Goal: Transaction & Acquisition: Purchase product/service

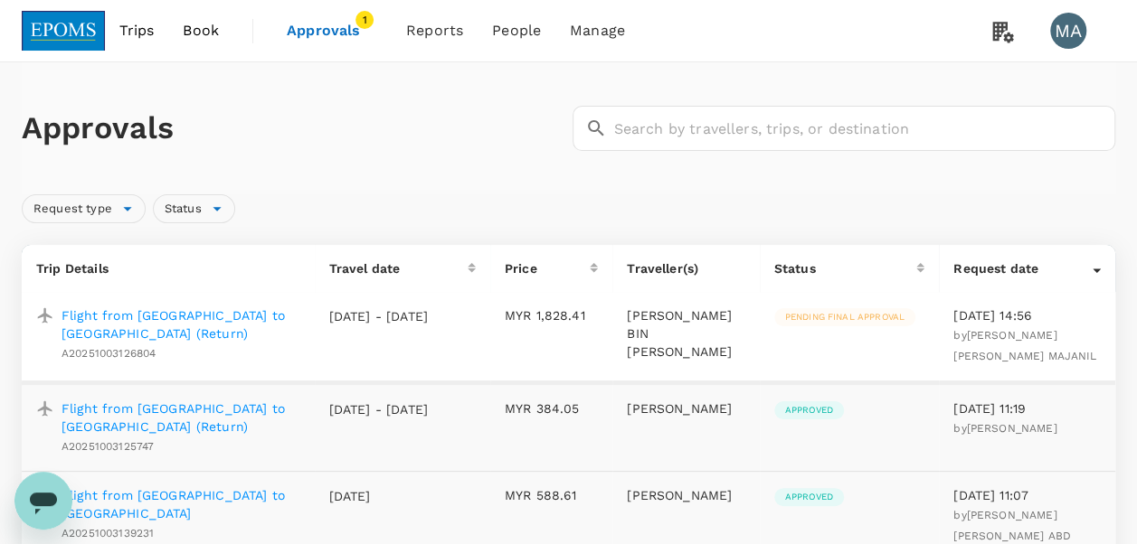
click at [322, 33] on span "Approvals" at bounding box center [332, 31] width 90 height 22
click at [346, 12] on link "Approvals 1" at bounding box center [331, 30] width 119 height 61
click at [346, 24] on span "Approvals" at bounding box center [332, 31] width 90 height 22
click at [208, 27] on span "Book" at bounding box center [201, 31] width 36 height 22
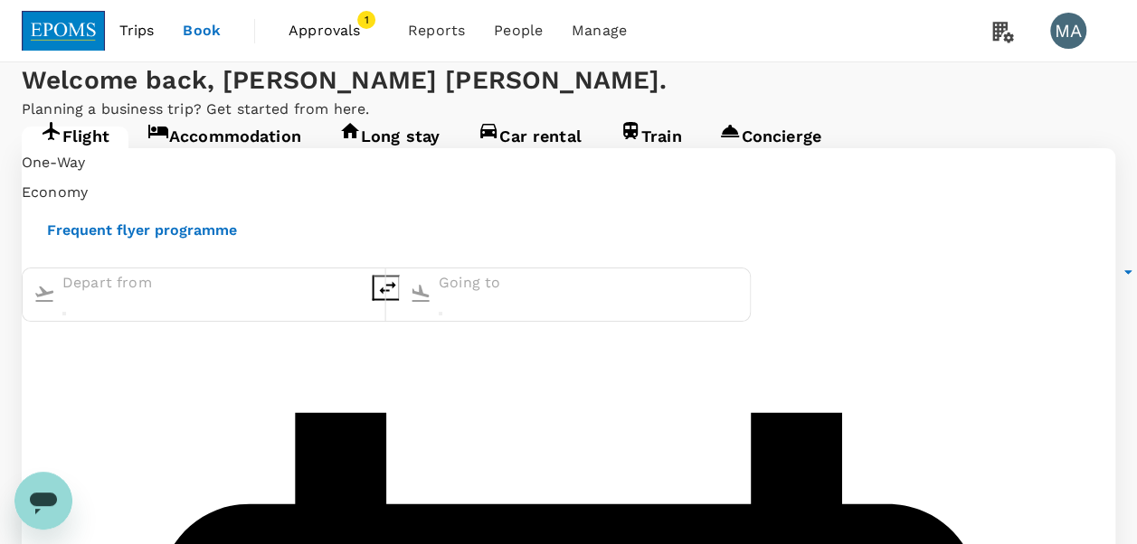
type input "Kuala Lumpur Intl ([GEOGRAPHIC_DATA])"
type input "Kota Kinabalu Intl (BKI)"
type input "Kuala Lumpur Intl ([GEOGRAPHIC_DATA])"
type input "Kota Kinabalu Intl (BKI)"
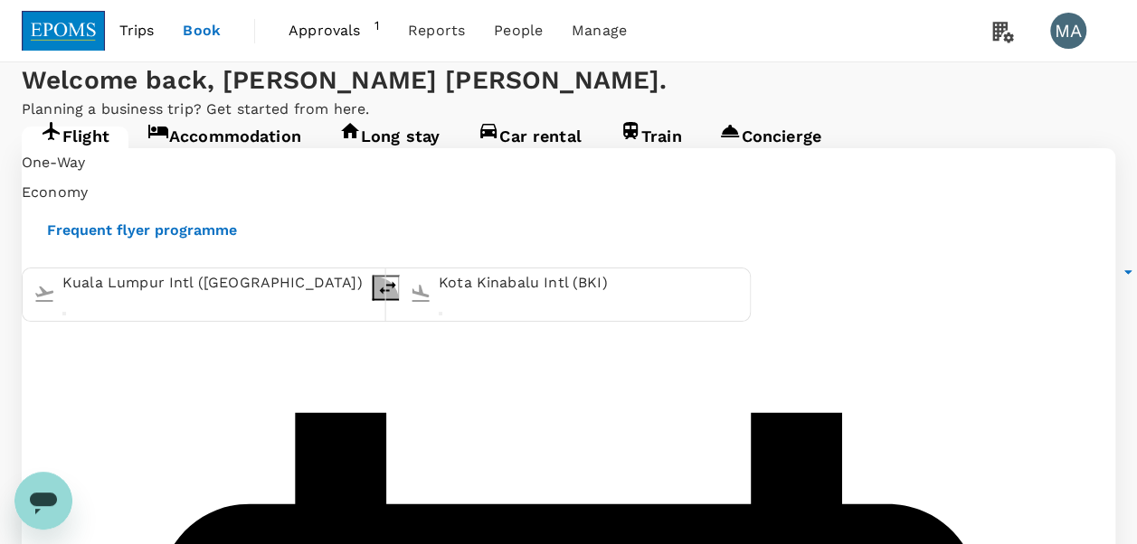
click at [399, 298] on icon "delete" at bounding box center [388, 288] width 22 height 22
type input "Kota Kinabalu Intl (BKI)"
type input "Kuala Lumpur Intl ([GEOGRAPHIC_DATA])"
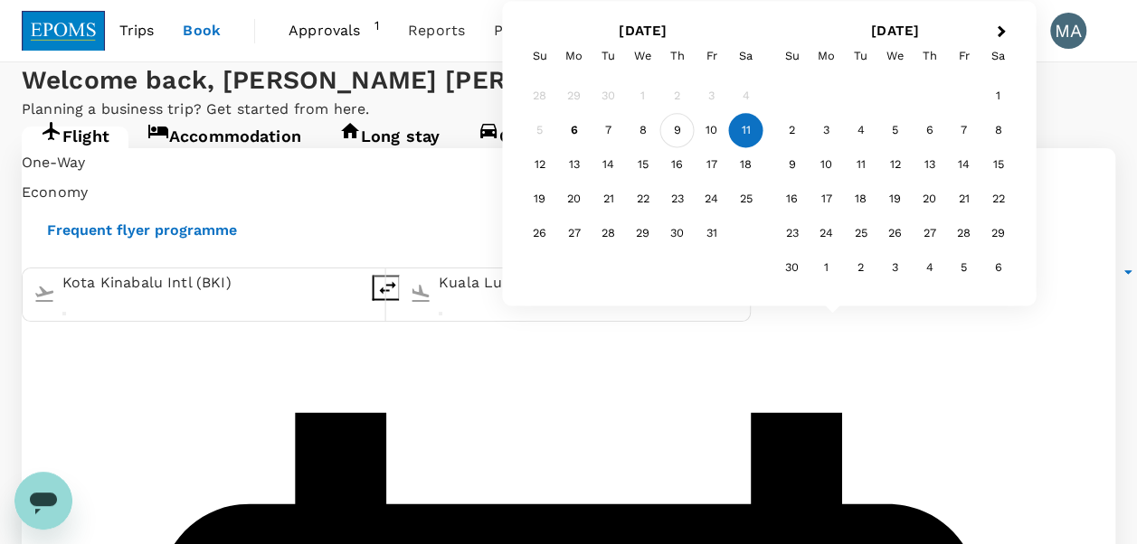
click at [683, 136] on div "9" at bounding box center [677, 131] width 34 height 34
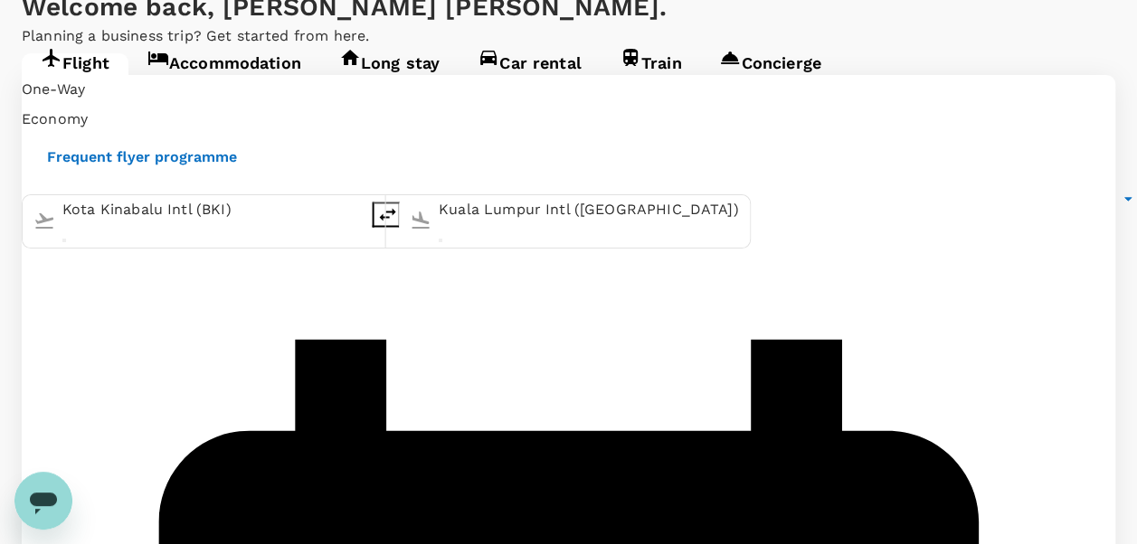
scroll to position [90, 0]
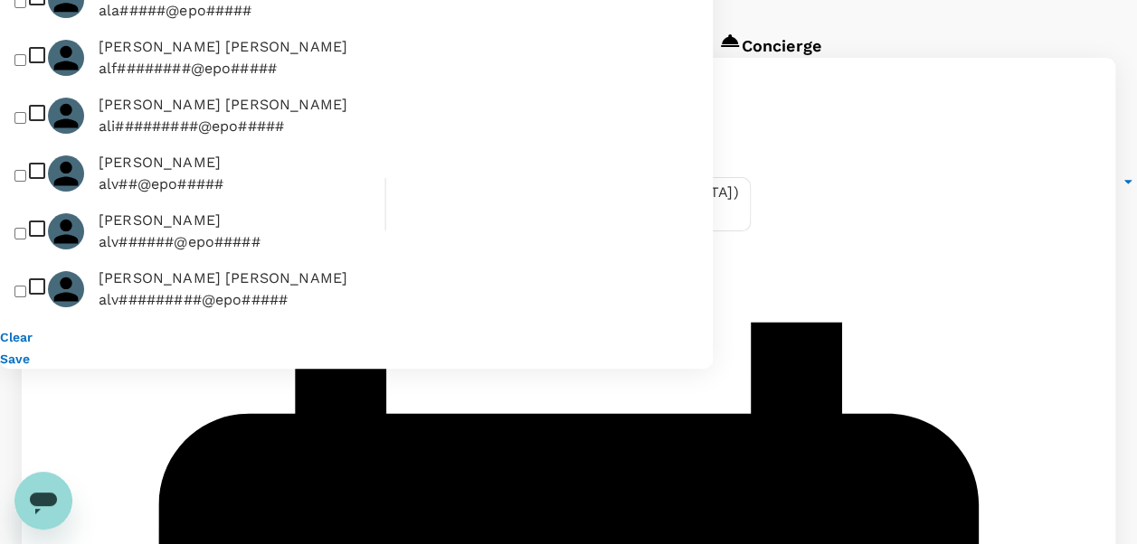
type input "a"
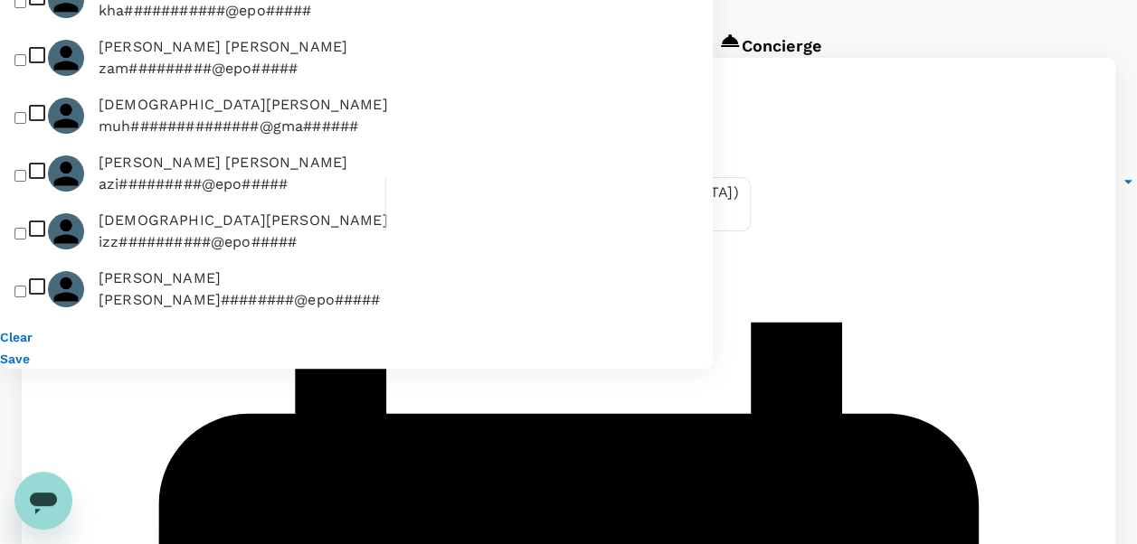
type input "o"
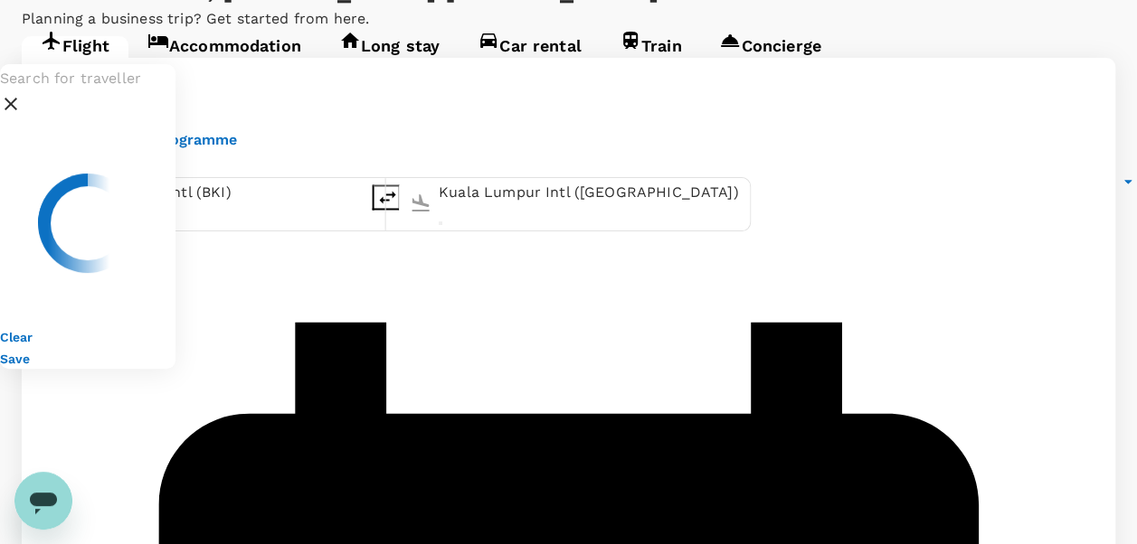
type input "z"
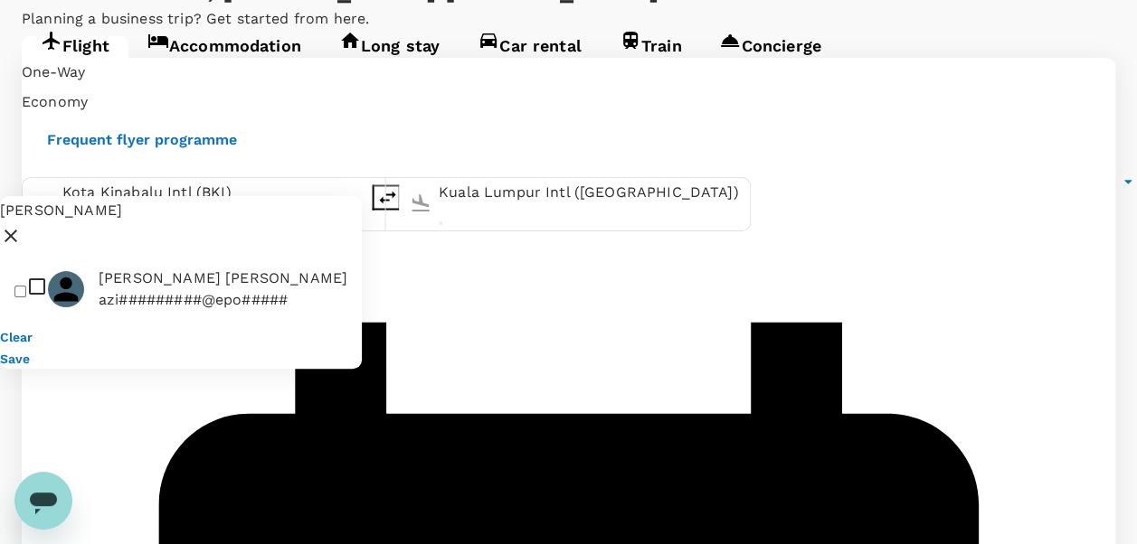
type input "[PERSON_NAME]"
drag, startPoint x: 155, startPoint y: 85, endPoint x: 154, endPoint y: 107, distance: 21.7
click at [155, 253] on ul "MUHAMMAD AZIZI OTHMAN azi#########@epo#####" at bounding box center [181, 289] width 362 height 72
click at [154, 268] on span "[PERSON_NAME] [PERSON_NAME]" at bounding box center [223, 279] width 249 height 22
checkbox input "true"
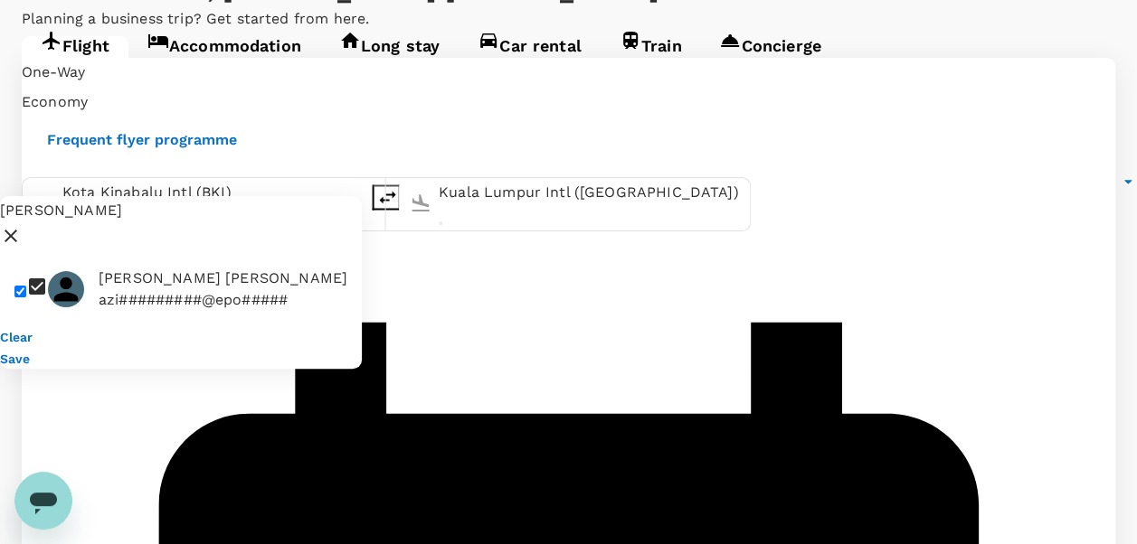
click at [30, 352] on button "Save" at bounding box center [15, 359] width 30 height 14
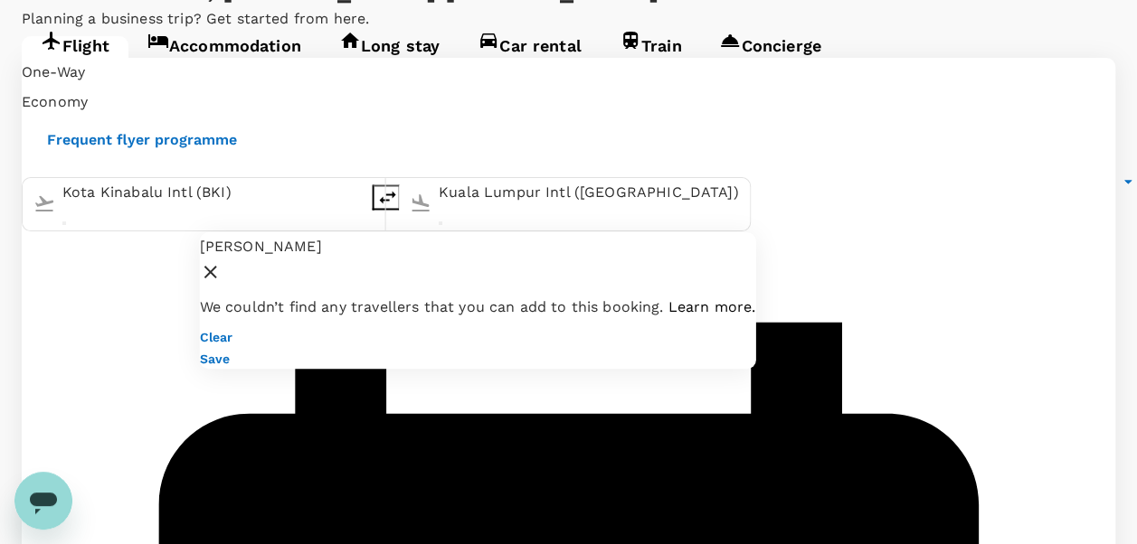
drag, startPoint x: 372, startPoint y: 41, endPoint x: 159, endPoint y: 33, distance: 212.6
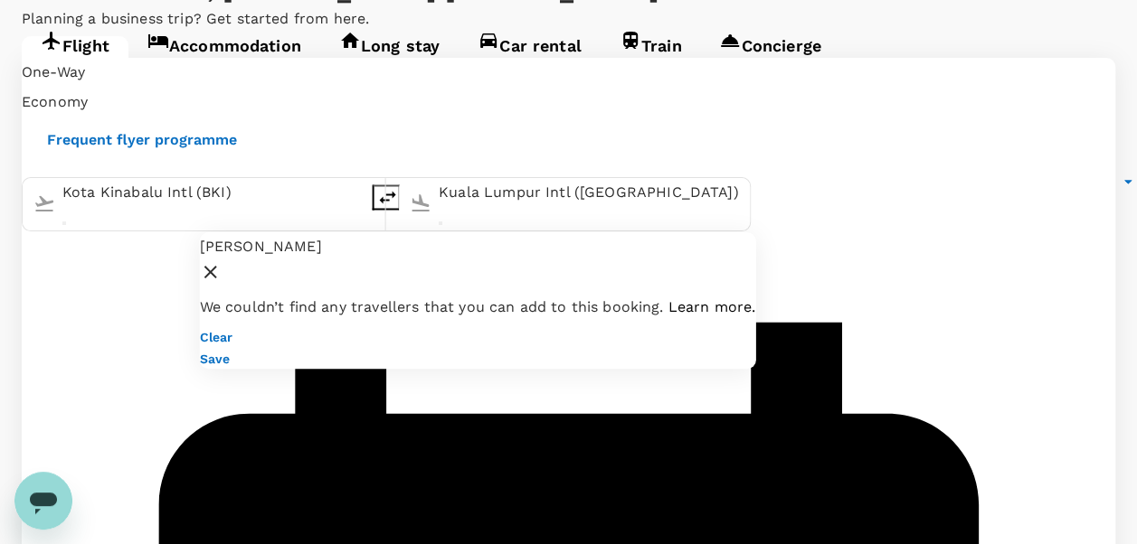
click at [222, 261] on icon at bounding box center [211, 272] width 22 height 22
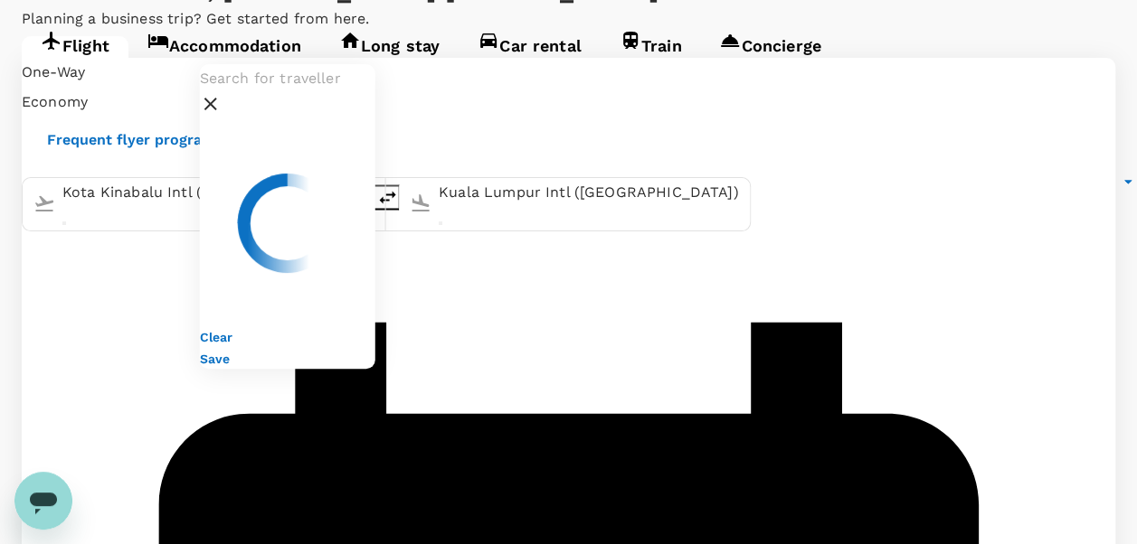
click at [342, 64] on input "text" at bounding box center [287, 78] width 175 height 29
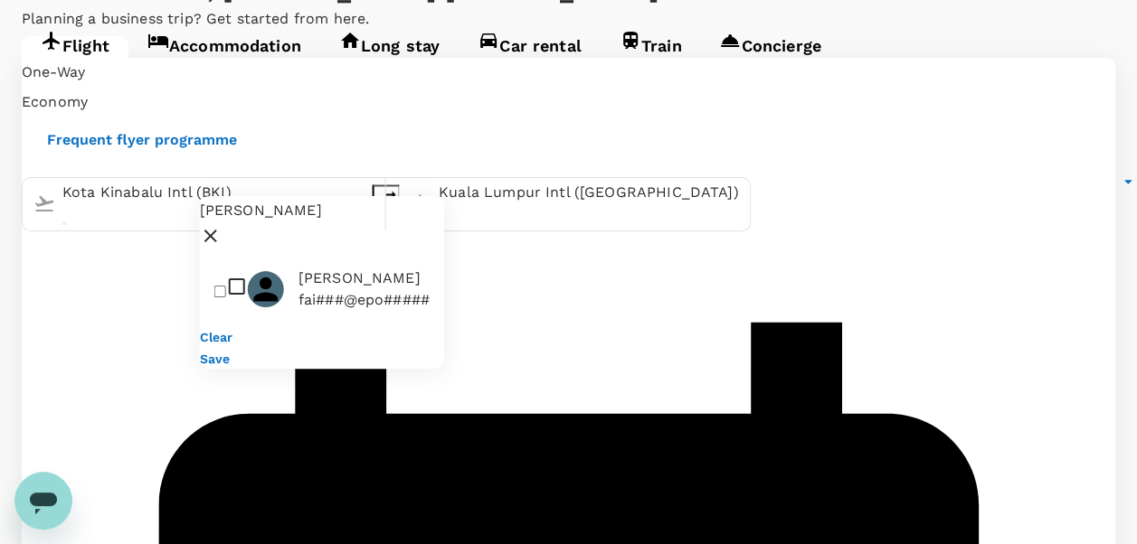
type input "faizal saidin"
click at [230, 352] on button "Save" at bounding box center [215, 359] width 30 height 14
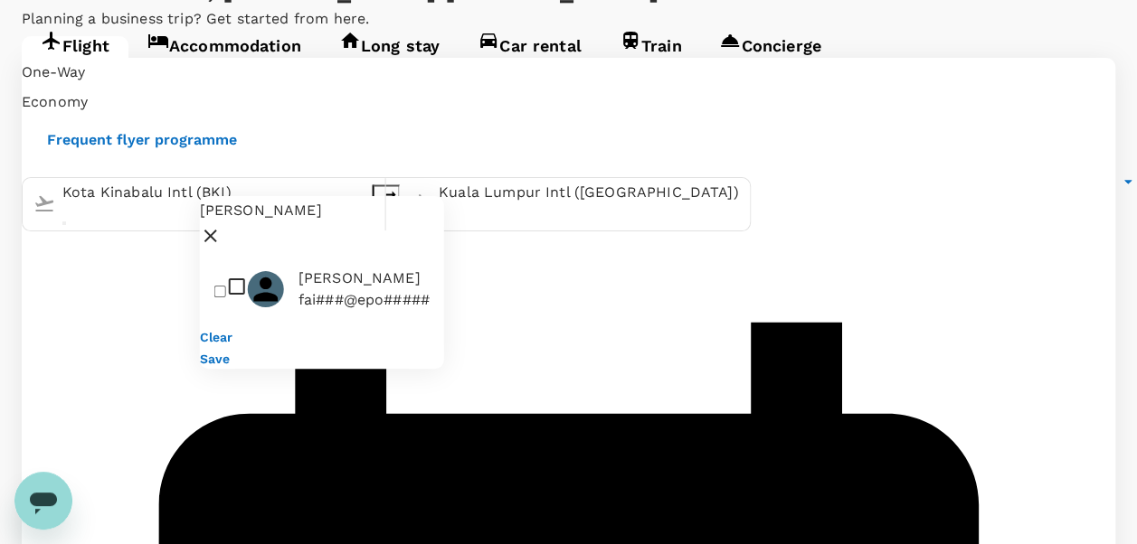
click at [365, 268] on span "[PERSON_NAME]" at bounding box center [363, 279] width 131 height 22
checkbox input "true"
click at [230, 352] on button "Save" at bounding box center [215, 359] width 30 height 14
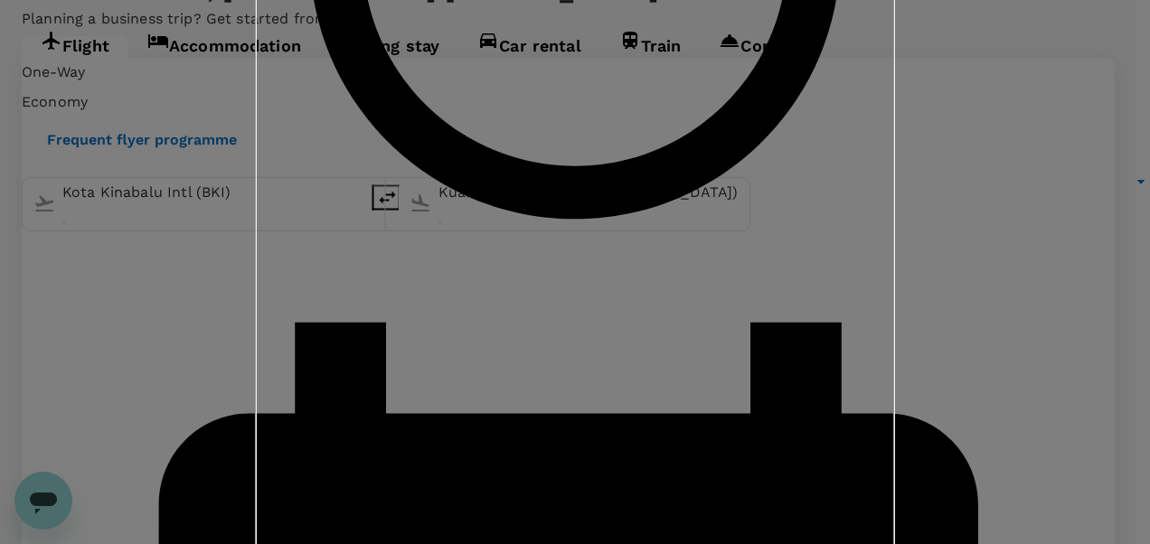
drag, startPoint x: 700, startPoint y: 442, endPoint x: 723, endPoint y: 473, distance: 38.2
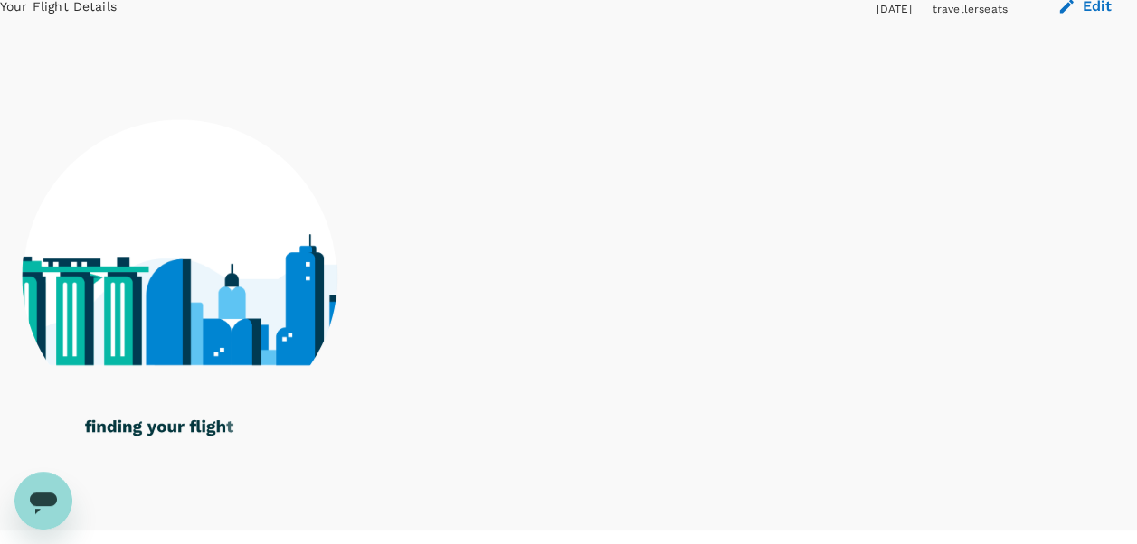
scroll to position [128, 0]
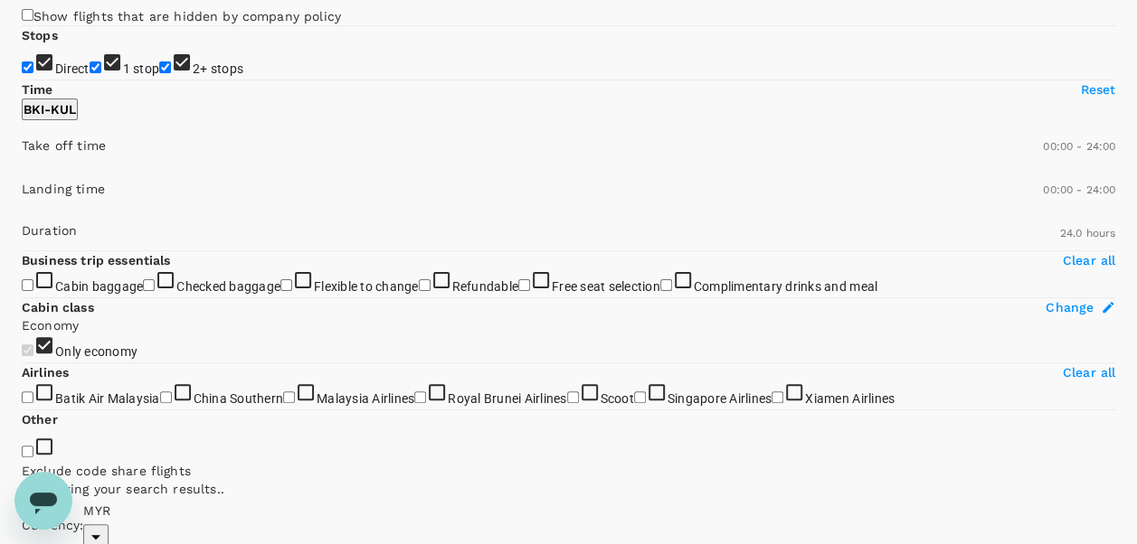
click at [90, 73] on input "1 stop" at bounding box center [96, 67] width 12 height 12
checkbox input "false"
click at [159, 73] on input "2+ stops" at bounding box center [165, 67] width 12 height 12
checkbox input "false"
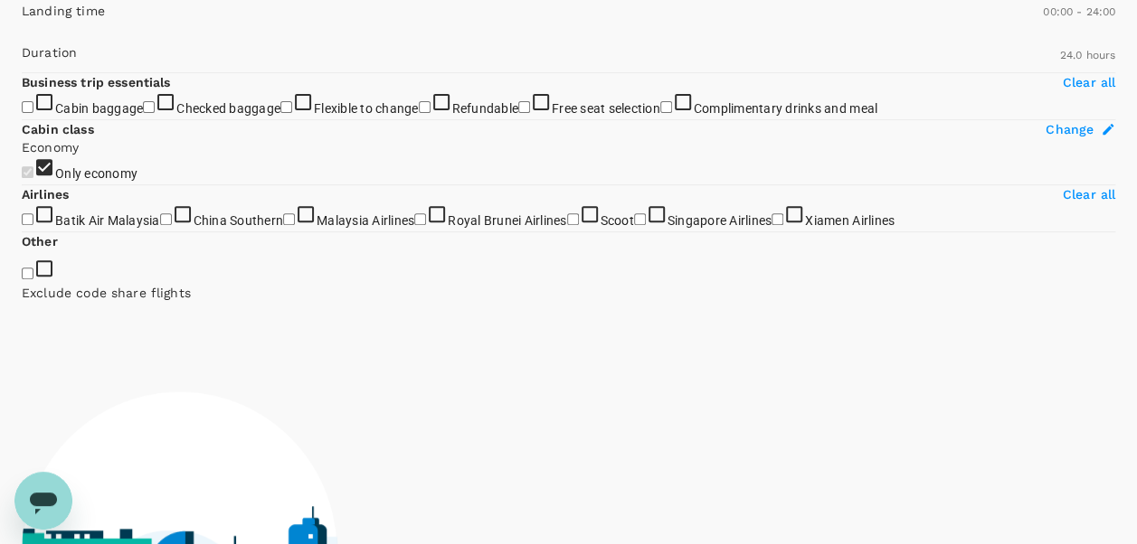
scroll to position [308, 0]
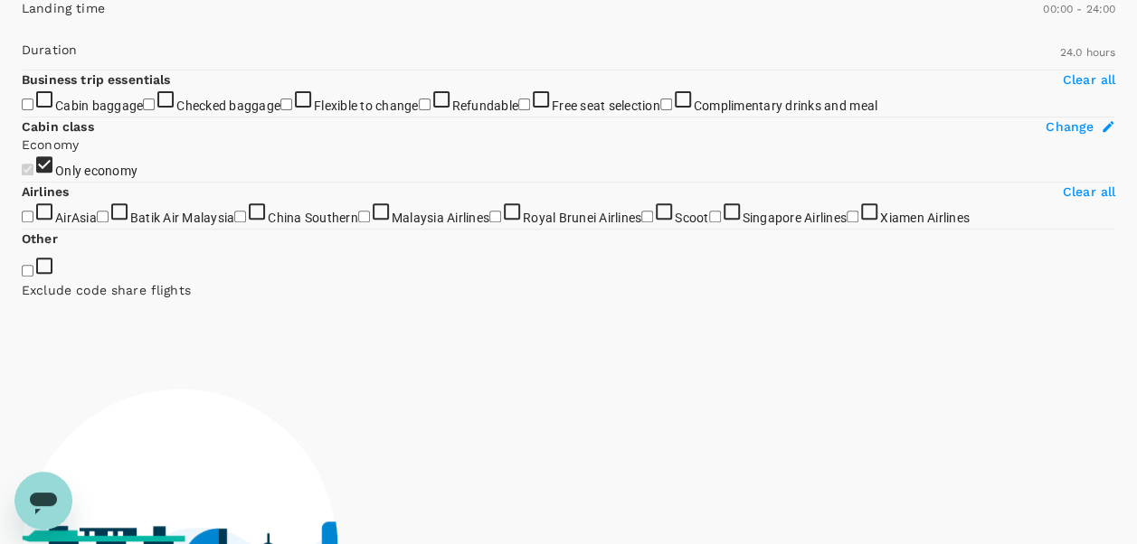
type input "1080"
drag, startPoint x: 289, startPoint y: 225, endPoint x: 230, endPoint y: 230, distance: 59.9
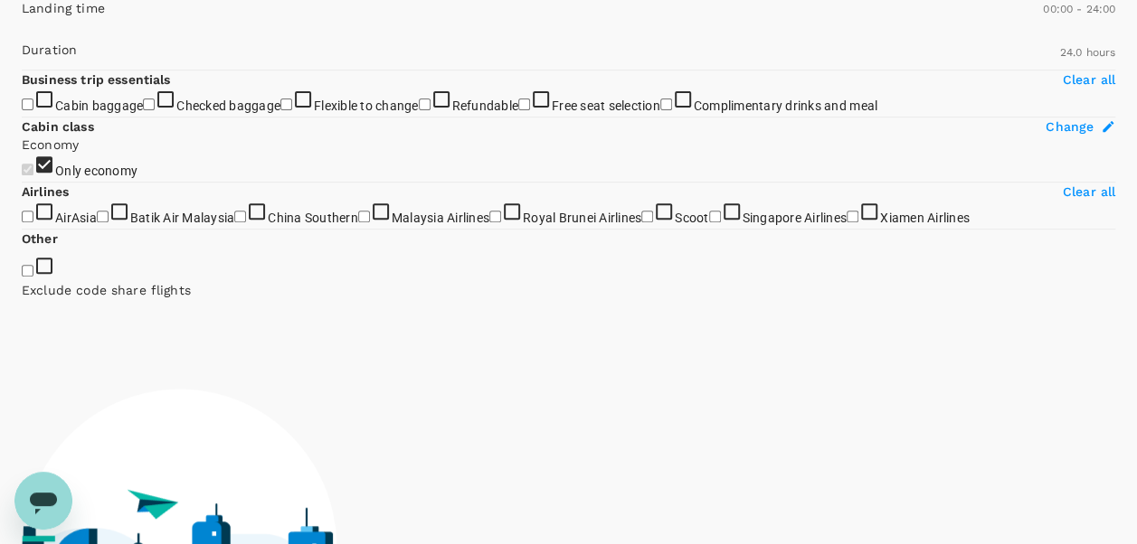
type input "720"
drag, startPoint x: 31, startPoint y: 228, endPoint x: 161, endPoint y: 231, distance: 130.3
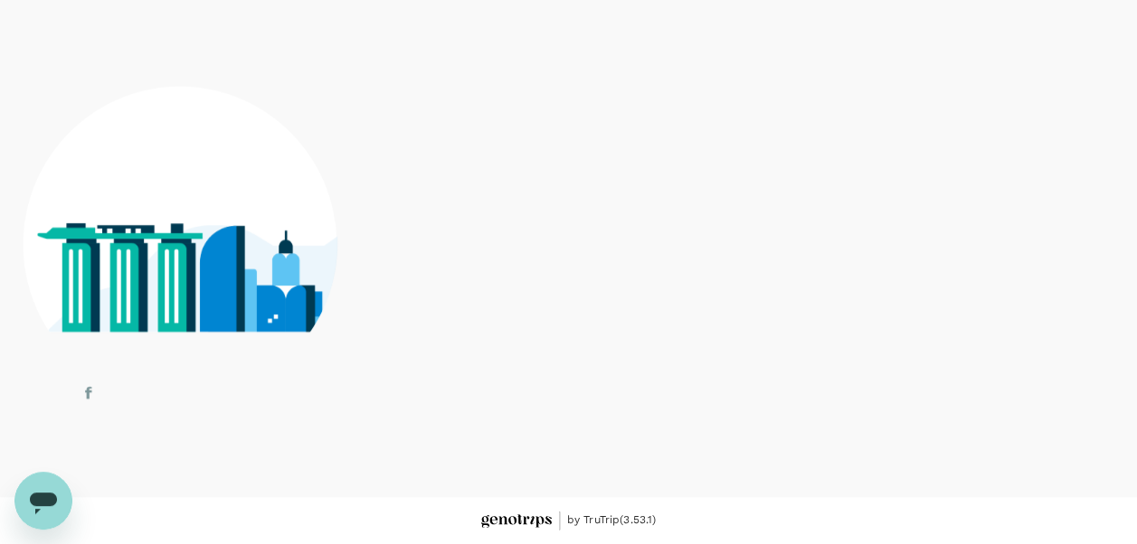
scroll to position [941, 0]
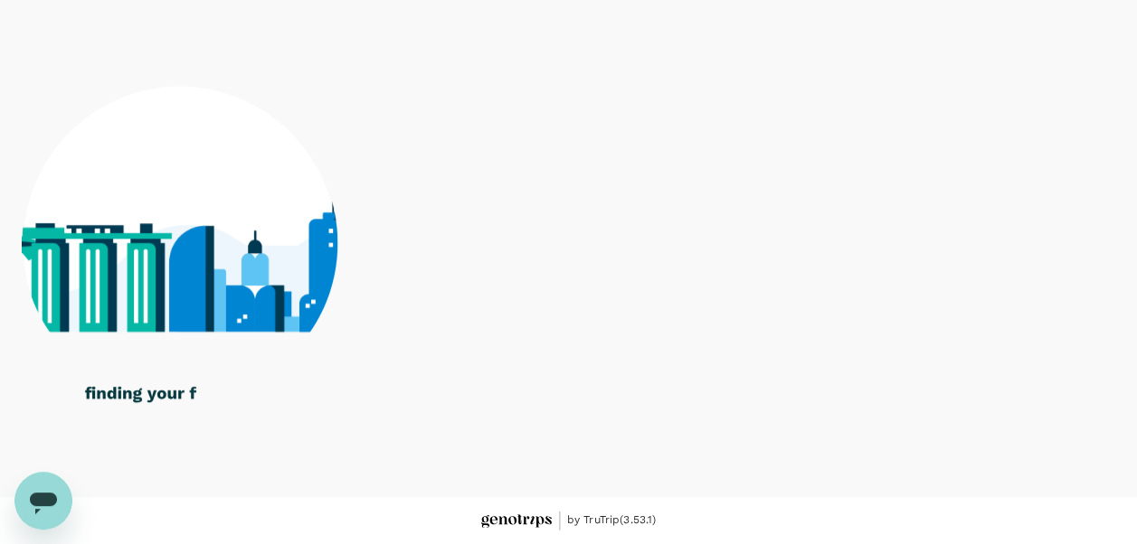
checkbox input "true"
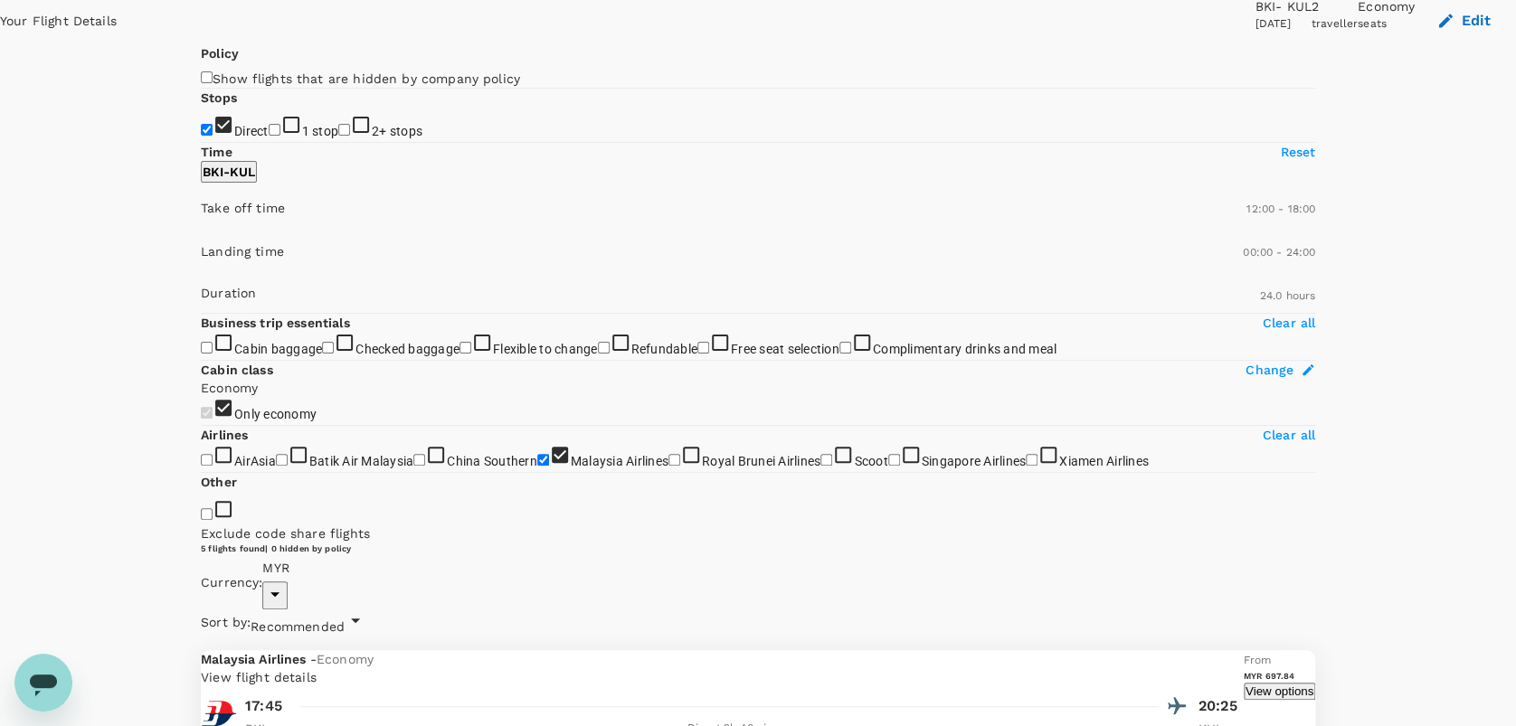
scroll to position [0, 0]
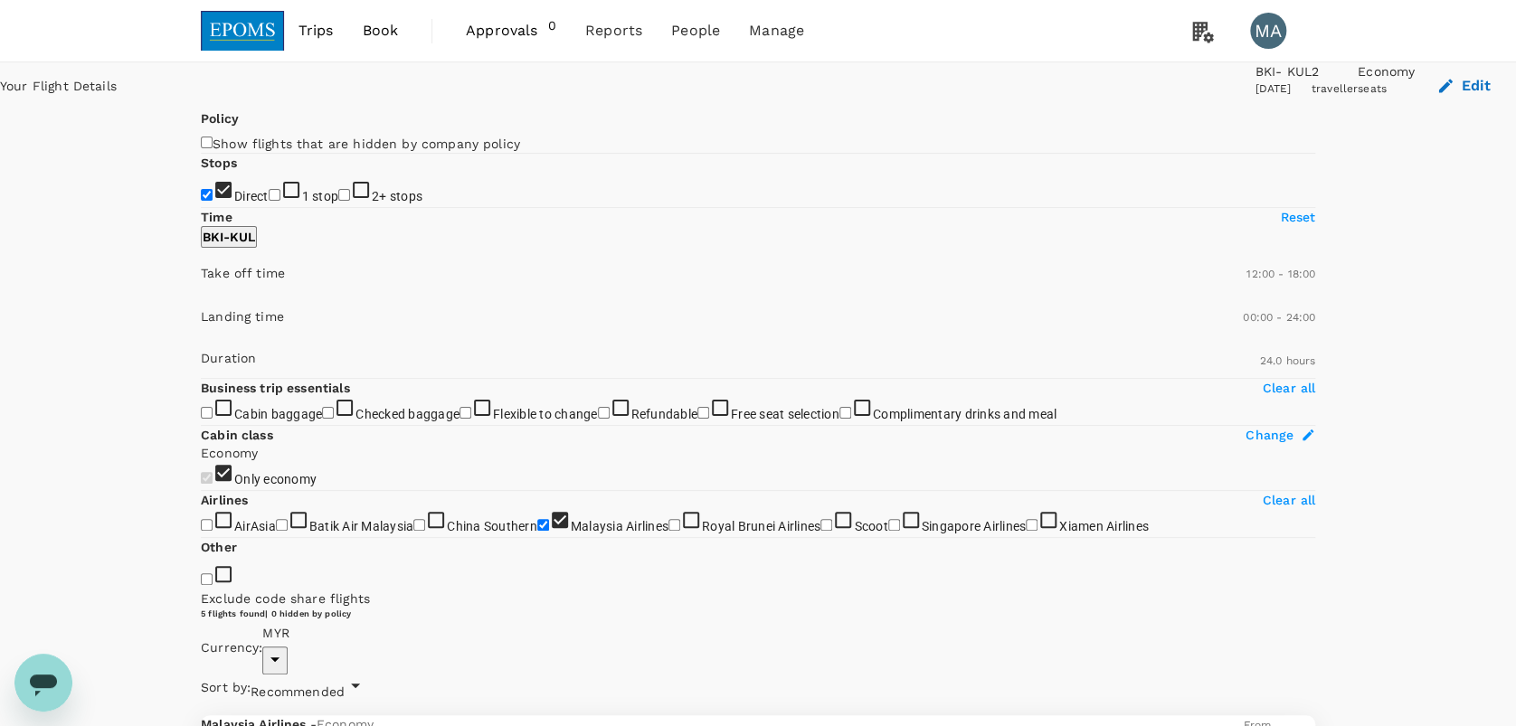
click at [1136, 100] on button "Edit" at bounding box center [1464, 85] width 101 height 47
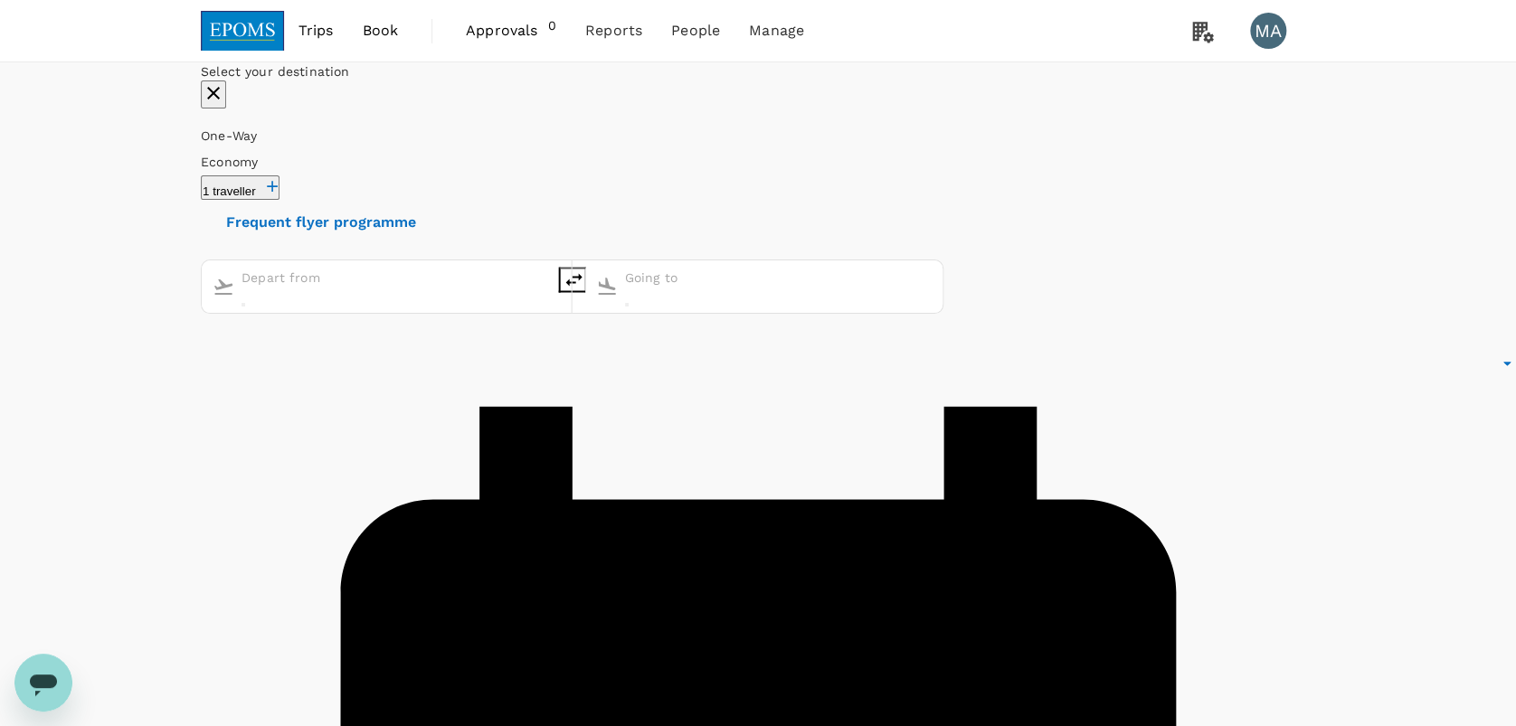
type input "Kota Kinabalu Intl (BKI)"
type input "Kuala Lumpur Intl ([GEOGRAPHIC_DATA])"
click at [584, 269] on icon "delete" at bounding box center [573, 280] width 22 height 22
type input "Kuala Lumpur Intl ([GEOGRAPHIC_DATA])"
click at [724, 265] on input "Kota Kinabalu Intl (BKI)" at bounding box center [778, 278] width 307 height 26
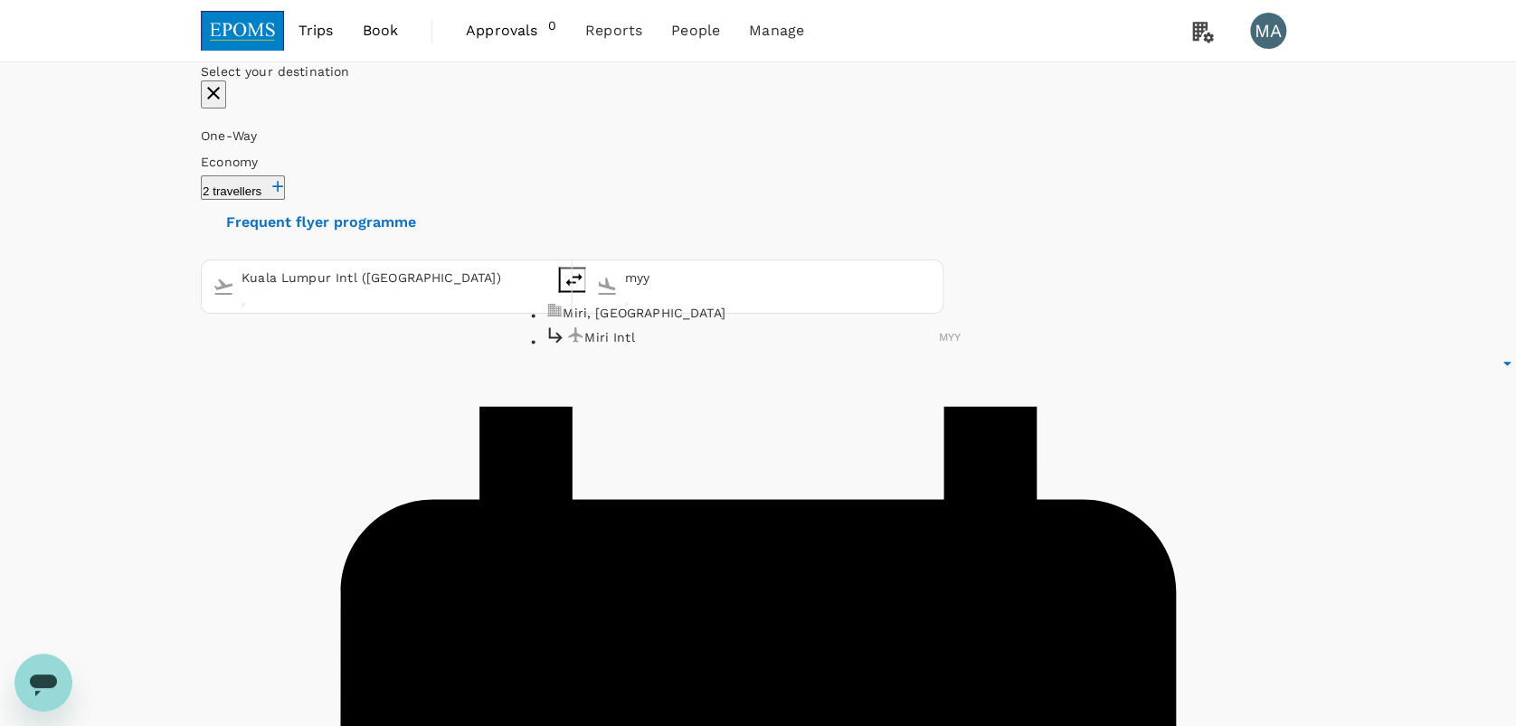
click at [693, 328] on p "Miri Intl" at bounding box center [761, 337] width 354 height 18
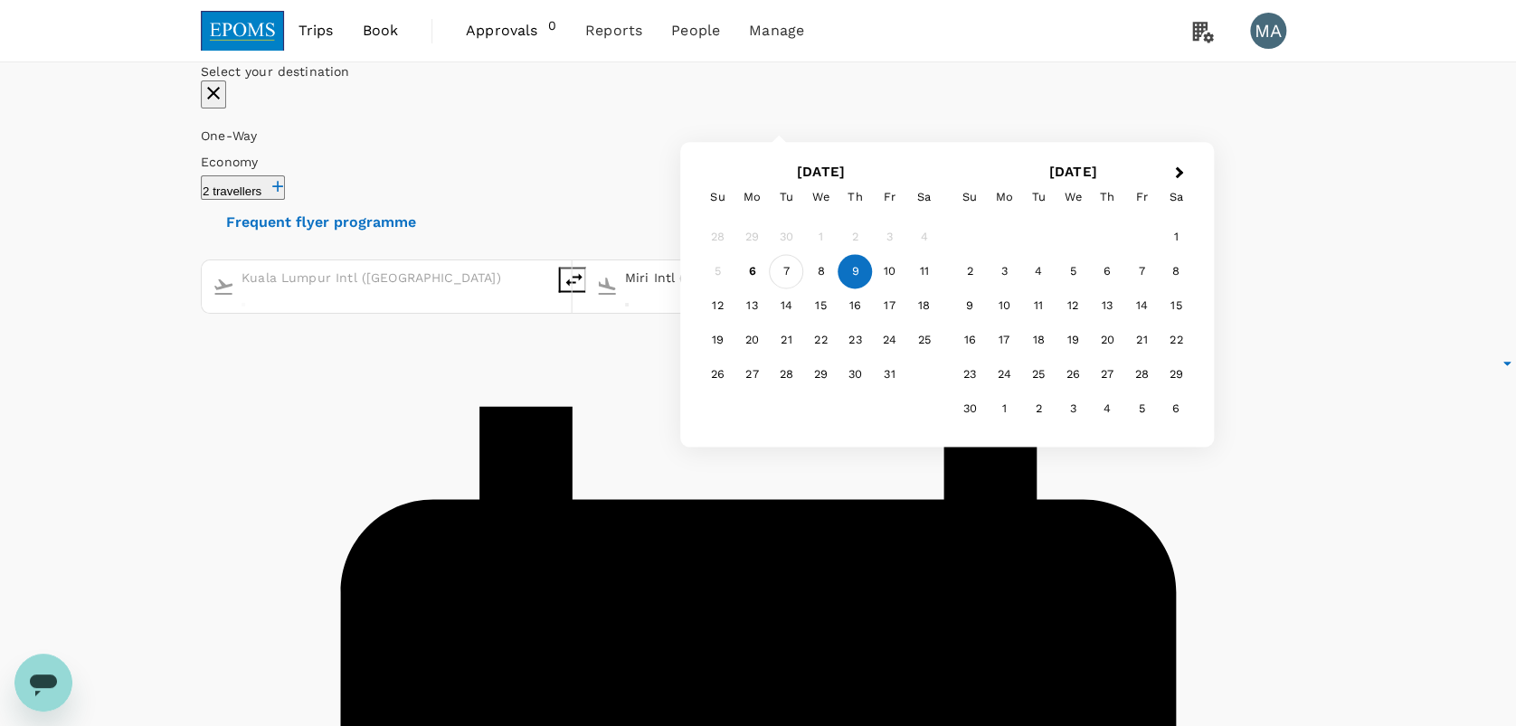
type input "Miri Intl (MYY)"
click at [803, 289] on div "7" at bounding box center [786, 272] width 34 height 34
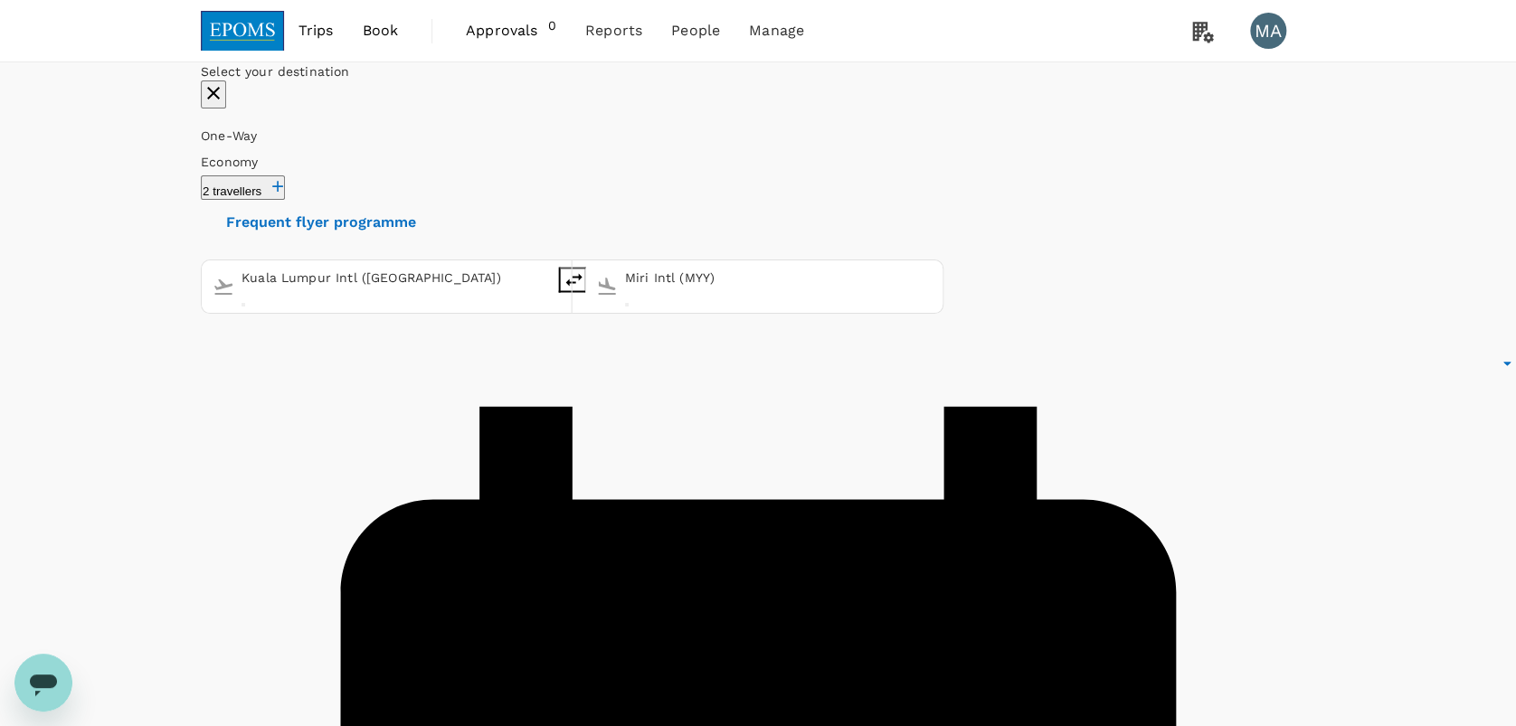
type input "roundtrip"
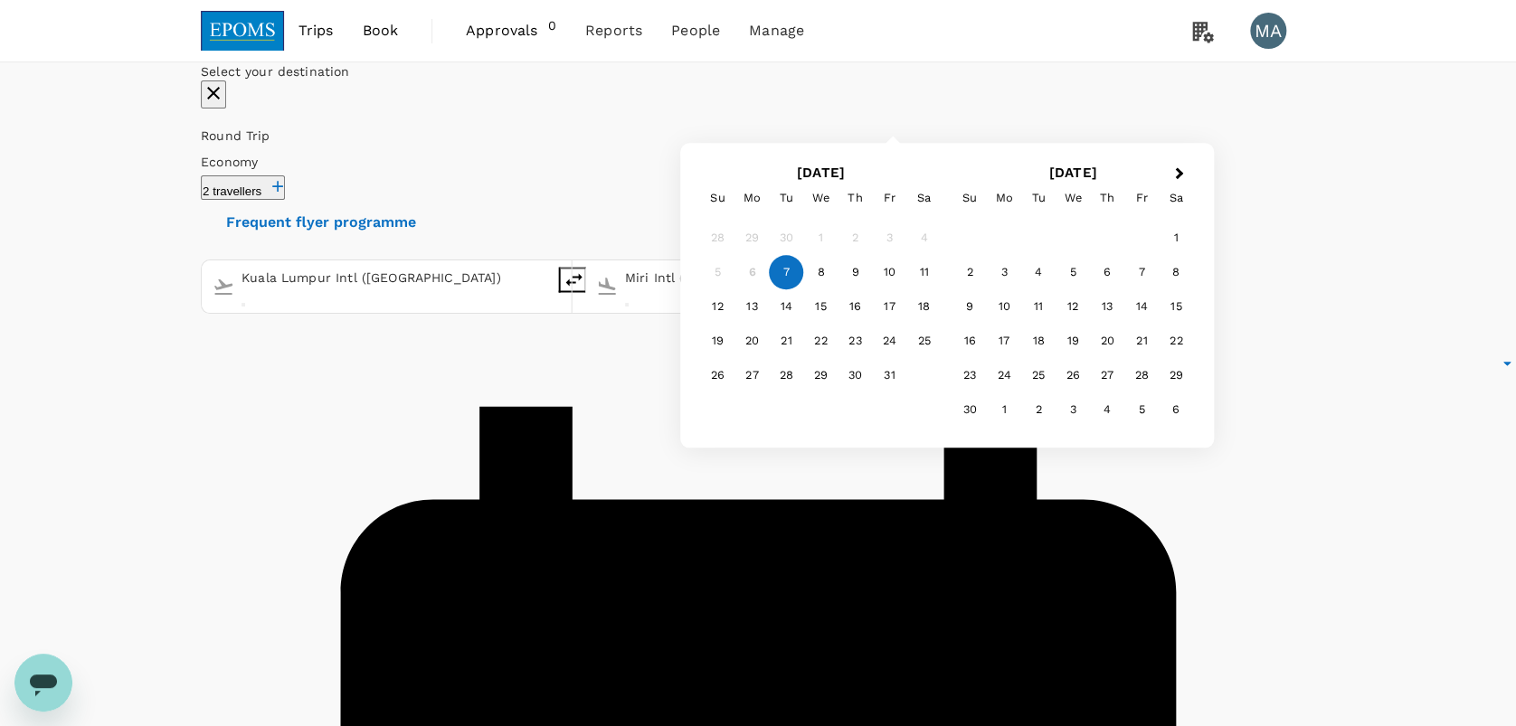
click at [803, 290] on div "7" at bounding box center [786, 273] width 34 height 34
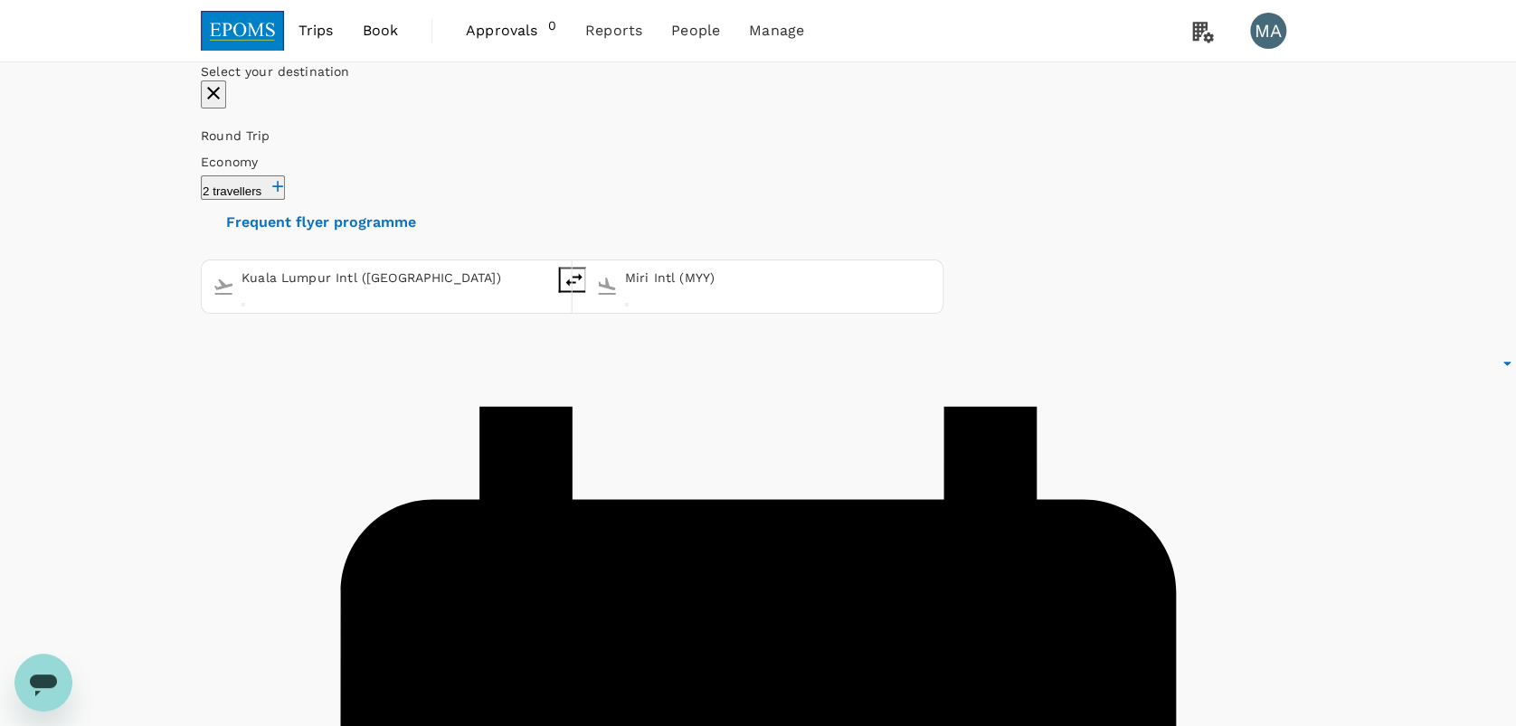
click at [287, 191] on icon "button" at bounding box center [278, 186] width 18 height 18
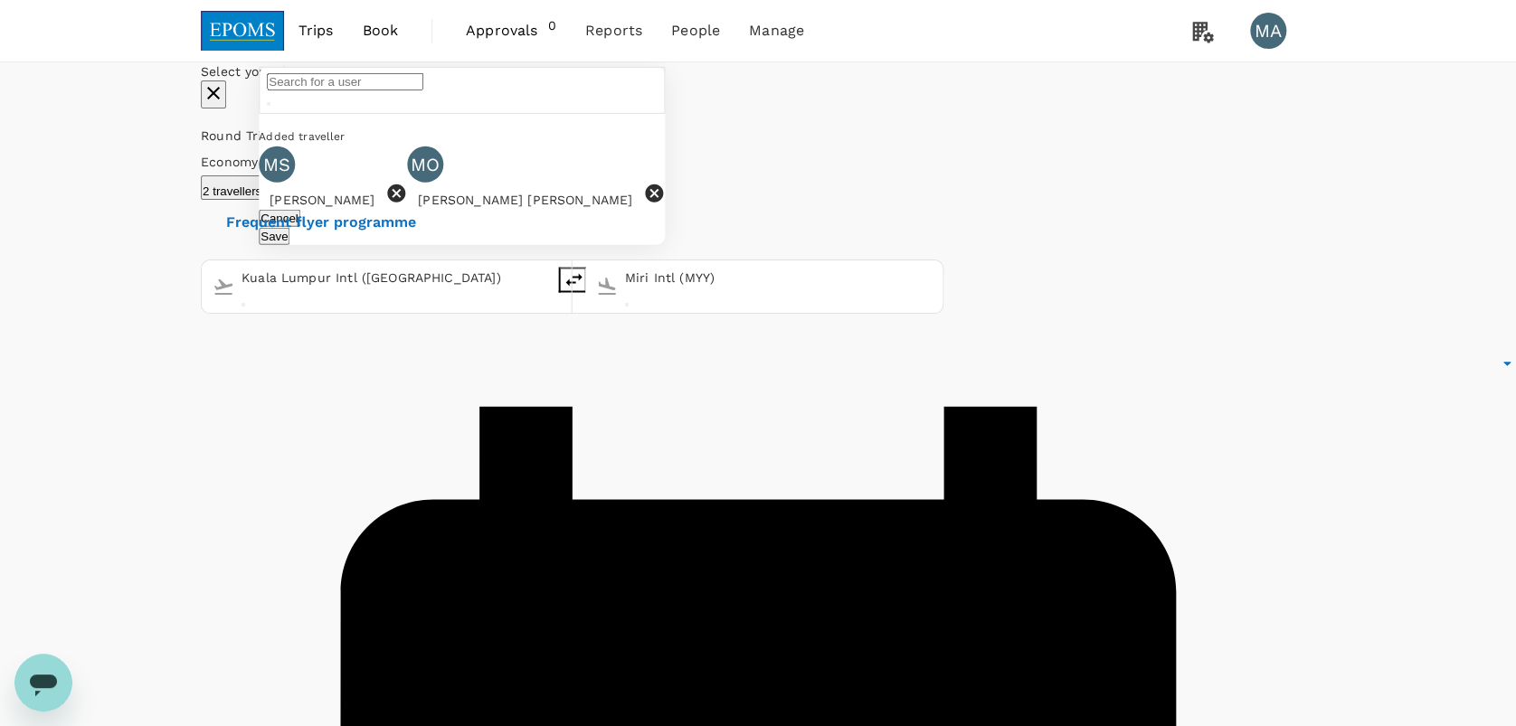
click at [405, 203] on icon at bounding box center [396, 193] width 18 height 18
click at [516, 204] on icon at bounding box center [506, 194] width 22 height 22
click at [423, 90] on input "text" at bounding box center [345, 81] width 156 height 17
click at [522, 199] on div "[PERSON_NAME] [PERSON_NAME]" at bounding box center [397, 188] width 249 height 22
type input "[PERSON_NAME] [PERSON_NAME]"
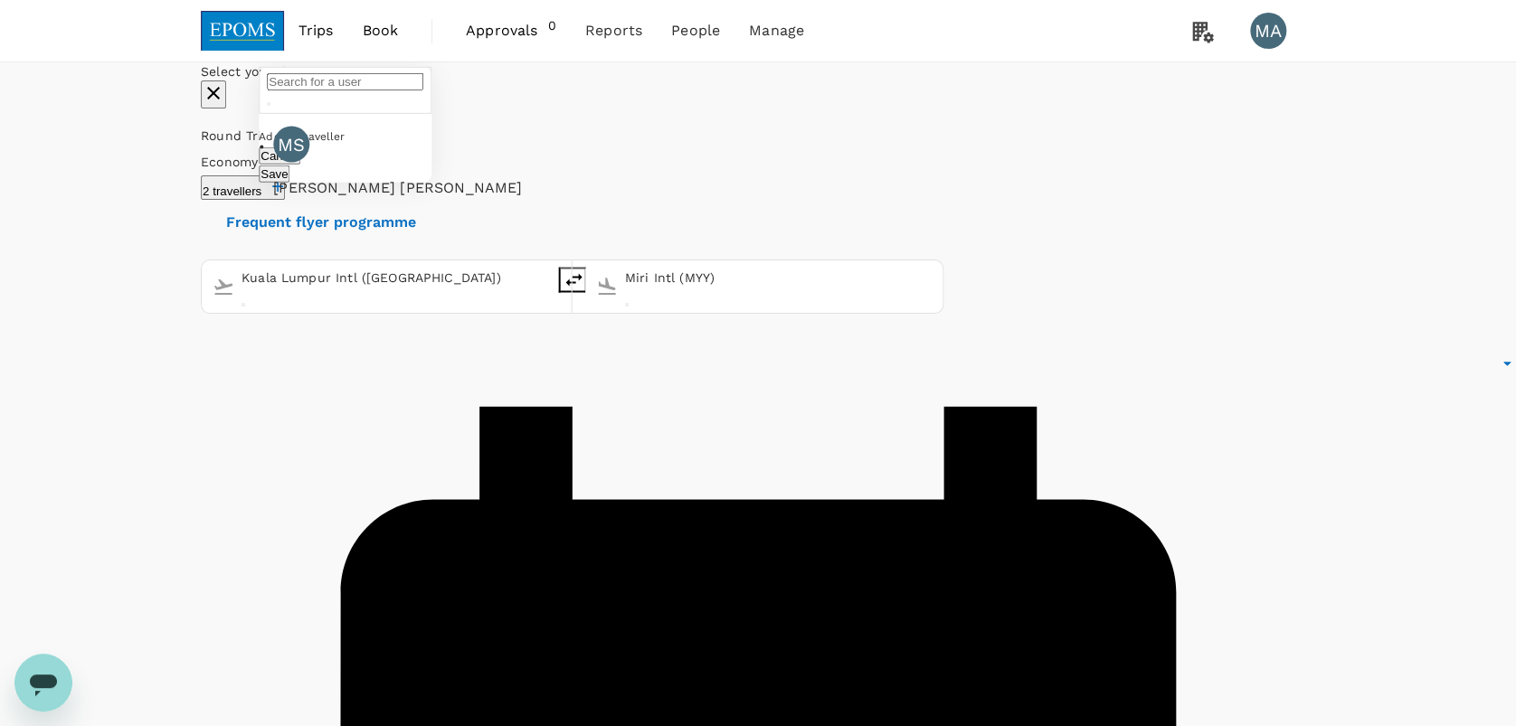
type input "[PERSON_NAME] [PERSON_NAME]"
click at [289, 245] on button "Save" at bounding box center [274, 236] width 31 height 17
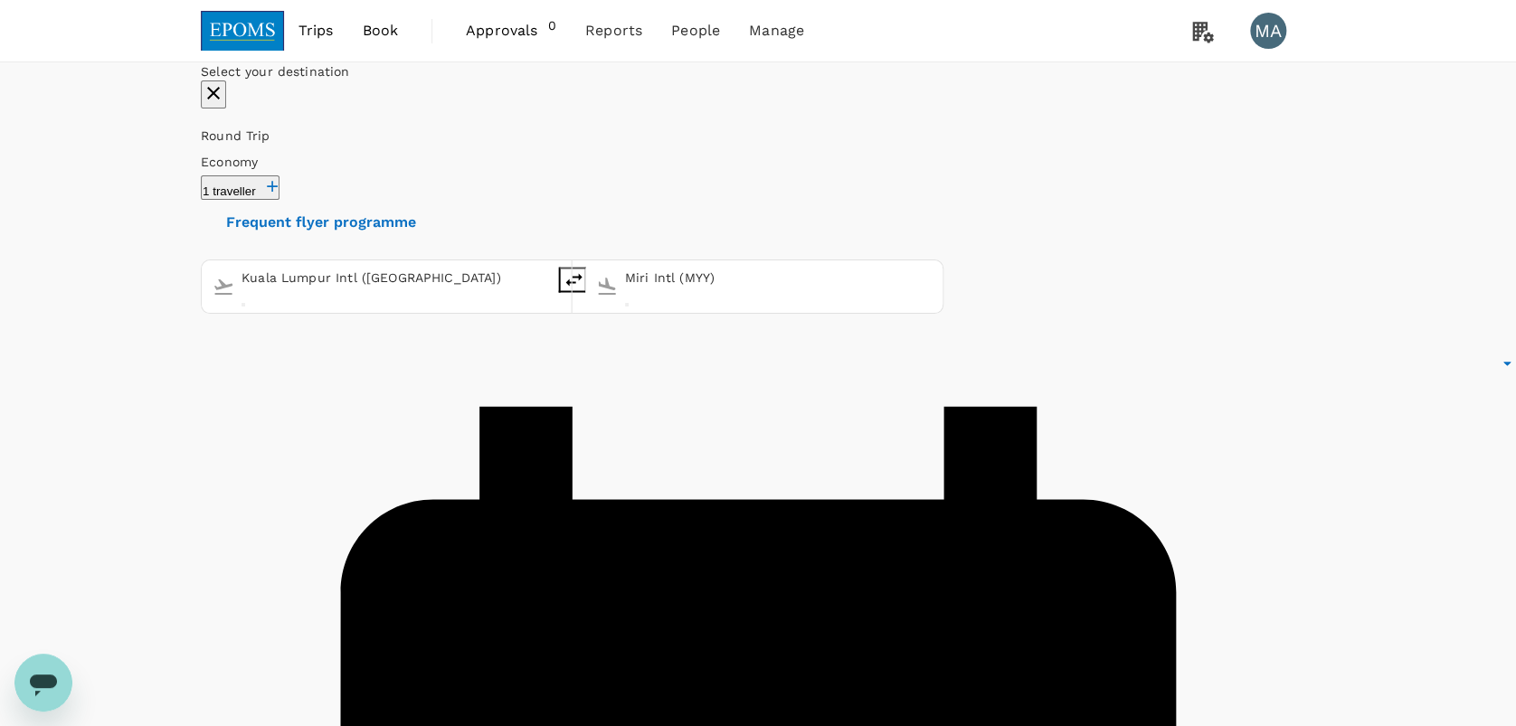
checkbox input "false"
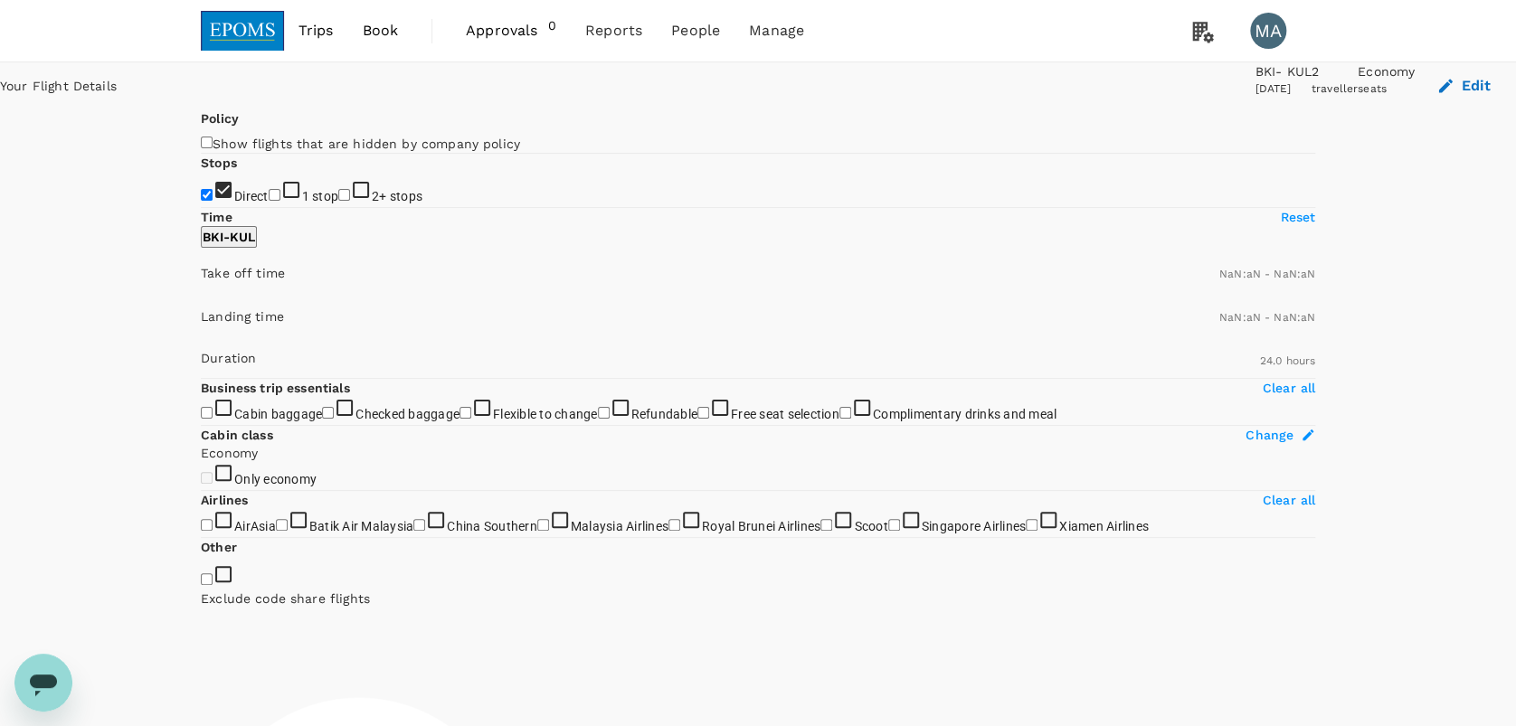
checkbox input "false"
type input "1440"
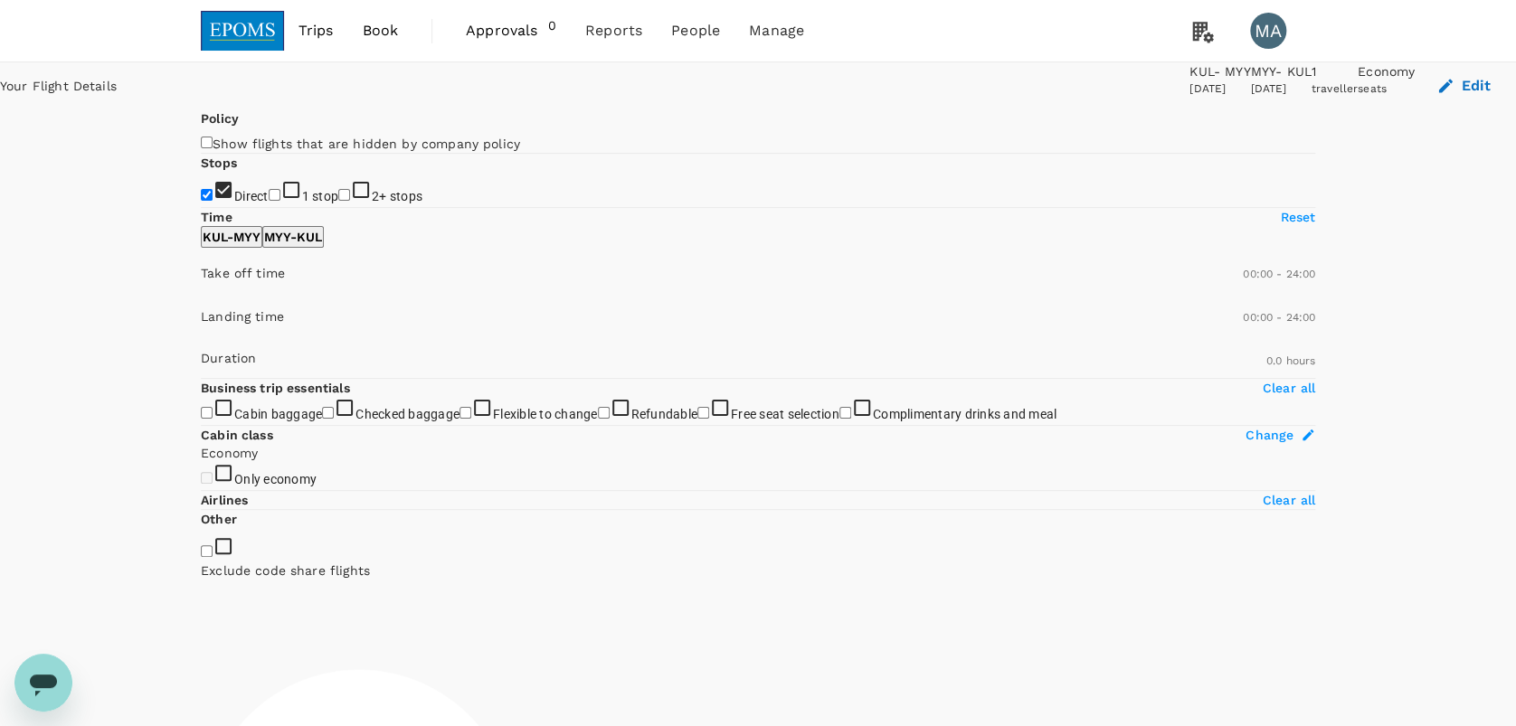
type input "145"
checkbox input "true"
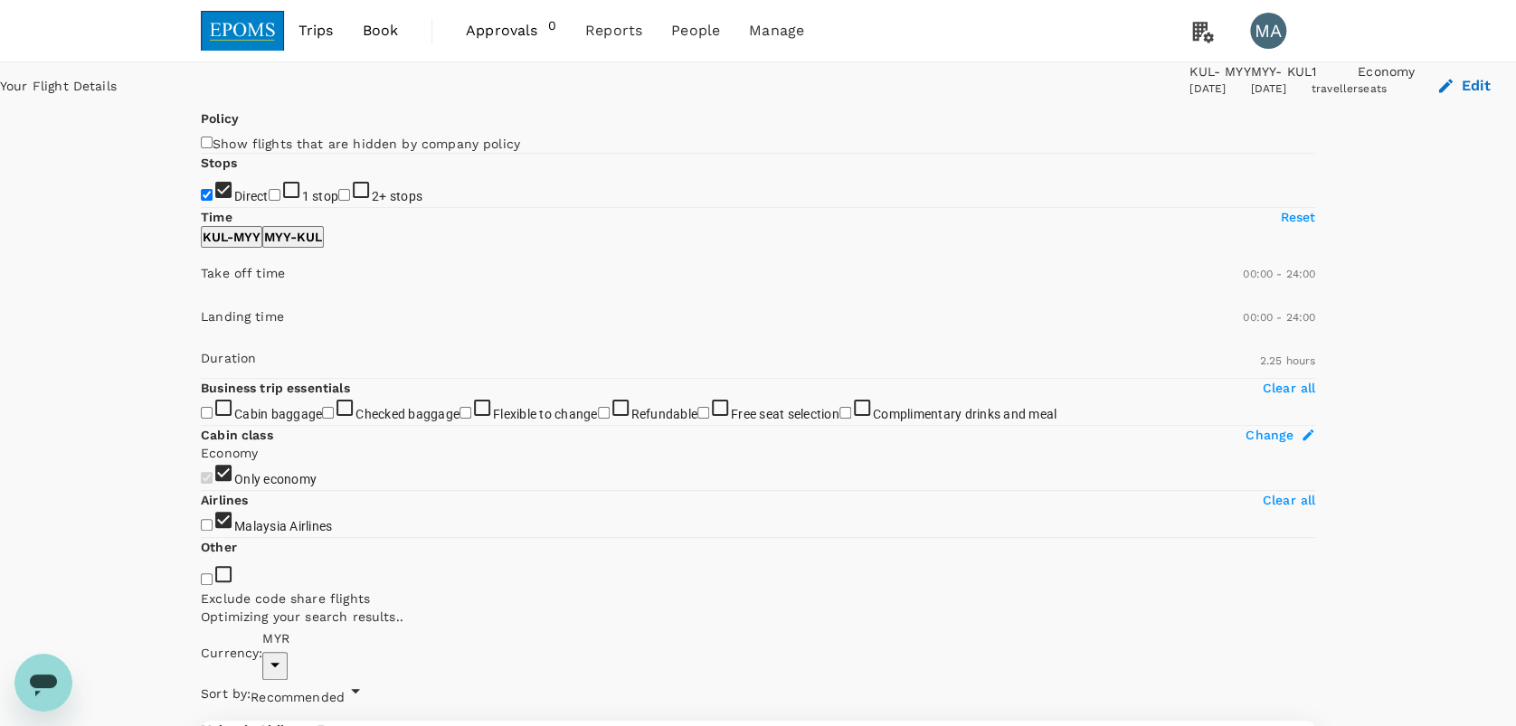
checkbox input "false"
click at [269, 201] on input "1 stop" at bounding box center [275, 195] width 12 height 12
checkbox input "true"
click at [338, 201] on input "2+ stops" at bounding box center [344, 195] width 12 height 12
checkbox input "true"
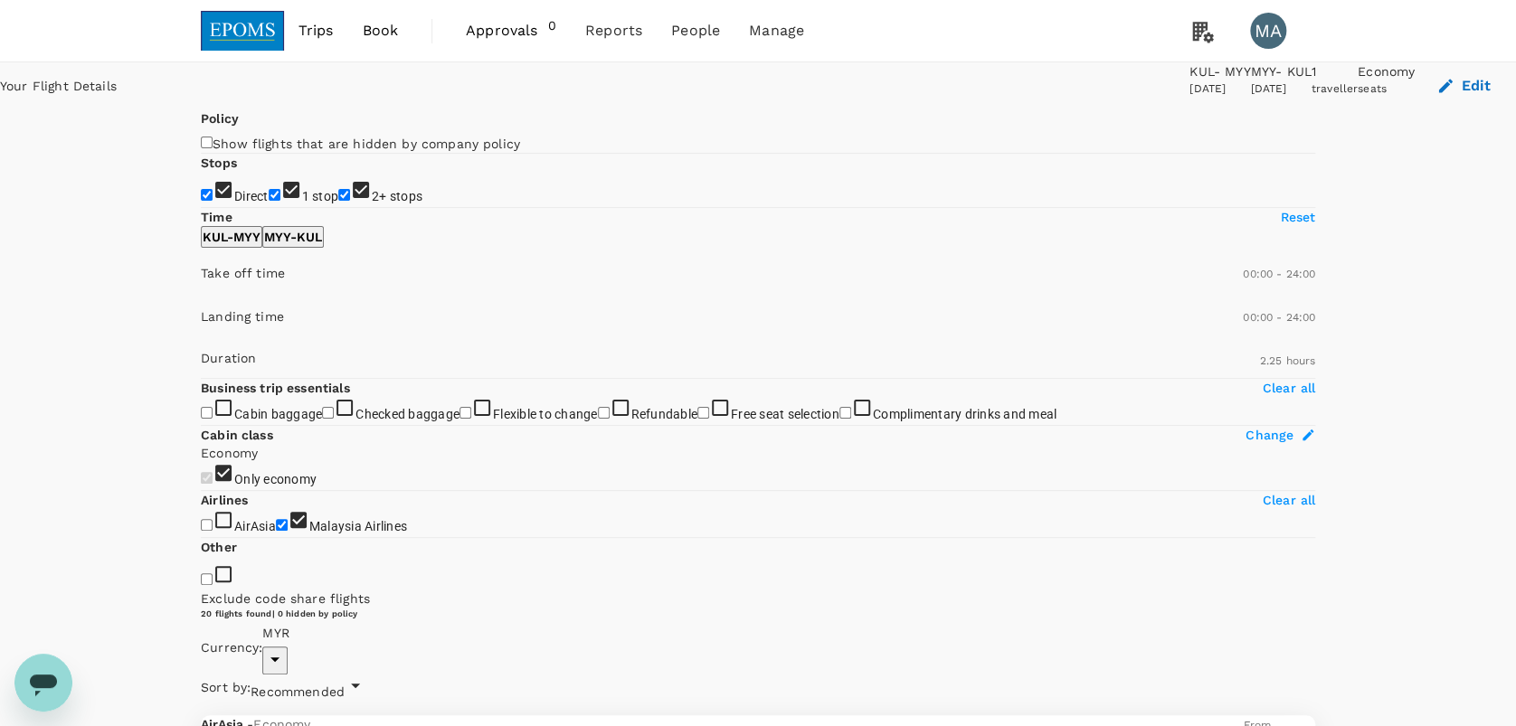
click at [269, 201] on input "1 stop" at bounding box center [275, 195] width 12 height 12
checkbox input "false"
click at [338, 201] on input "2+ stops" at bounding box center [344, 195] width 12 height 12
checkbox input "false"
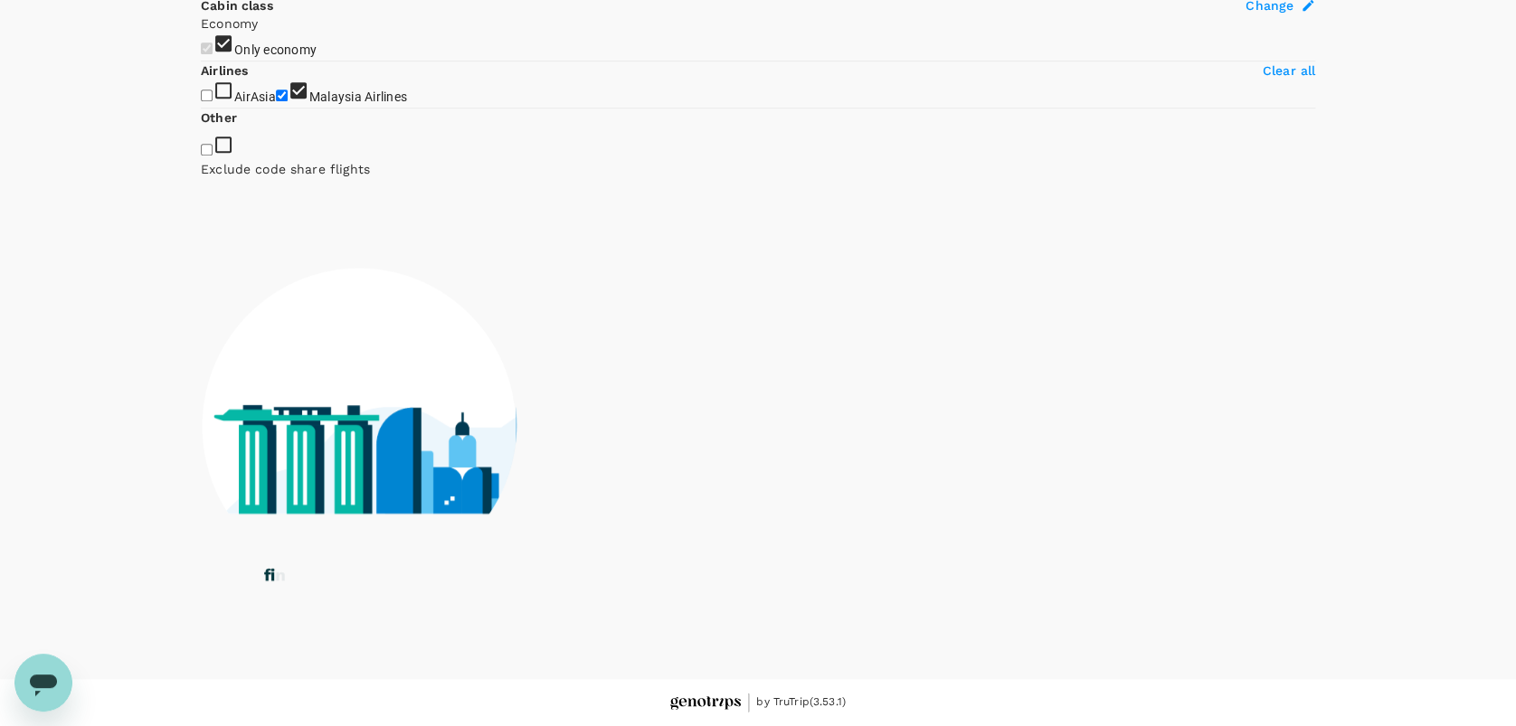
scroll to position [648, 0]
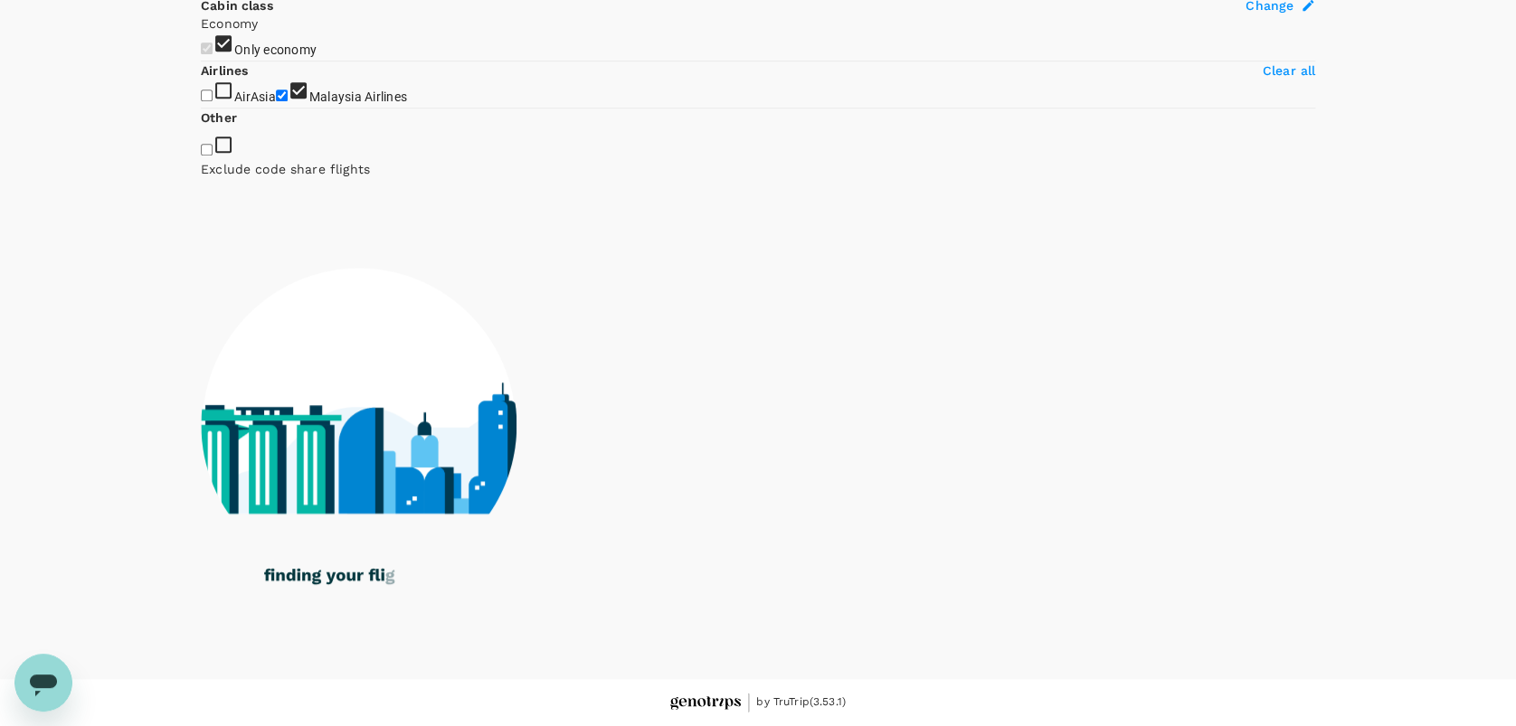
click at [309, 104] on span "Malaysia Airlines" at bounding box center [358, 97] width 98 height 14
click at [277, 101] on input "Malaysia Airlines" at bounding box center [282, 96] width 12 height 12
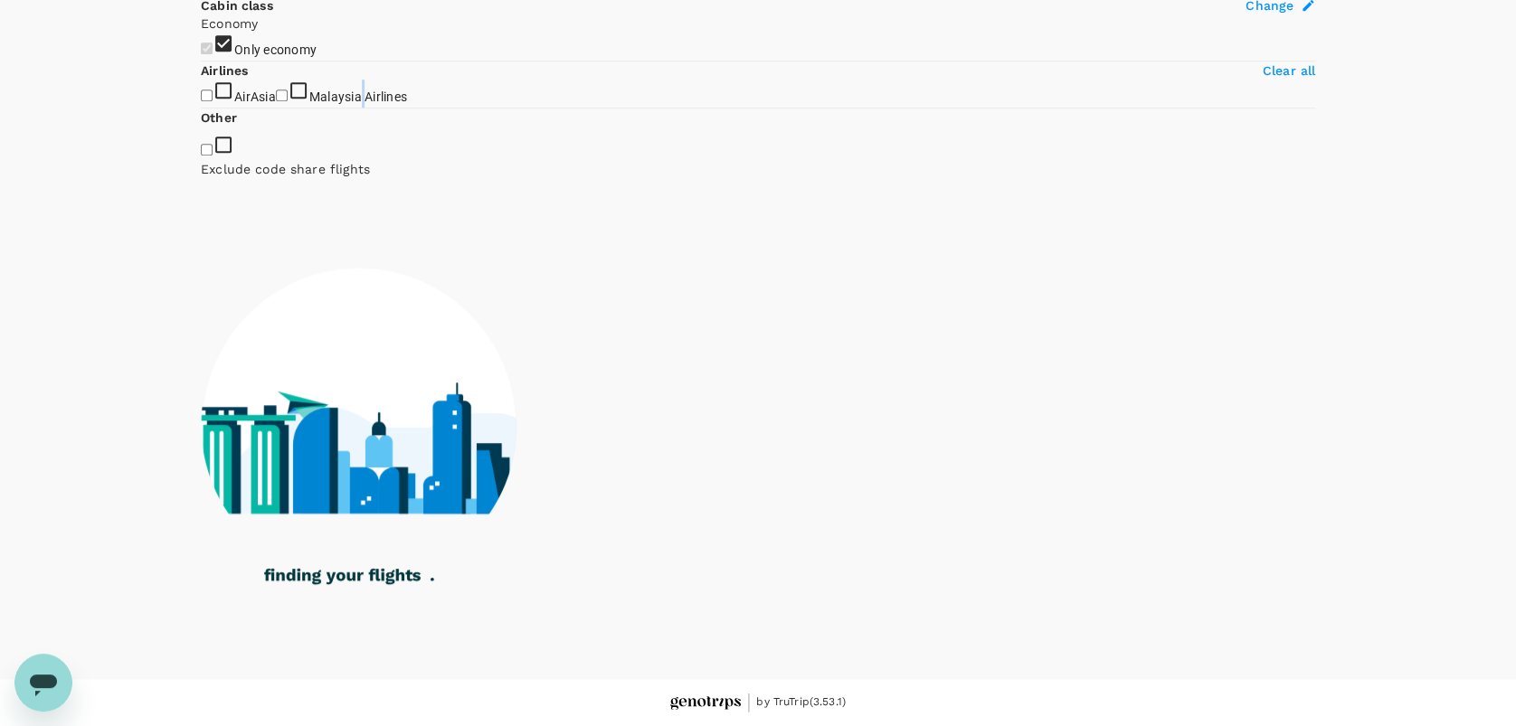
click at [309, 104] on span "Malaysia Airlines" at bounding box center [358, 97] width 98 height 14
click at [277, 101] on input "Malaysia Airlines" at bounding box center [282, 96] width 12 height 12
checkbox input "true"
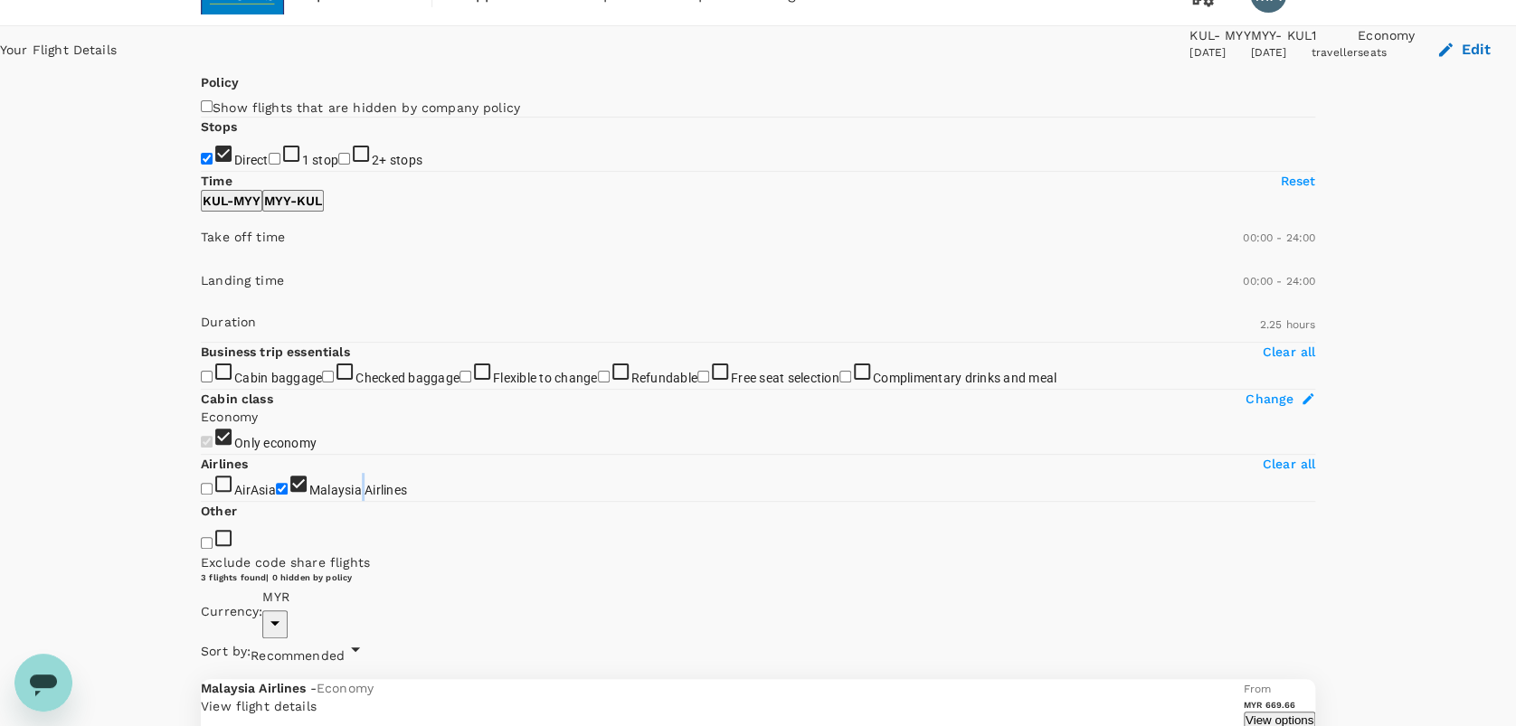
scroll to position [0, 0]
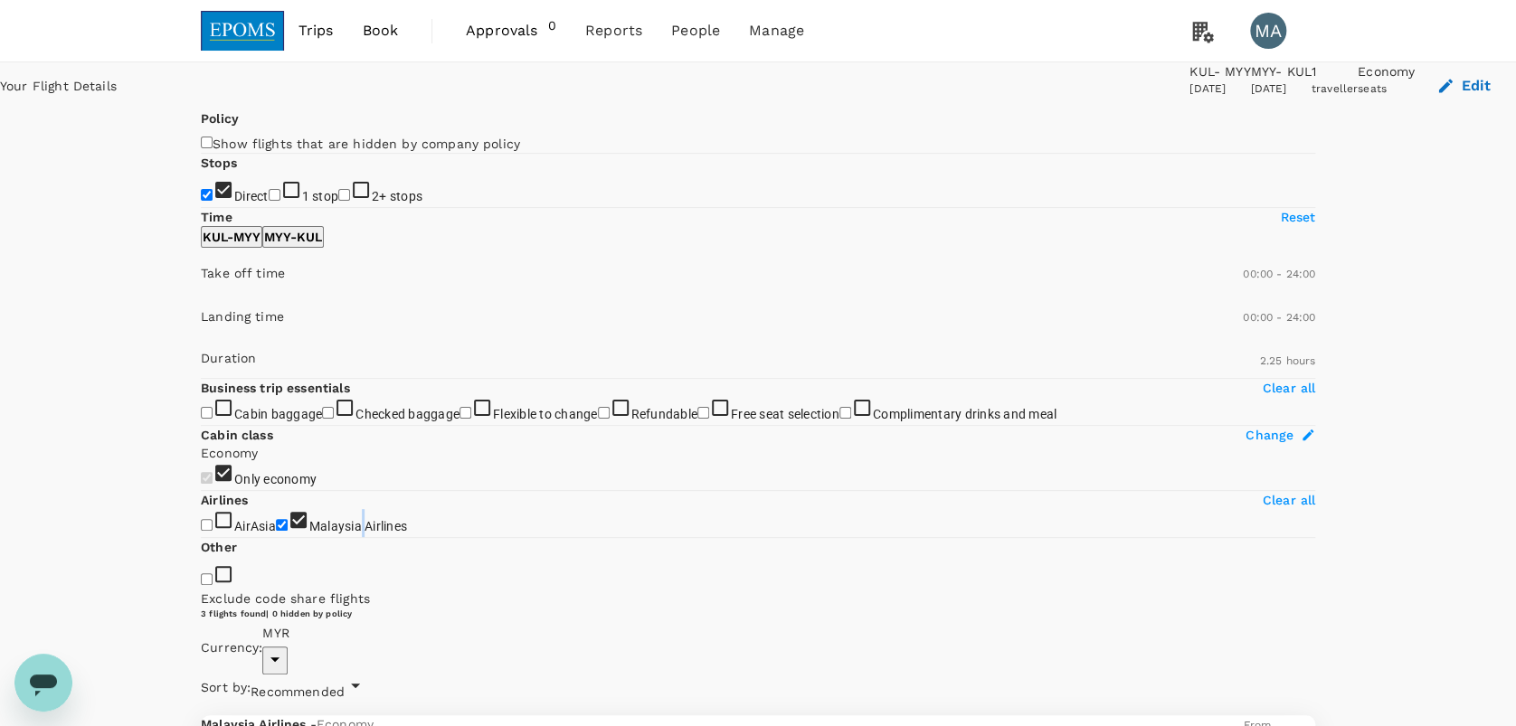
click at [1136, 90] on button "Edit" at bounding box center [1464, 85] width 101 height 47
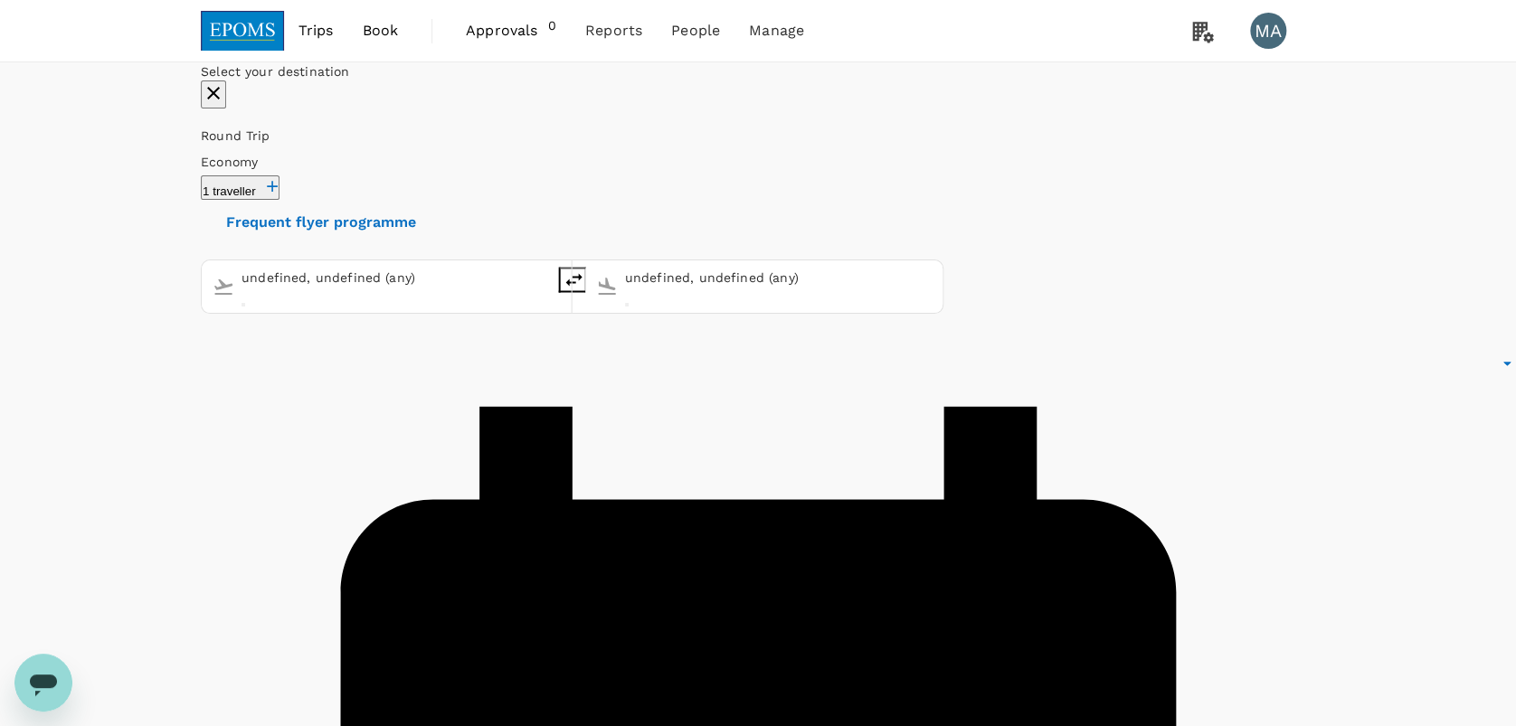
type input "Kuala Lumpur Intl ([GEOGRAPHIC_DATA])"
type input "Miri Intl (MYY)"
type input "Kuala Lumpur Intl ([GEOGRAPHIC_DATA])"
type input "Miri Intl (MYY)"
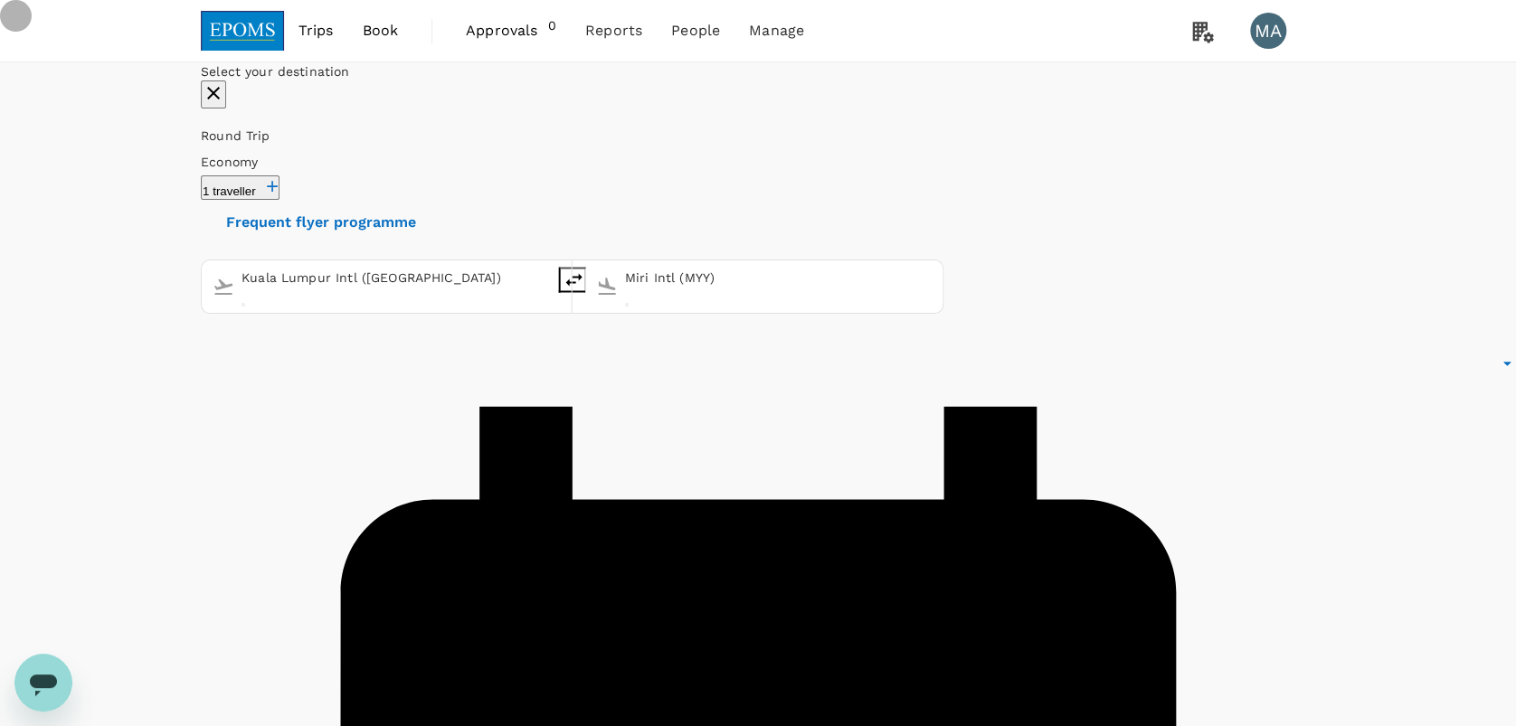
type input "oneway"
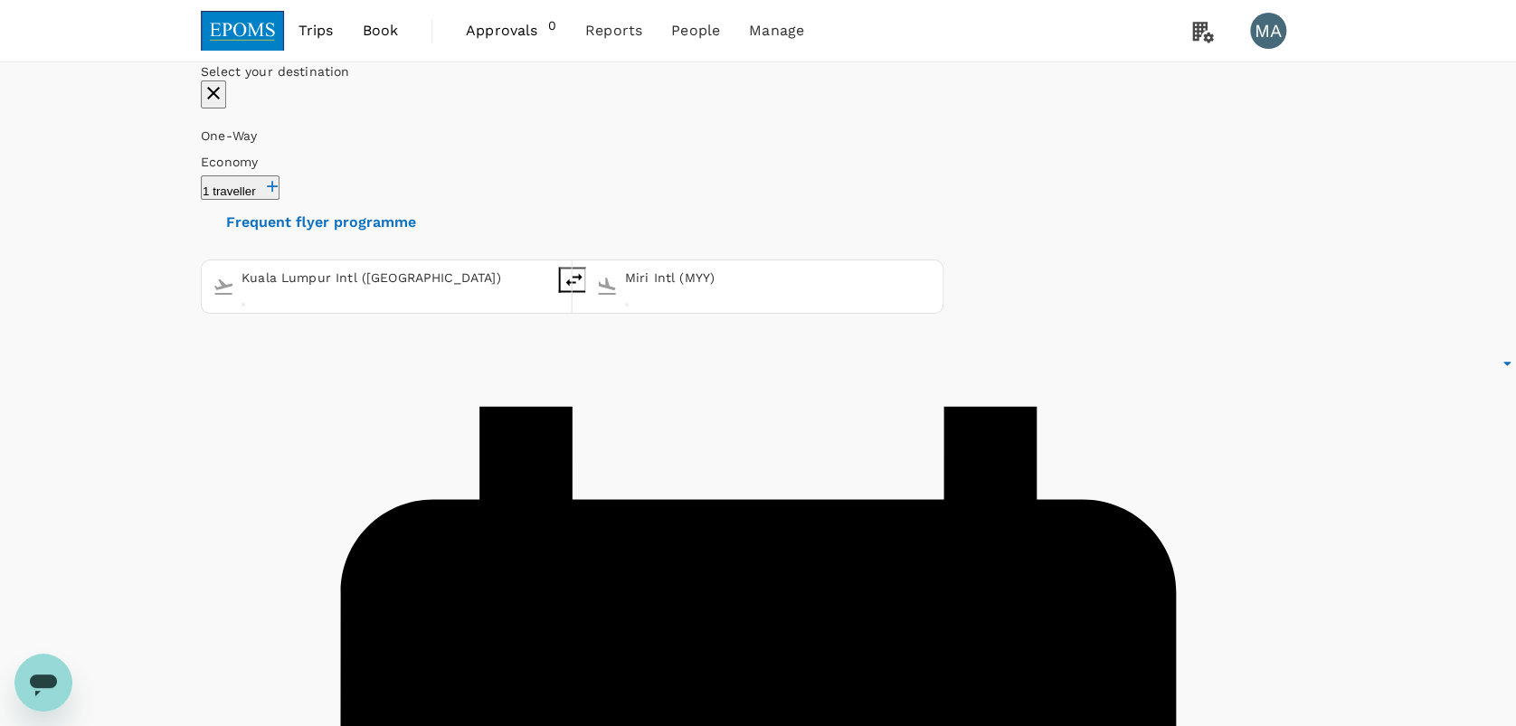
checkbox input "false"
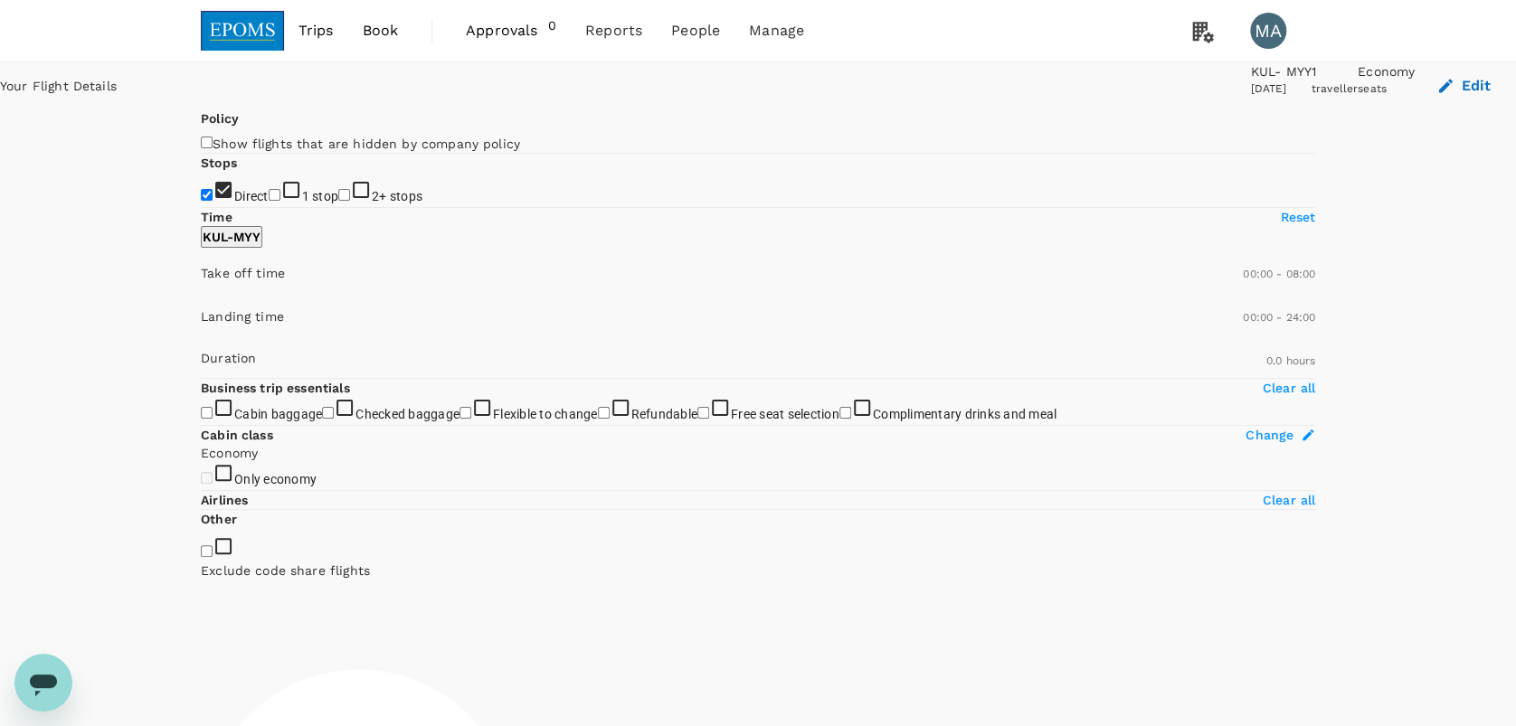
type input "570"
checkbox input "true"
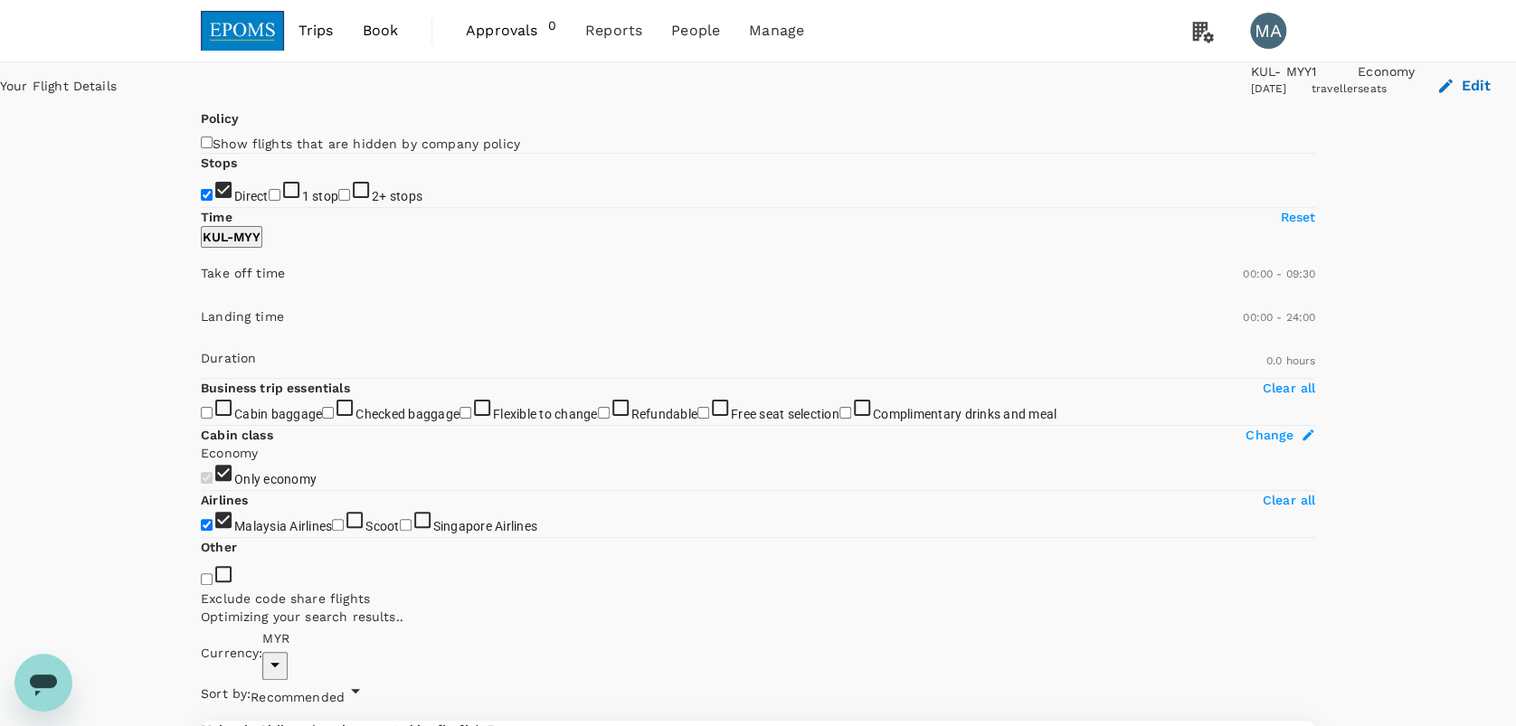
type input "600"
drag, startPoint x: 487, startPoint y: 533, endPoint x: 318, endPoint y: 541, distance: 169.3
click at [201, 298] on span at bounding box center [201, 298] width 0 height 0
checkbox input "false"
checkbox input "true"
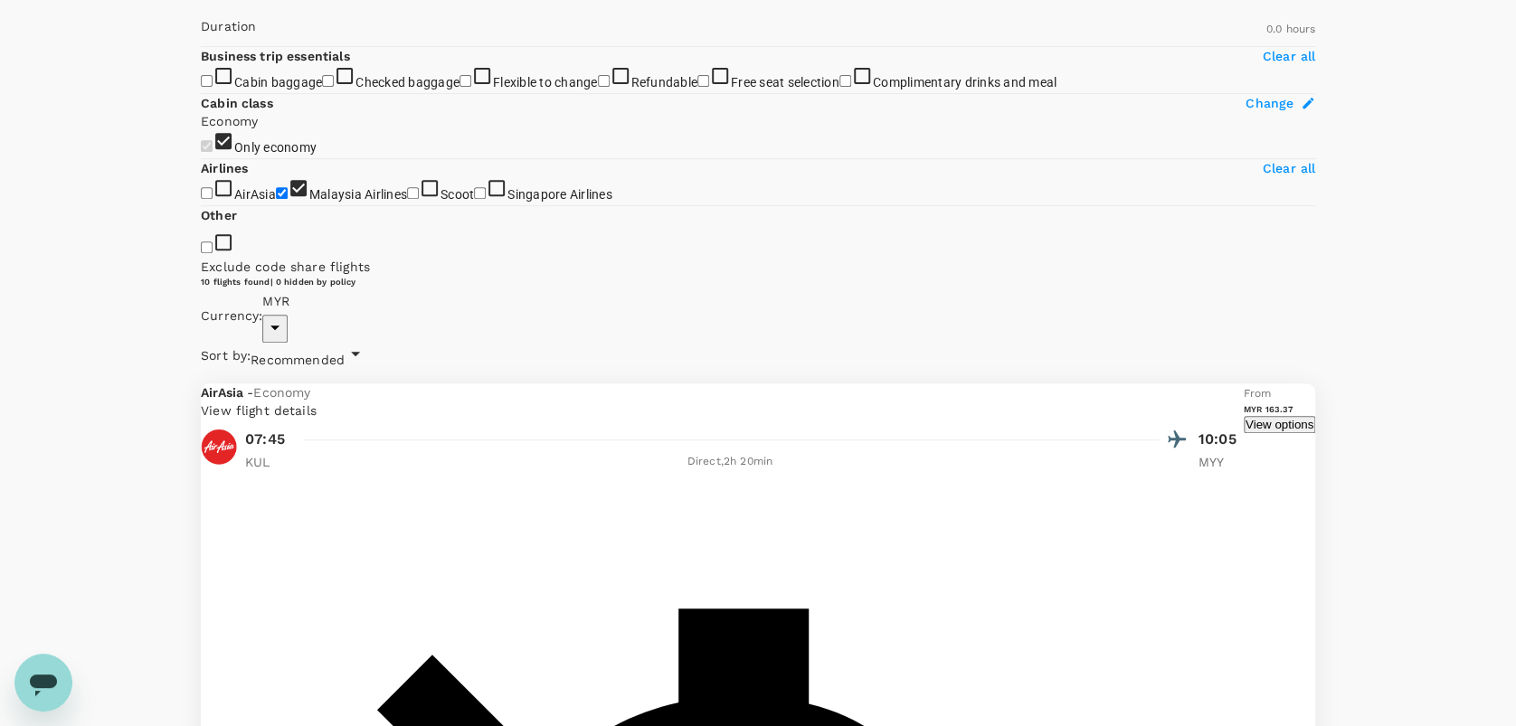
scroll to position [482, 0]
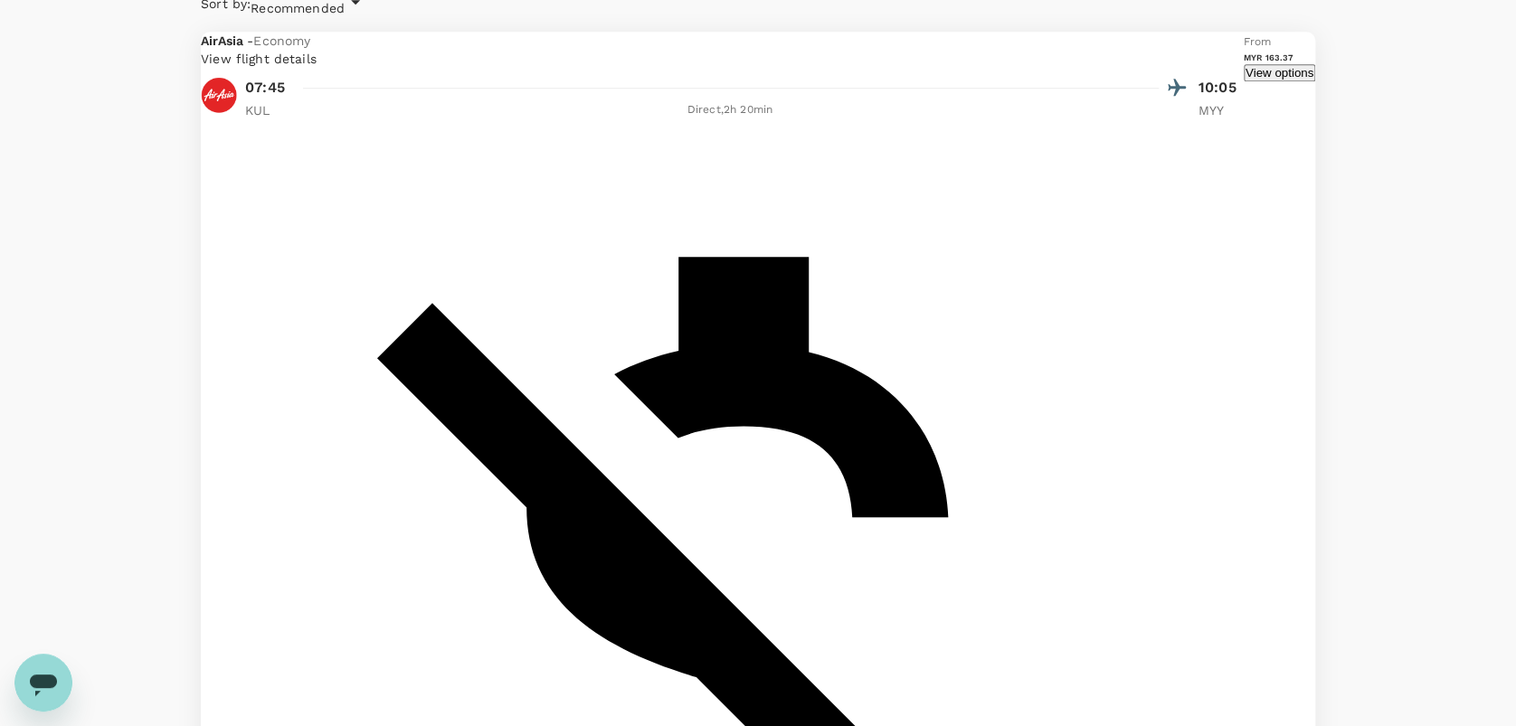
scroll to position [691, 0]
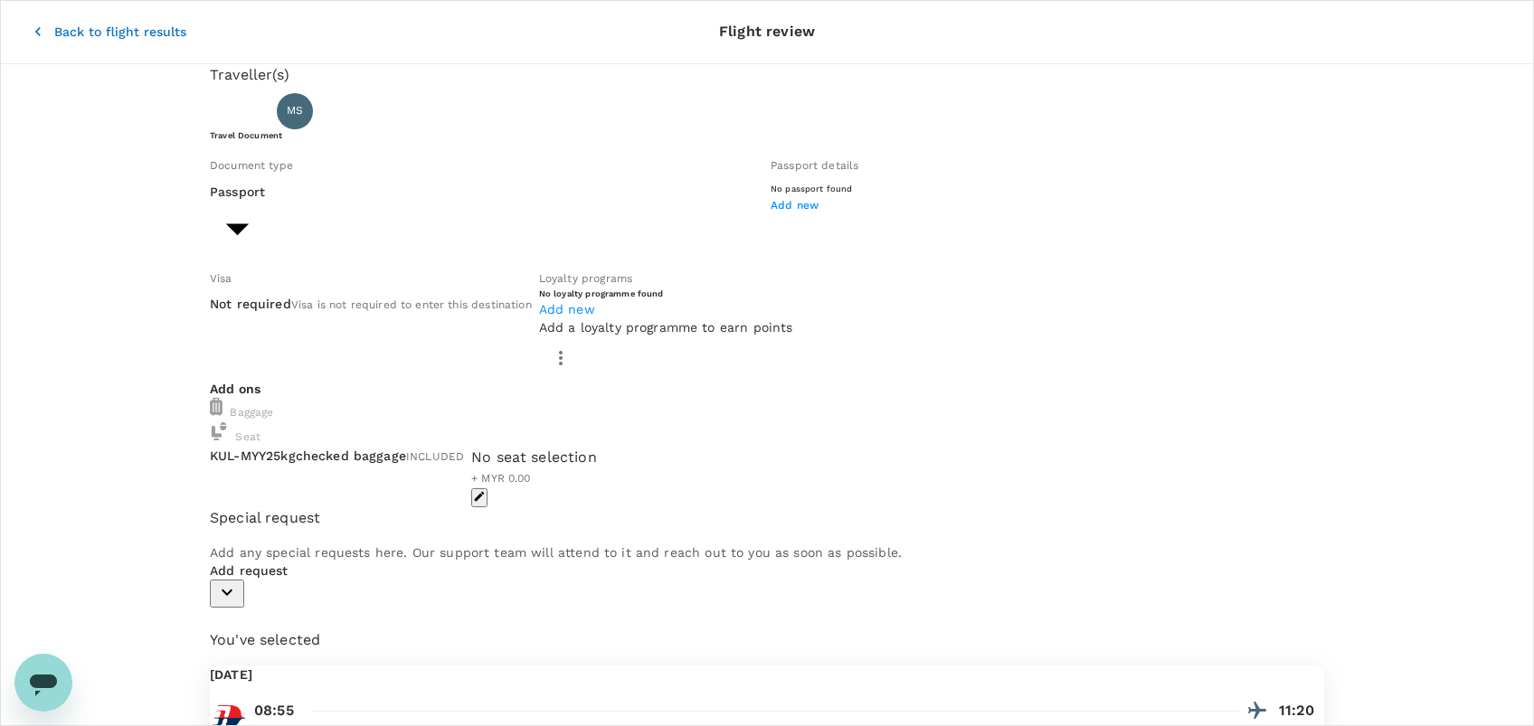
click at [288, 260] on body "Back to flight results Flight review Traveller(s) Traveller 1 : MS MOHD ARIEF H…" at bounding box center [767, 602] width 1534 height 1204
type input "Id card"
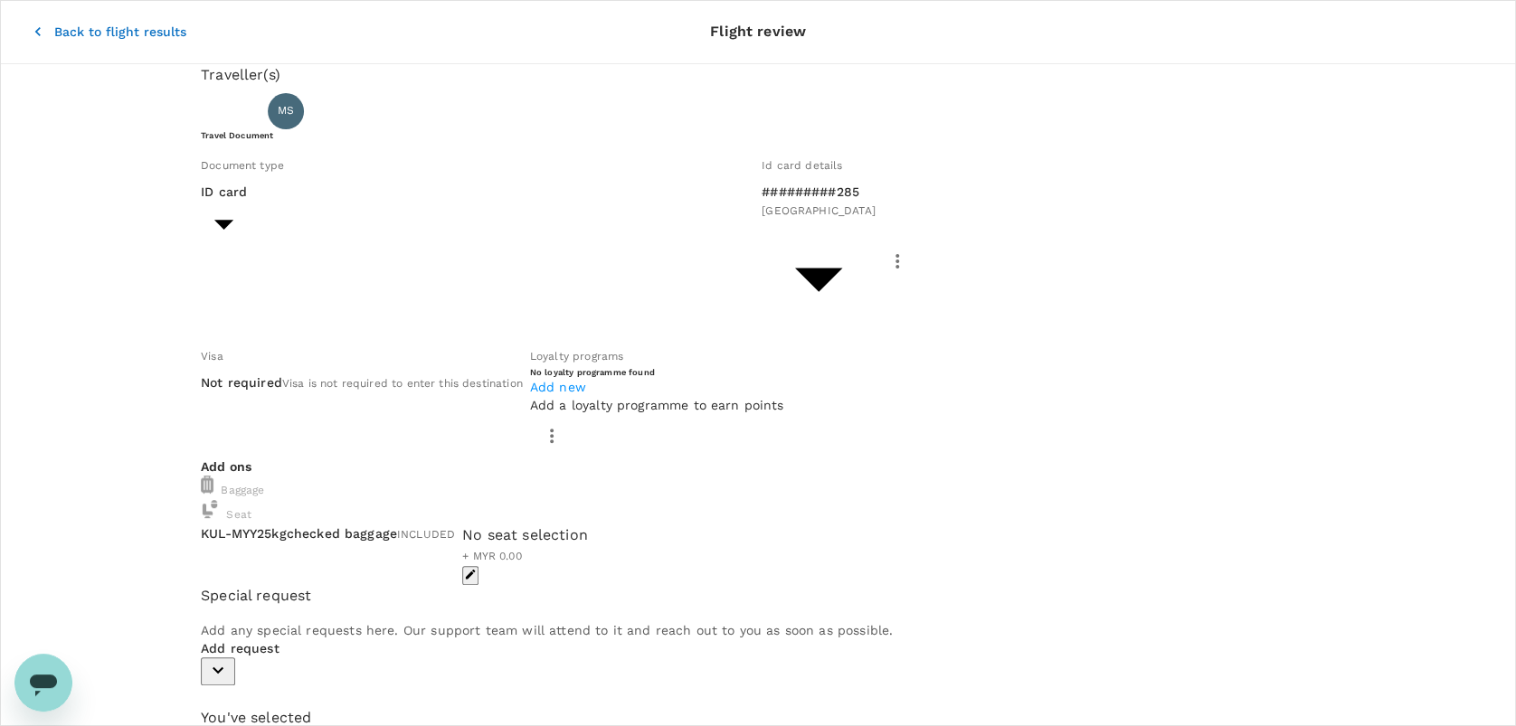
click at [586, 380] on span "Add new" at bounding box center [558, 387] width 56 height 14
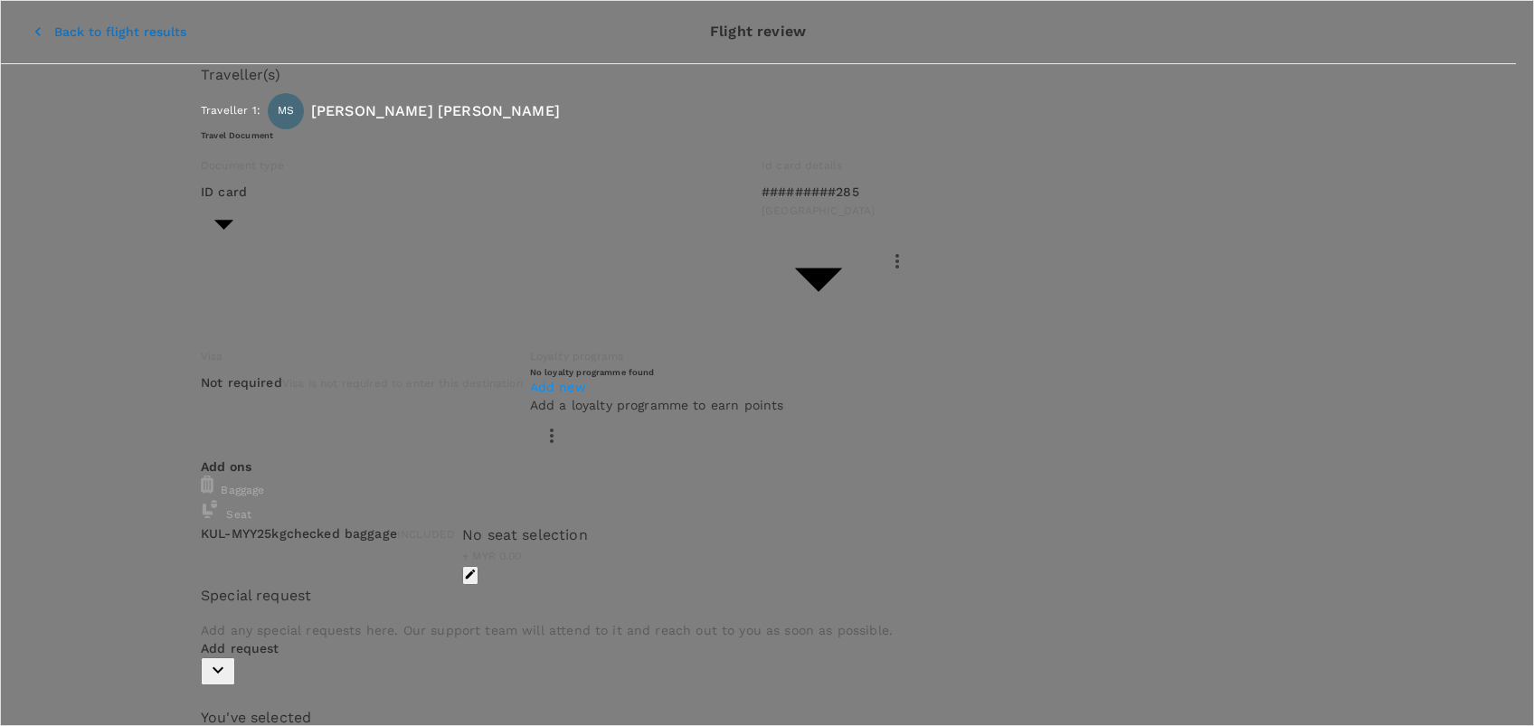
click at [976, 461] on div at bounding box center [767, 363] width 1534 height 726
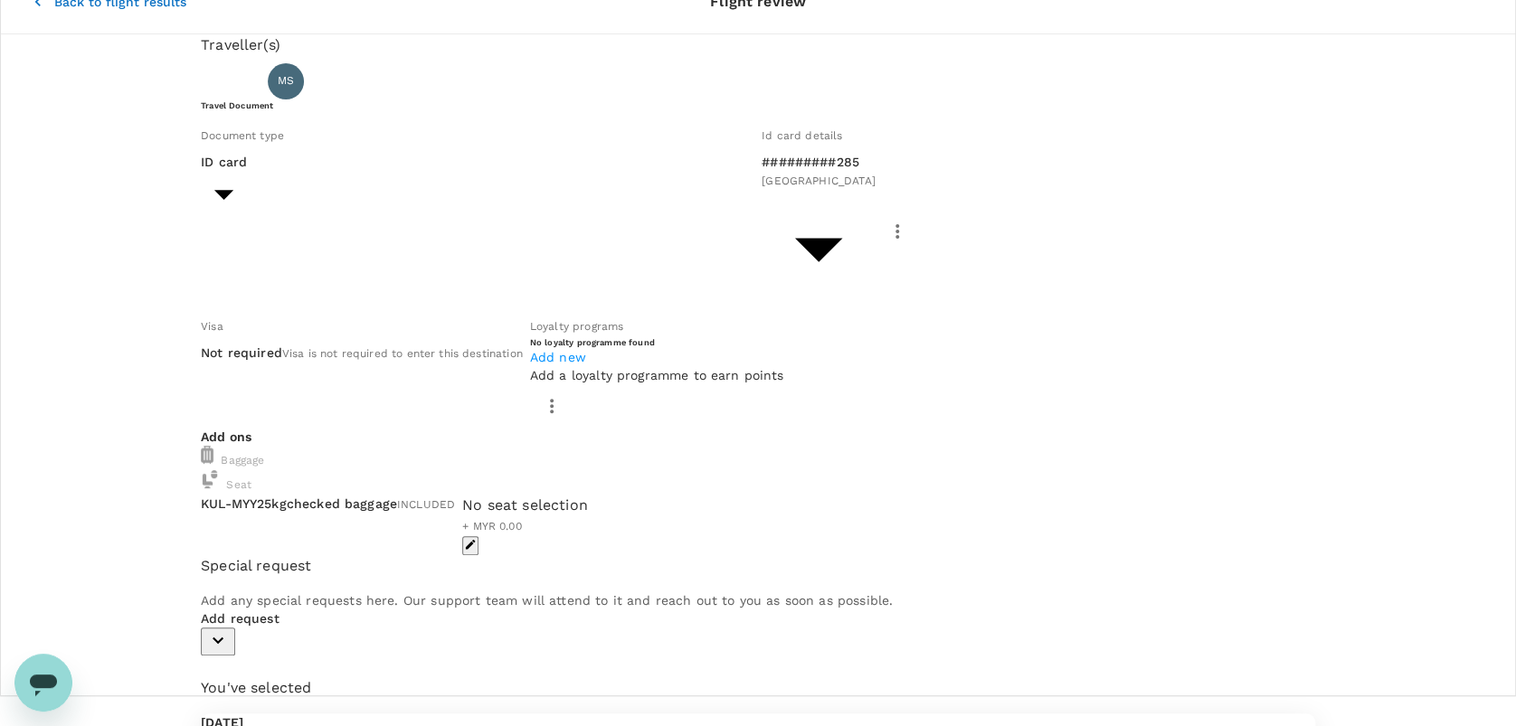
scroll to position [46, 0]
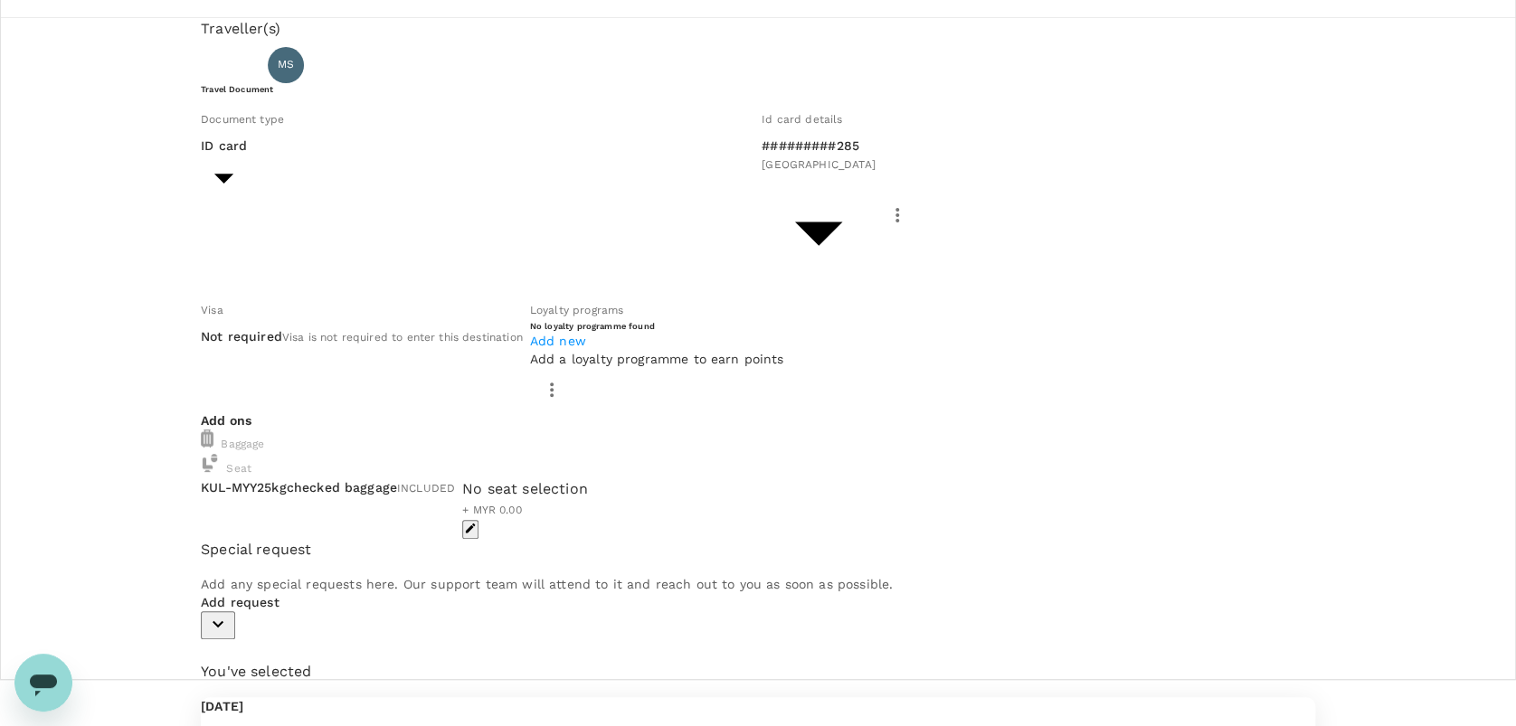
click at [283, 544] on div "Add request" at bounding box center [758, 616] width 1114 height 46
drag, startPoint x: 283, startPoint y: 593, endPoint x: 295, endPoint y: 605, distance: 16.6
click at [295, 544] on p "Add request" at bounding box center [758, 602] width 1114 height 18
click at [229, 544] on icon "button" at bounding box center [218, 624] width 22 height 22
click at [213, 544] on input "checkbox" at bounding box center [207, 686] width 12 height 12
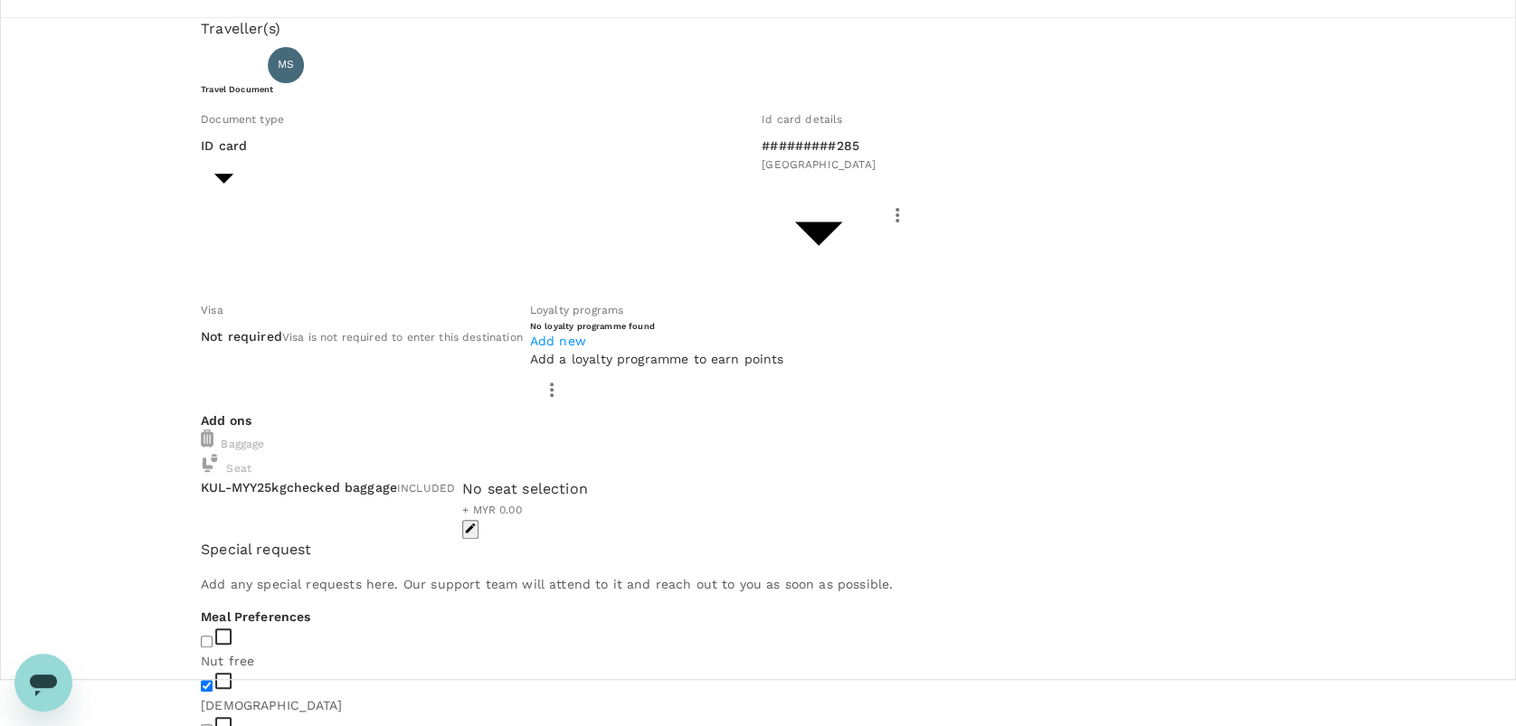
checkbox input "true"
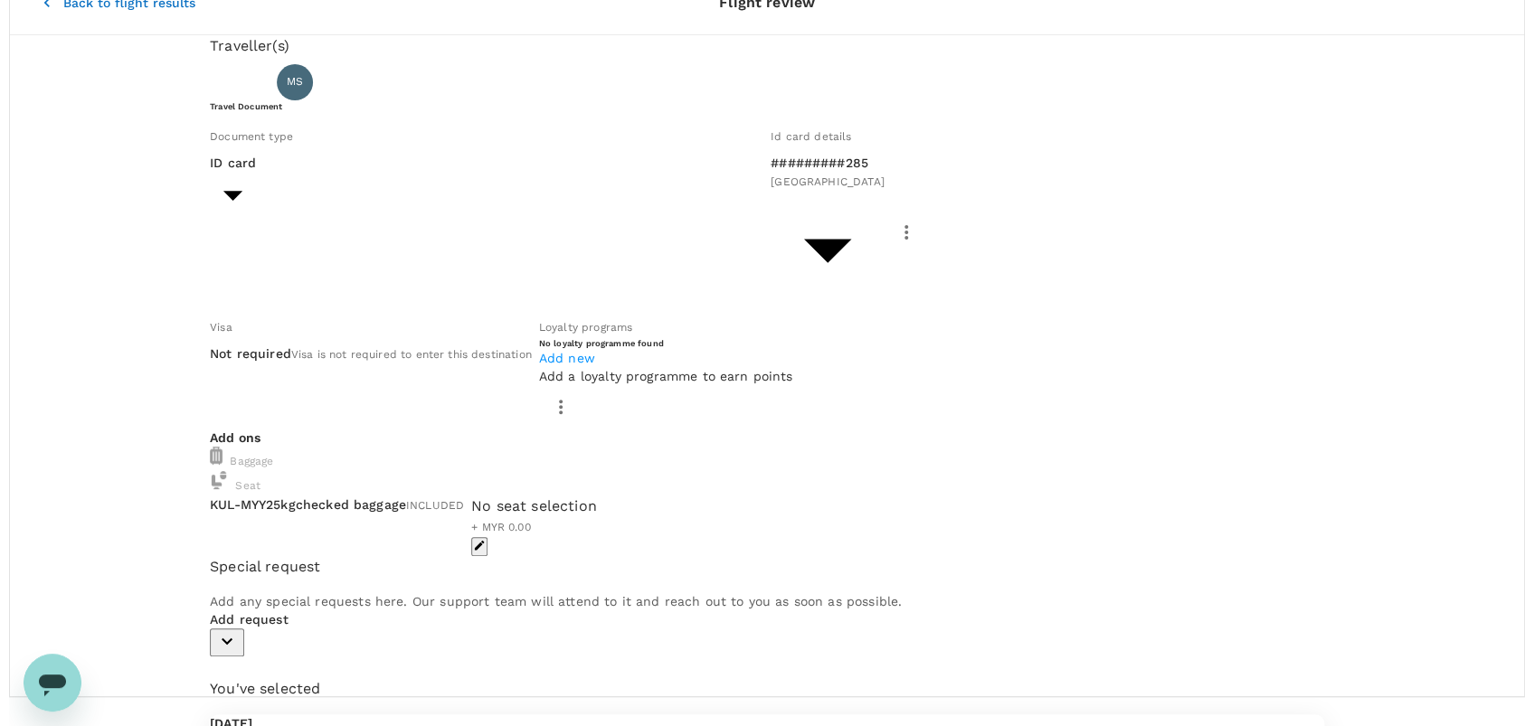
scroll to position [0, 0]
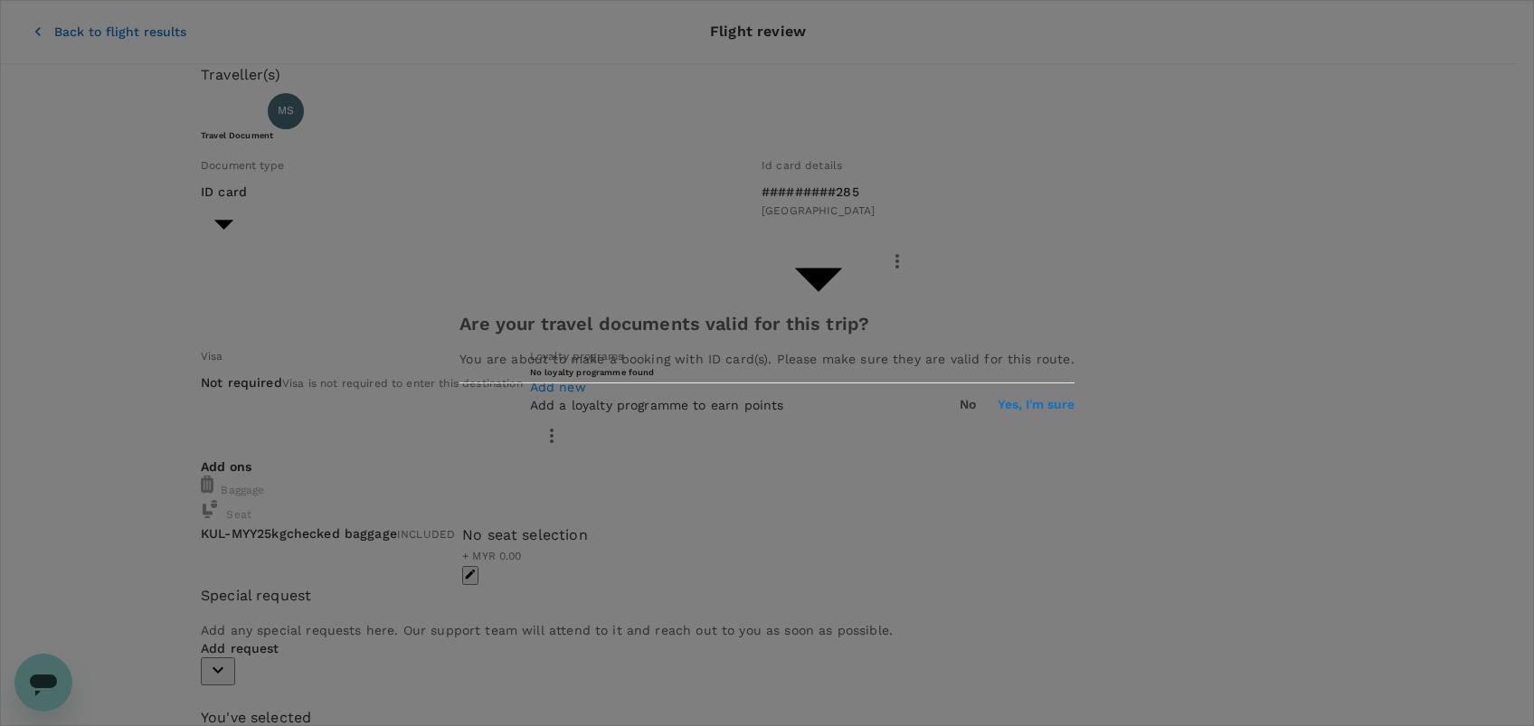
click at [997, 410] on button "Yes, I'm sure" at bounding box center [1035, 405] width 77 height 14
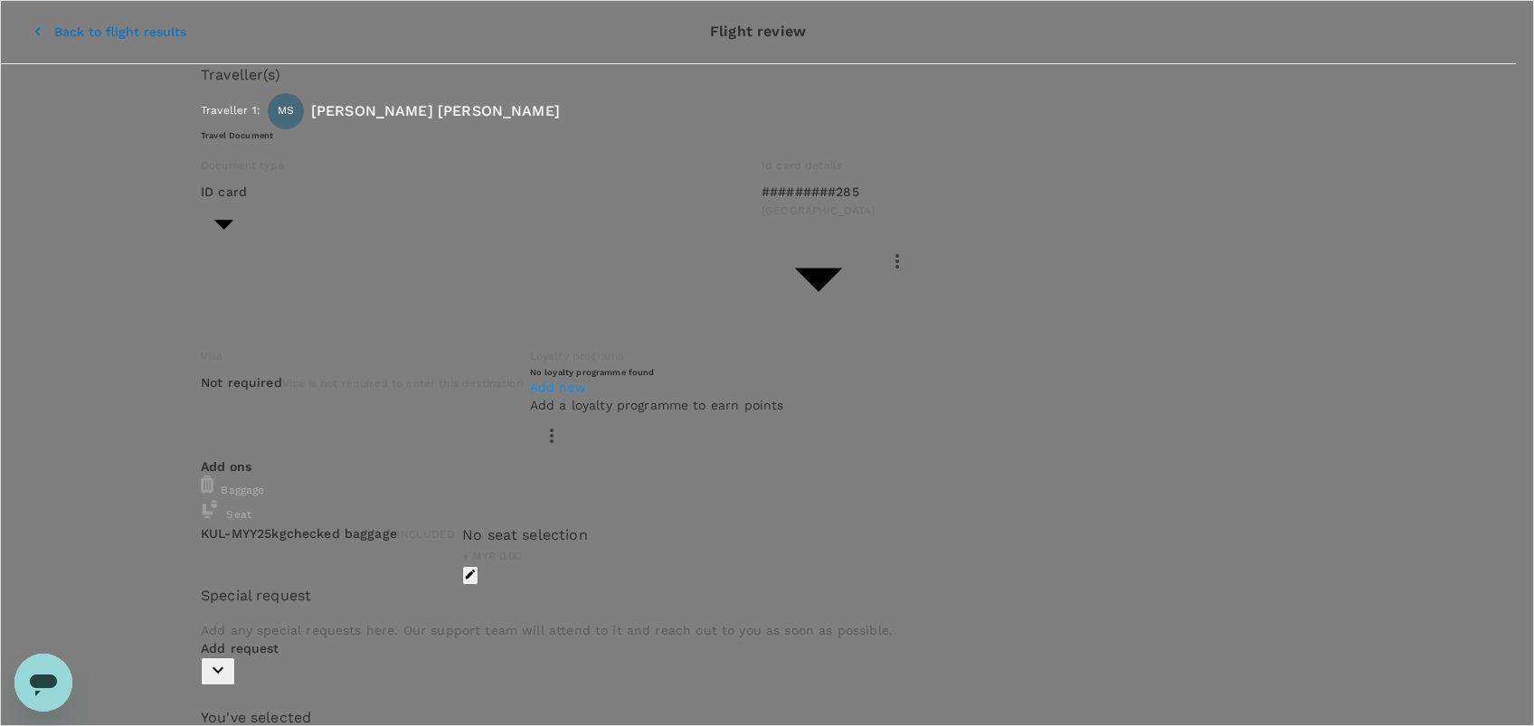
type input "9ea61a02-274a-4f65-9d5b-ca51ac7b2cfc"
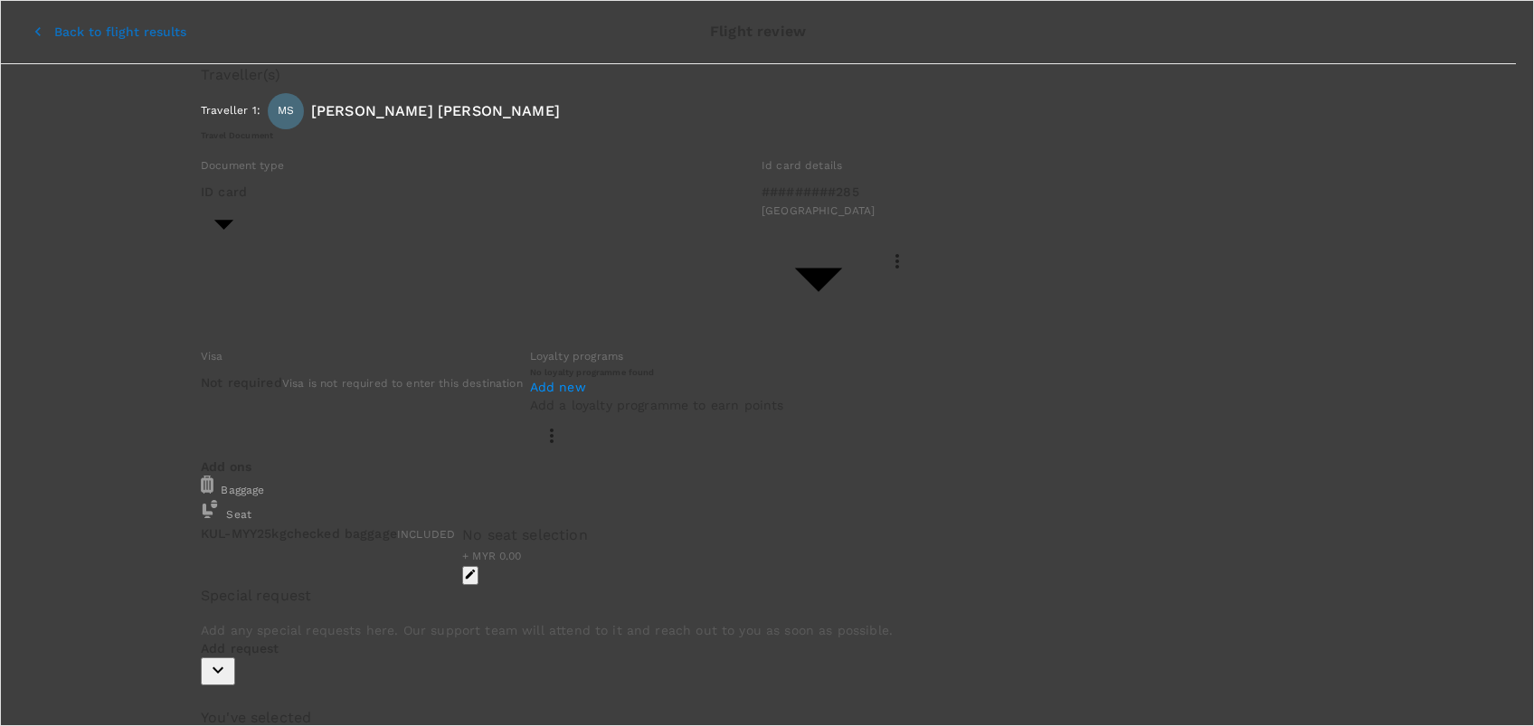
type input "edi"
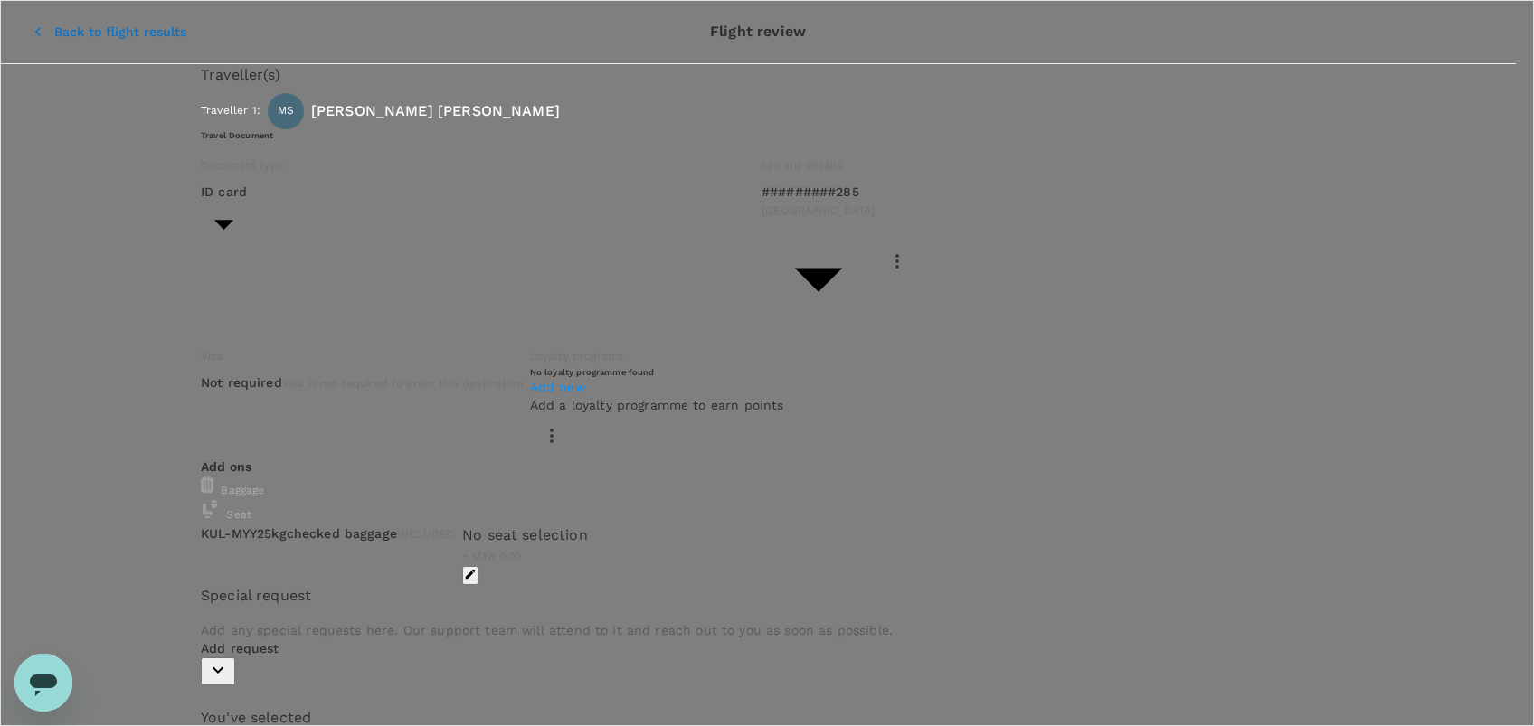
paste textarea "CRT000000018076"
type textarea "TRF Ref No: CRT000000018076"
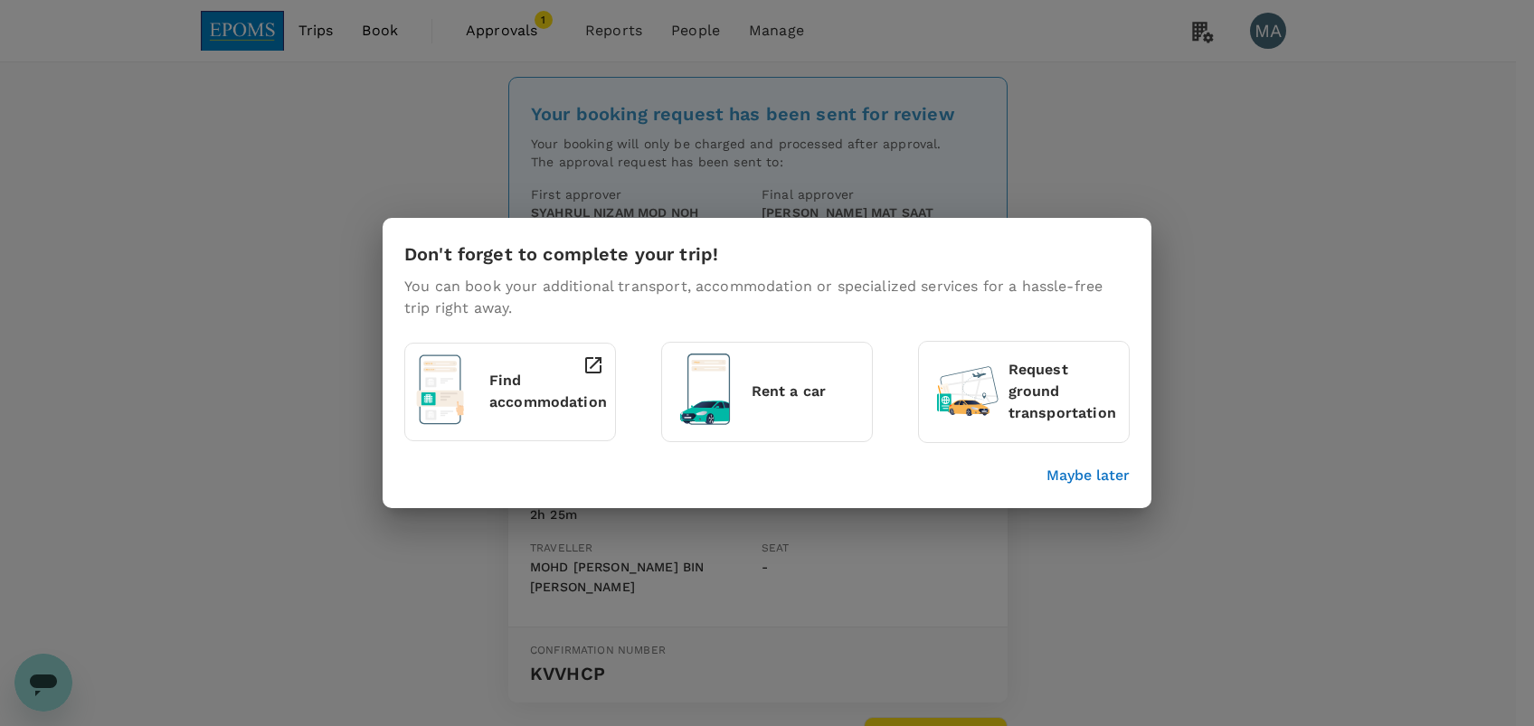
click at [1086, 474] on p "Maybe later" at bounding box center [1087, 476] width 83 height 22
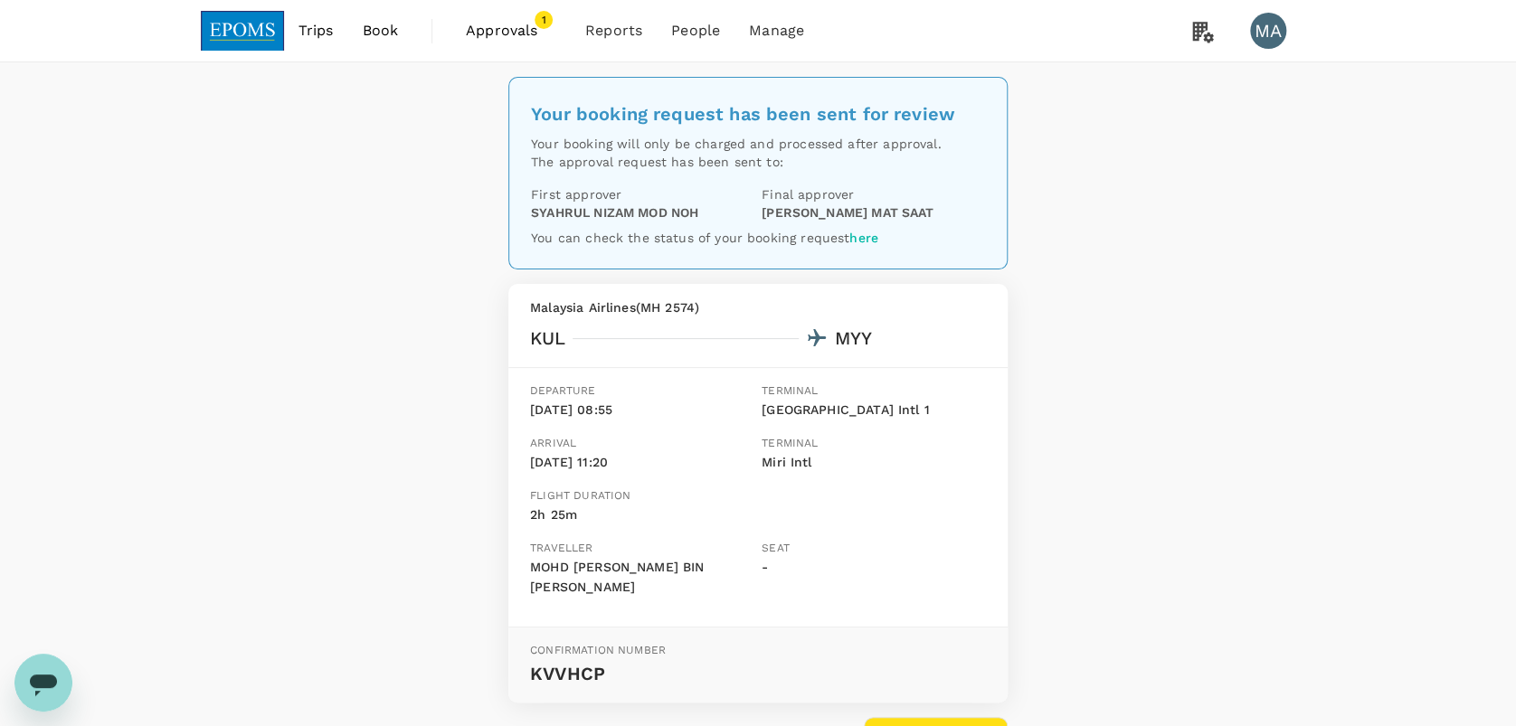
click at [502, 38] on span "Approvals" at bounding box center [511, 31] width 90 height 22
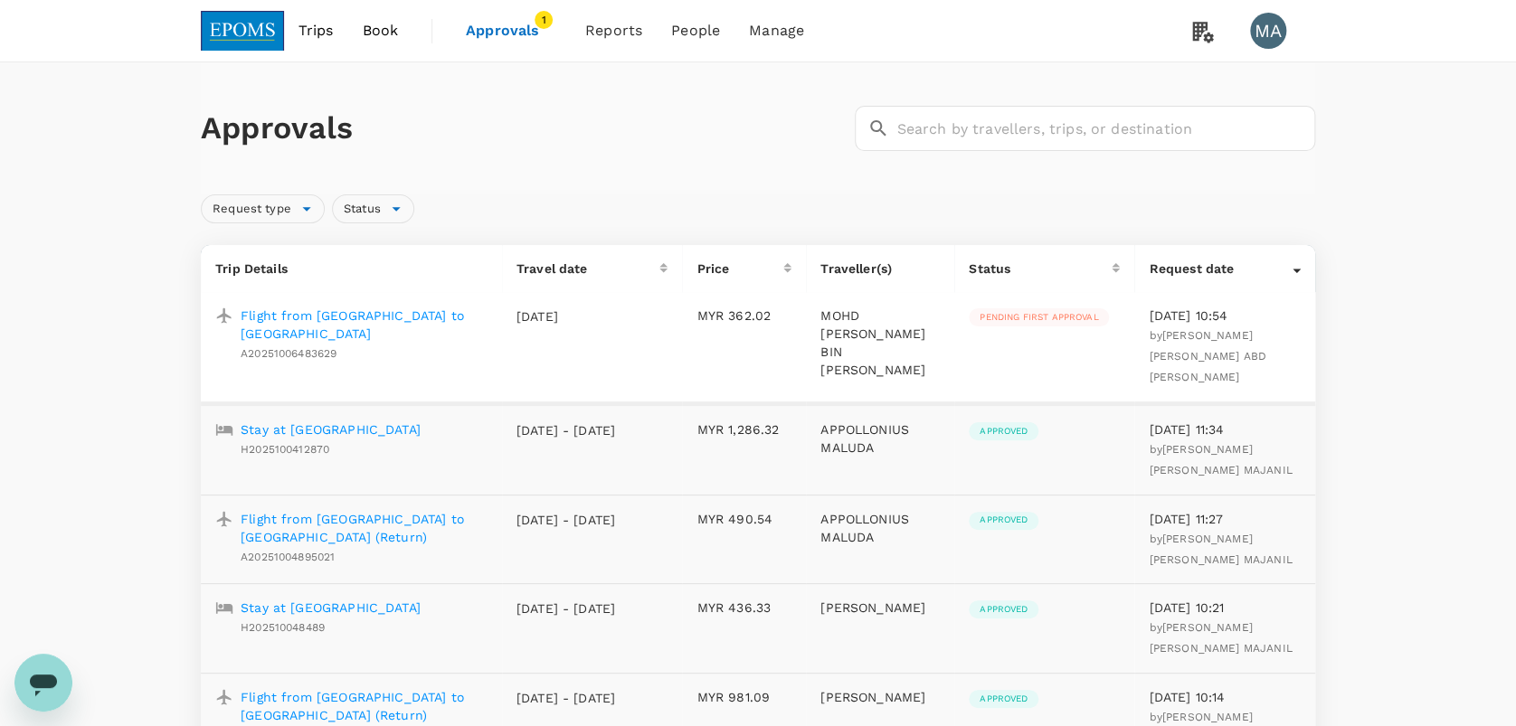
click at [345, 317] on p "Flight from [GEOGRAPHIC_DATA] to [GEOGRAPHIC_DATA]" at bounding box center [364, 325] width 247 height 36
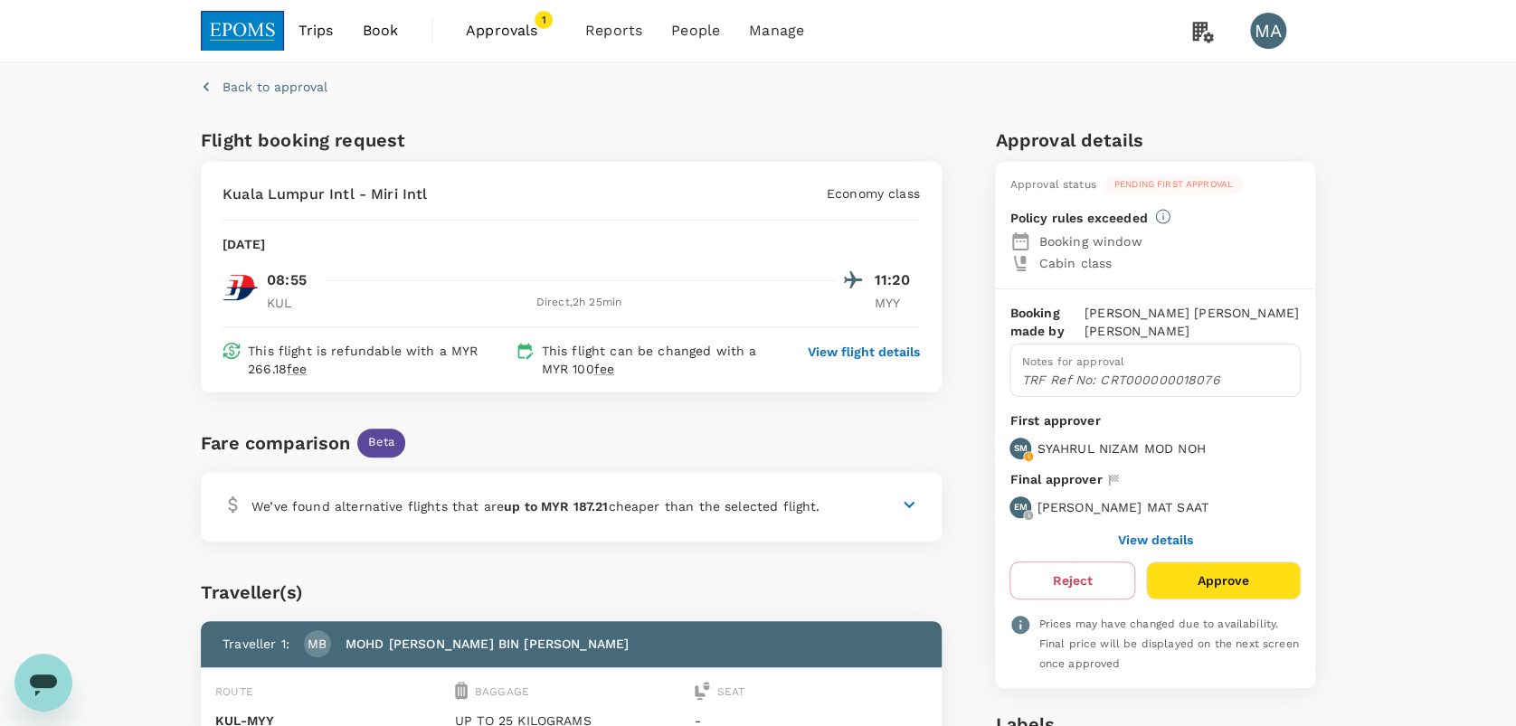
click at [385, 18] on link "Book" at bounding box center [379, 30] width 65 height 61
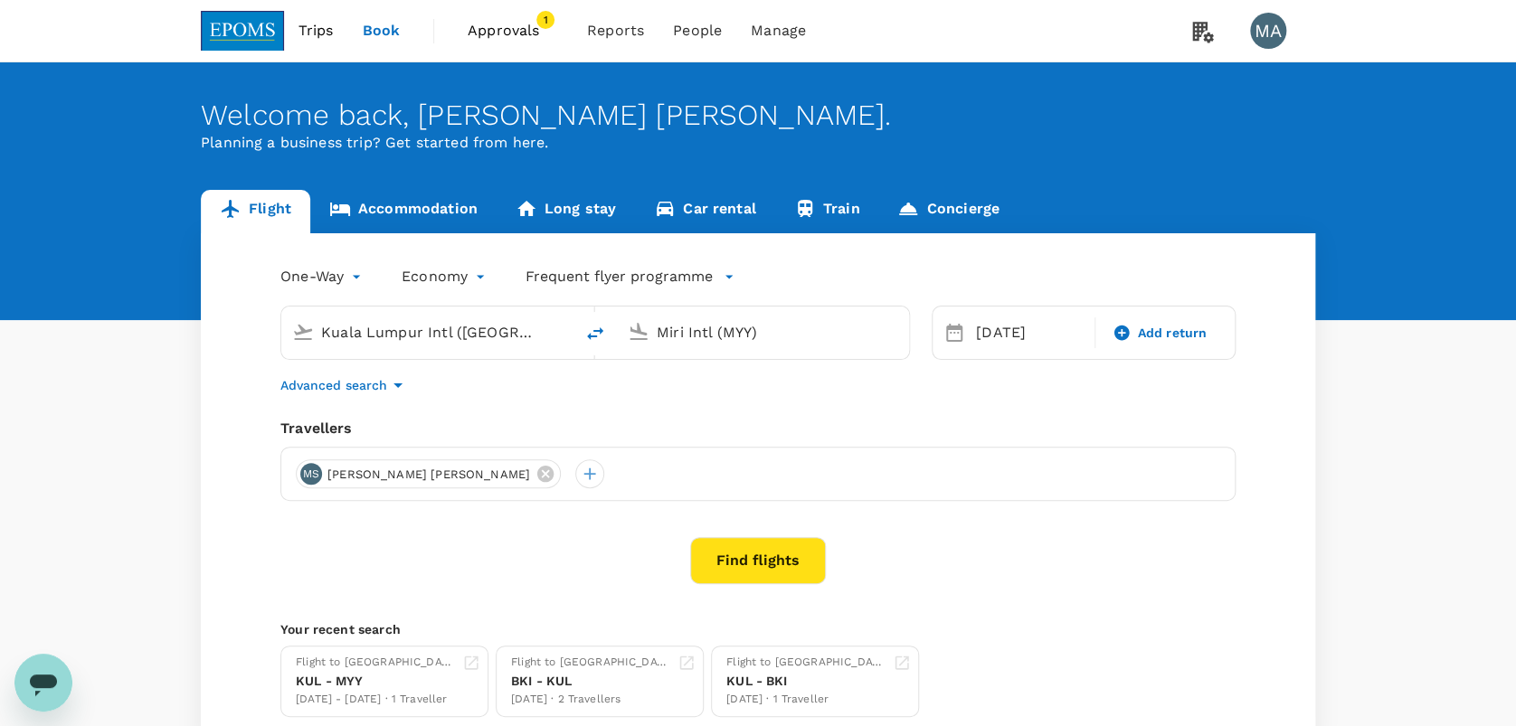
type input "Kuala Lumpur Intl ([GEOGRAPHIC_DATA])"
type input "Miri Intl (MYY)"
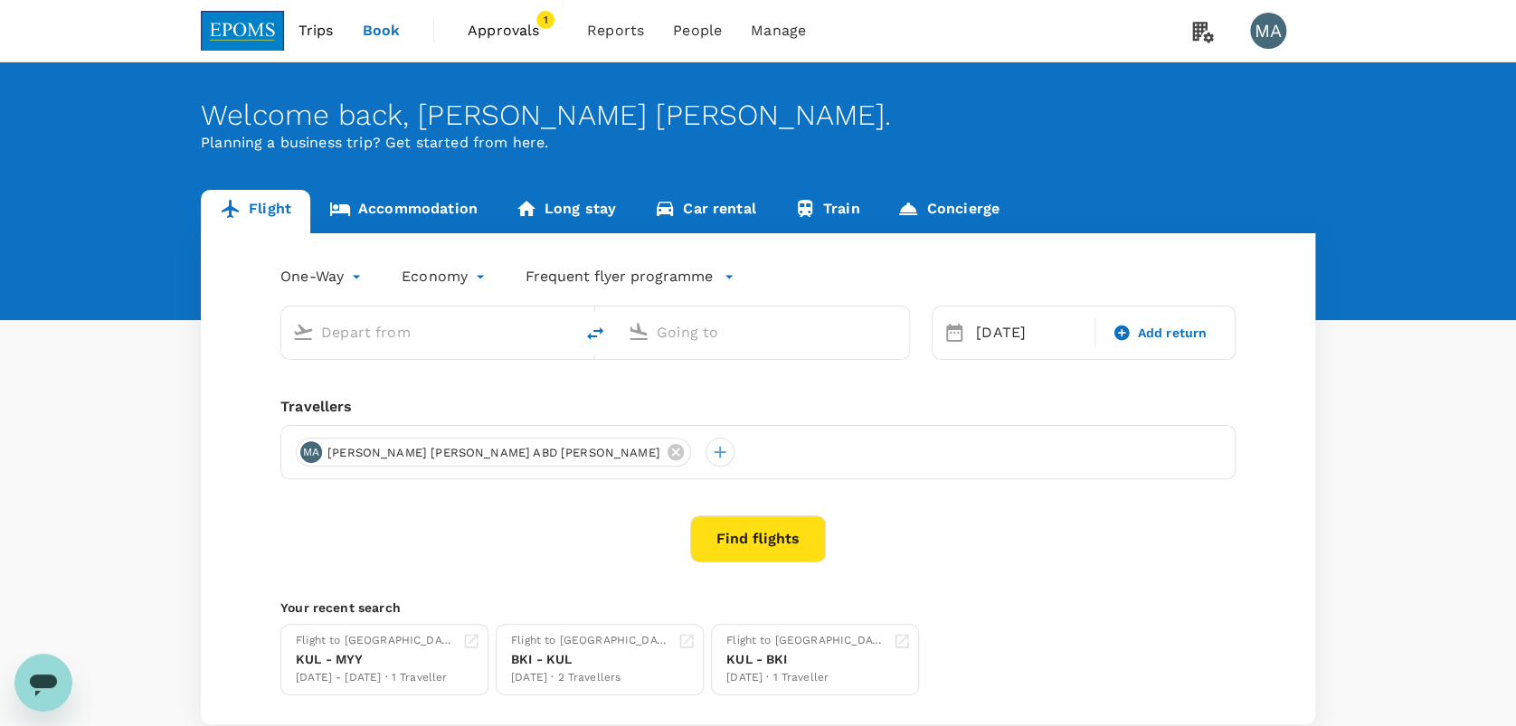
type input "Kuala Lumpur Intl ([GEOGRAPHIC_DATA])"
type input "Miri Intl (MYY)"
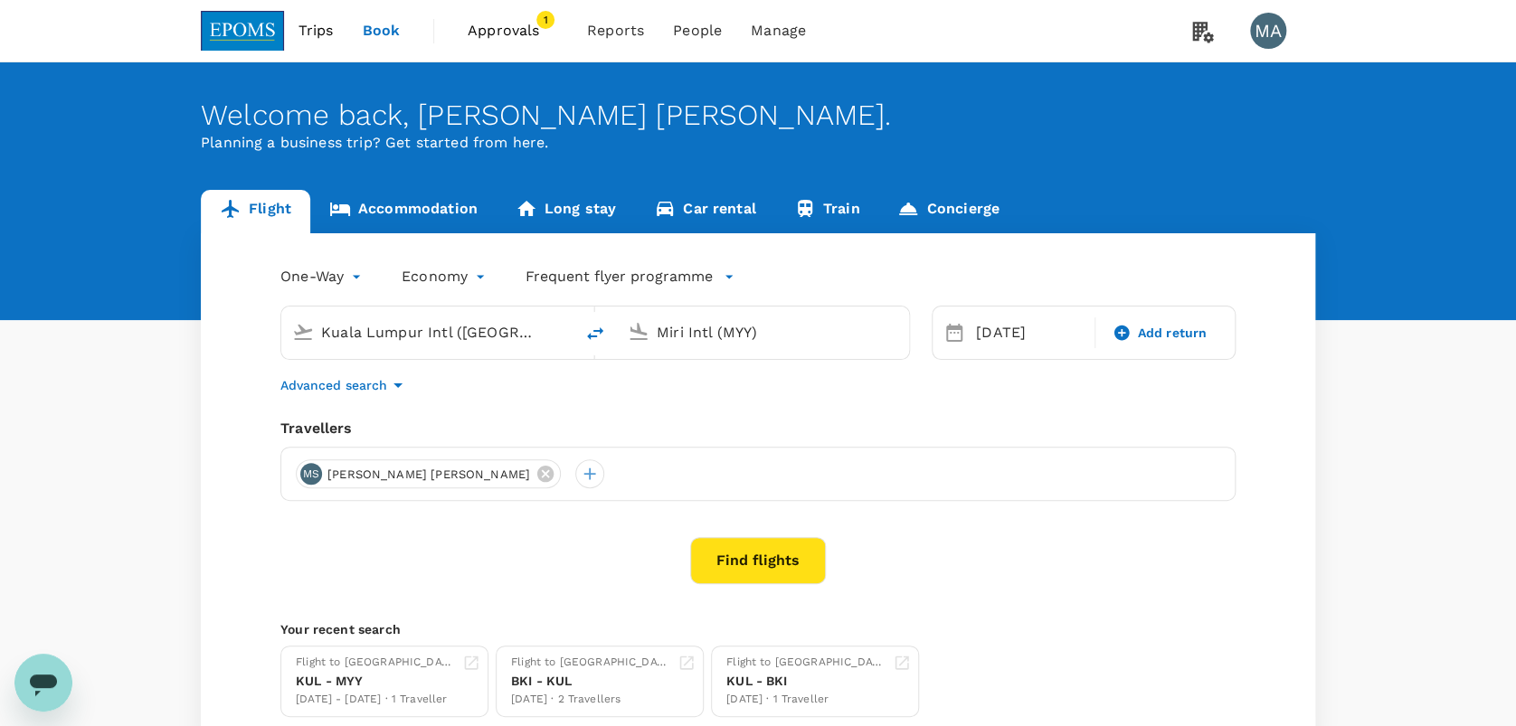
click at [591, 332] on icon "delete" at bounding box center [595, 334] width 22 height 22
type input "Miri Intl (MYY)"
type input "Kuala Lumpur Intl ([GEOGRAPHIC_DATA])"
click at [428, 326] on input "Miri Intl (MYY)" at bounding box center [428, 332] width 214 height 28
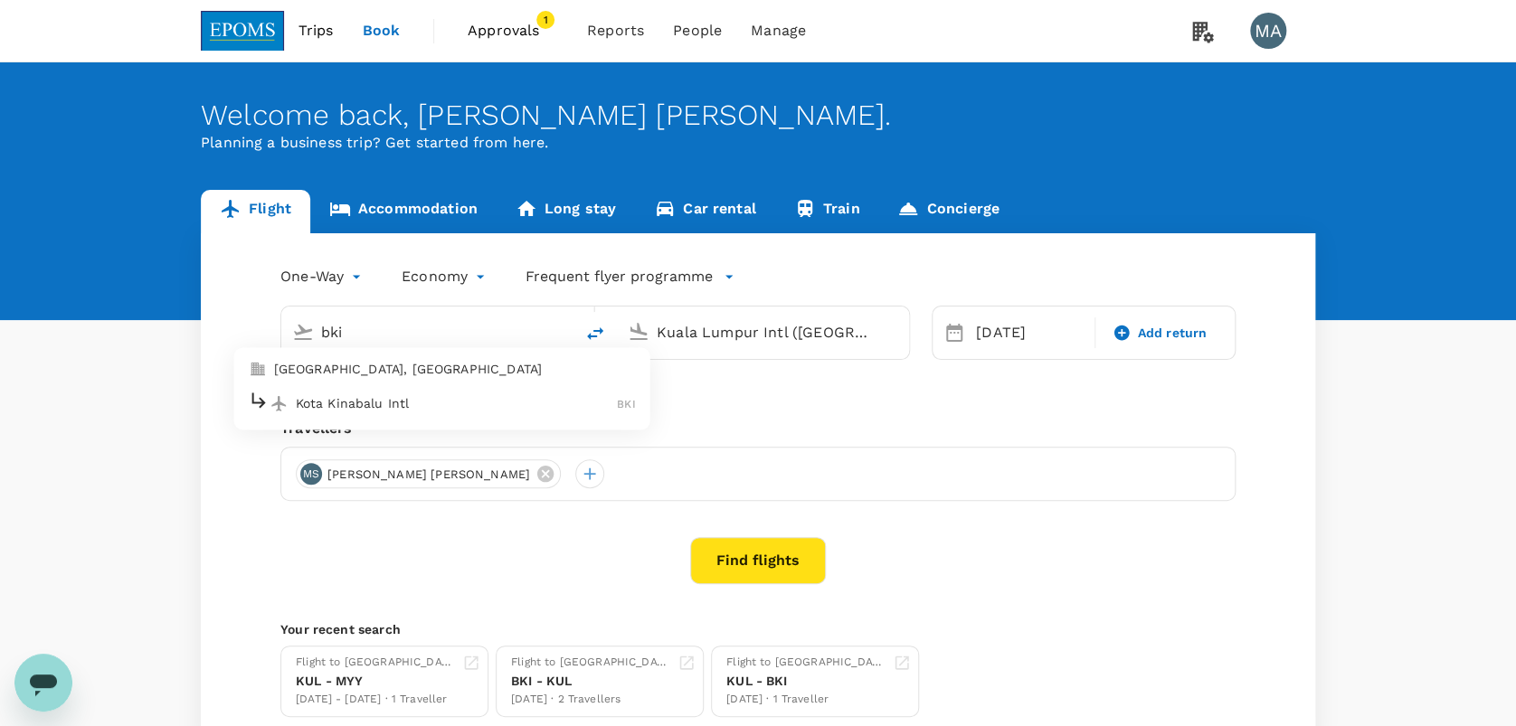
click at [416, 403] on p "Kota Kinabalu Intl" at bounding box center [457, 403] width 322 height 18
type input "Kota Kinabalu Intl (BKI)"
click at [543, 476] on icon at bounding box center [545, 474] width 20 height 20
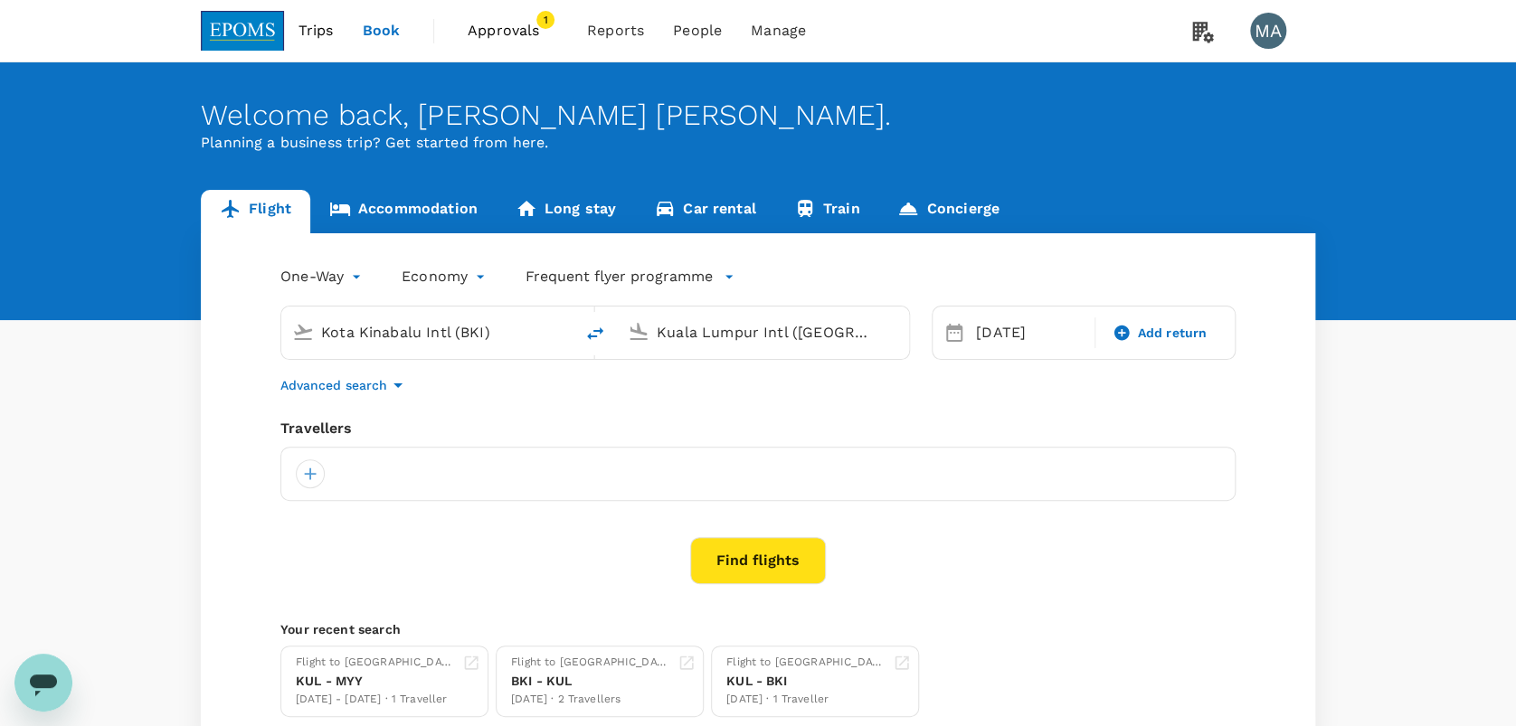
click at [326, 467] on div at bounding box center [757, 474] width 955 height 54
click at [319, 468] on div at bounding box center [310, 473] width 29 height 29
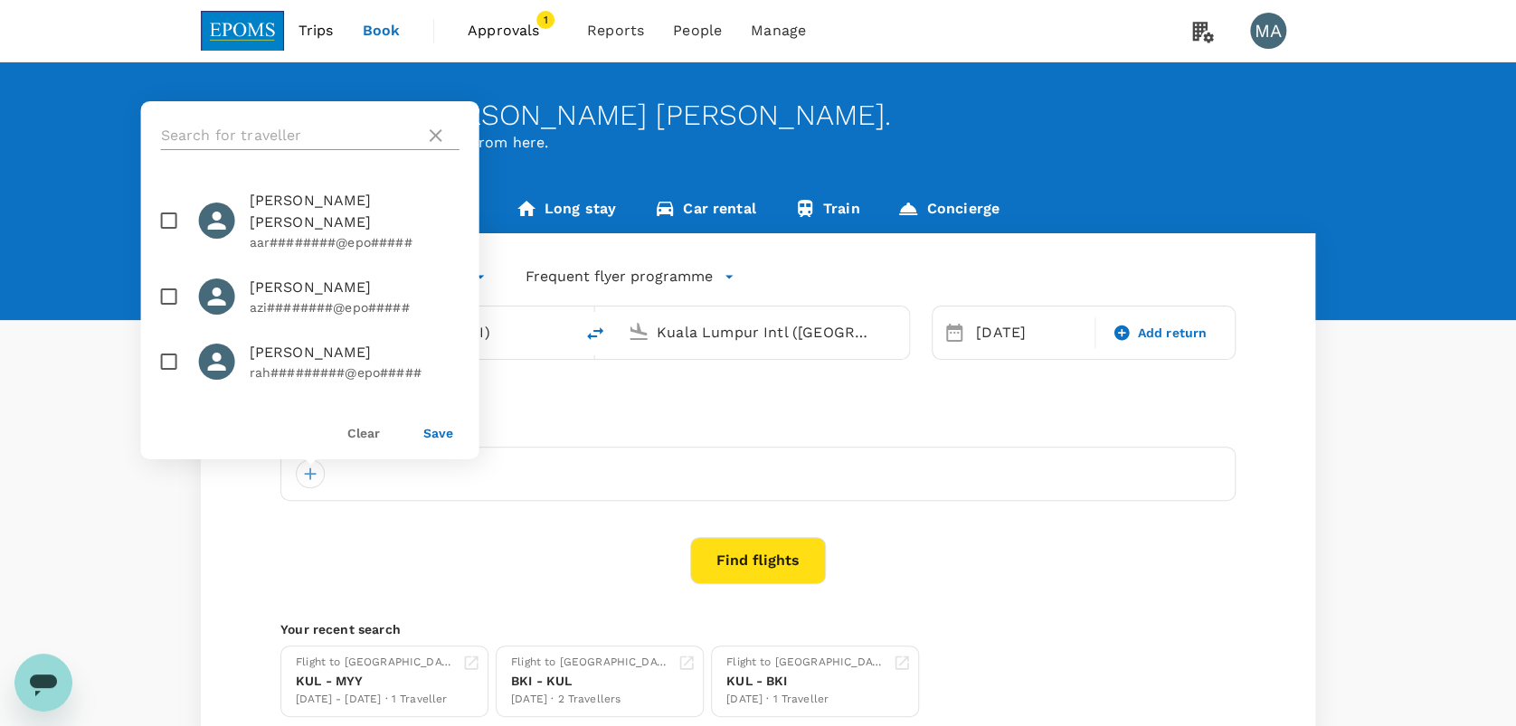
click at [289, 127] on input "text" at bounding box center [289, 135] width 257 height 29
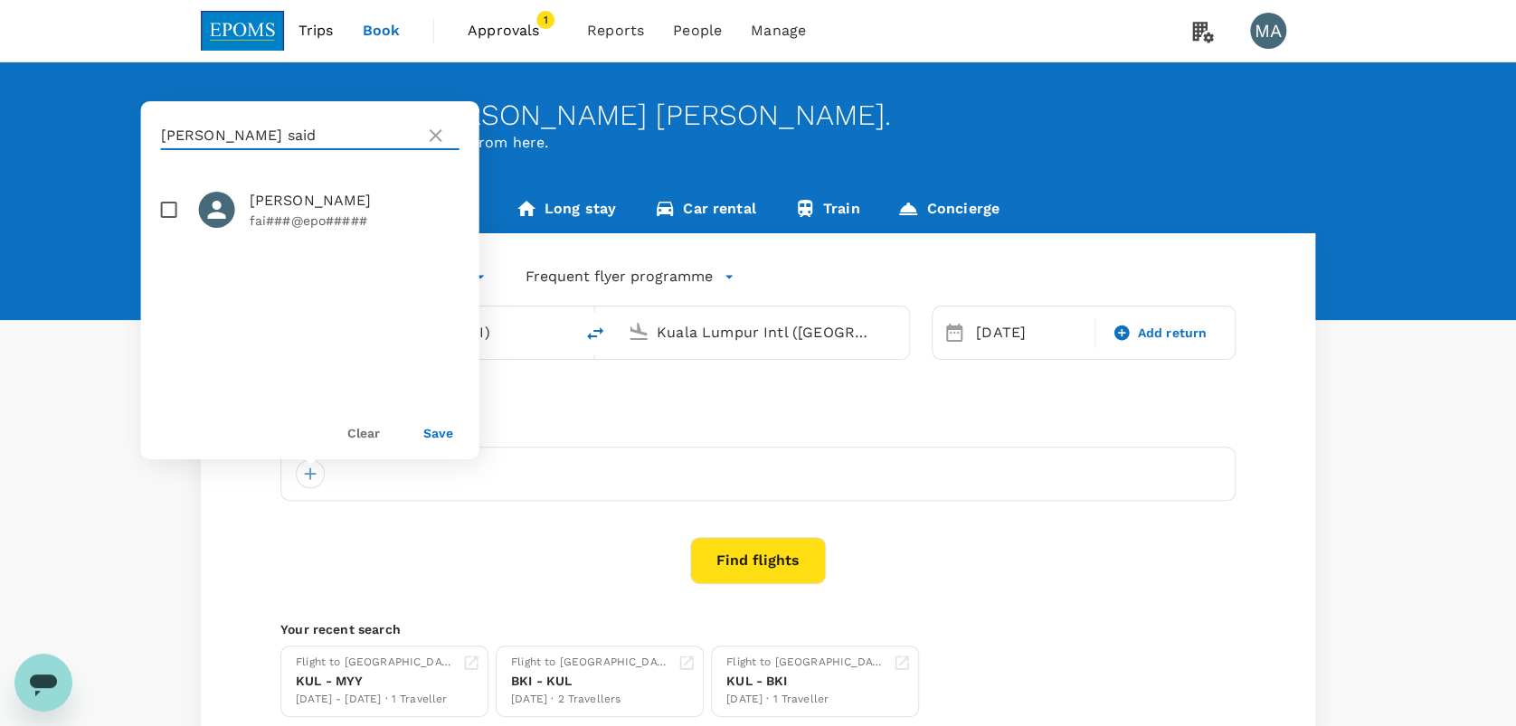
type input "[PERSON_NAME] said"
click at [285, 213] on p "fai###@epo#####" at bounding box center [355, 221] width 210 height 18
checkbox input "true"
click at [441, 441] on div "Save" at bounding box center [431, 425] width 44 height 36
click at [441, 438] on button "Save" at bounding box center [438, 433] width 30 height 14
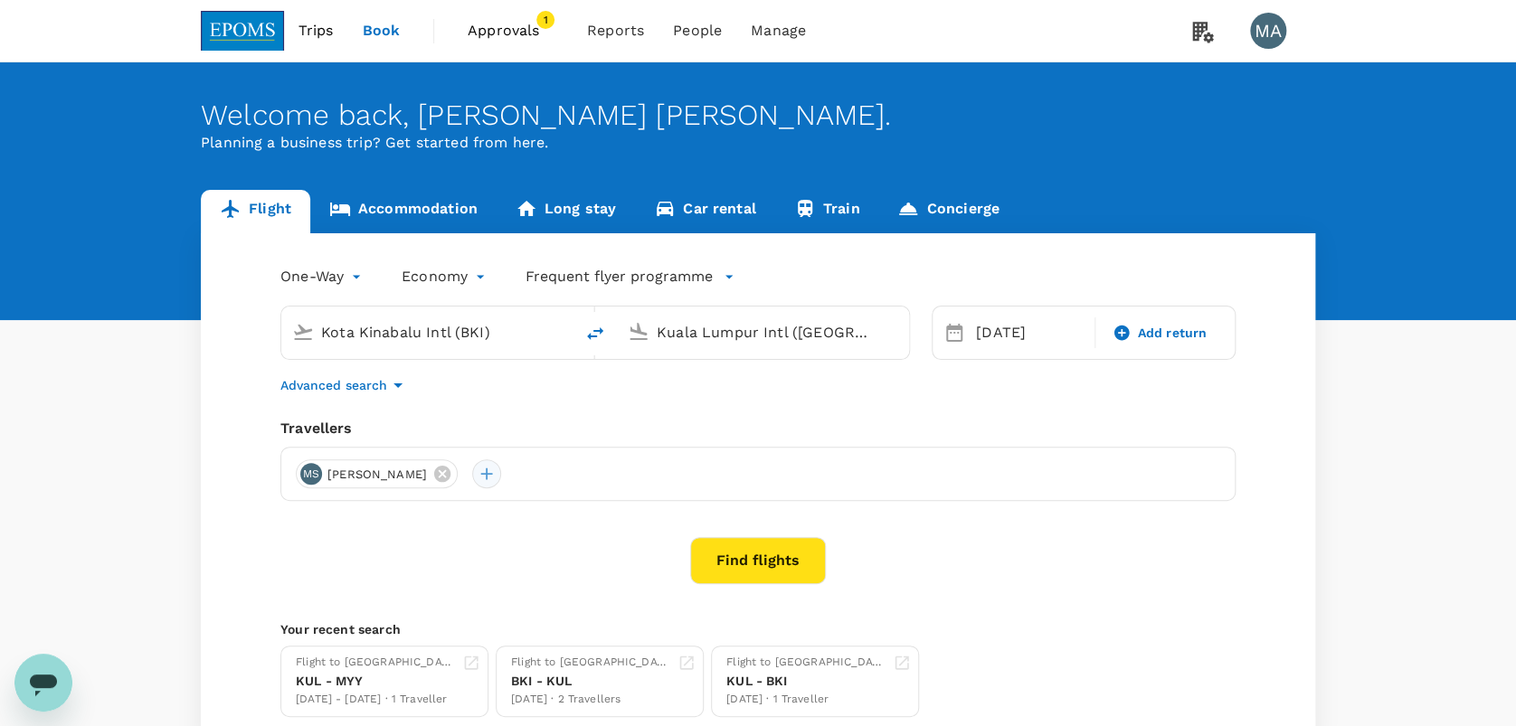
click at [501, 479] on div at bounding box center [486, 473] width 29 height 29
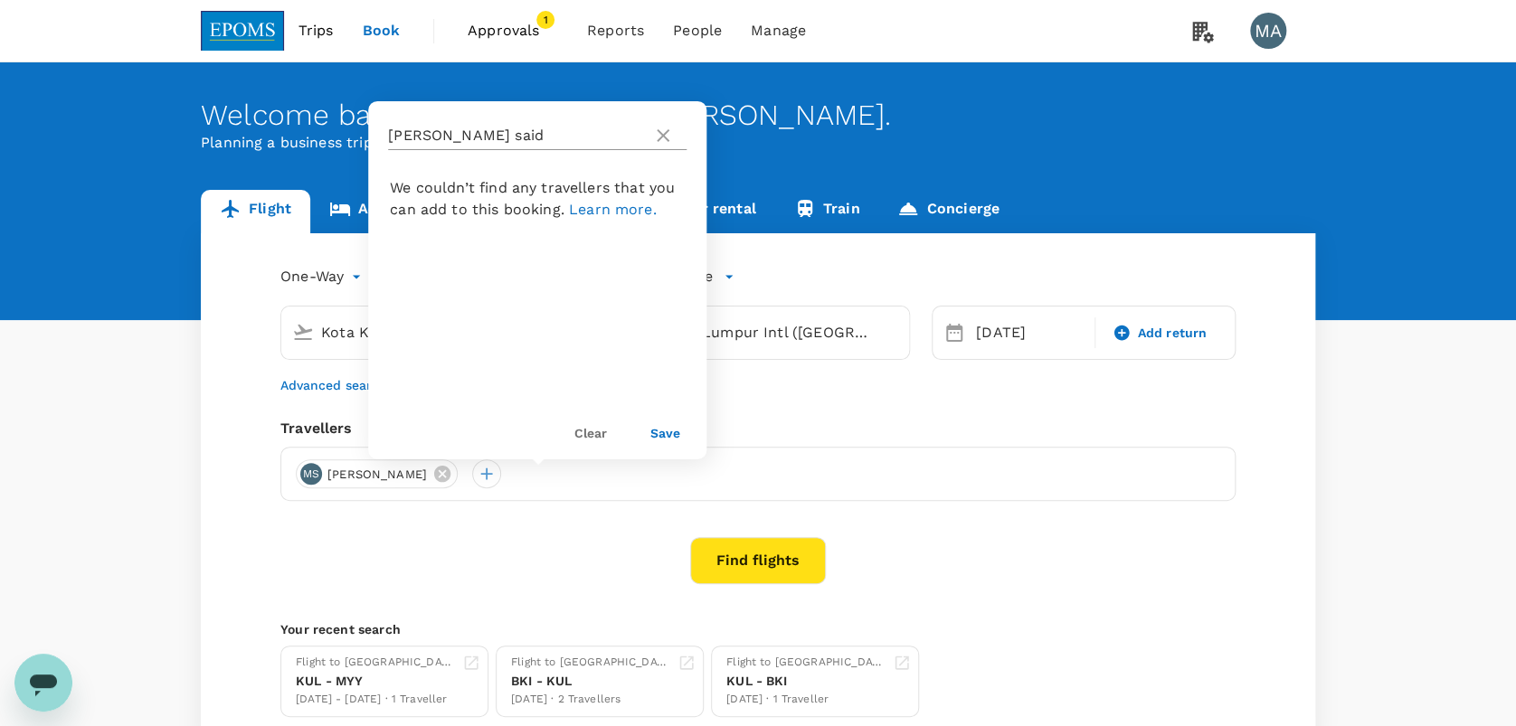
click at [498, 141] on input "[PERSON_NAME] said" at bounding box center [516, 135] width 257 height 29
drag, startPoint x: 498, startPoint y: 137, endPoint x: 324, endPoint y: 136, distance: 174.5
click at [324, 136] on div "Welcome back , [PERSON_NAME] [PERSON_NAME] . Planning a business trip? Get star…" at bounding box center [758, 404] width 1516 height 684
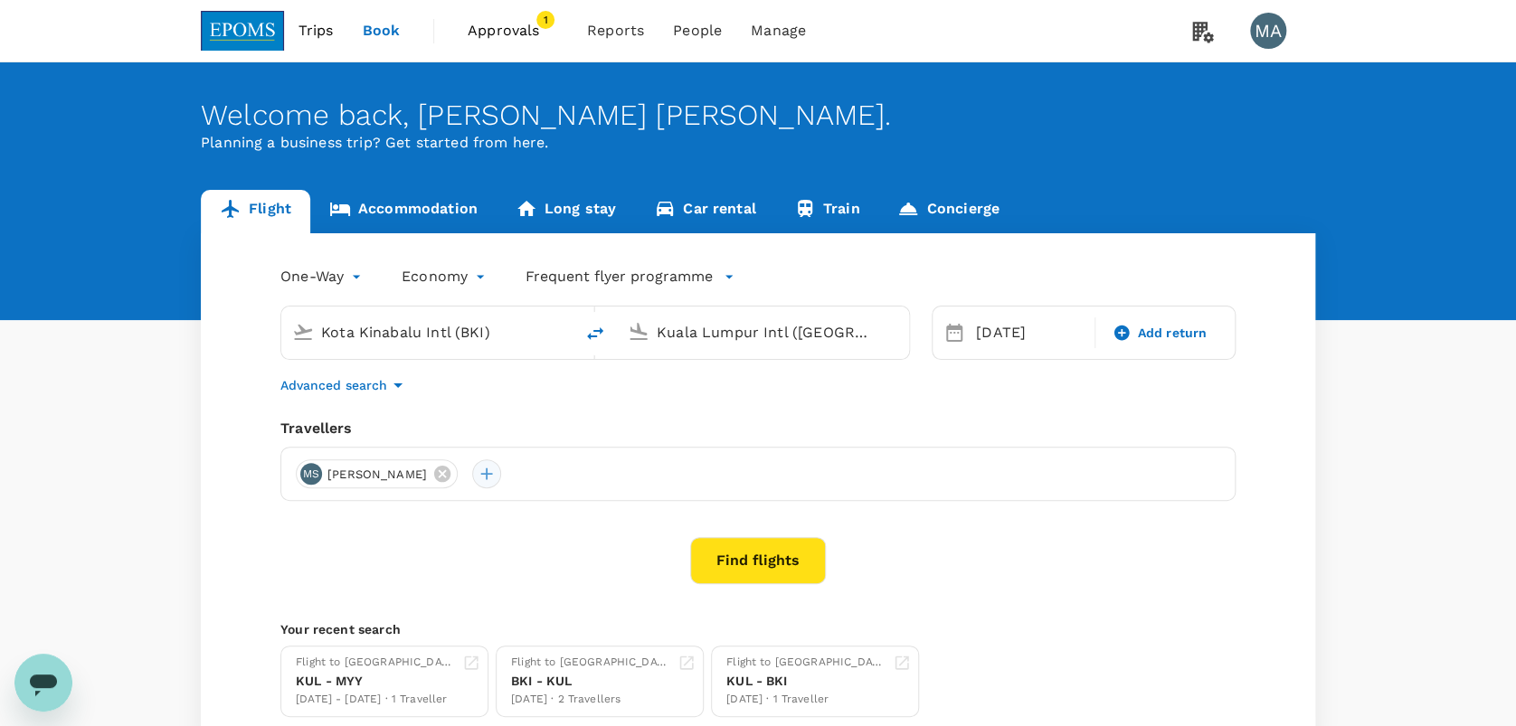
click at [501, 477] on div at bounding box center [486, 473] width 29 height 29
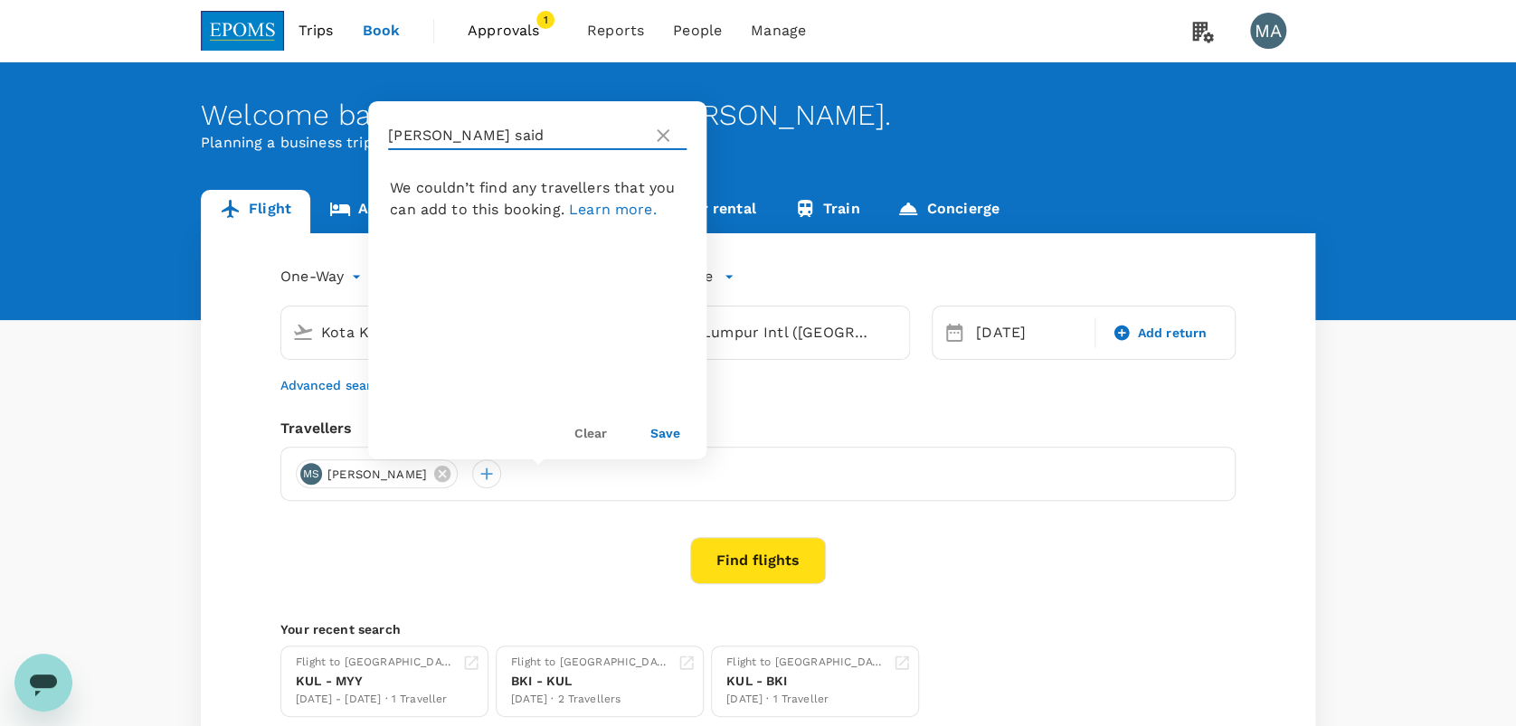
drag, startPoint x: 404, startPoint y: 118, endPoint x: 316, endPoint y: 115, distance: 88.7
click at [316, 115] on div "Welcome back , [PERSON_NAME] [PERSON_NAME] . Planning a business trip? Get star…" at bounding box center [758, 404] width 1516 height 684
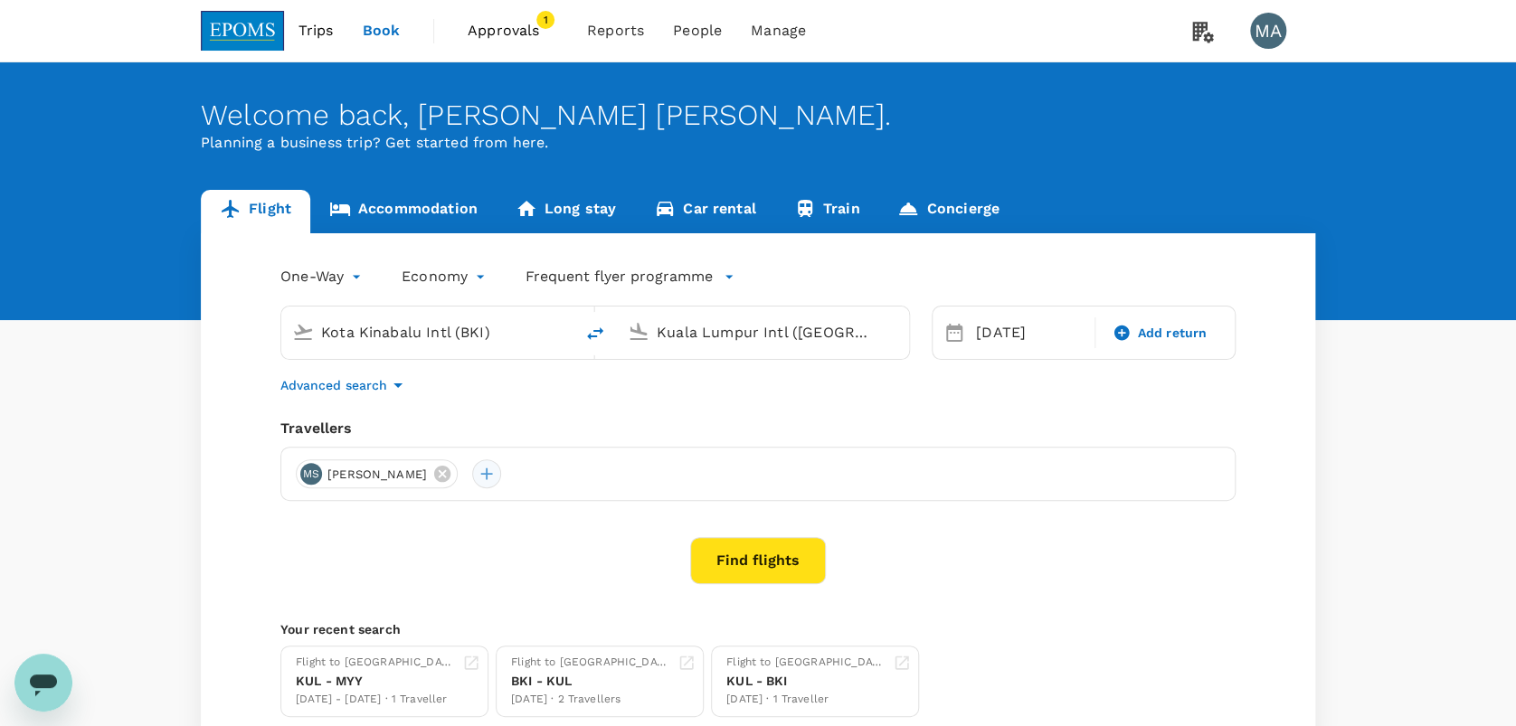
click at [501, 459] on div at bounding box center [486, 473] width 29 height 29
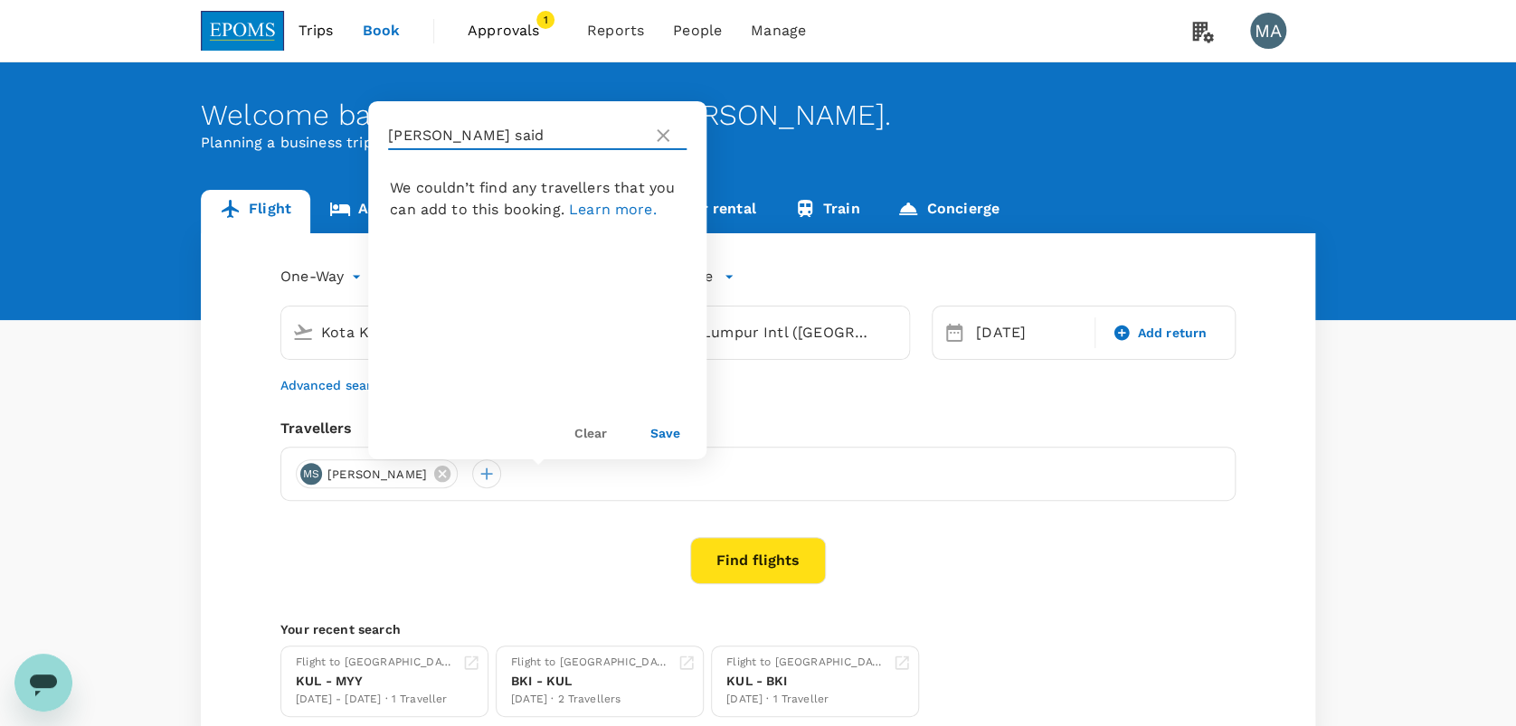
drag, startPoint x: 477, startPoint y: 138, endPoint x: 383, endPoint y: 118, distance: 96.3
click at [383, 118] on div "[PERSON_NAME] said" at bounding box center [537, 135] width 338 height 69
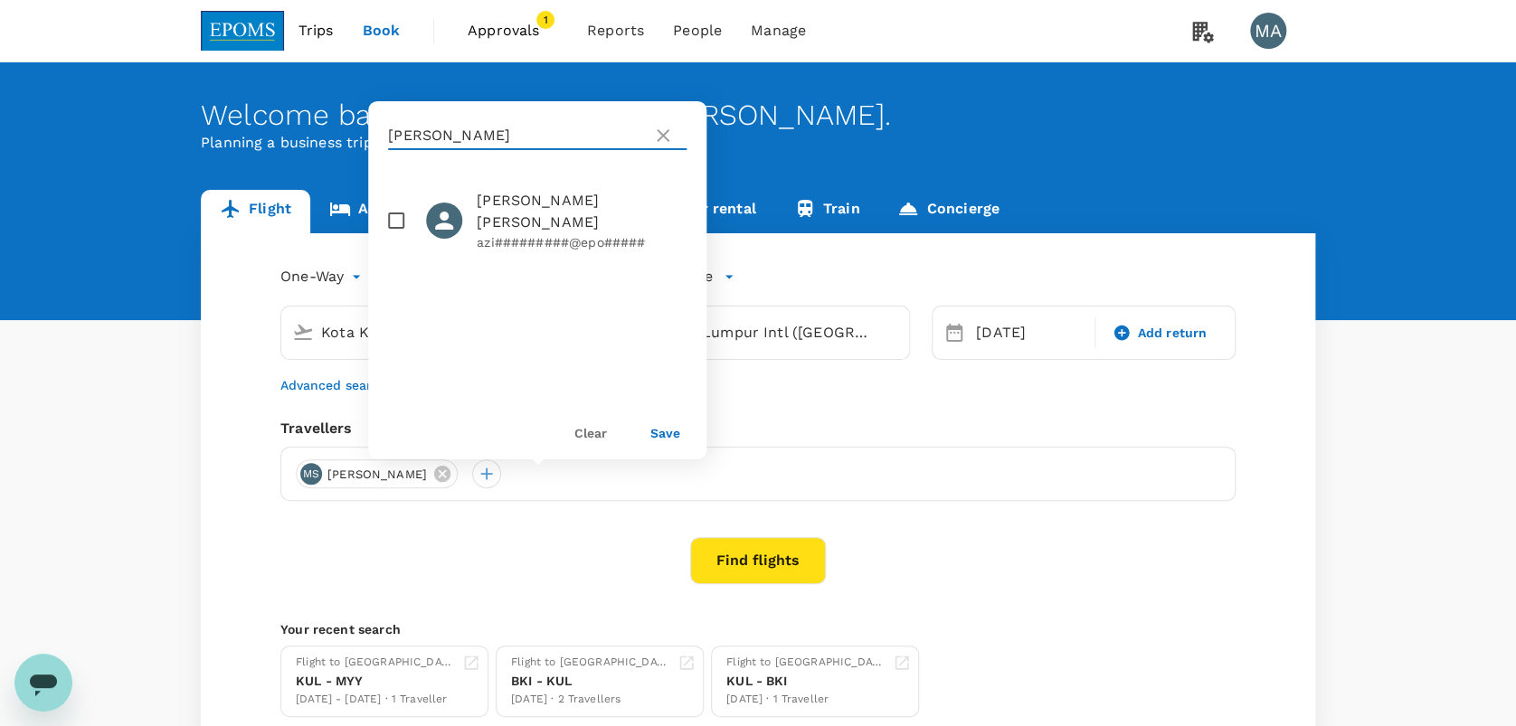
type input "[PERSON_NAME]"
click at [499, 200] on span "[PERSON_NAME] [PERSON_NAME]" at bounding box center [582, 211] width 210 height 43
checkbox input "true"
click at [675, 434] on button "Save" at bounding box center [665, 433] width 30 height 14
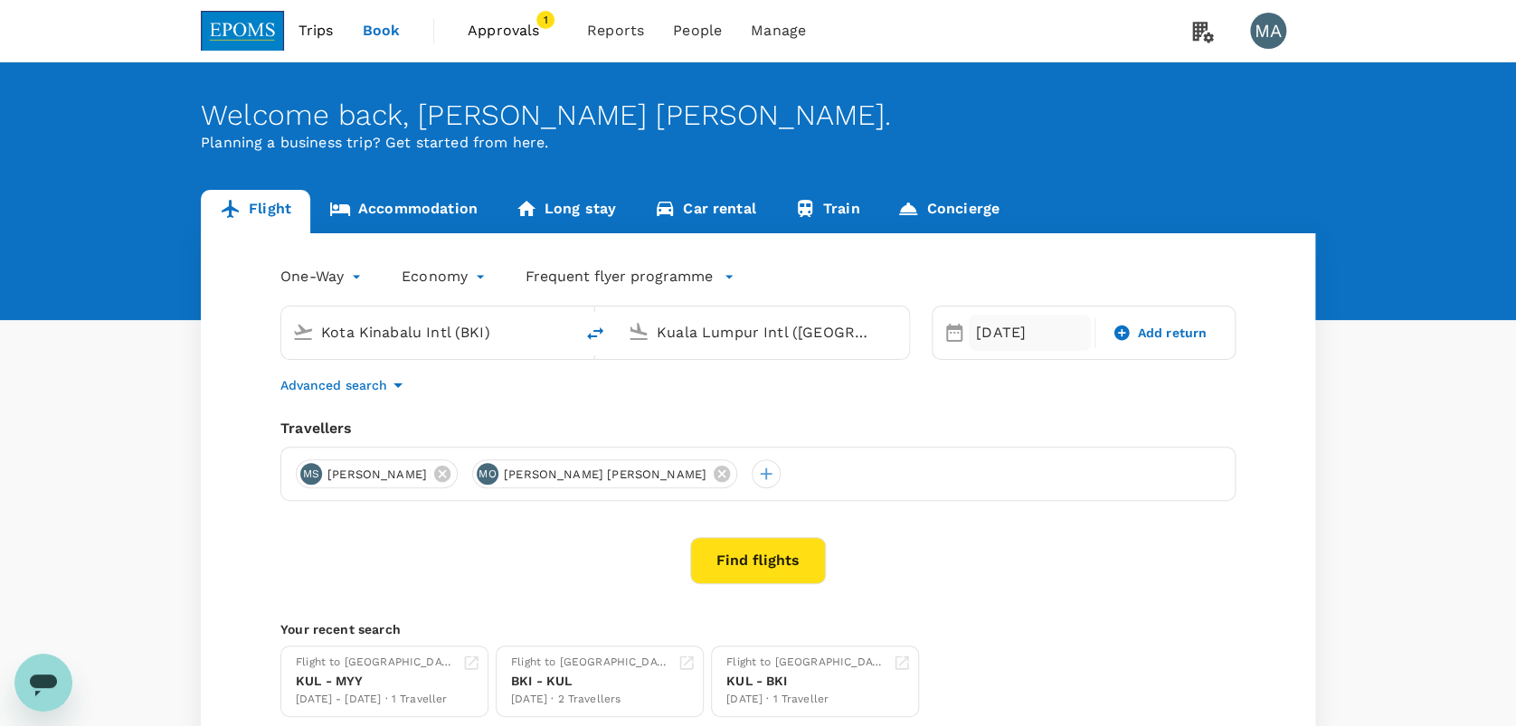
click at [1029, 333] on div "[DATE]" at bounding box center [1030, 333] width 122 height 36
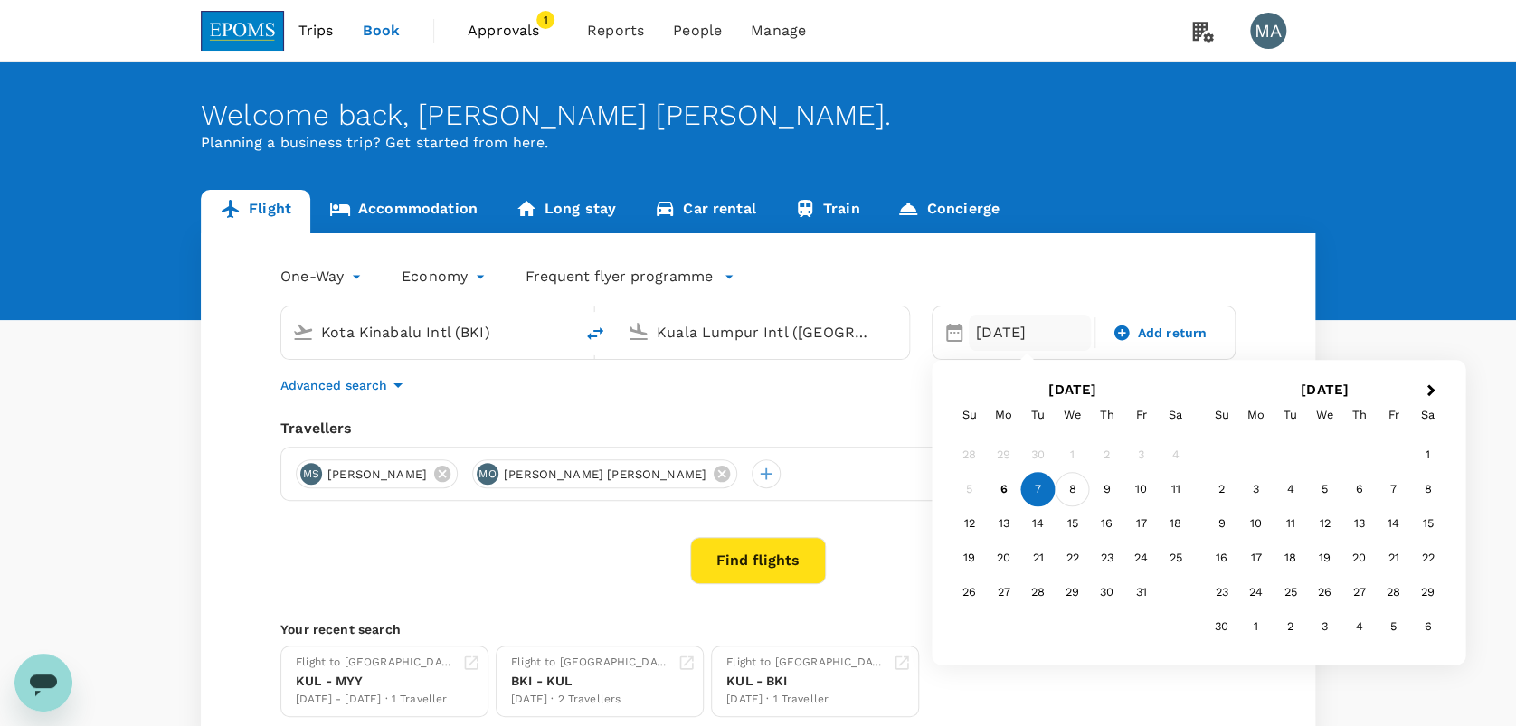
click at [1073, 491] on div "8" at bounding box center [1072, 490] width 34 height 34
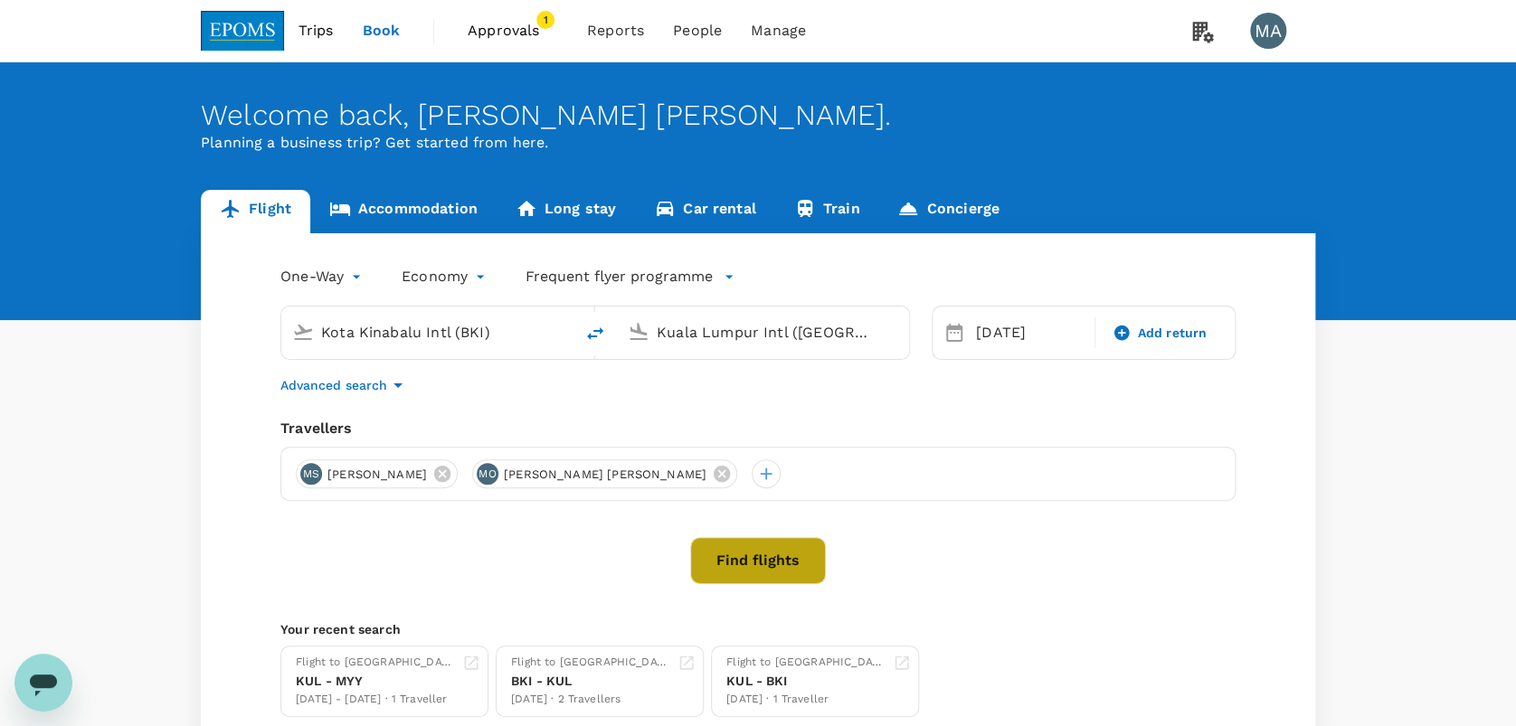
click at [772, 568] on button "Find flights" at bounding box center [758, 560] width 136 height 47
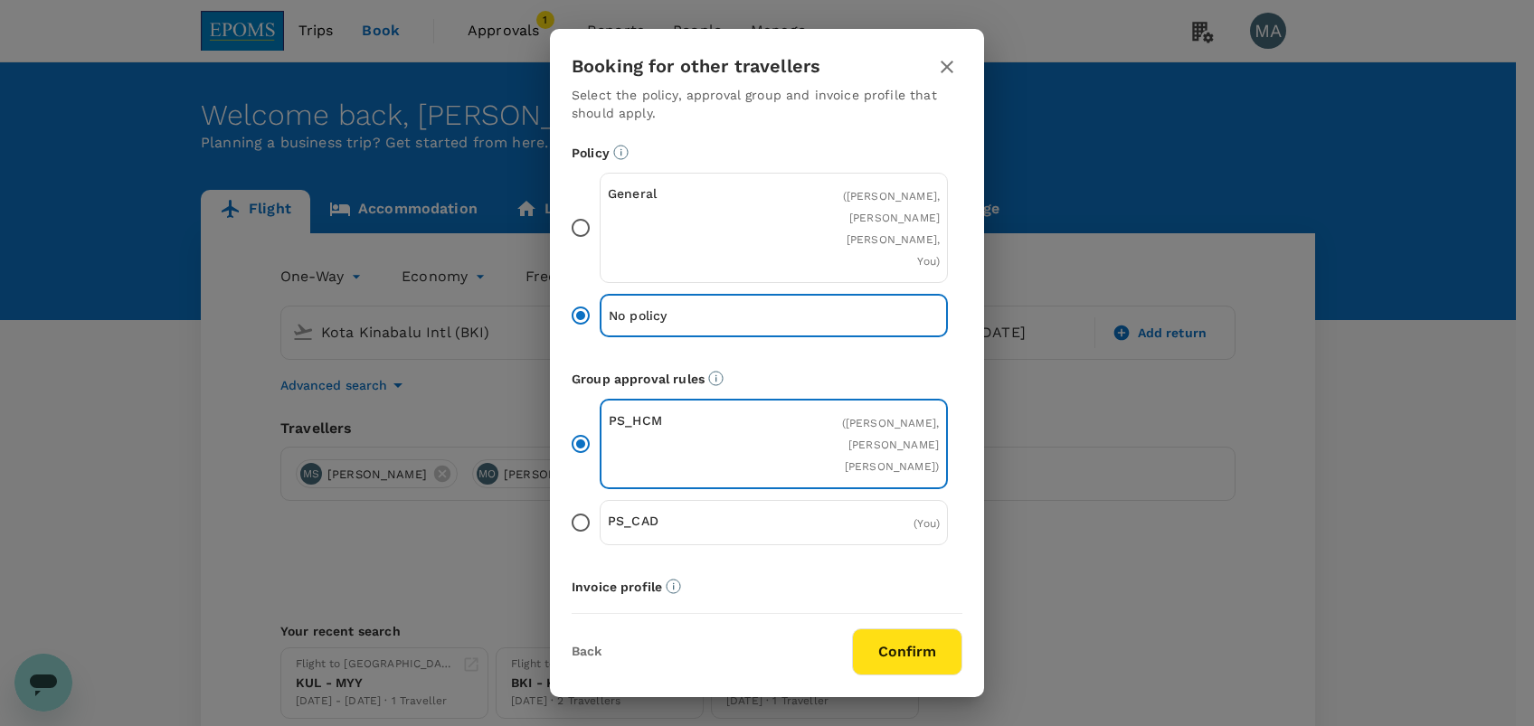
drag, startPoint x: 572, startPoint y: 216, endPoint x: 581, endPoint y: 237, distance: 23.1
click at [581, 237] on input "General ( [PERSON_NAME], [PERSON_NAME] [PERSON_NAME], You )" at bounding box center [581, 228] width 38 height 38
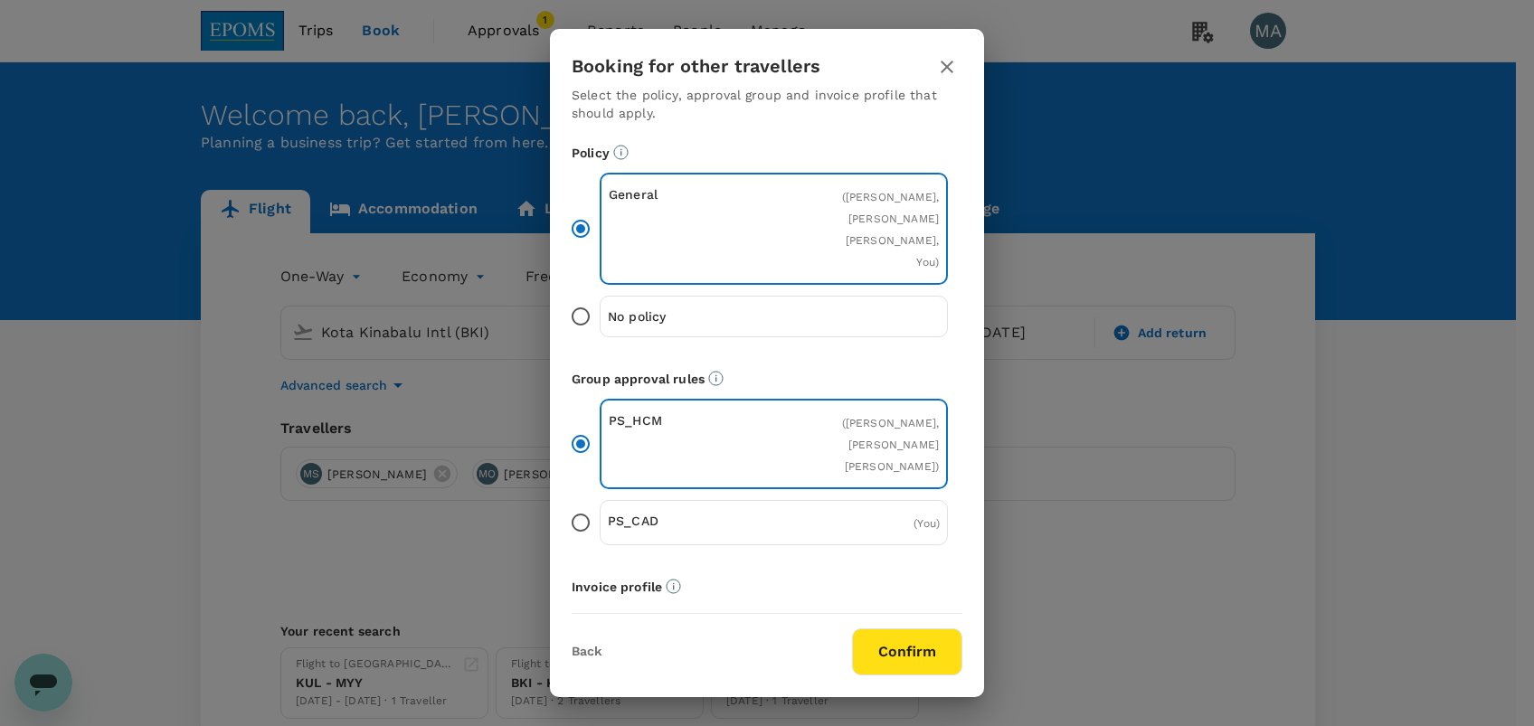
drag, startPoint x: 881, startPoint y: 617, endPoint x: 883, endPoint y: 631, distance: 14.6
click at [883, 627] on div "Back Confirm" at bounding box center [767, 644] width 434 height 61
click at [883, 634] on button "Confirm" at bounding box center [907, 652] width 110 height 47
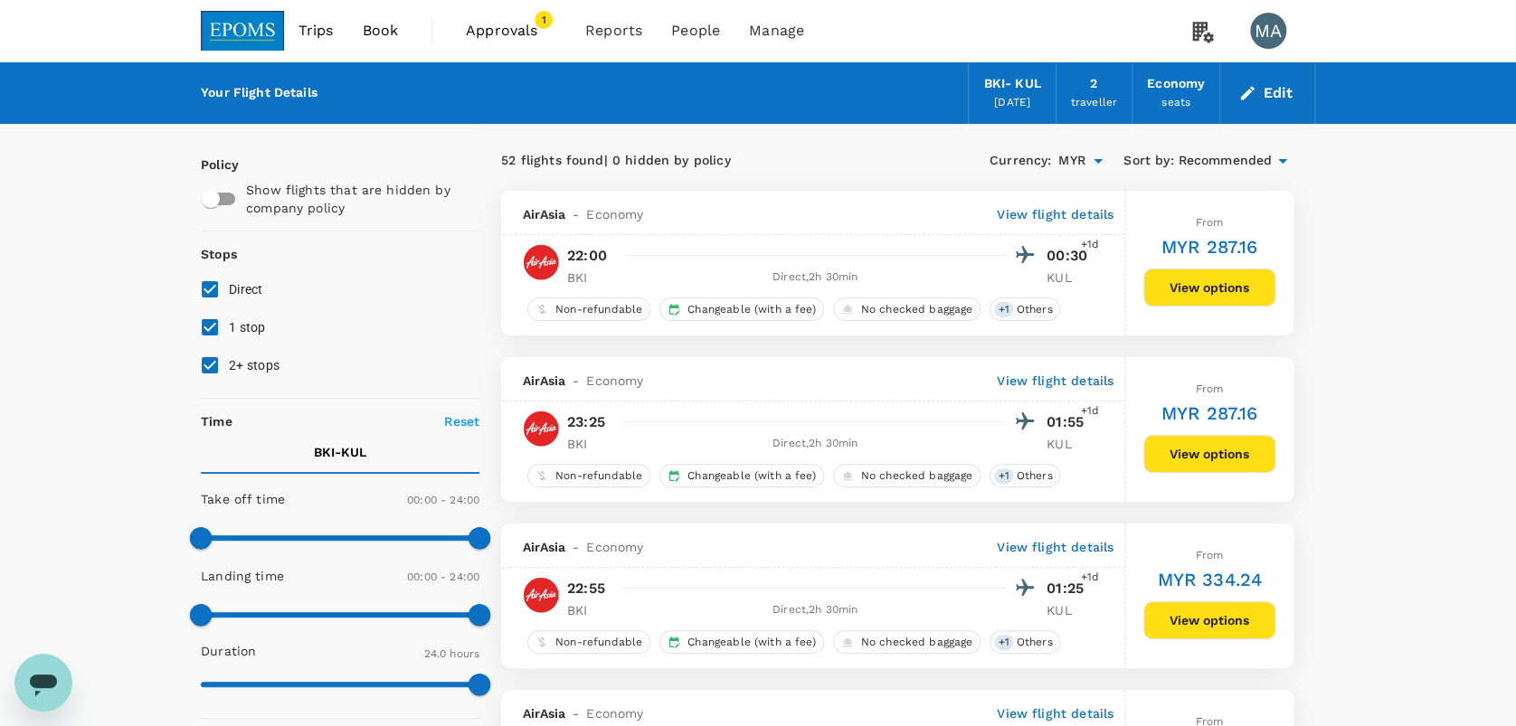
drag, startPoint x: 260, startPoint y: 324, endPoint x: 248, endPoint y: 362, distance: 39.8
click at [259, 324] on span "1 stop" at bounding box center [247, 327] width 37 height 14
click at [229, 324] on input "1 stop" at bounding box center [210, 327] width 38 height 38
checkbox input "false"
click at [248, 362] on span "2+ stops" at bounding box center [254, 365] width 51 height 14
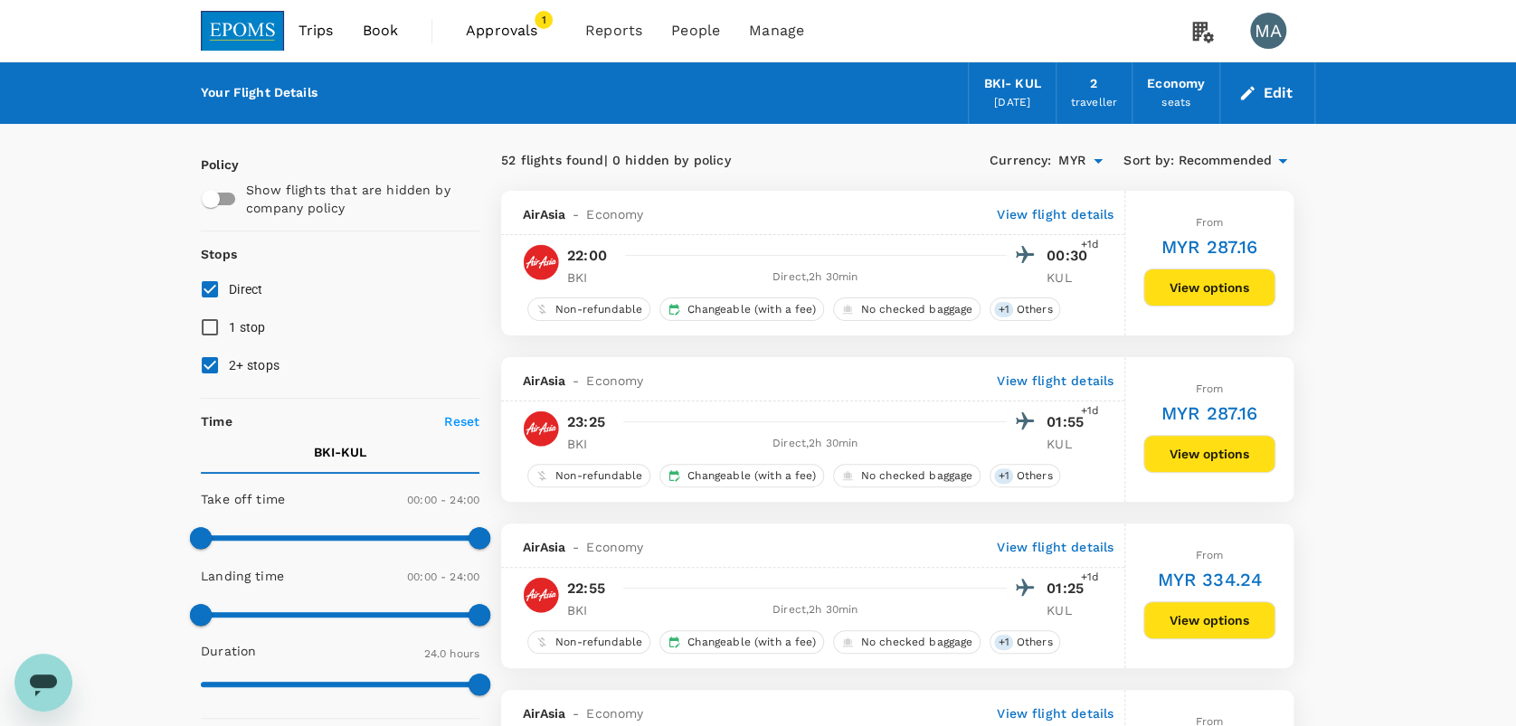
click at [229, 362] on input "2+ stops" at bounding box center [210, 365] width 38 height 38
checkbox input "false"
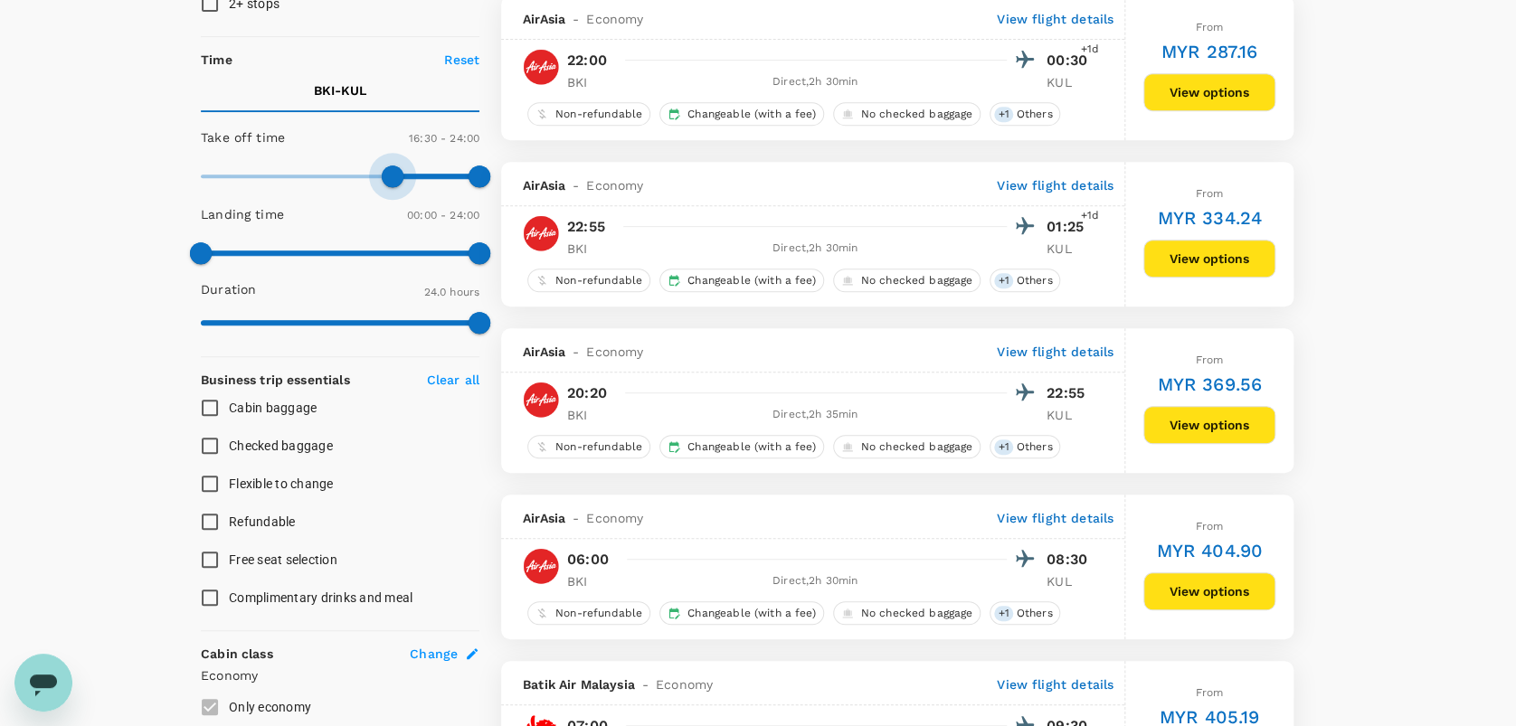
type input "1020"
drag, startPoint x: 205, startPoint y: 173, endPoint x: 399, endPoint y: 174, distance: 193.5
click at [399, 174] on span at bounding box center [398, 176] width 22 height 22
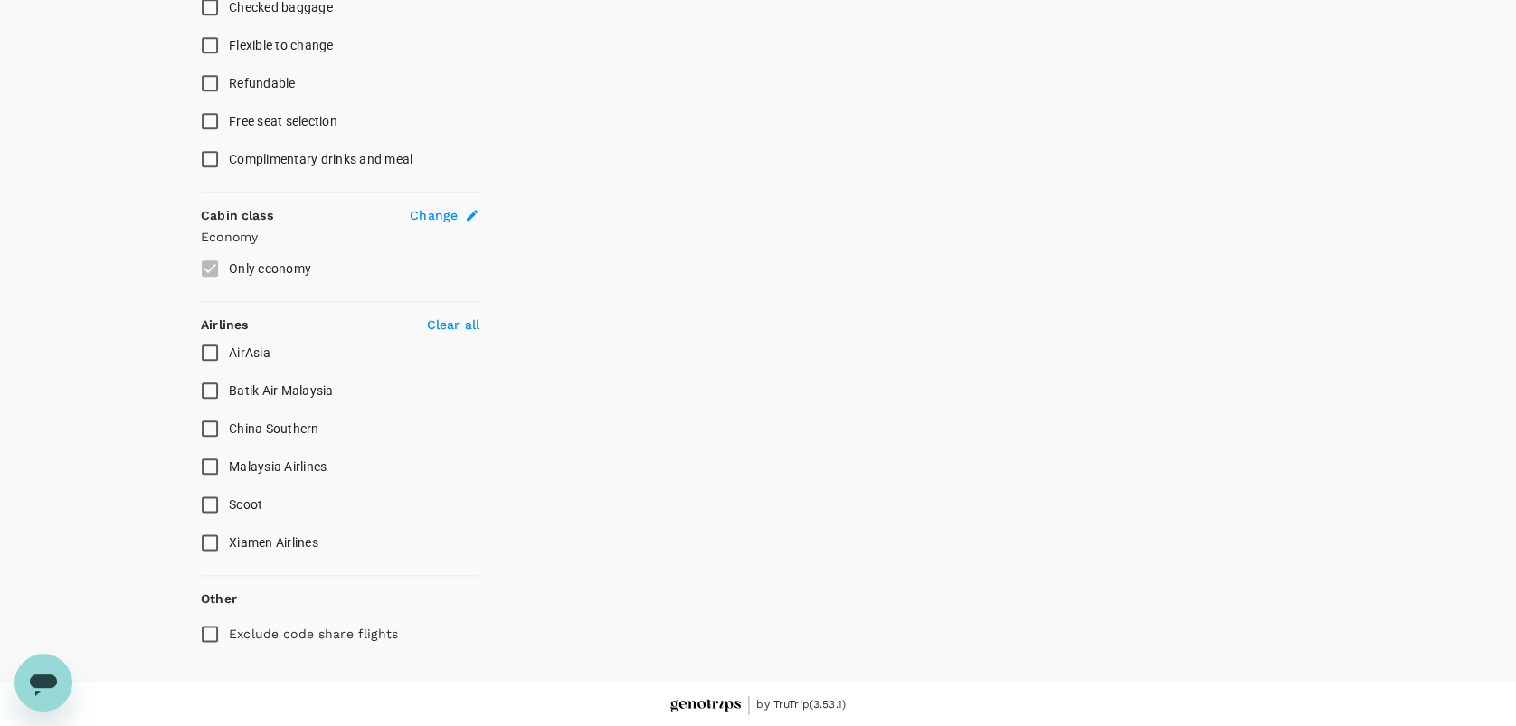
click at [263, 468] on span "Malaysia Airlines" at bounding box center [278, 466] width 98 height 14
click at [229, 468] on input "Malaysia Airlines" at bounding box center [210, 467] width 38 height 38
checkbox input "true"
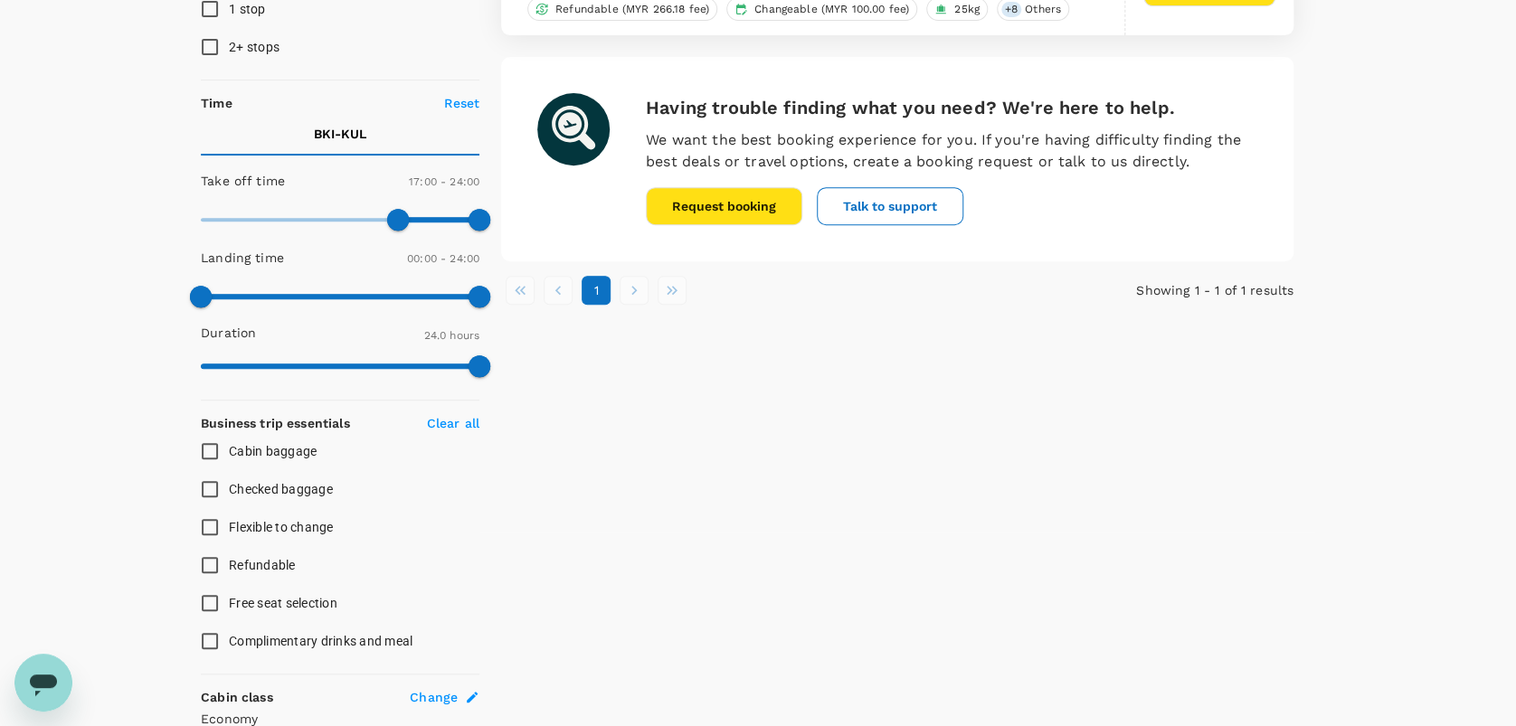
scroll to position [0, 0]
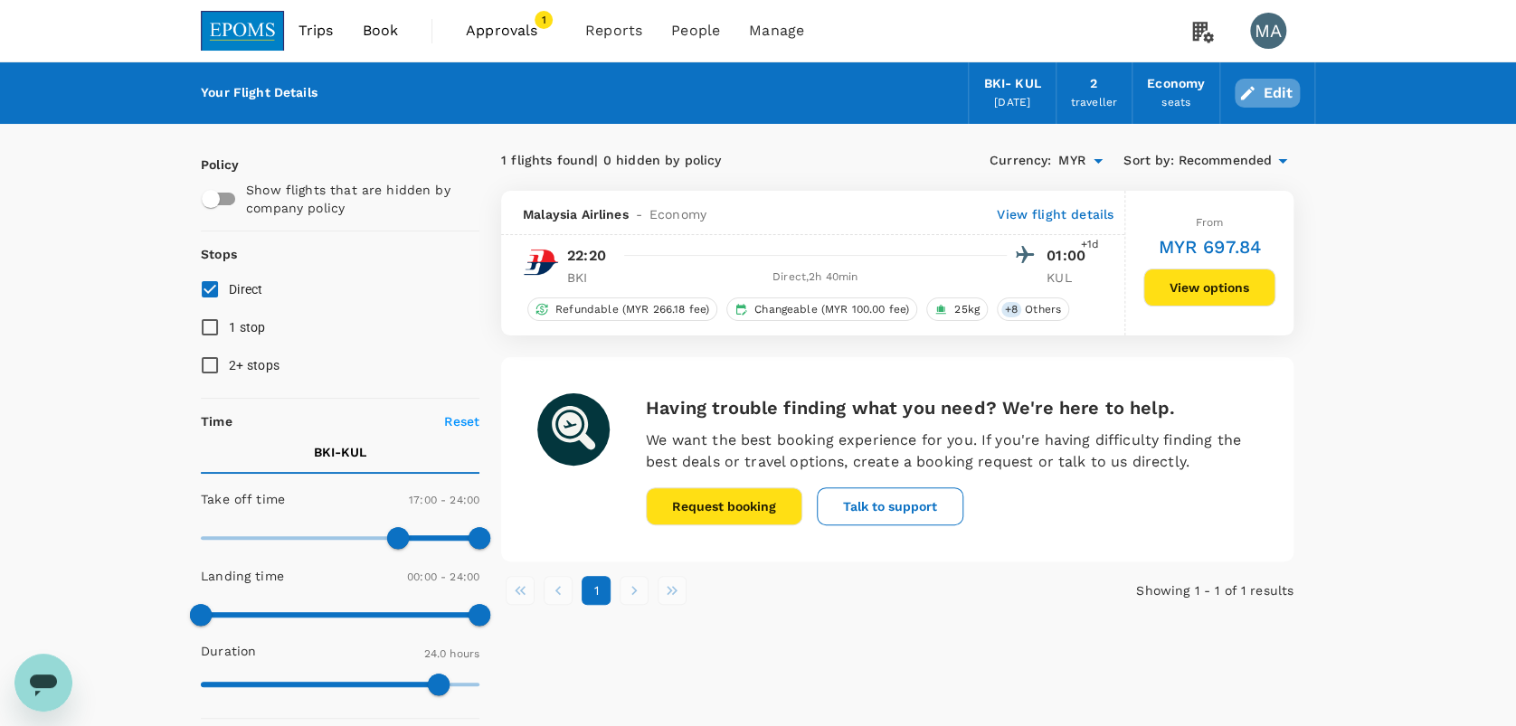
click at [1290, 84] on button "Edit" at bounding box center [1266, 93] width 65 height 29
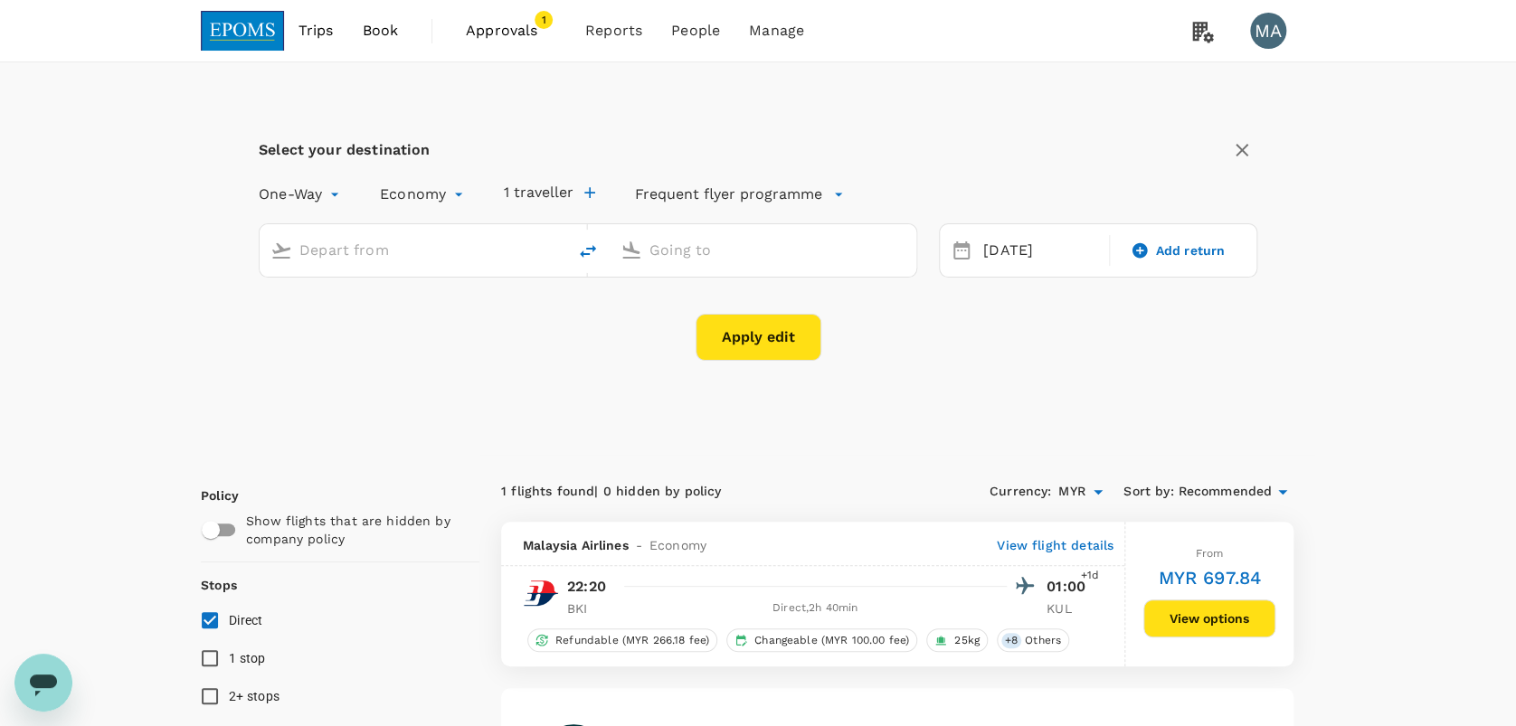
type input "Kota Kinabalu Intl (BKI)"
type input "Kuala Lumpur Intl ([GEOGRAPHIC_DATA])"
click at [998, 256] on div "[DATE]" at bounding box center [1040, 250] width 129 height 35
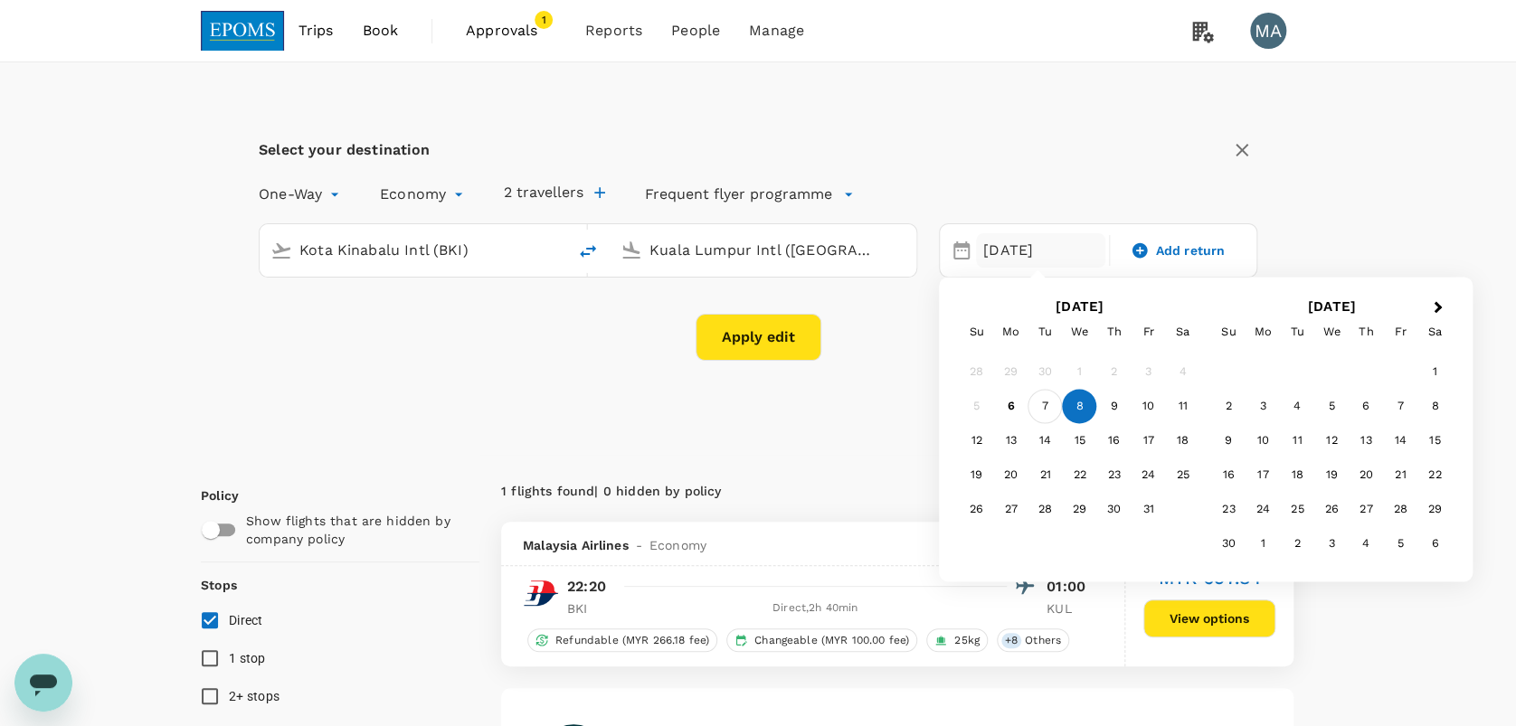
click at [1050, 393] on div "7" at bounding box center [1044, 407] width 34 height 34
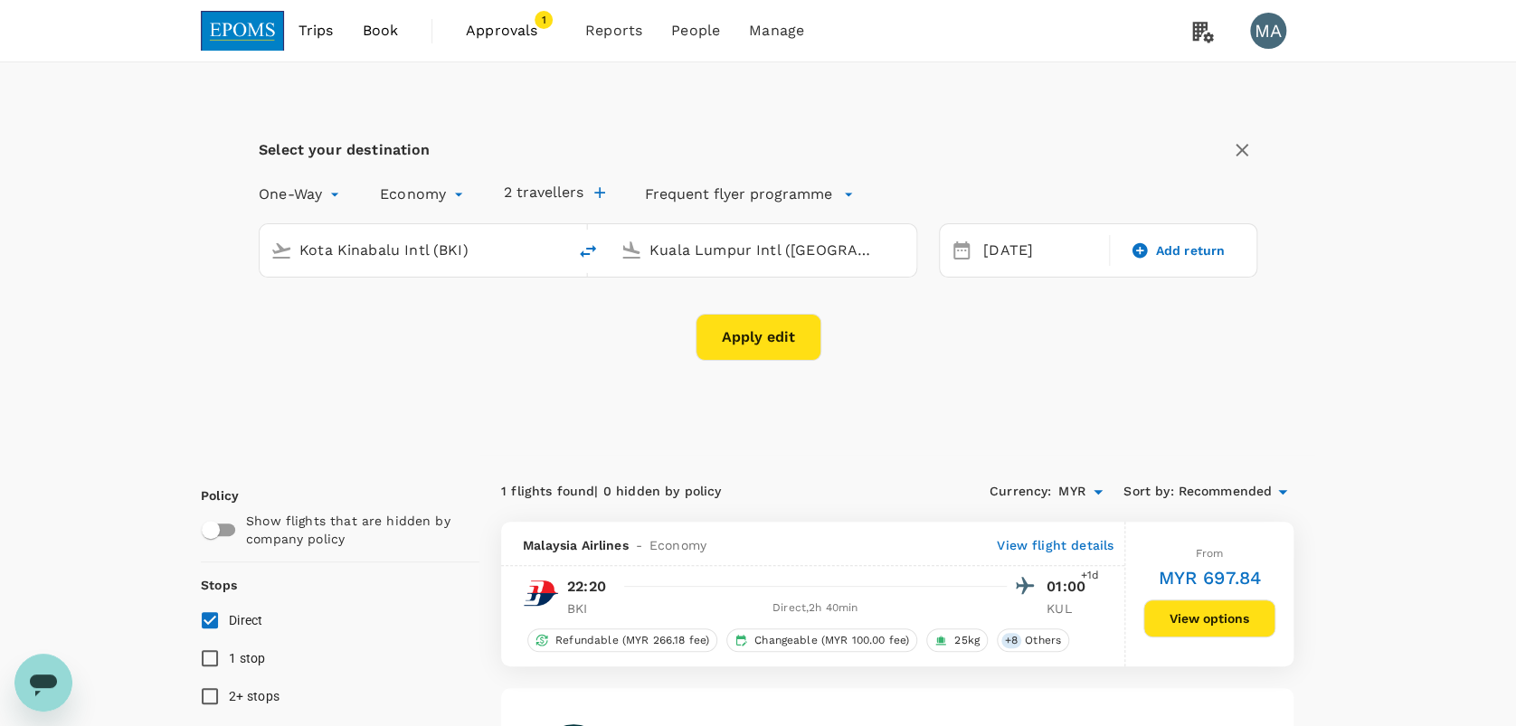
click at [572, 192] on button "2 travellers" at bounding box center [554, 193] width 101 height 18
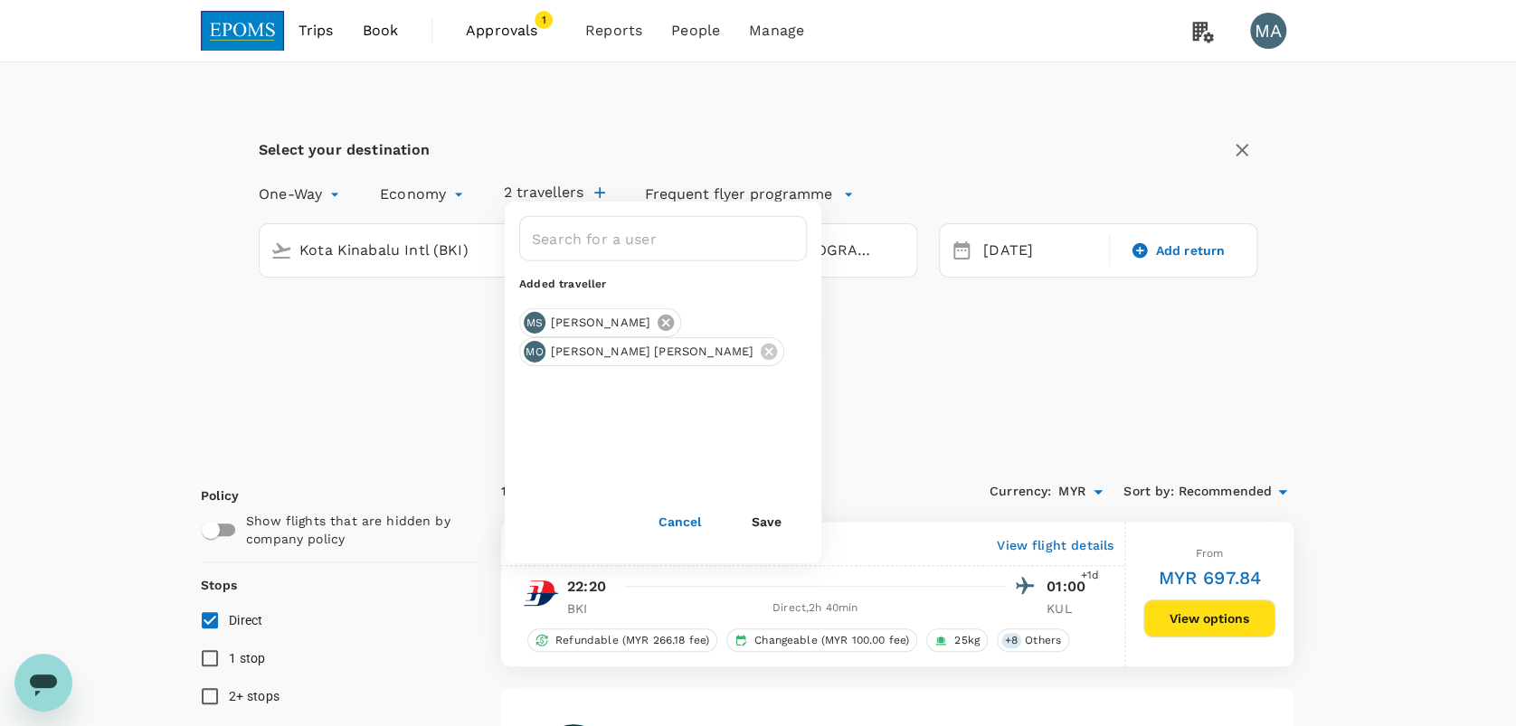
click at [676, 322] on icon at bounding box center [666, 323] width 20 height 20
click at [761, 322] on icon at bounding box center [769, 323] width 16 height 16
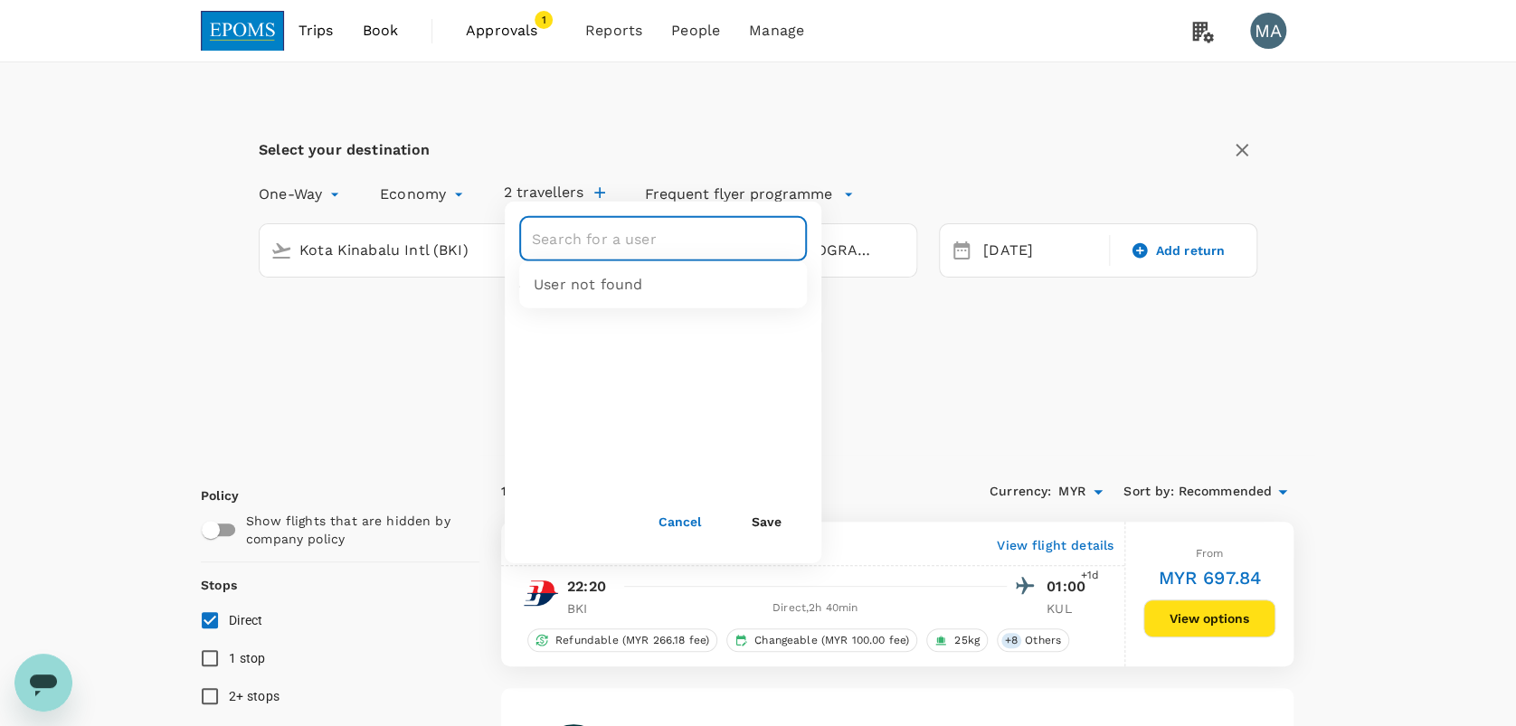
click at [702, 236] on input "text" at bounding box center [649, 239] width 244 height 34
click at [683, 350] on li "[PERSON_NAME] [PERSON_NAME]" at bounding box center [663, 310] width 288 height 83
type input "[PERSON_NAME] [PERSON_NAME]"
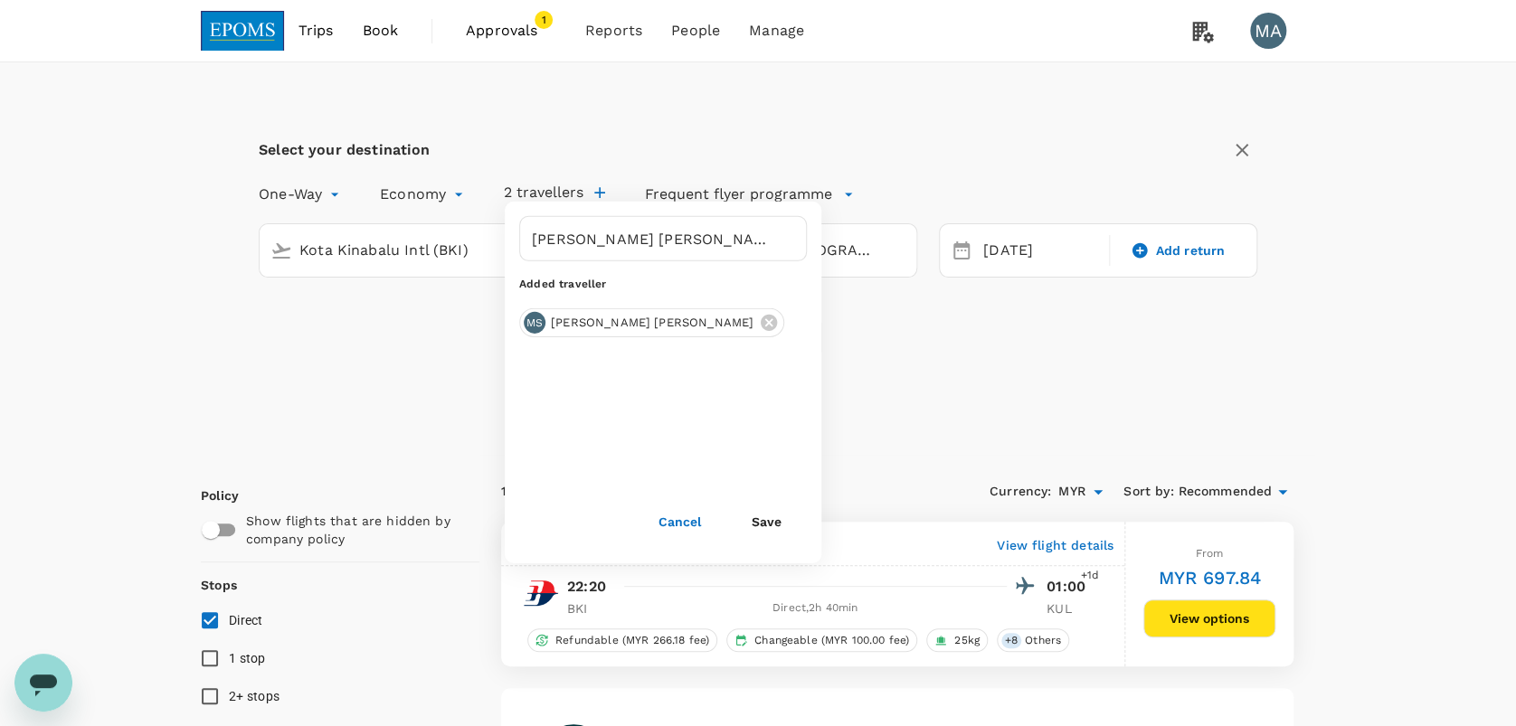
click at [780, 531] on button "Save" at bounding box center [766, 522] width 80 height 36
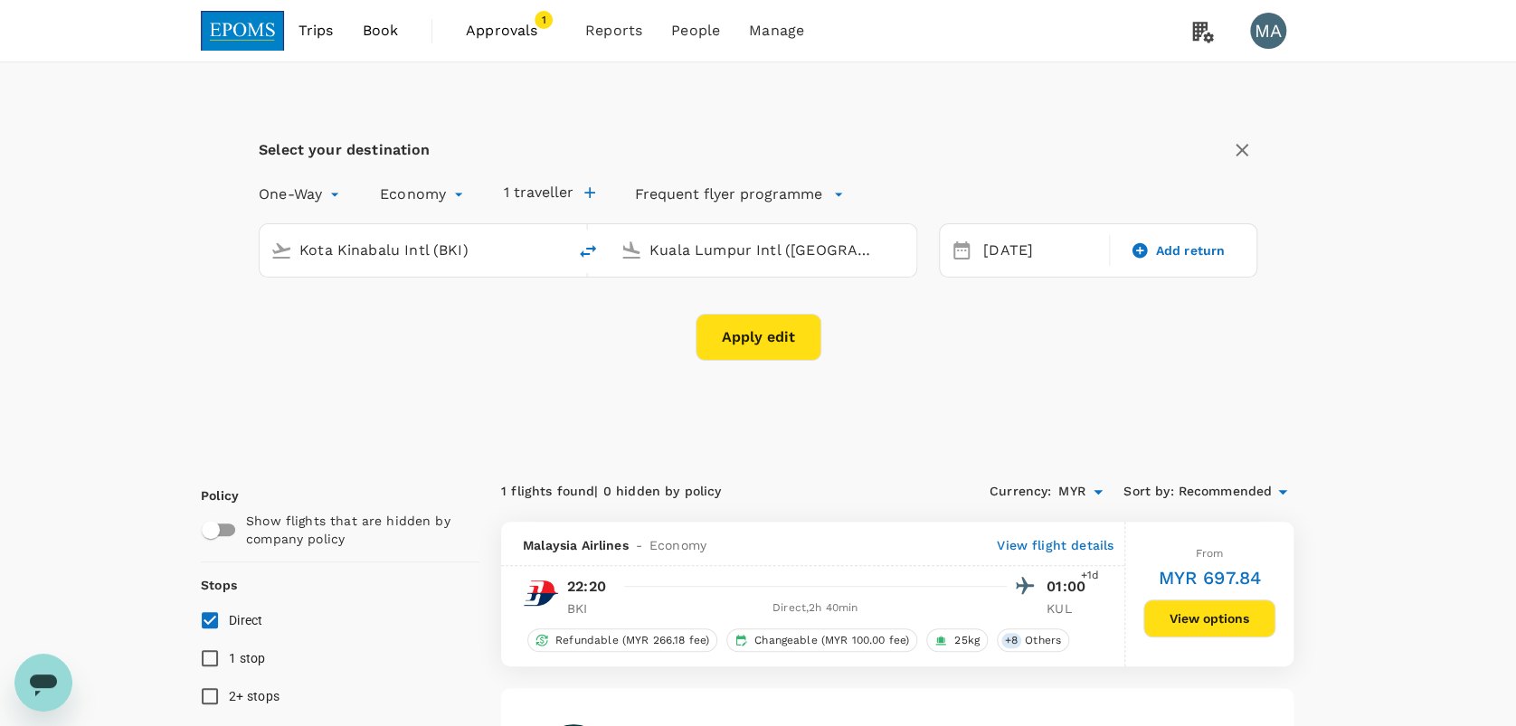
click at [730, 350] on button "Apply edit" at bounding box center [758, 337] width 126 height 47
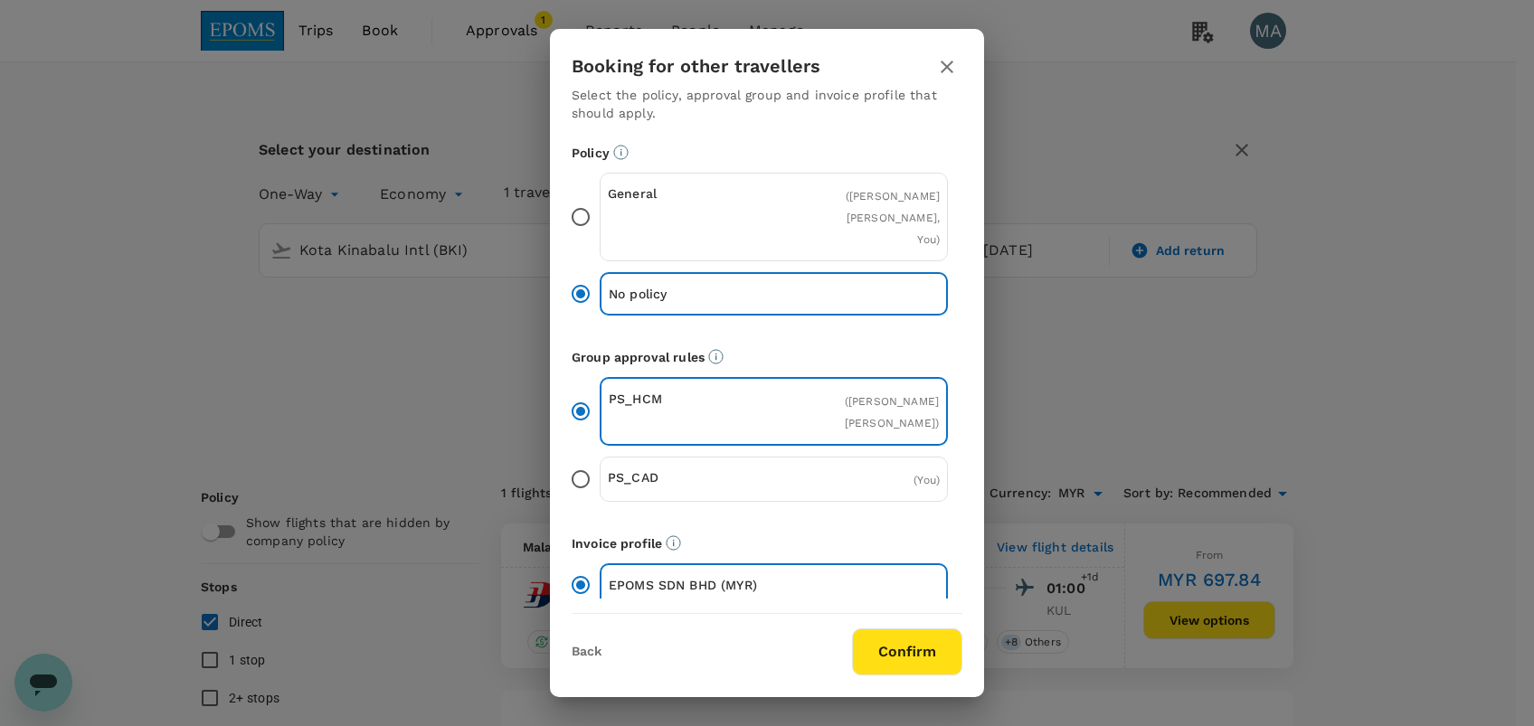
click at [588, 213] on input "General ( [PERSON_NAME] [PERSON_NAME], You )" at bounding box center [581, 217] width 38 height 38
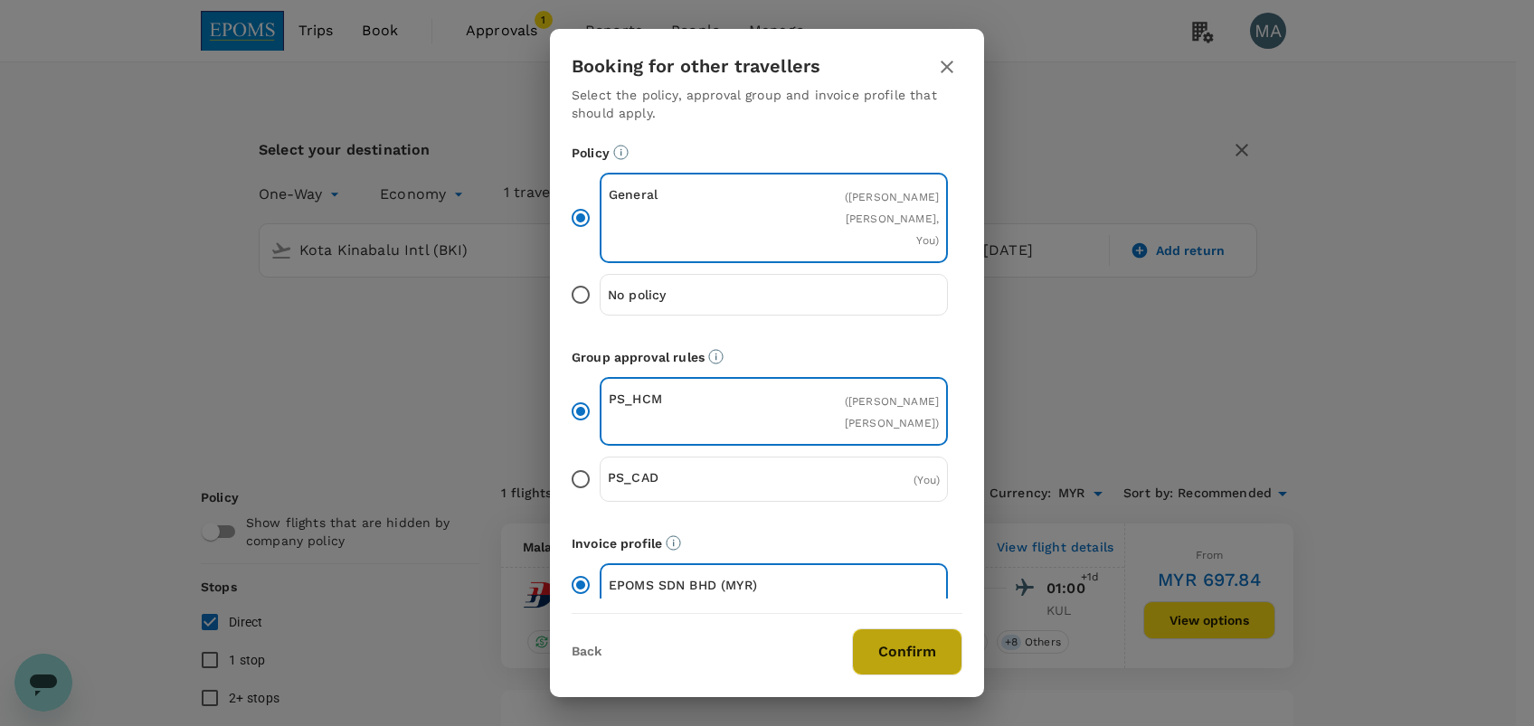
click at [914, 673] on button "Confirm" at bounding box center [907, 652] width 110 height 47
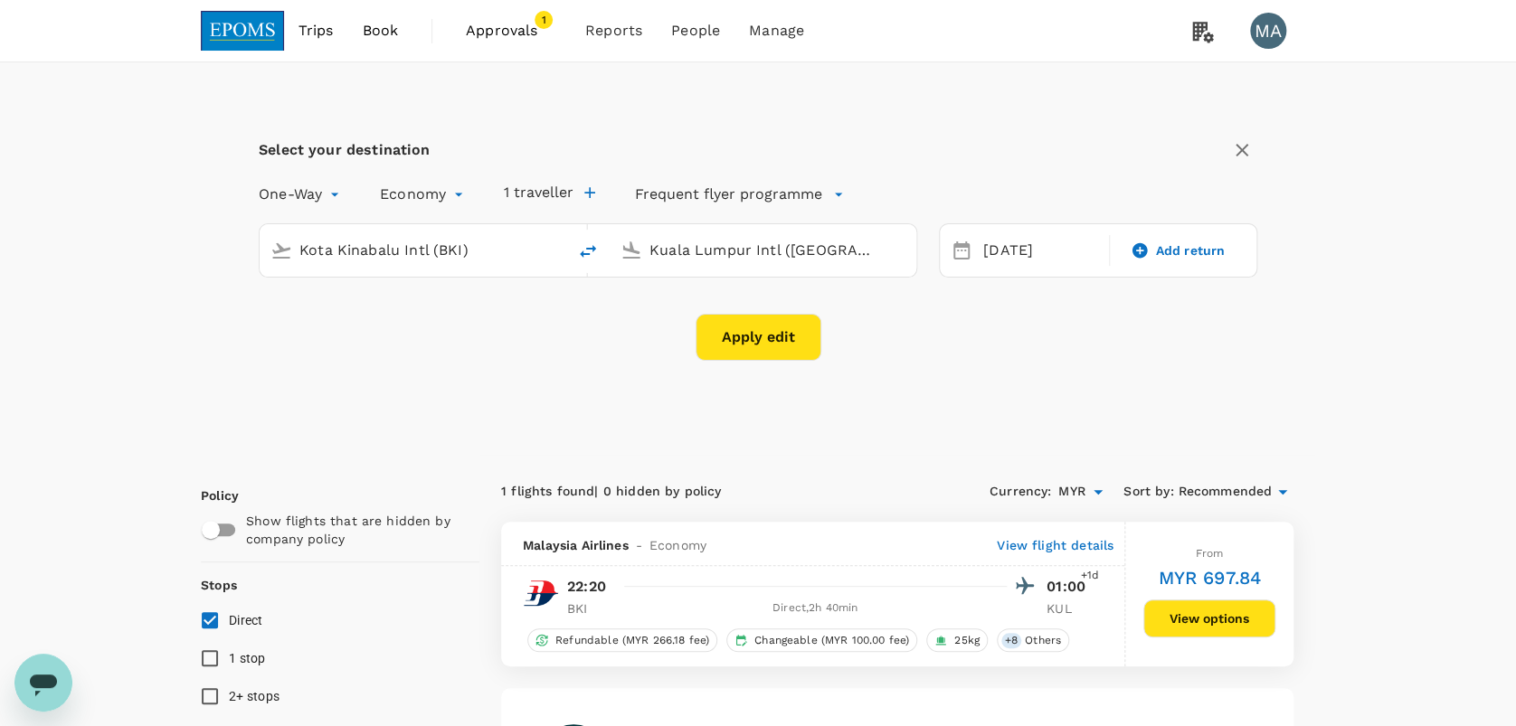
checkbox input "false"
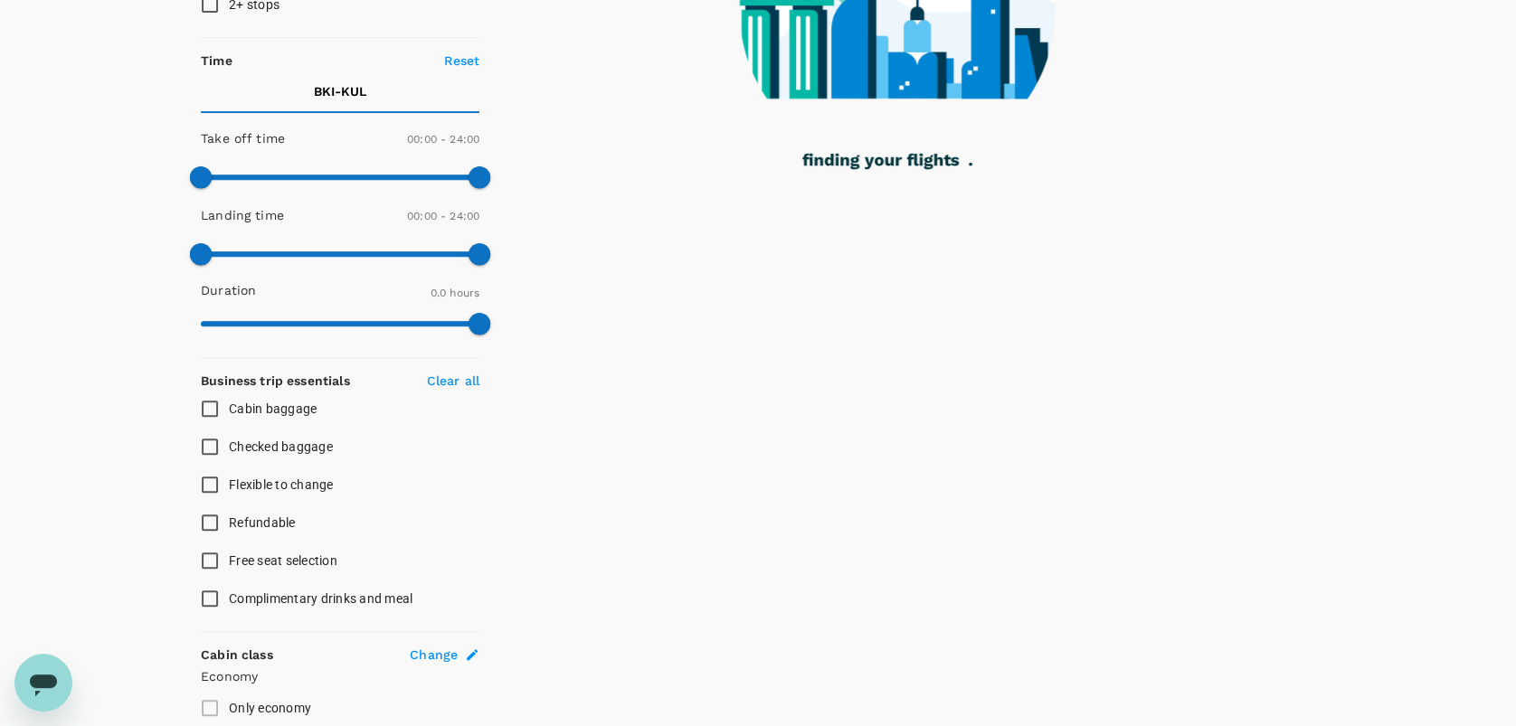
scroll to position [362, 0]
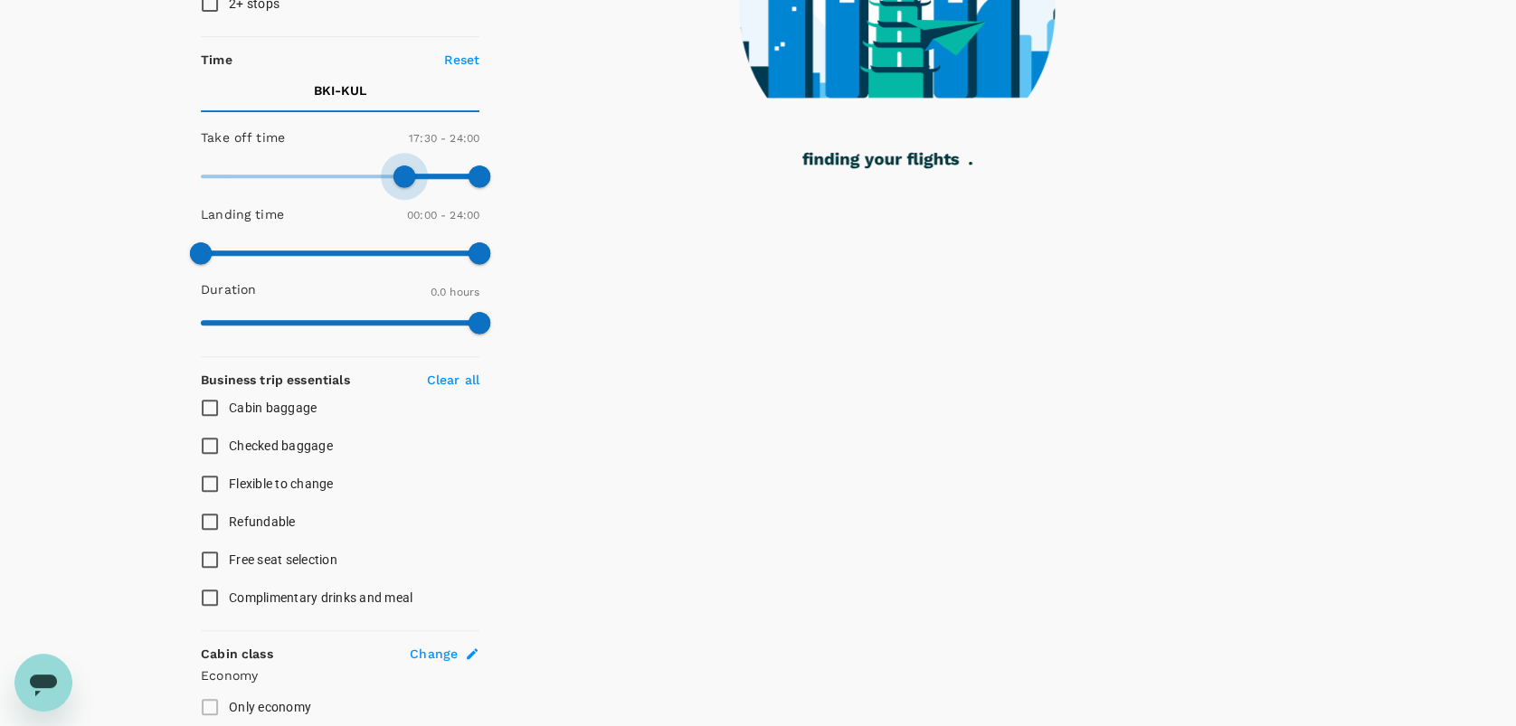
type input "1080"
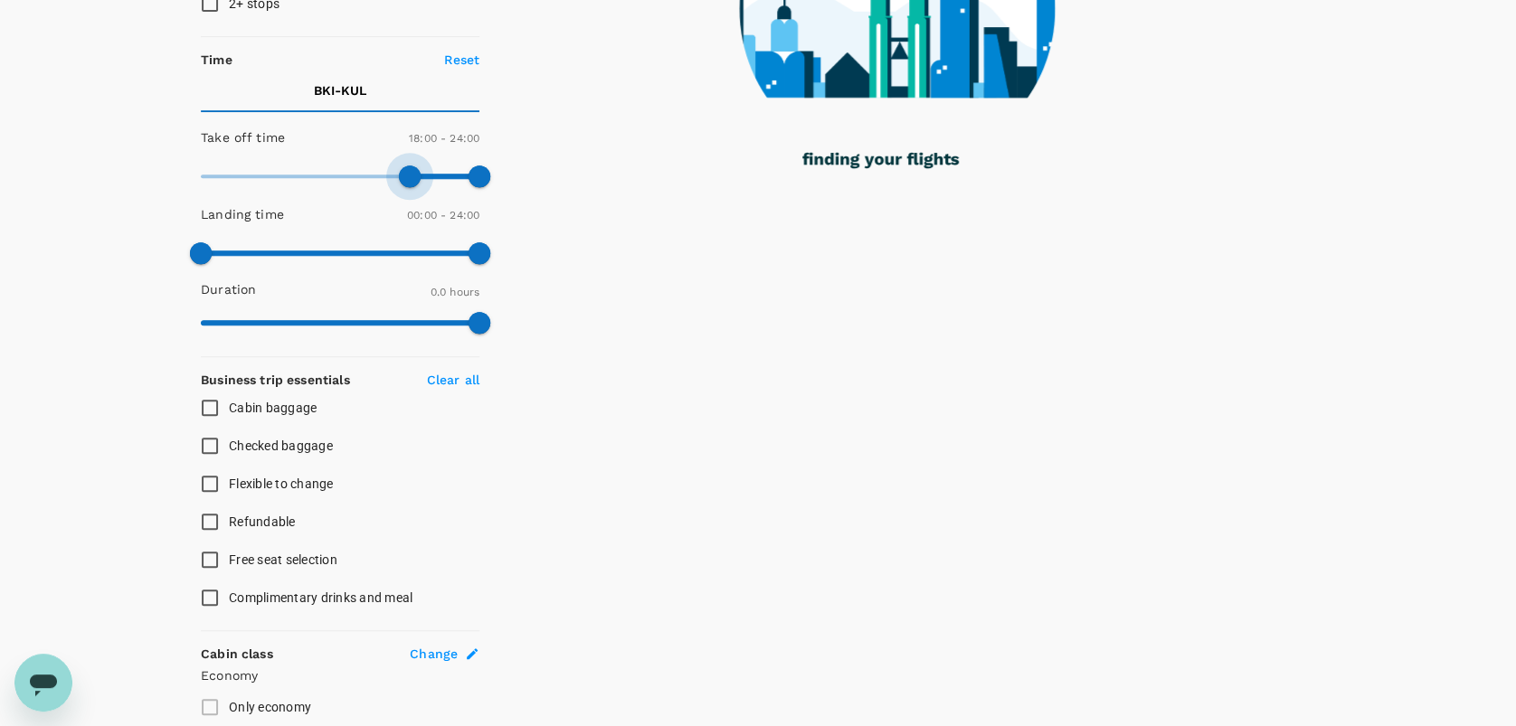
drag, startPoint x: 292, startPoint y: 172, endPoint x: 408, endPoint y: 174, distance: 115.8
click at [408, 174] on span at bounding box center [410, 176] width 22 height 22
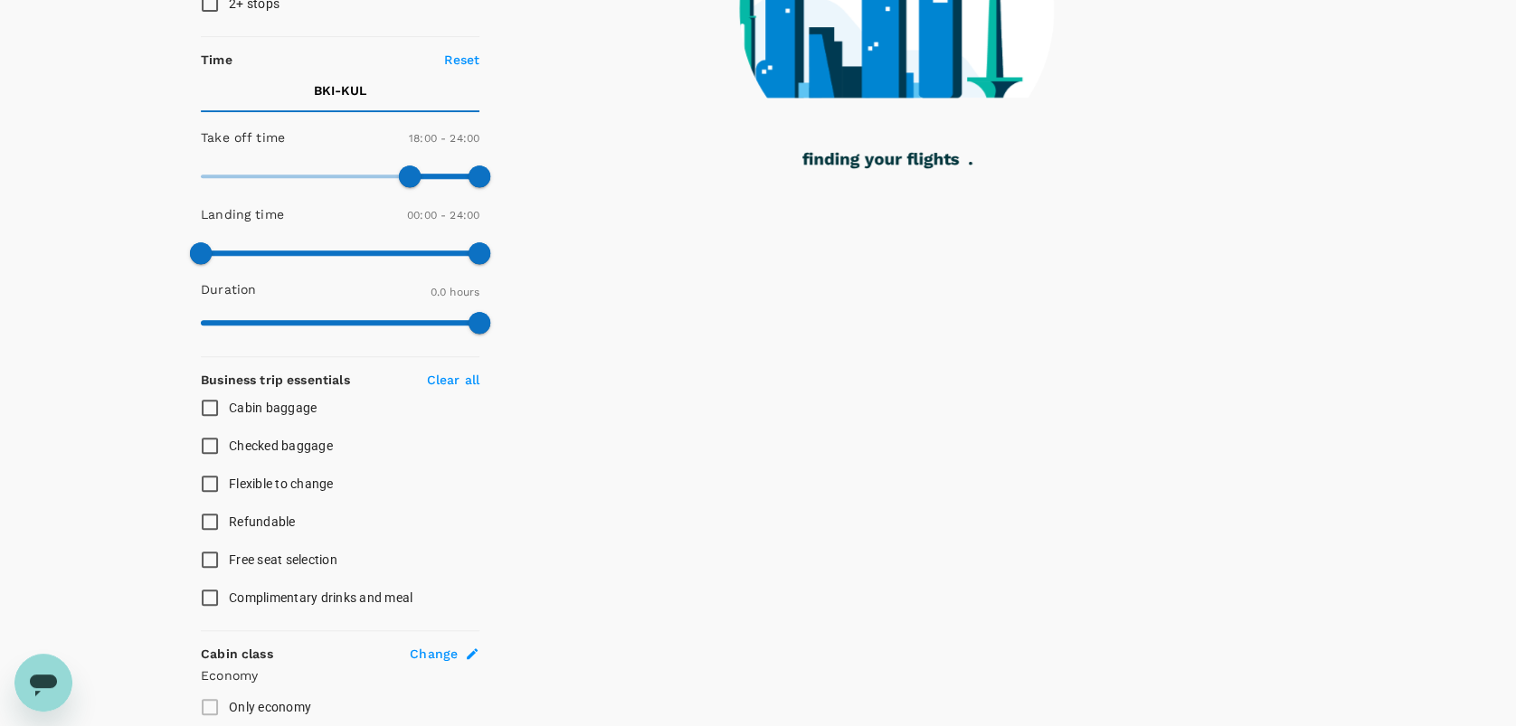
checkbox input "true"
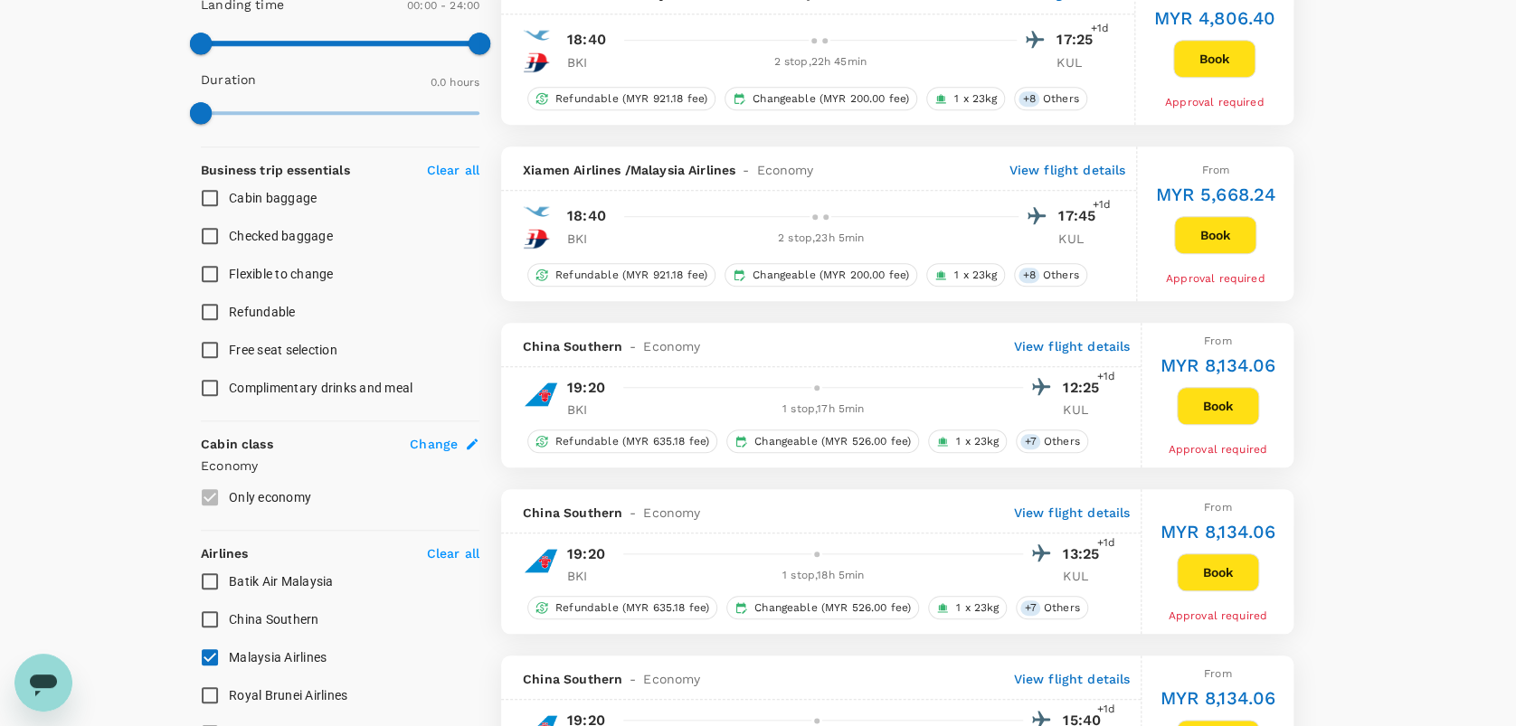
scroll to position [933, 0]
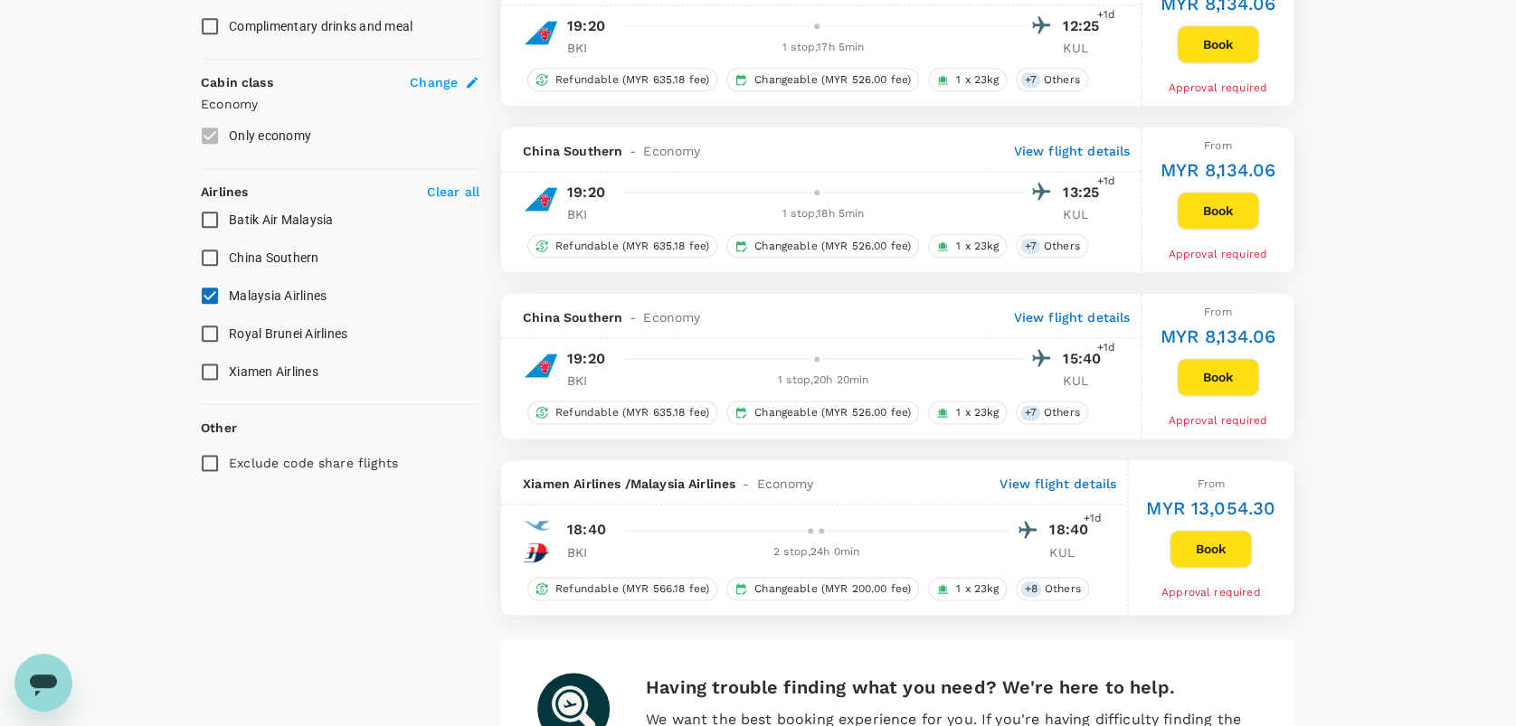
click at [300, 285] on span "Malaysia Airlines" at bounding box center [278, 296] width 98 height 22
click at [229, 284] on input "Malaysia Airlines" at bounding box center [210, 296] width 38 height 38
checkbox input "false"
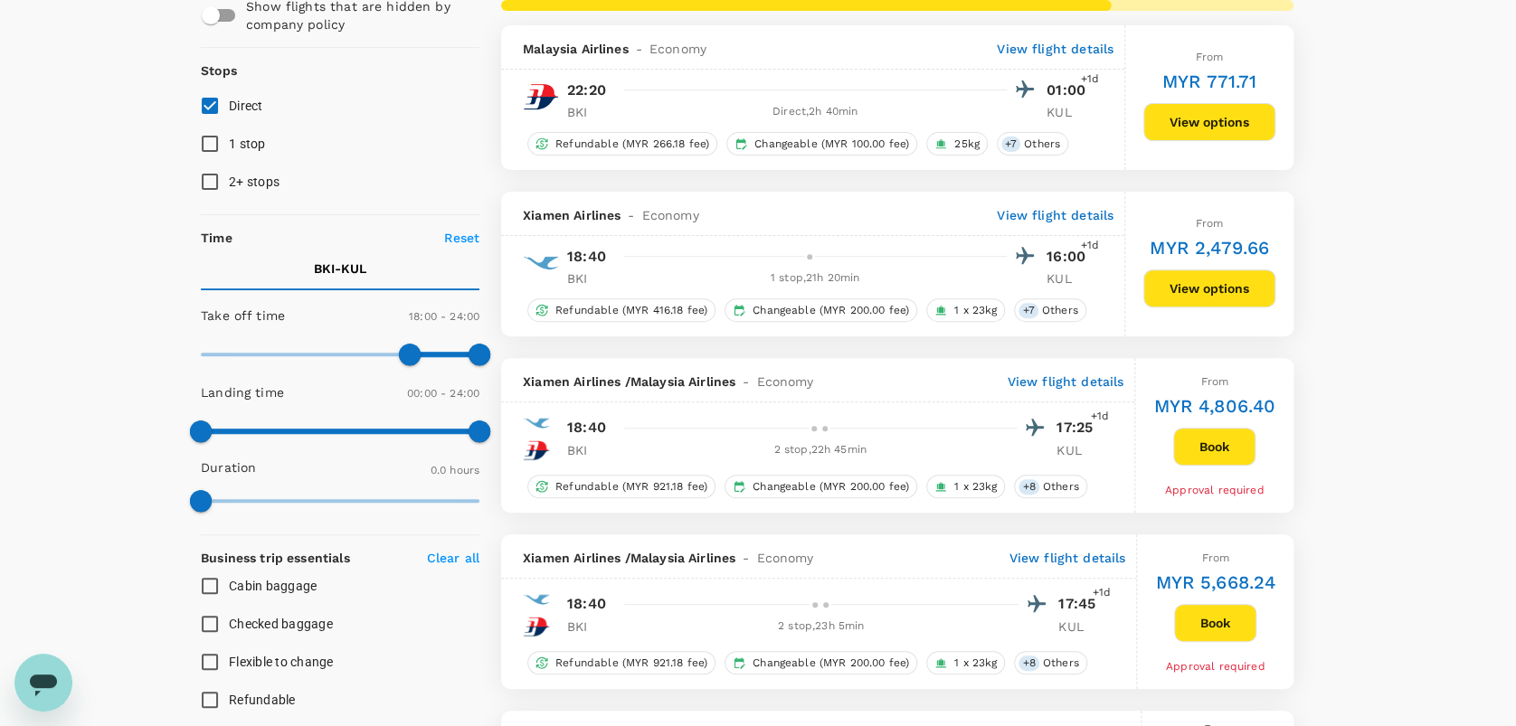
scroll to position [0, 0]
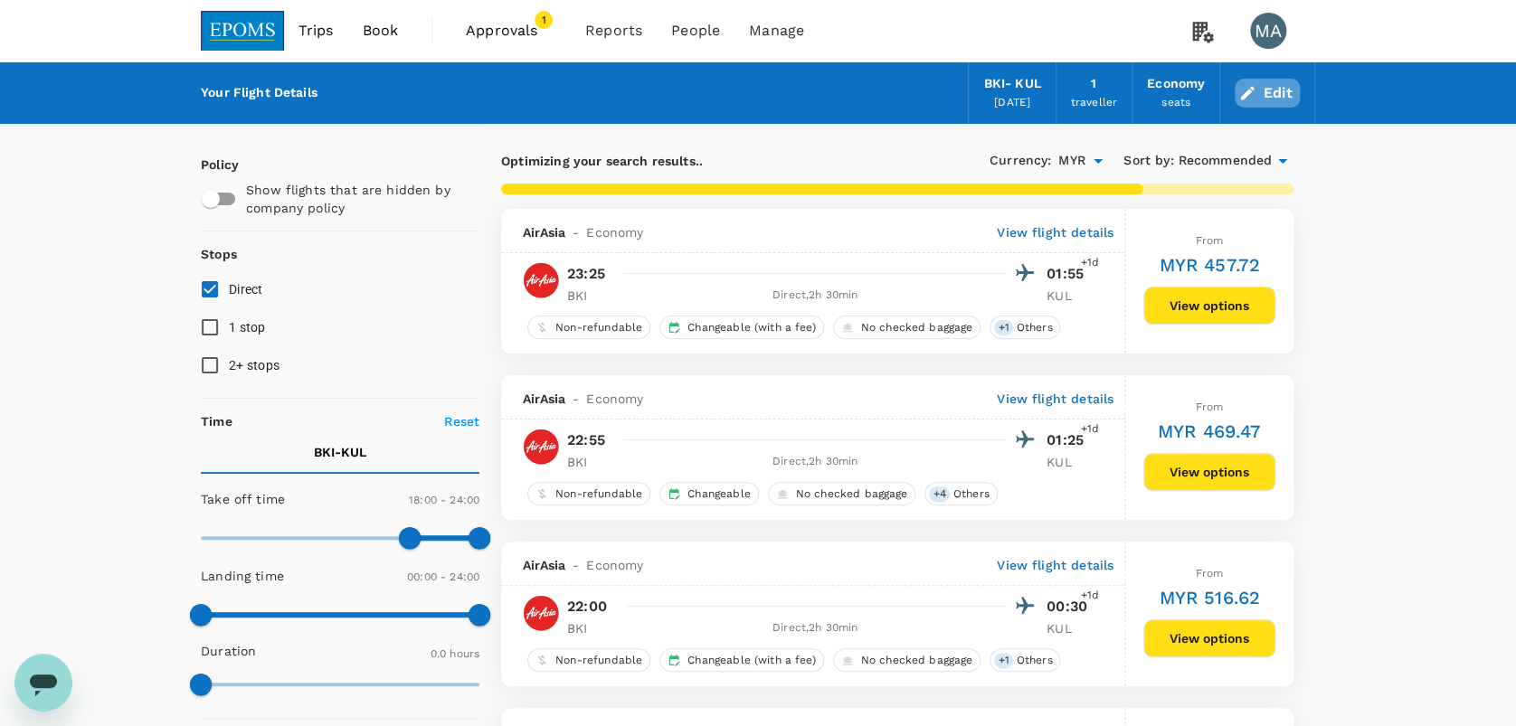
click at [1270, 91] on button "Edit" at bounding box center [1266, 93] width 65 height 29
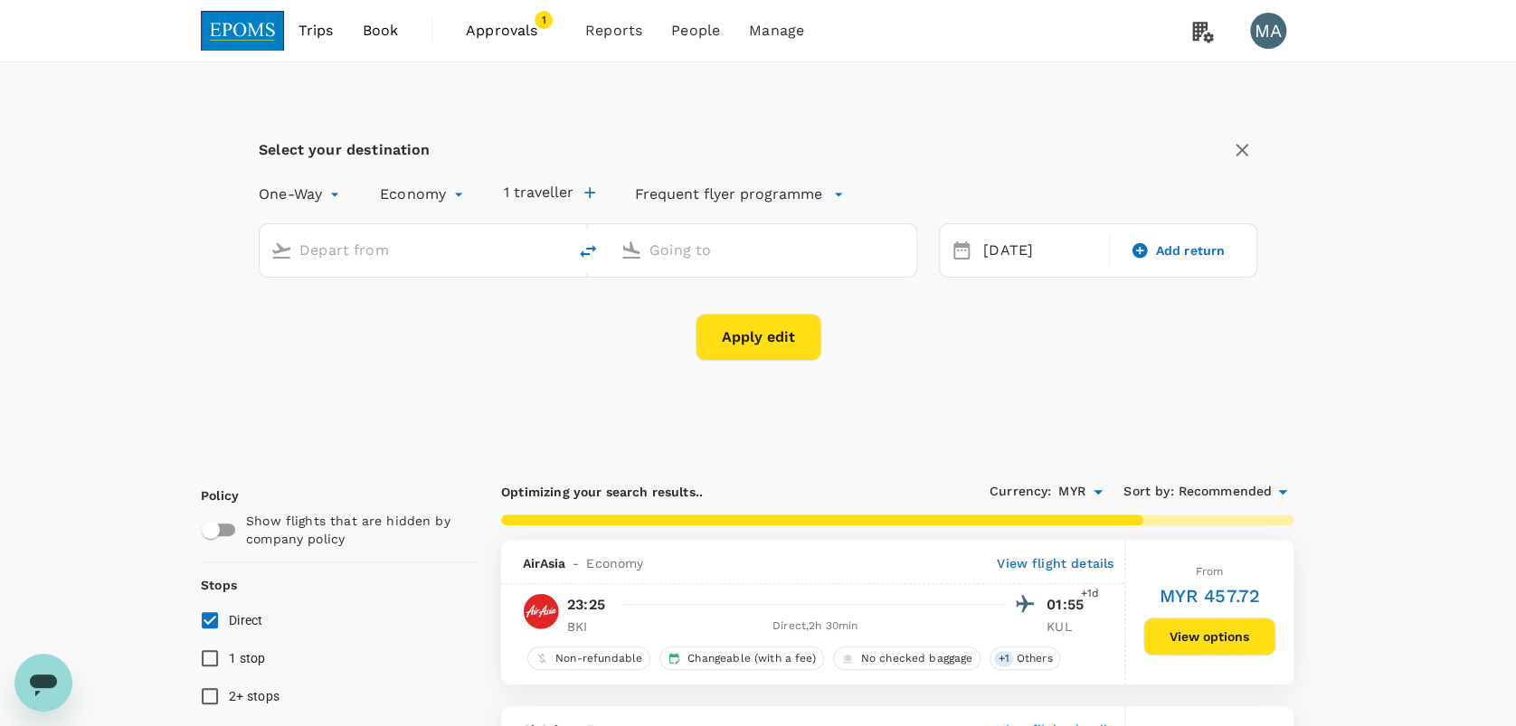
type input "Kota Kinabalu Intl (BKI)"
type input "Kuala Lumpur Intl ([GEOGRAPHIC_DATA])"
click at [391, 246] on input "Kota Kinabalu Intl (BKI)" at bounding box center [413, 250] width 229 height 28
click at [398, 312] on p "Miri Intl" at bounding box center [440, 321] width 318 height 18
type input "Miri Intl (MYY)"
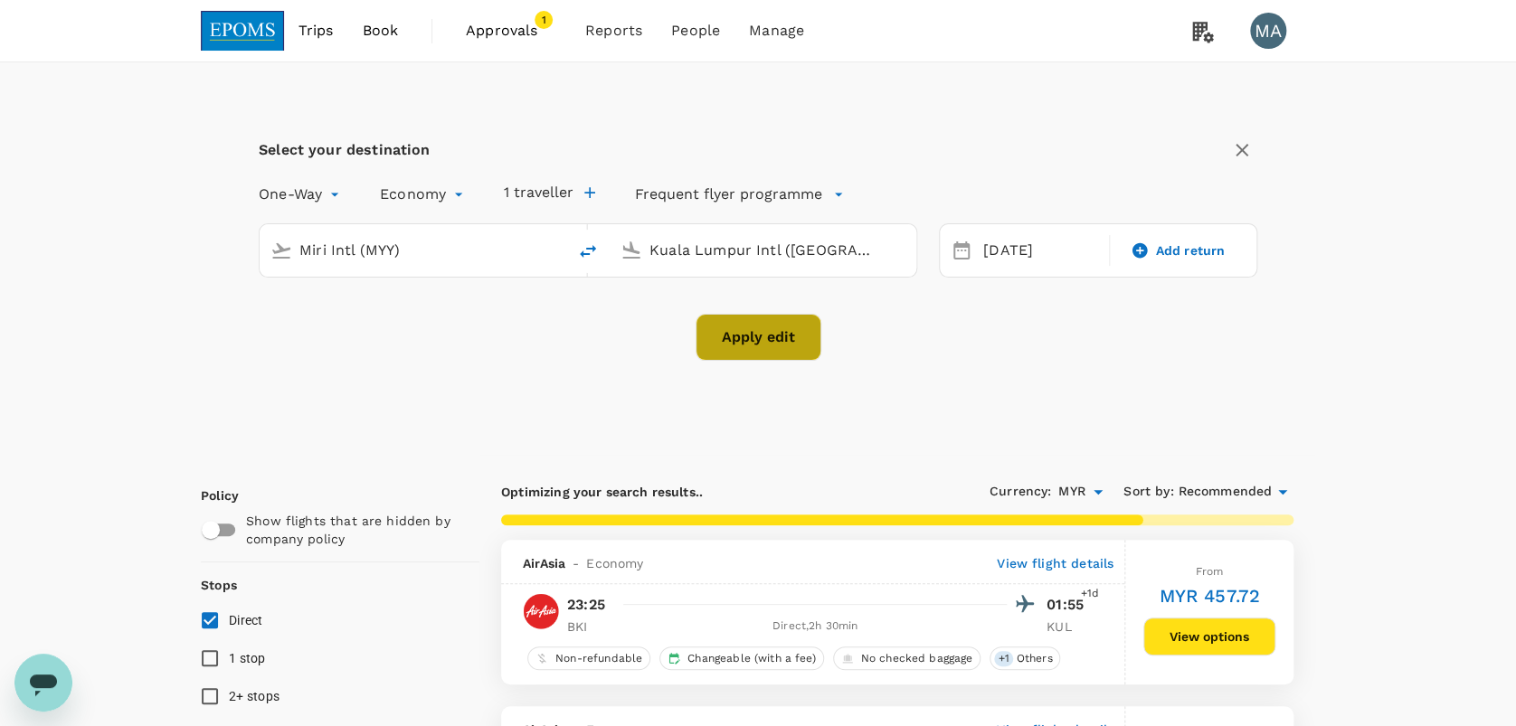
click at [727, 343] on button "Apply edit" at bounding box center [758, 337] width 126 height 47
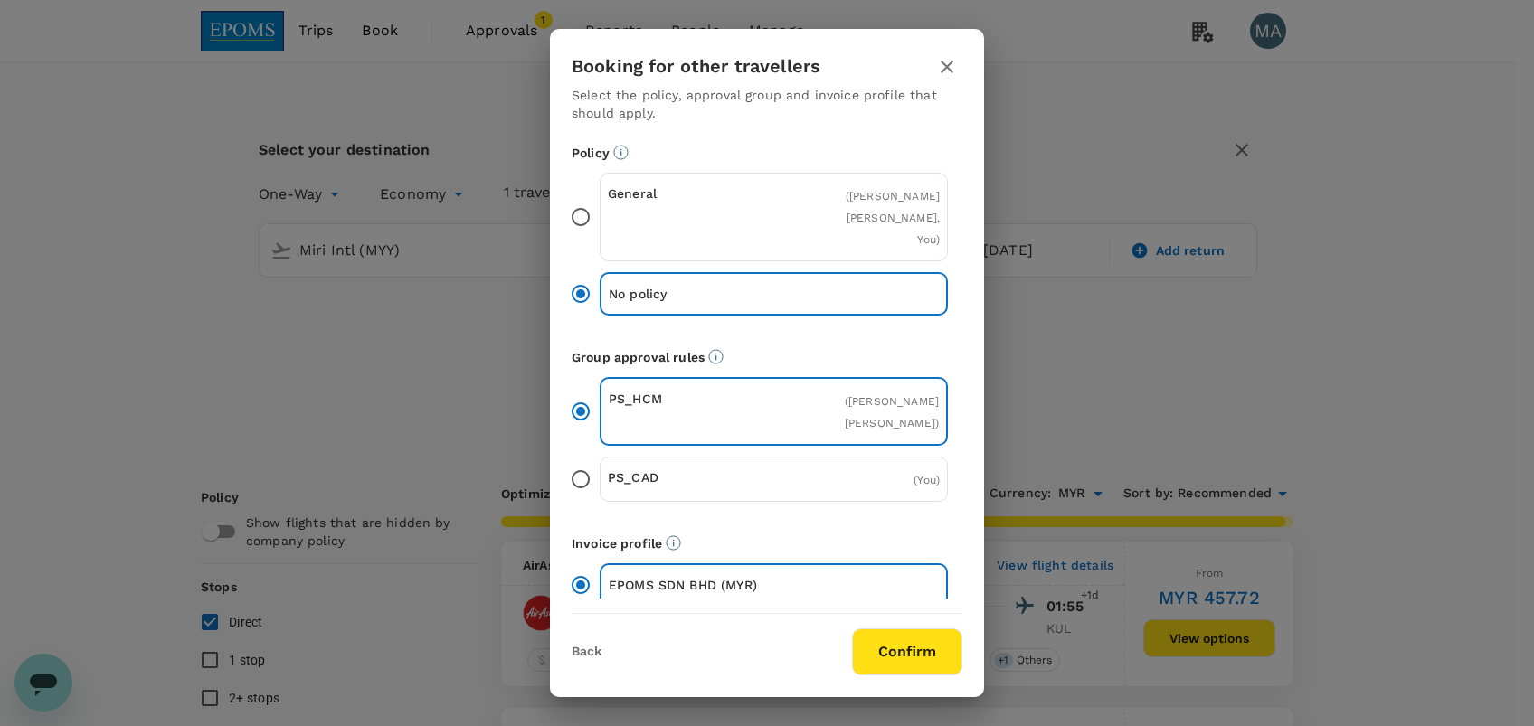
click at [583, 217] on input "General ( [PERSON_NAME] [PERSON_NAME], You )" at bounding box center [581, 217] width 38 height 38
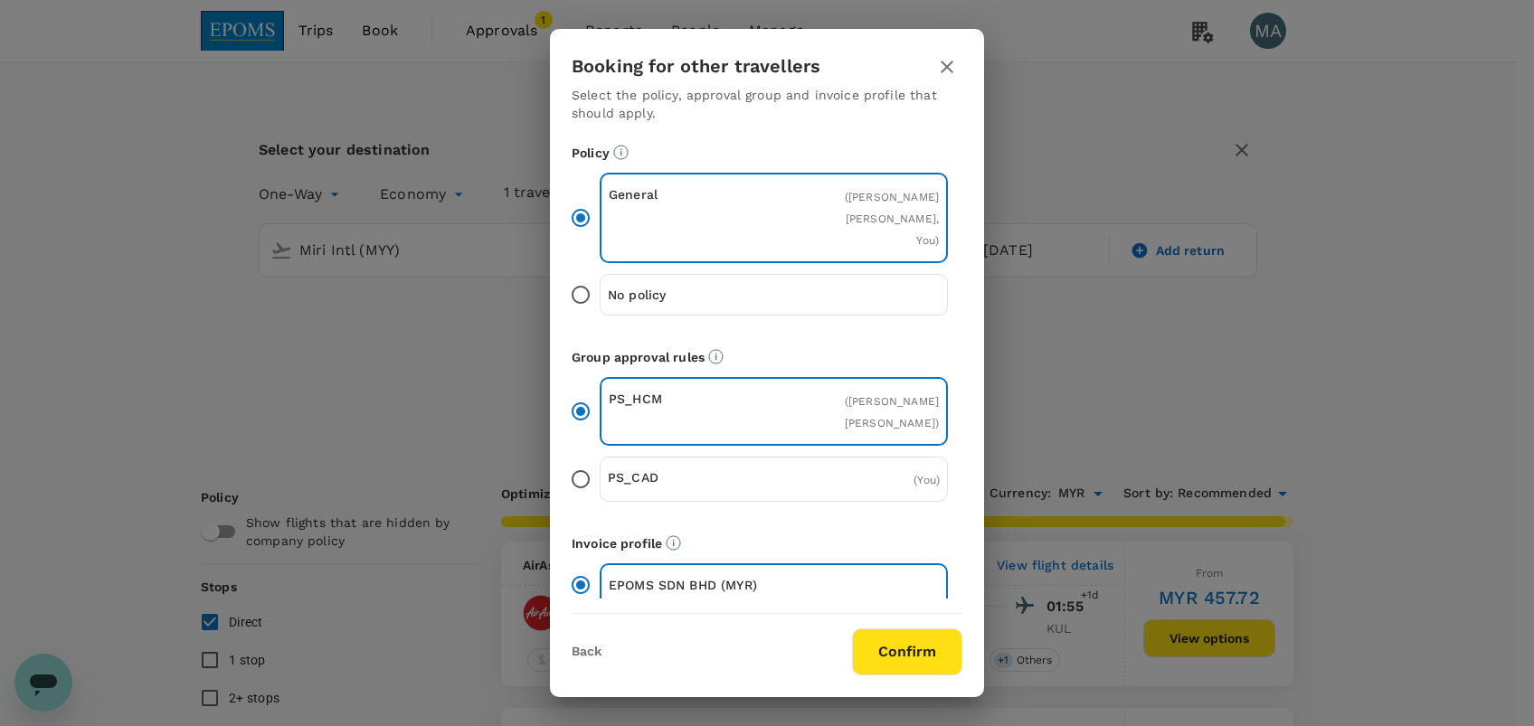
click at [931, 634] on button "Confirm" at bounding box center [907, 652] width 110 height 47
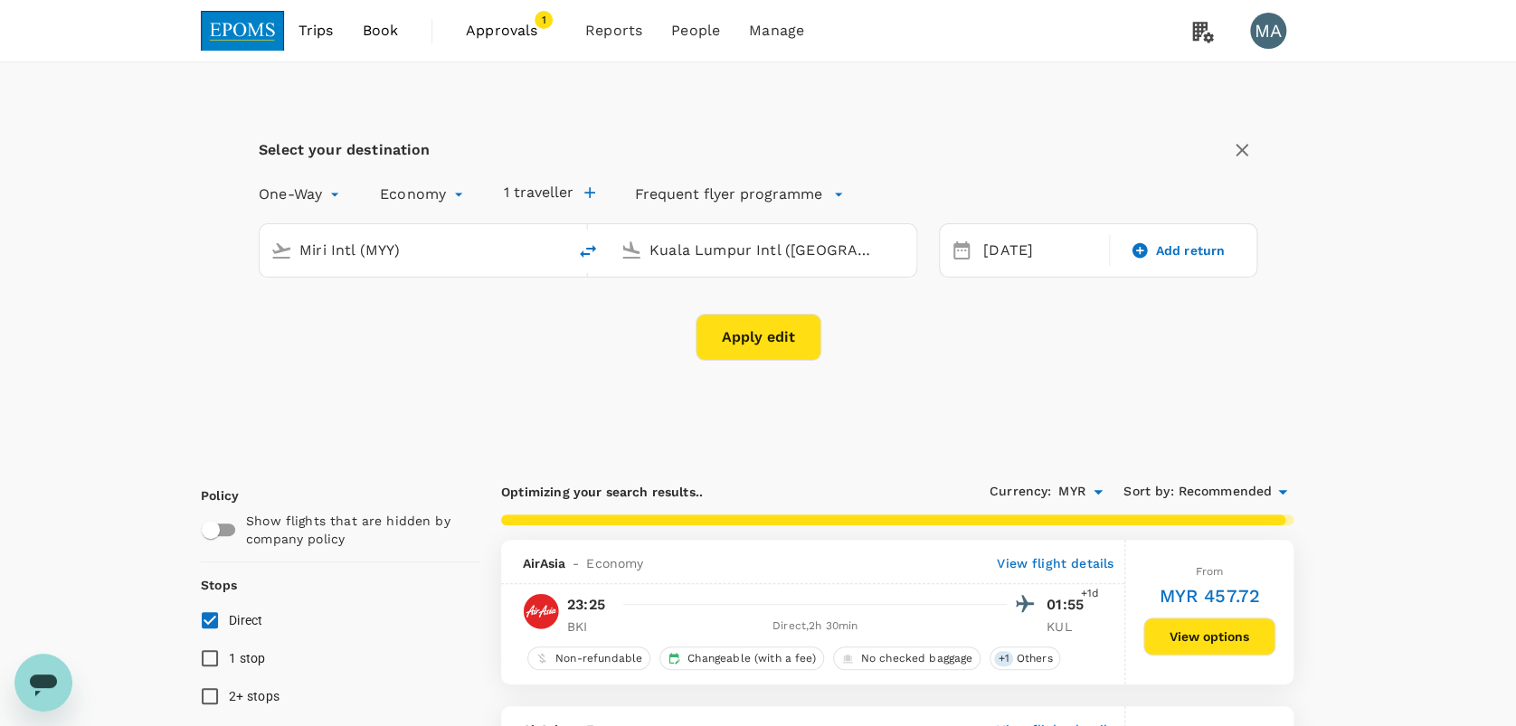
checkbox input "false"
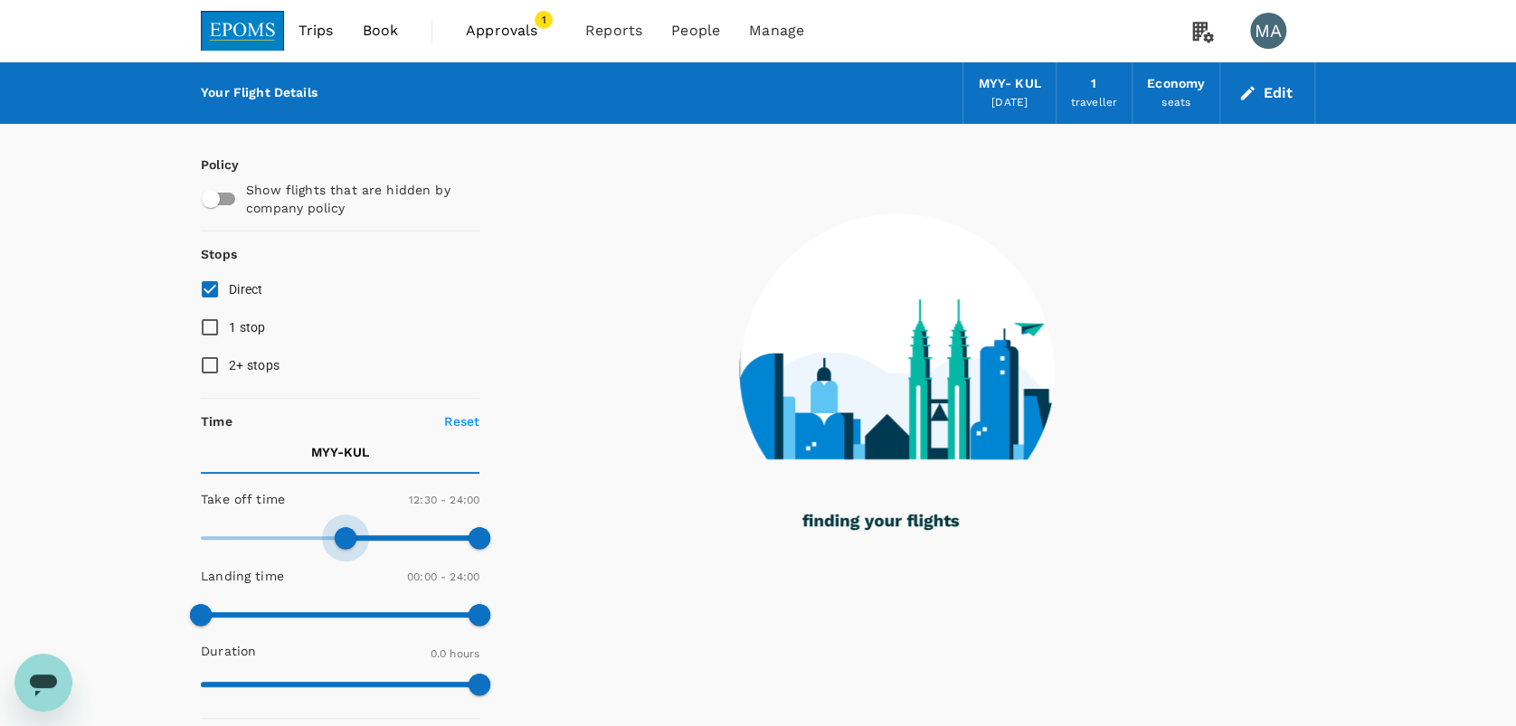
type input "720"
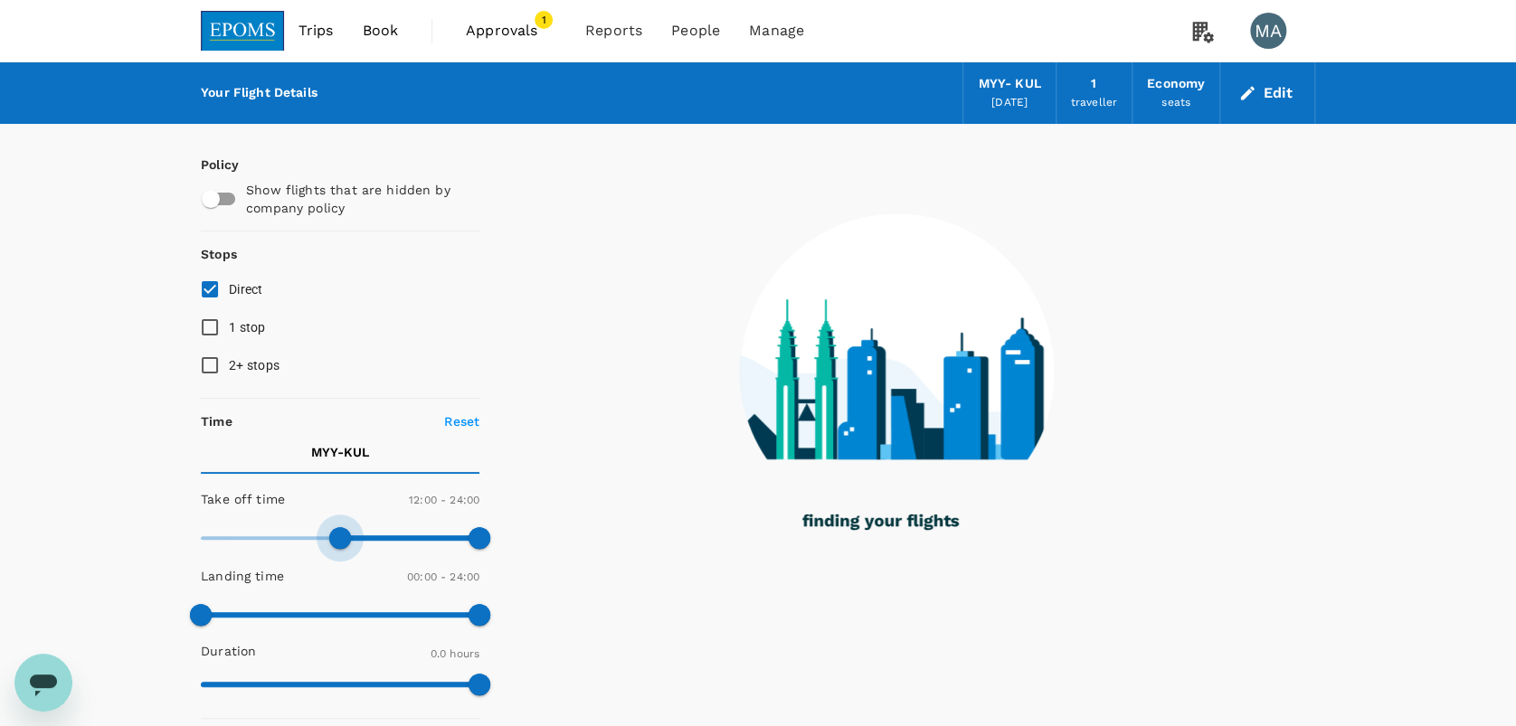
drag, startPoint x: 234, startPoint y: 525, endPoint x: 341, endPoint y: 549, distance: 109.3
click at [341, 549] on span at bounding box center [340, 538] width 279 height 27
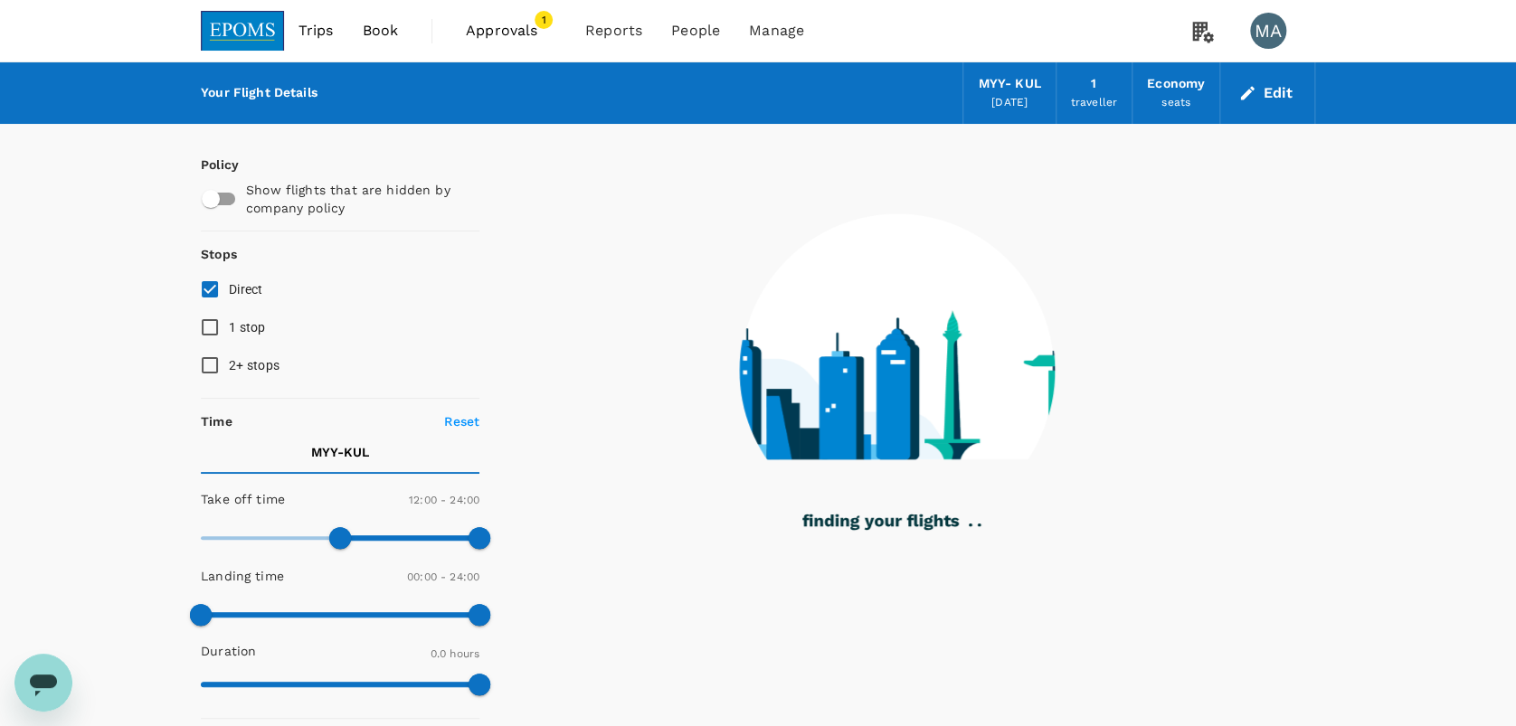
checkbox input "true"
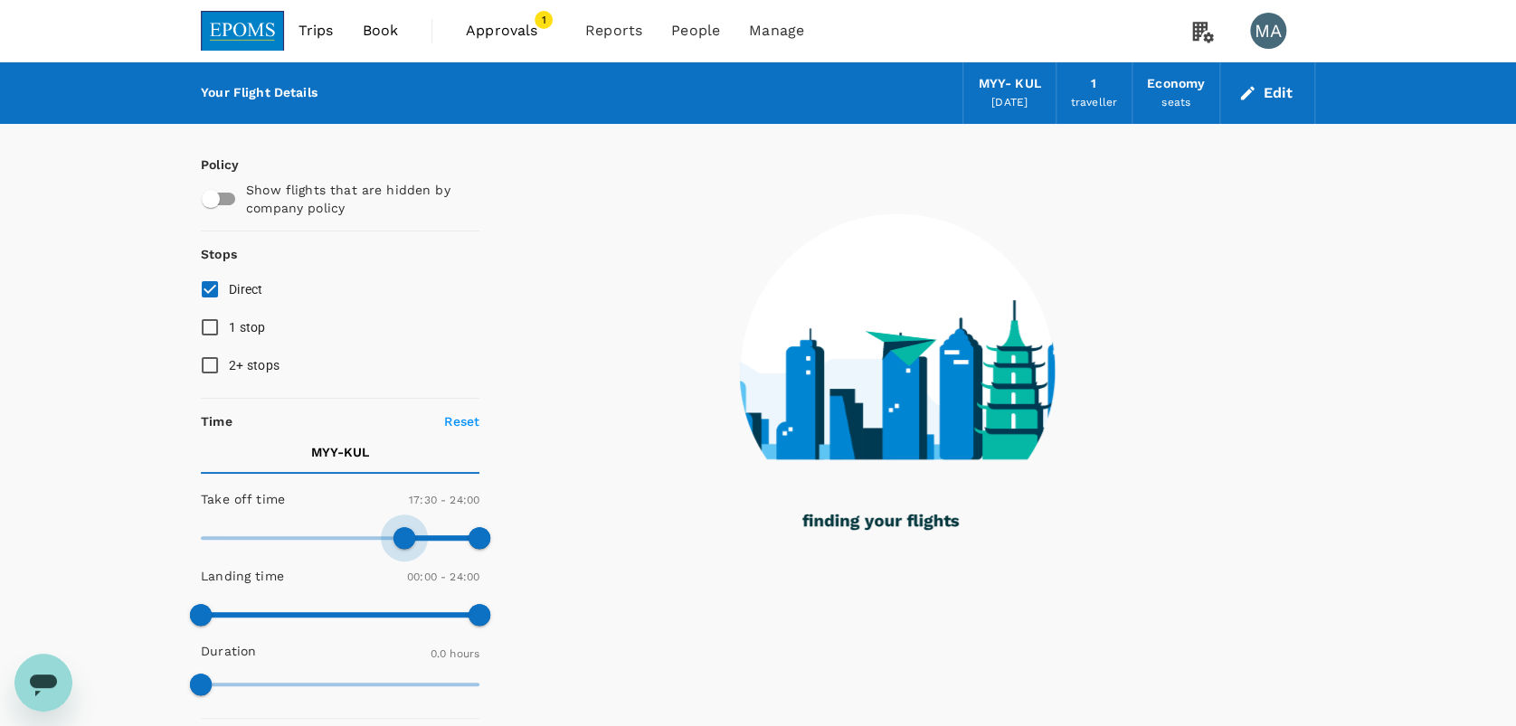
type input "1080"
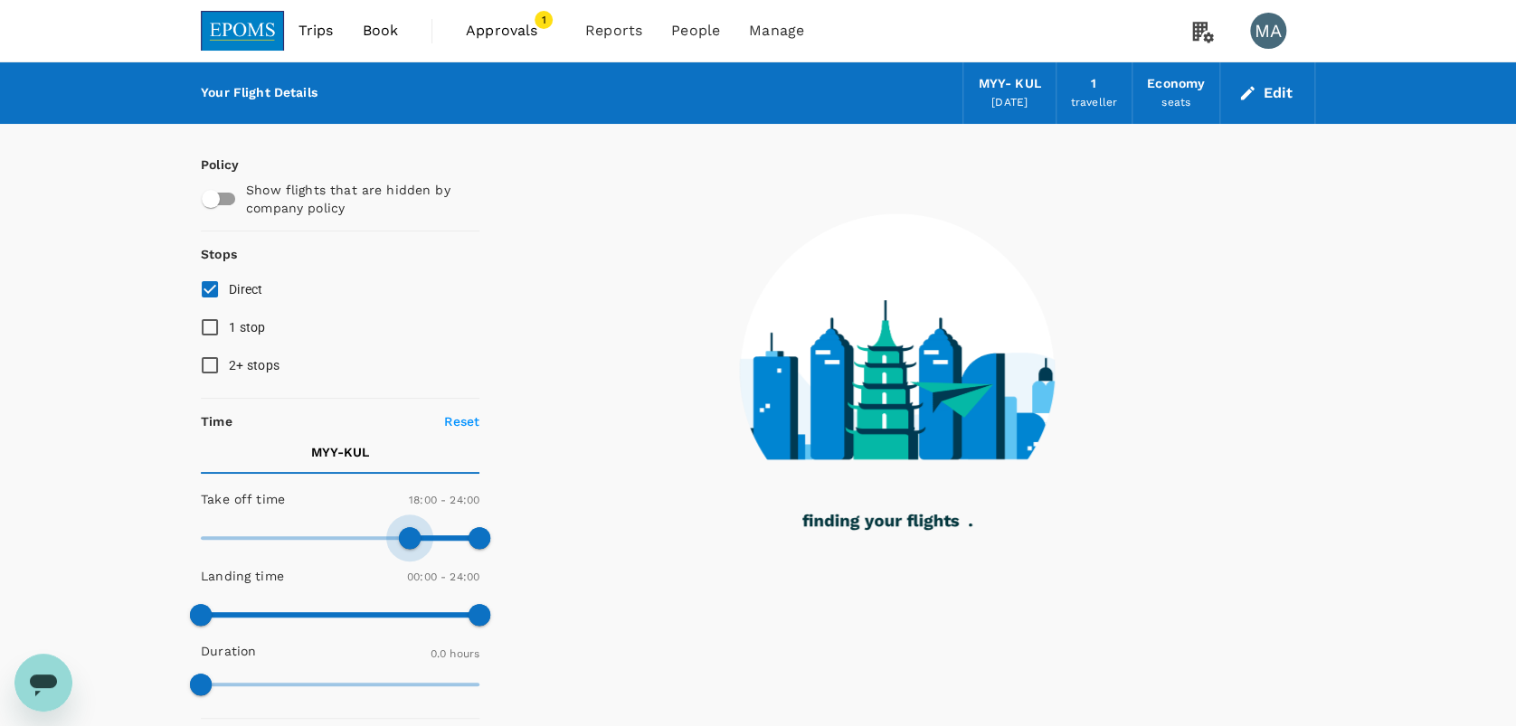
drag, startPoint x: 341, startPoint y: 549, endPoint x: 408, endPoint y: 545, distance: 67.0
click at [408, 545] on span at bounding box center [410, 538] width 22 height 22
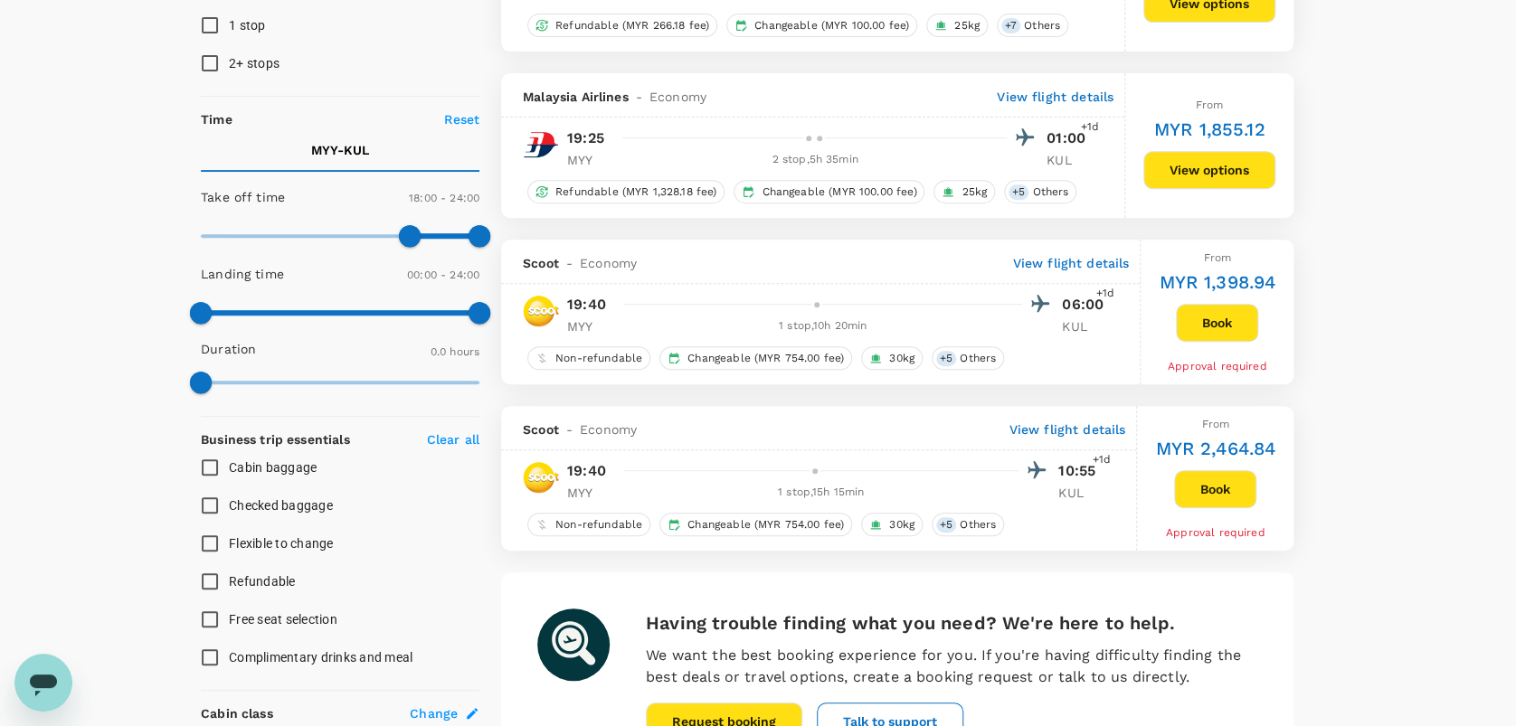
scroll to position [166, 0]
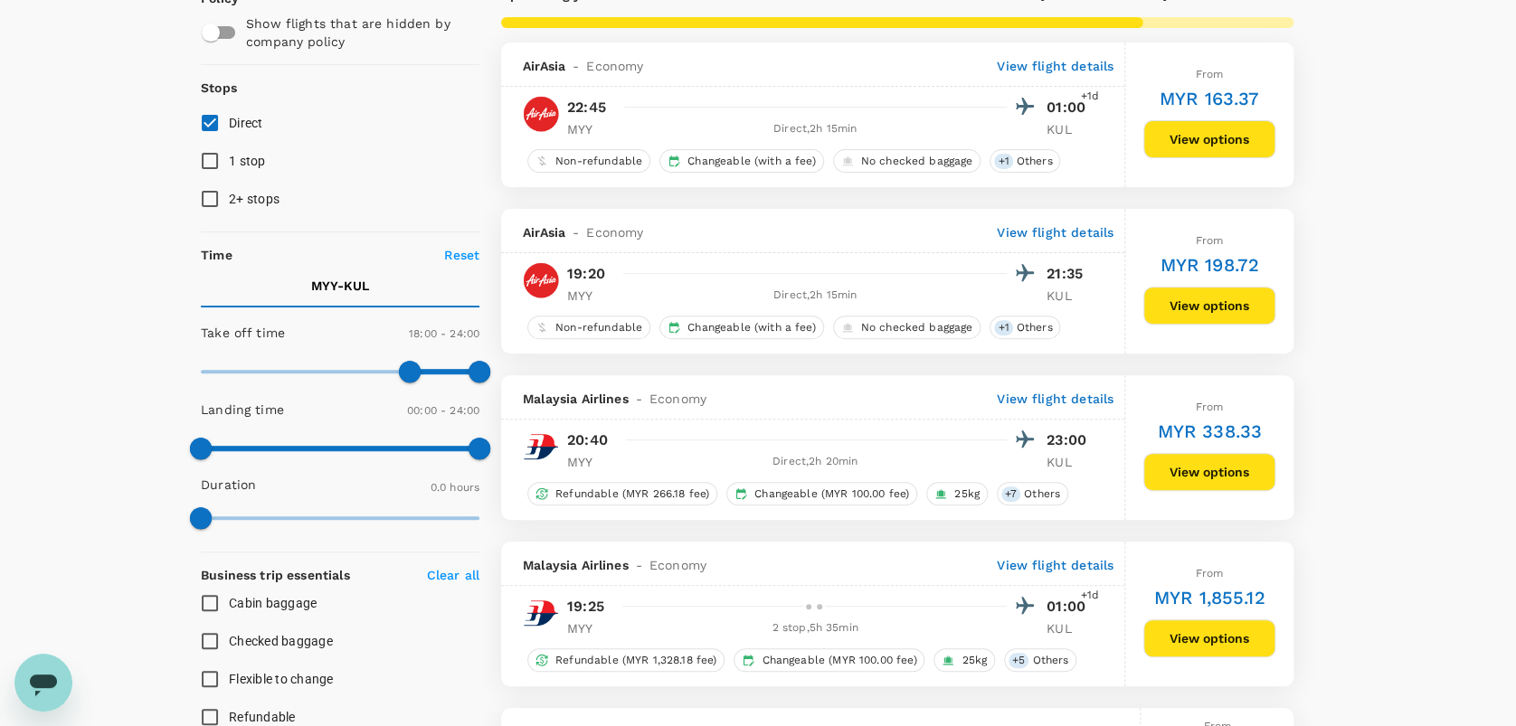
type input "135"
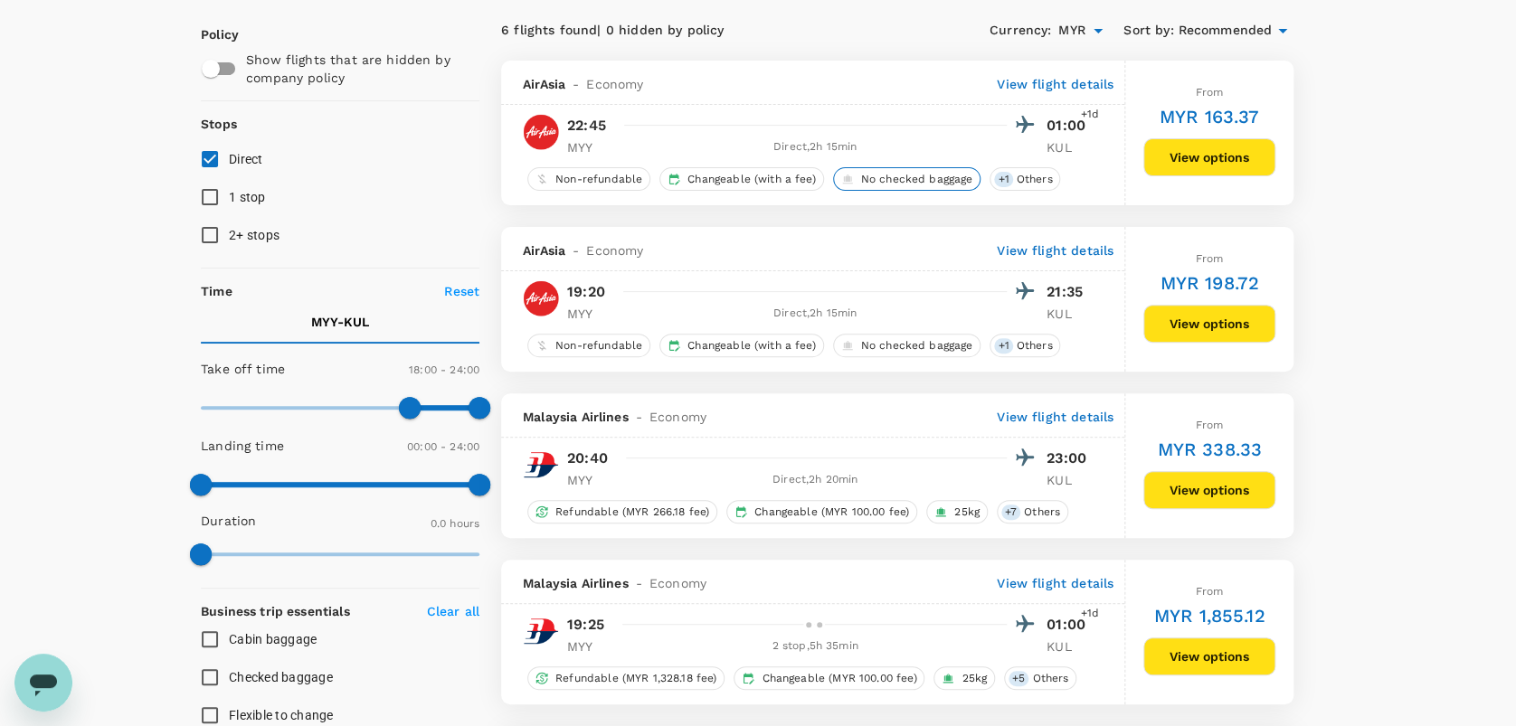
scroll to position [87, 0]
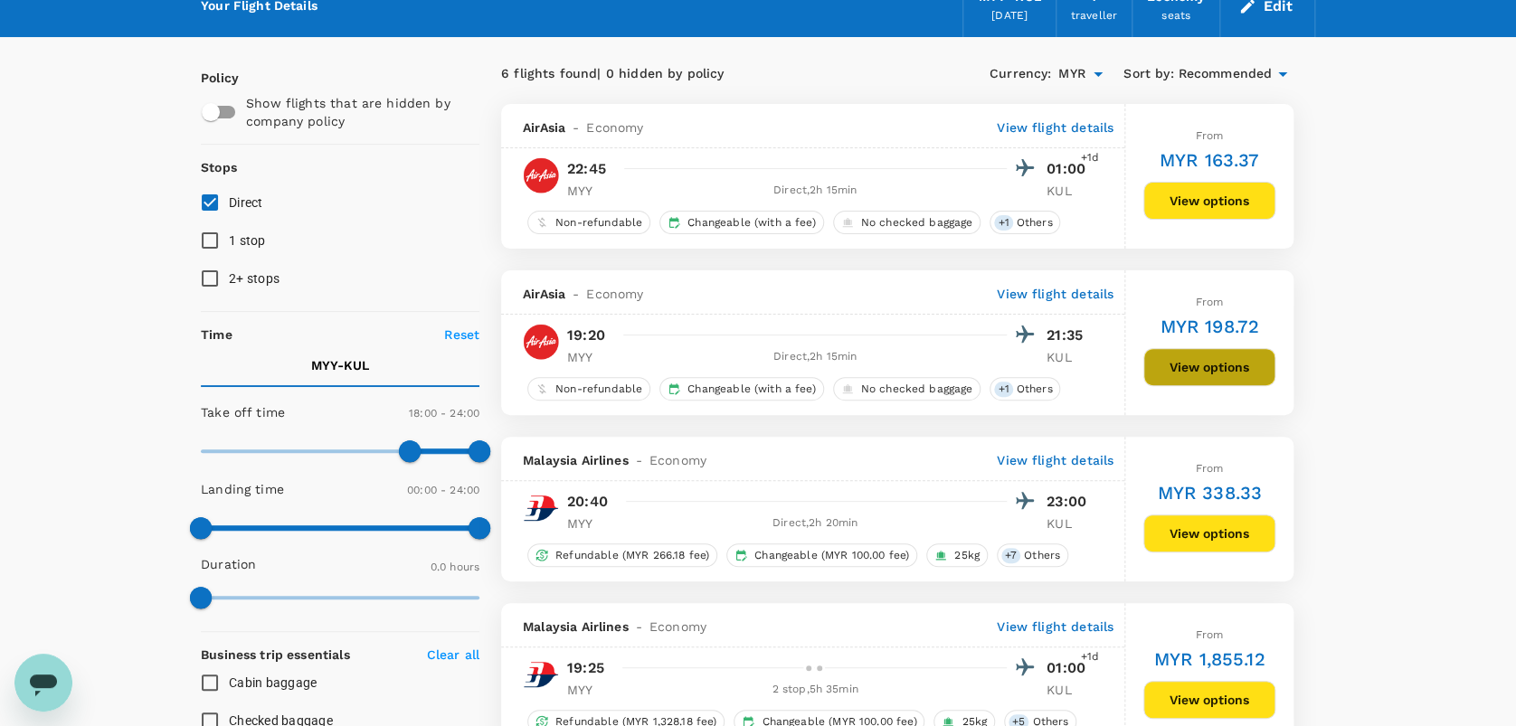
click at [1203, 369] on button "View options" at bounding box center [1209, 367] width 132 height 38
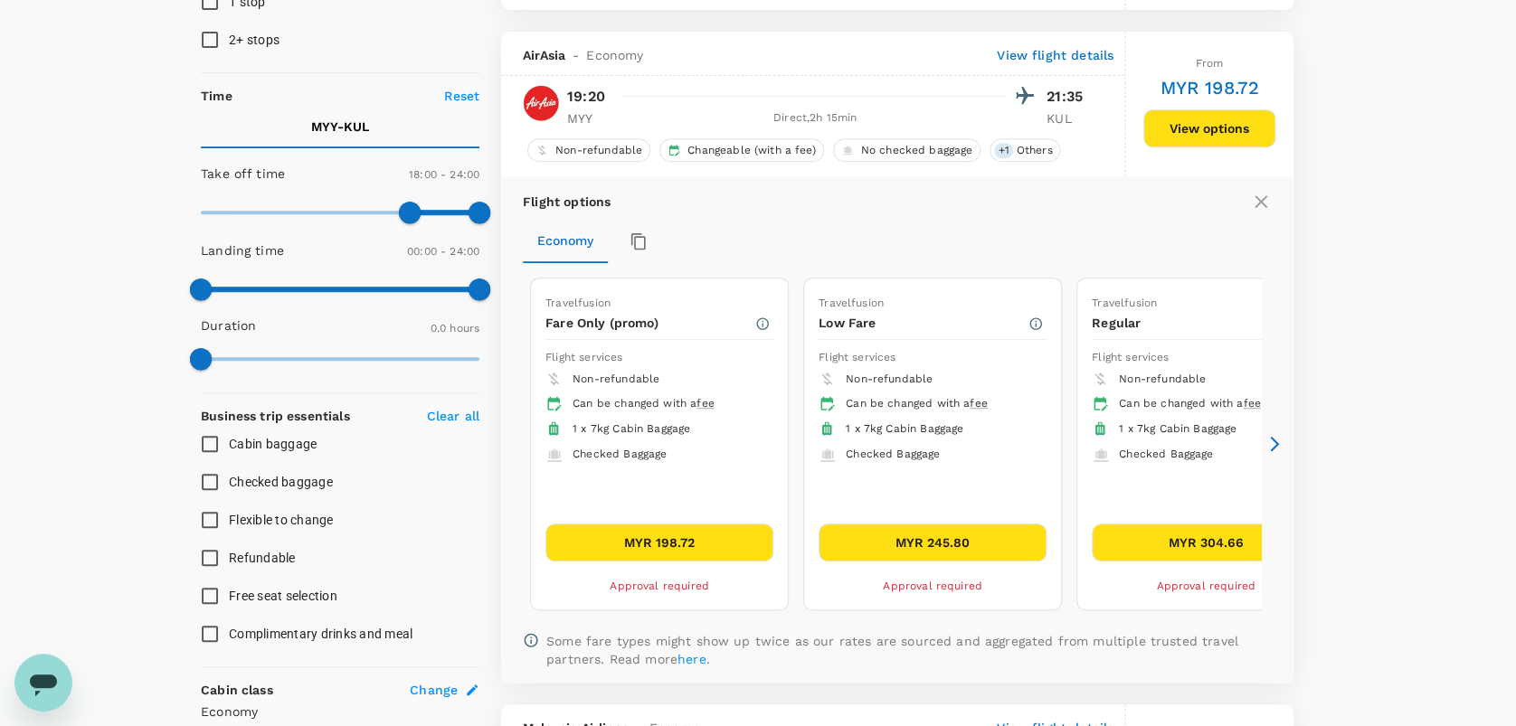
scroll to position [357, 0]
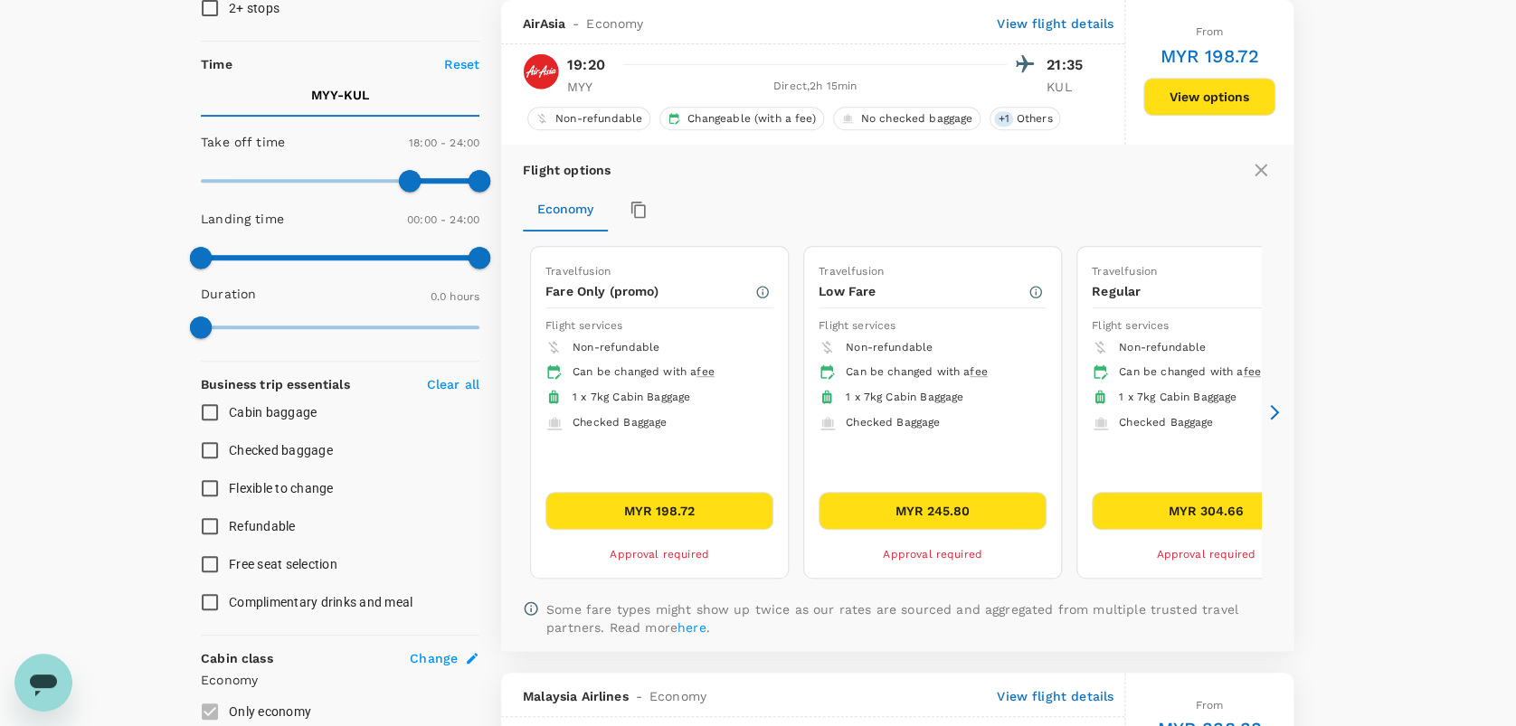
click at [1271, 408] on icon at bounding box center [1274, 412] width 18 height 18
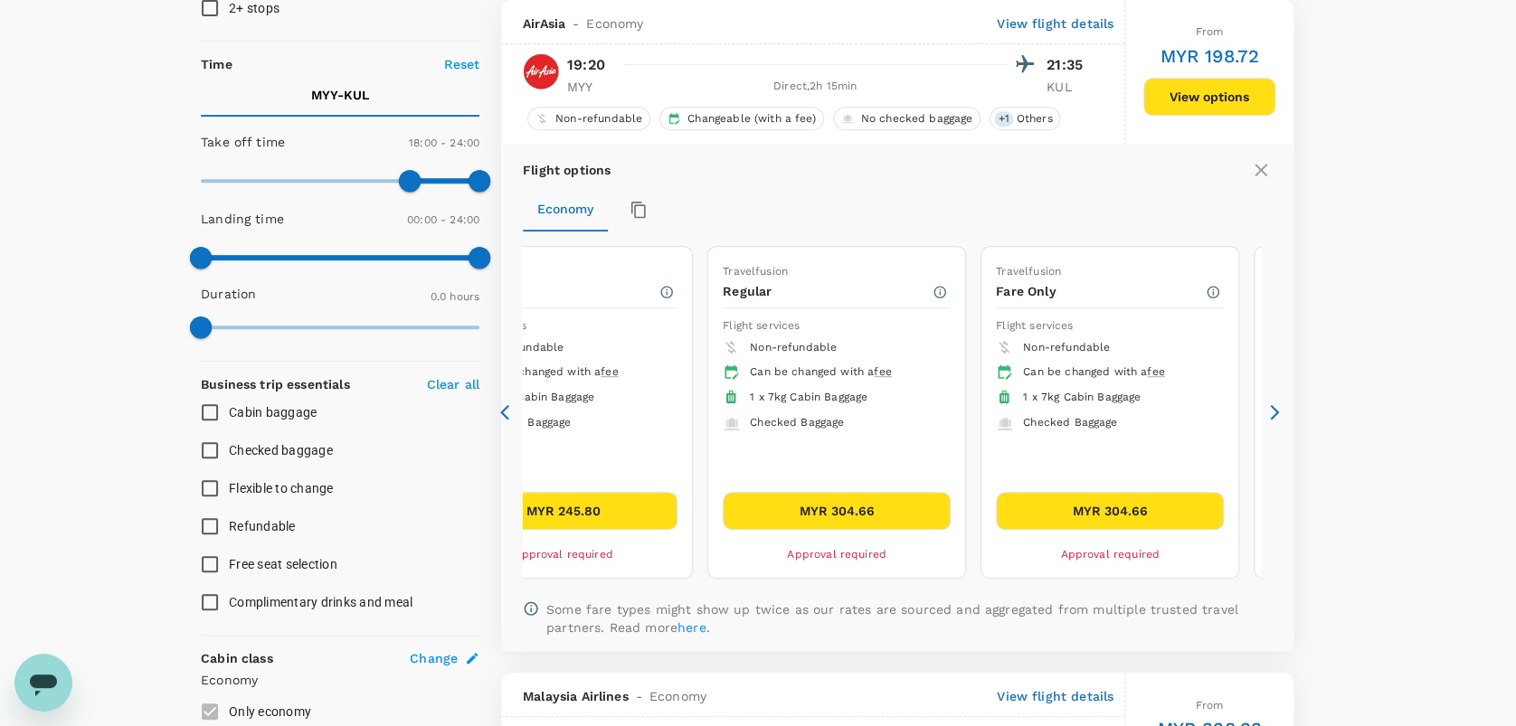
click at [1271, 408] on icon at bounding box center [1274, 412] width 18 height 18
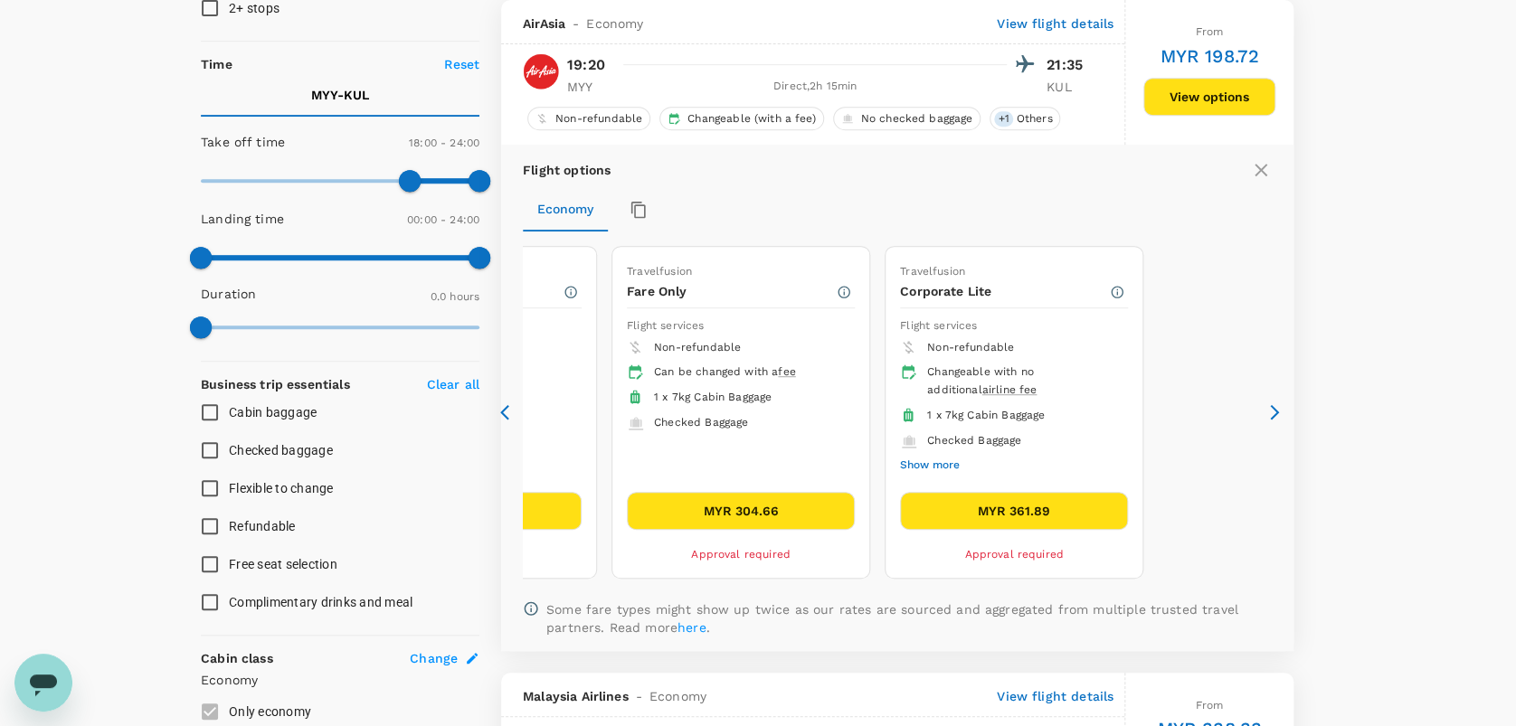
click at [500, 407] on icon at bounding box center [509, 412] width 18 height 18
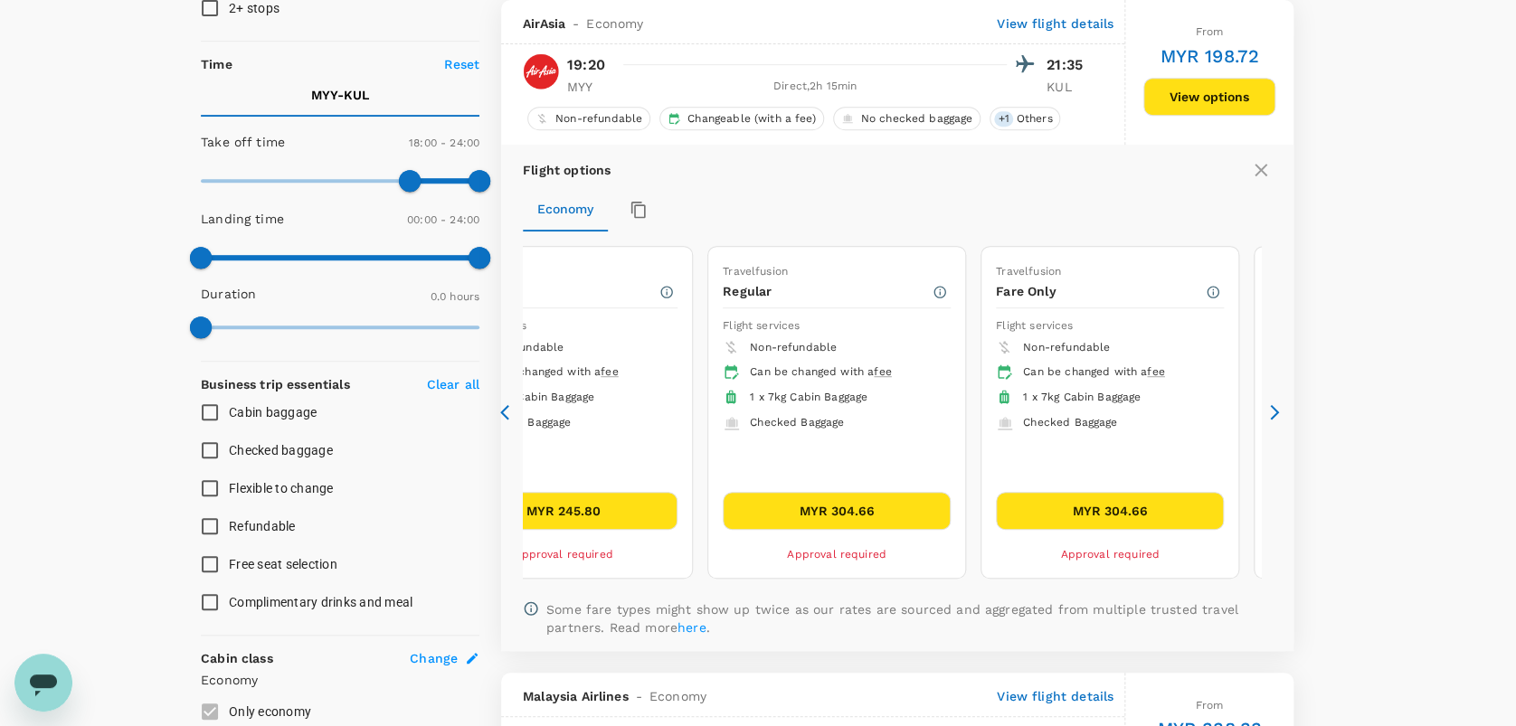
click at [500, 407] on icon at bounding box center [509, 412] width 18 height 18
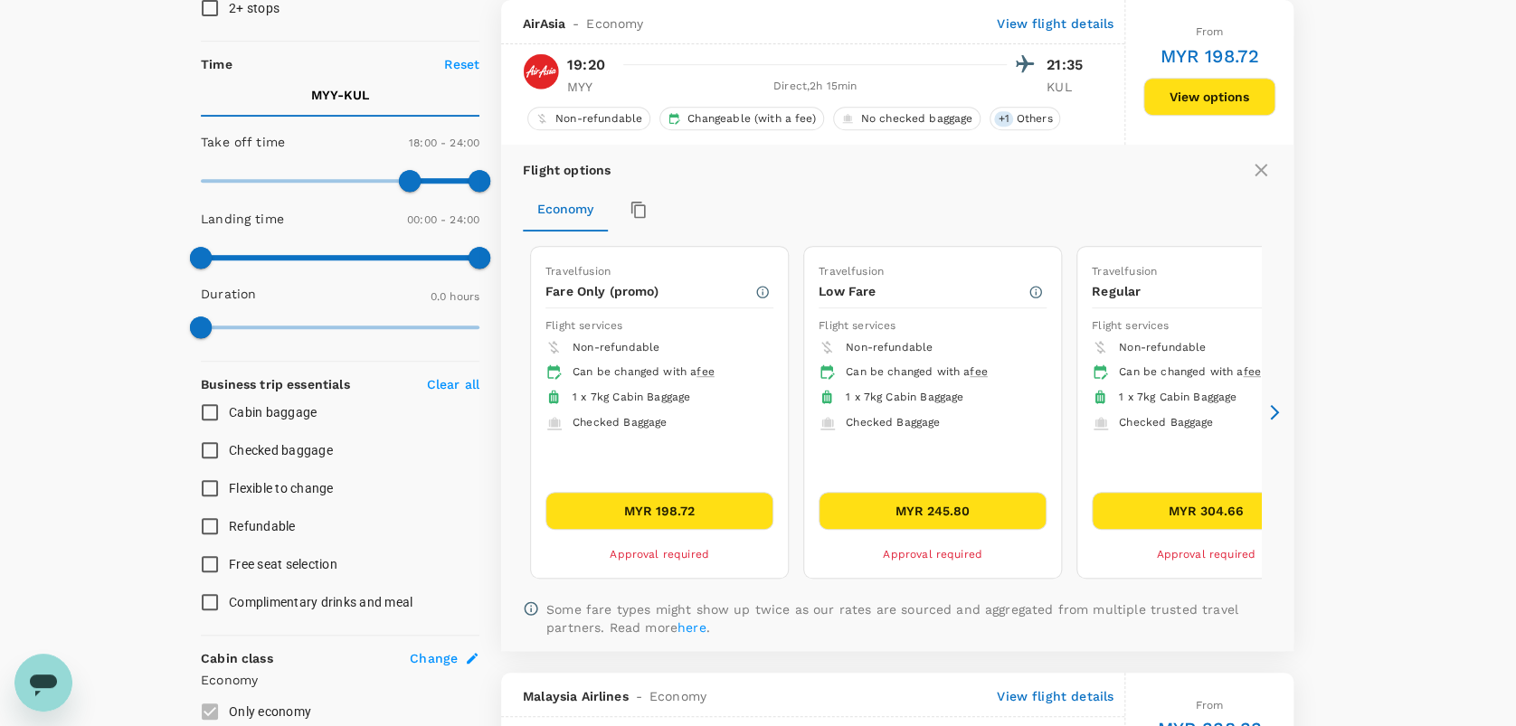
click at [500, 407] on icon at bounding box center [509, 412] width 18 height 18
click at [697, 496] on button "MYR 198.72" at bounding box center [659, 511] width 228 height 38
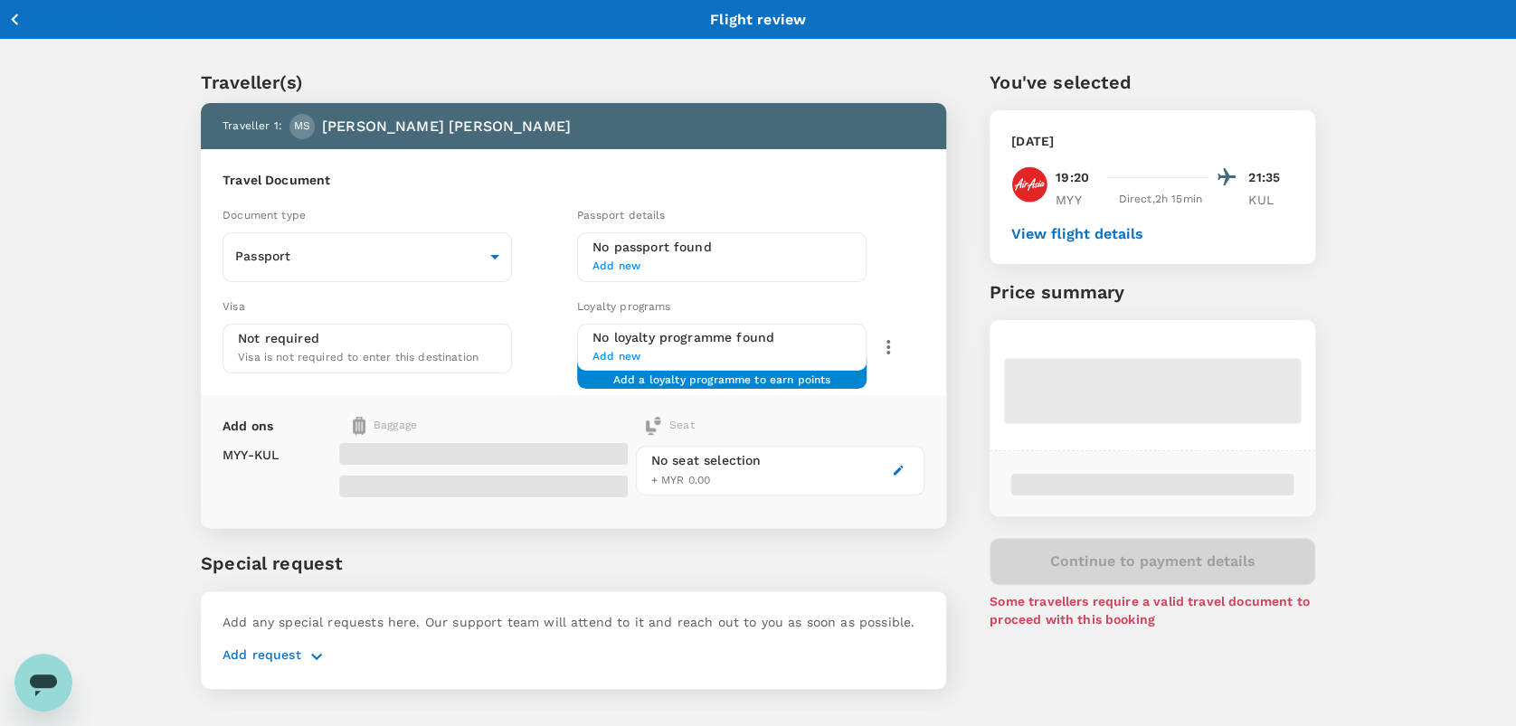
click at [299, 213] on span "Document type" at bounding box center [263, 215] width 83 height 13
click at [309, 248] on body "Back to flight results Flight review Traveller(s) Traveller 1 : [PERSON_NAME] […" at bounding box center [758, 386] width 1516 height 773
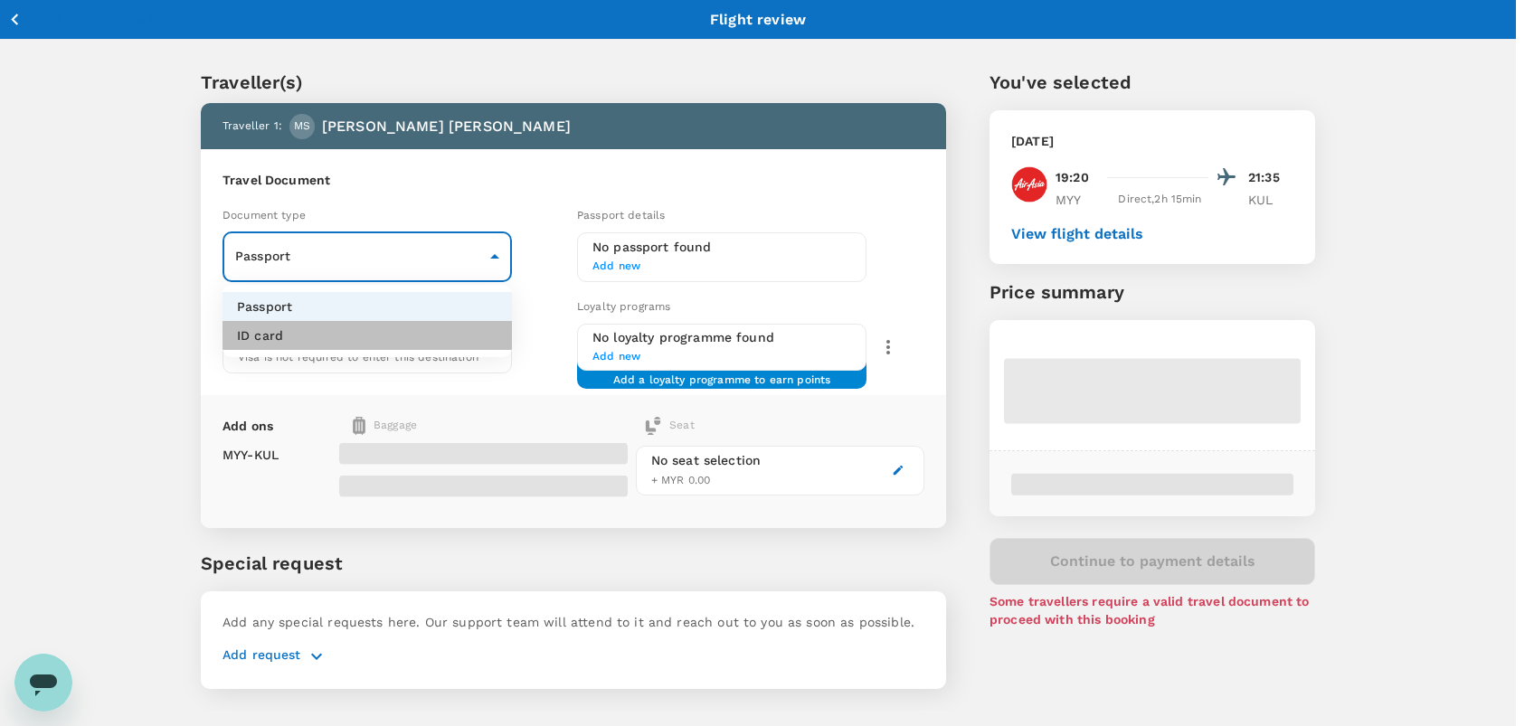
click at [354, 324] on li "ID card" at bounding box center [366, 335] width 289 height 29
type input "Id card"
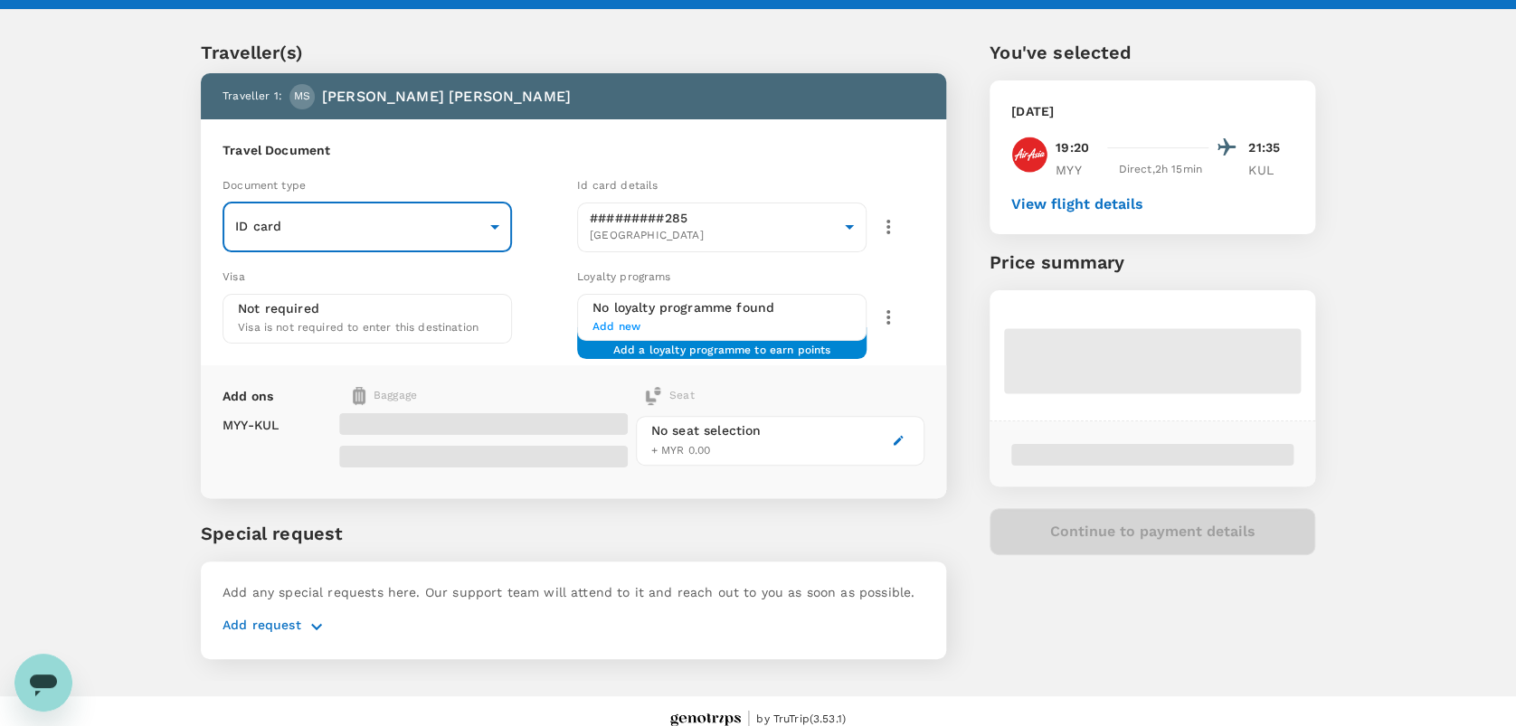
scroll to position [46, 0]
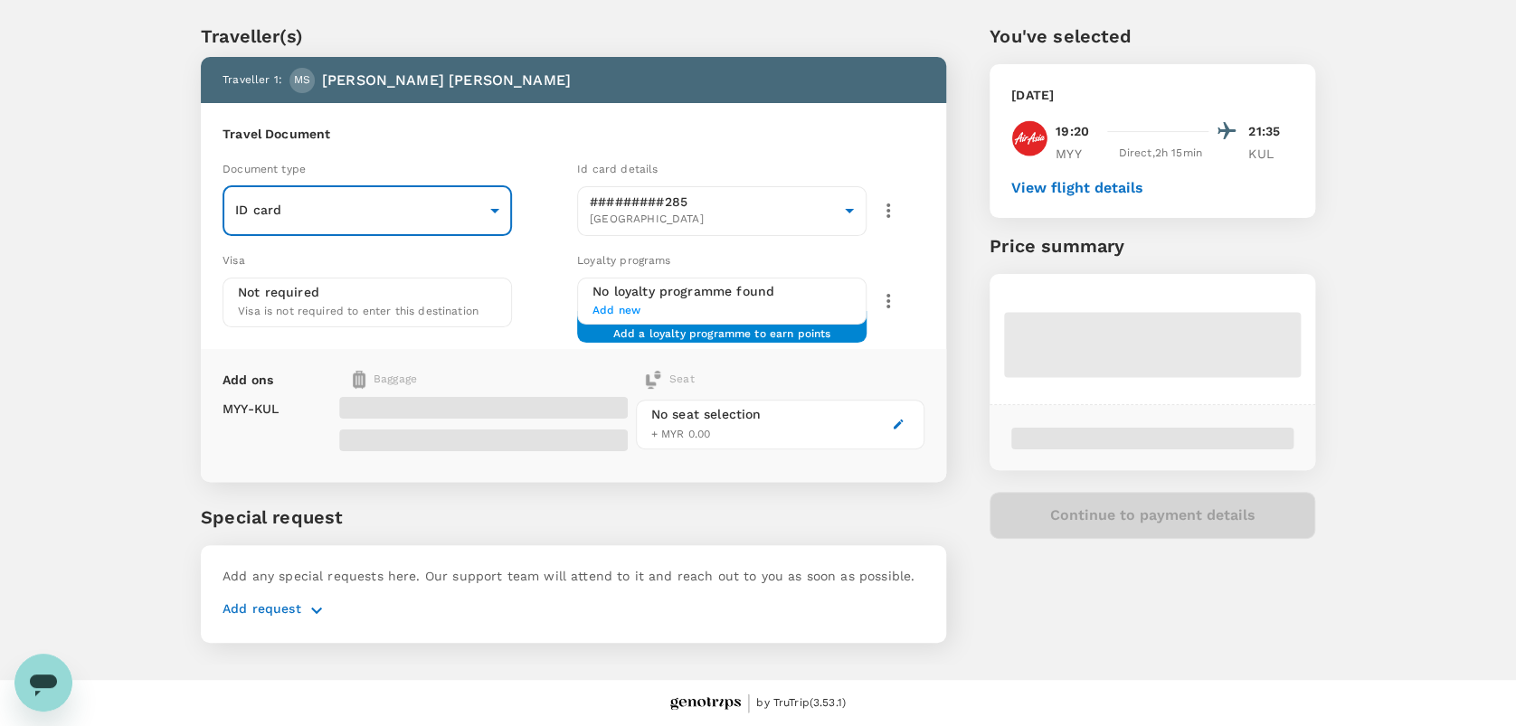
click at [321, 608] on icon "button" at bounding box center [317, 611] width 22 height 22
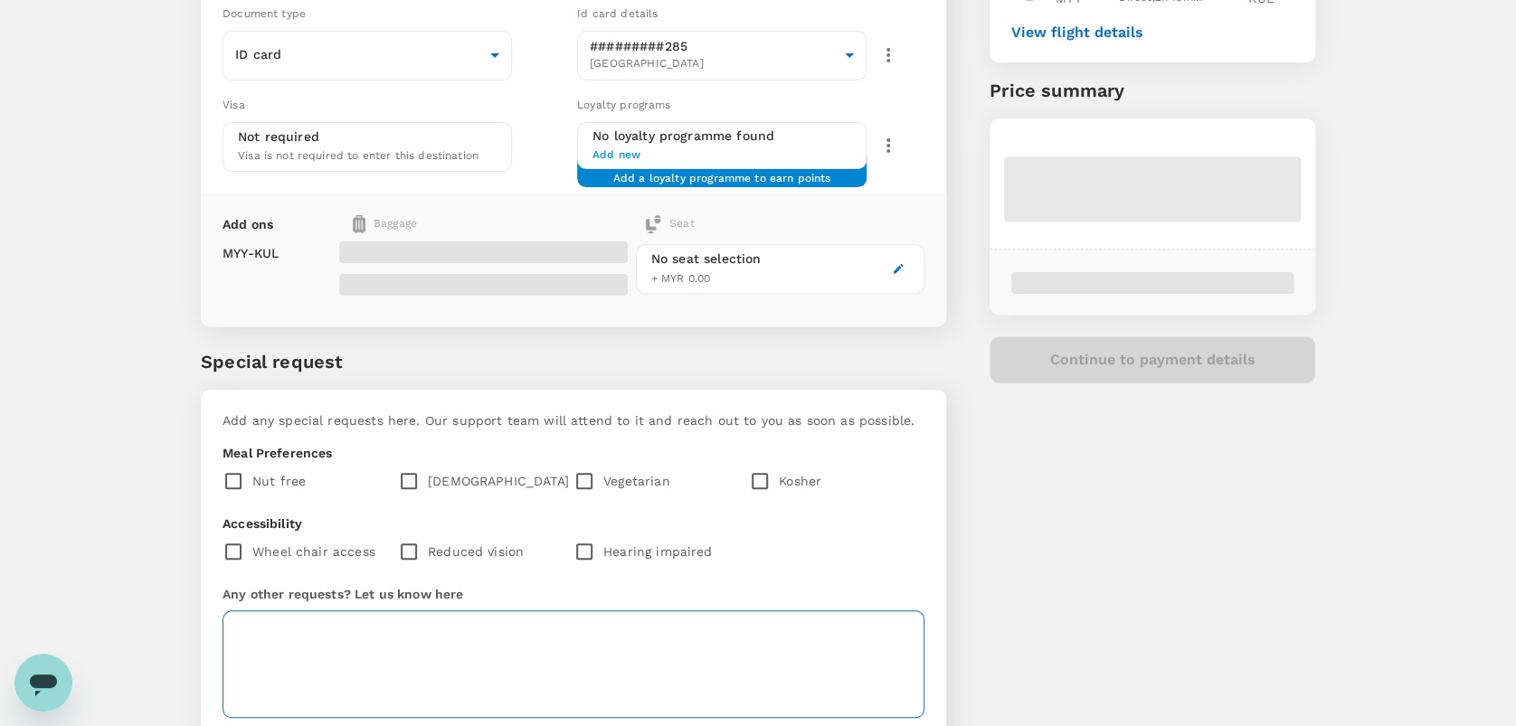
scroll to position [317, 0]
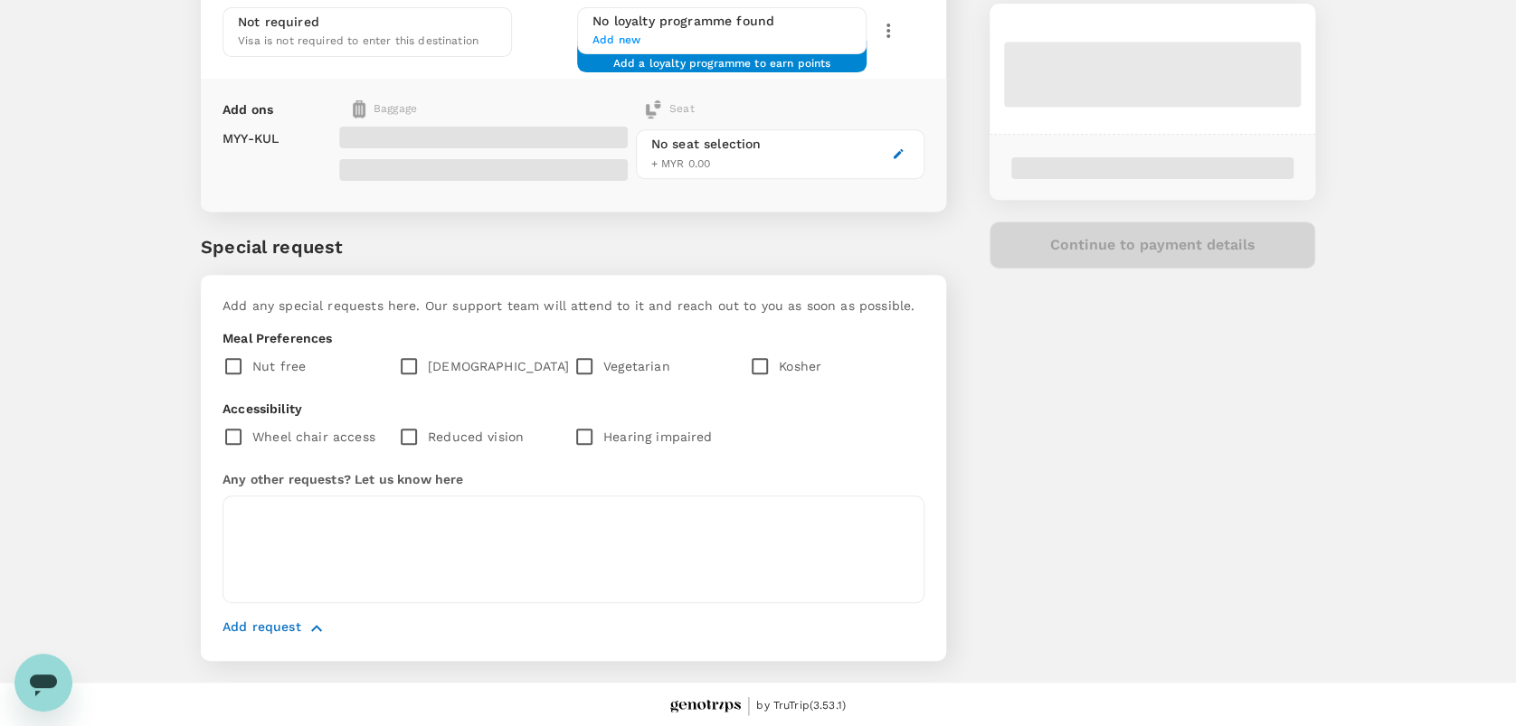
click at [413, 353] on input "checkbox" at bounding box center [413, 366] width 30 height 38
checkbox input "true"
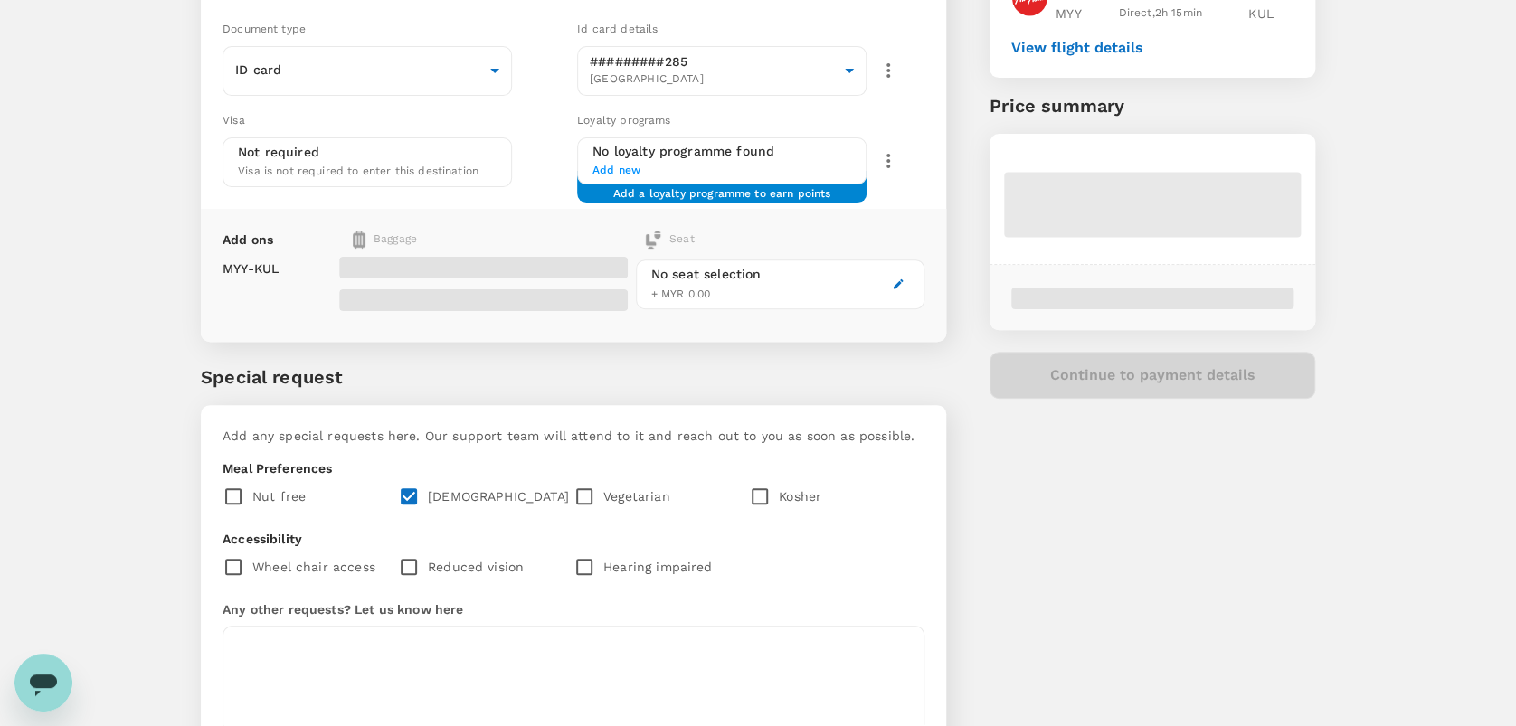
scroll to position [75, 0]
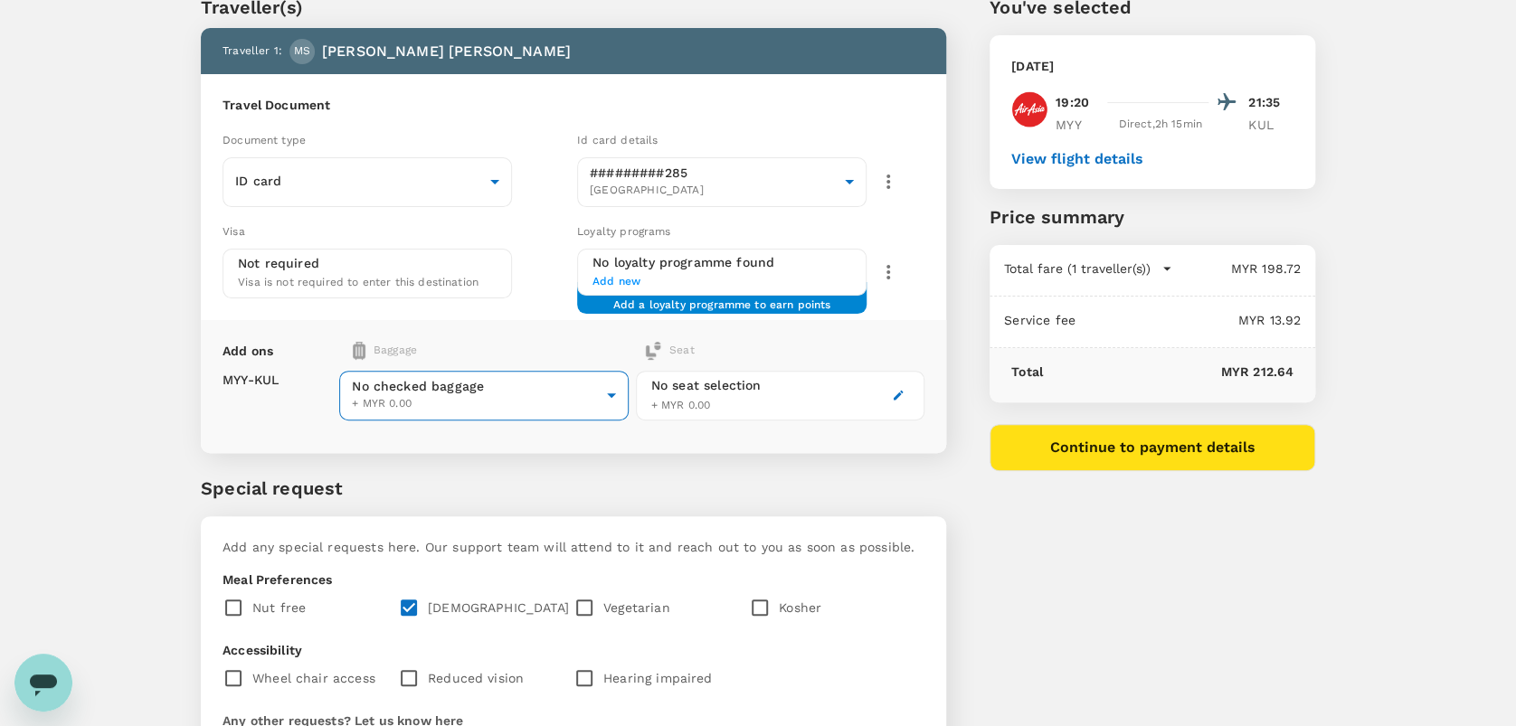
click at [546, 403] on body "Back to flight results Flight review Traveller(s) Traveller 1 : [PERSON_NAME] […" at bounding box center [758, 448] width 1516 height 1046
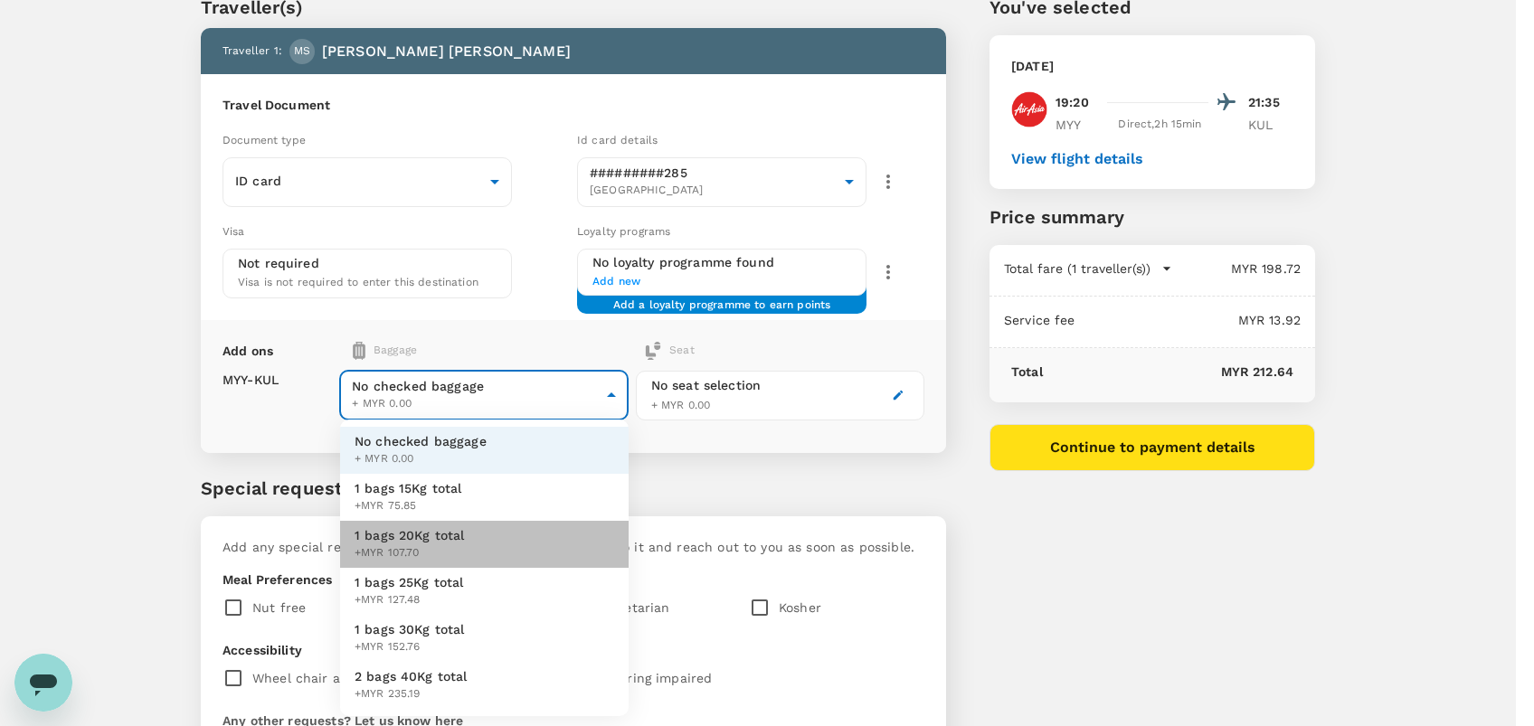
click at [435, 535] on span "1 bags 20Kg total" at bounding box center [409, 535] width 110 height 18
type input "2 - 107.7"
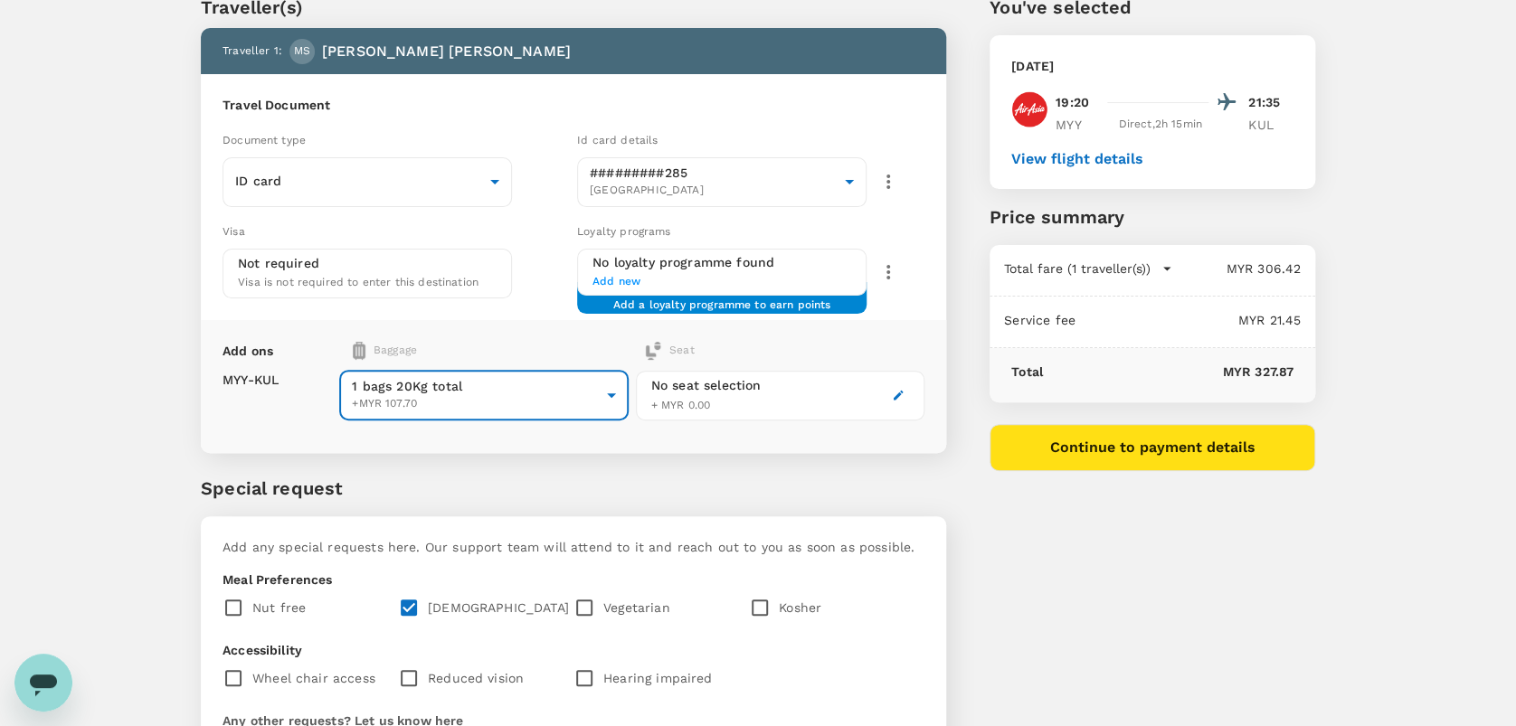
click at [941, 458] on div "Traveller(s) Traveller 1 : [PERSON_NAME] [PERSON_NAME] Travel Document Document…" at bounding box center [551, 437] width 789 height 974
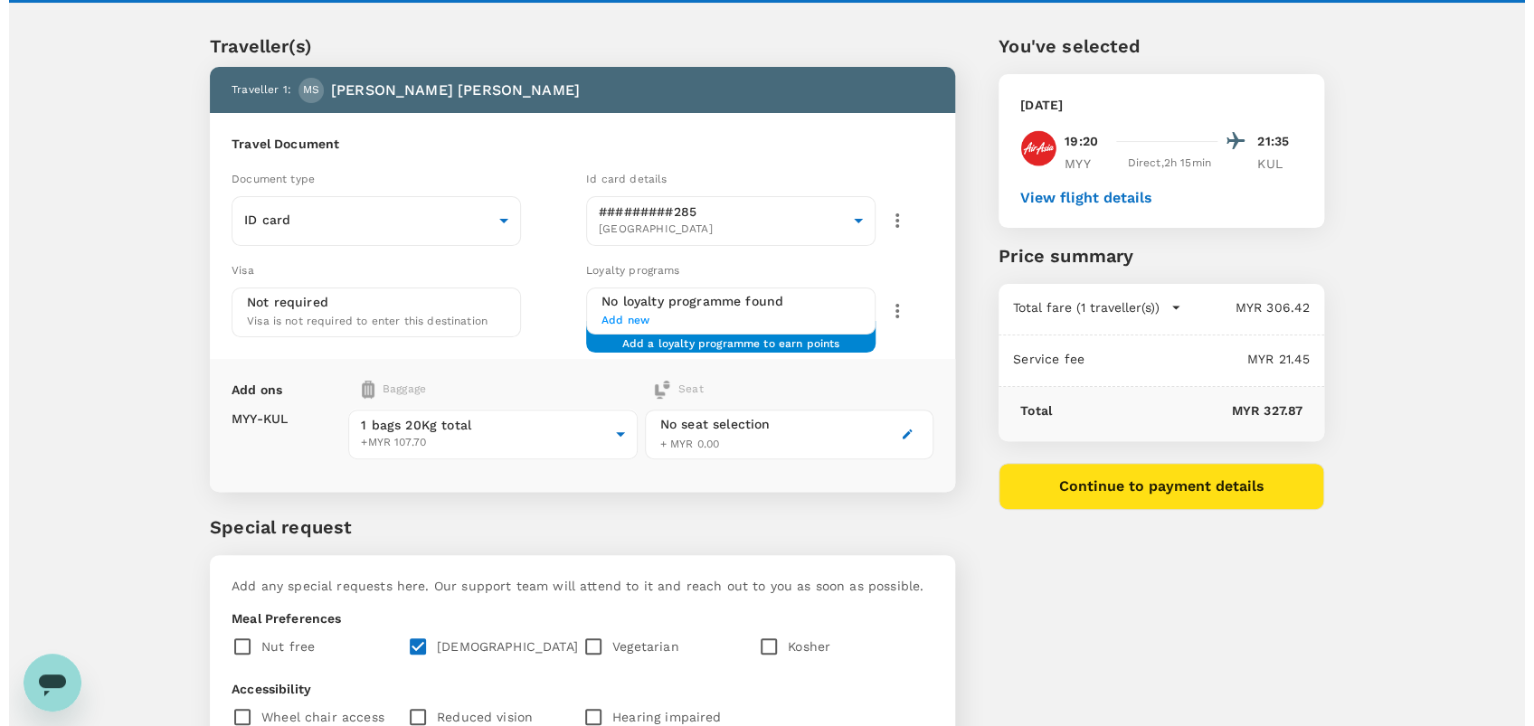
scroll to position [0, 0]
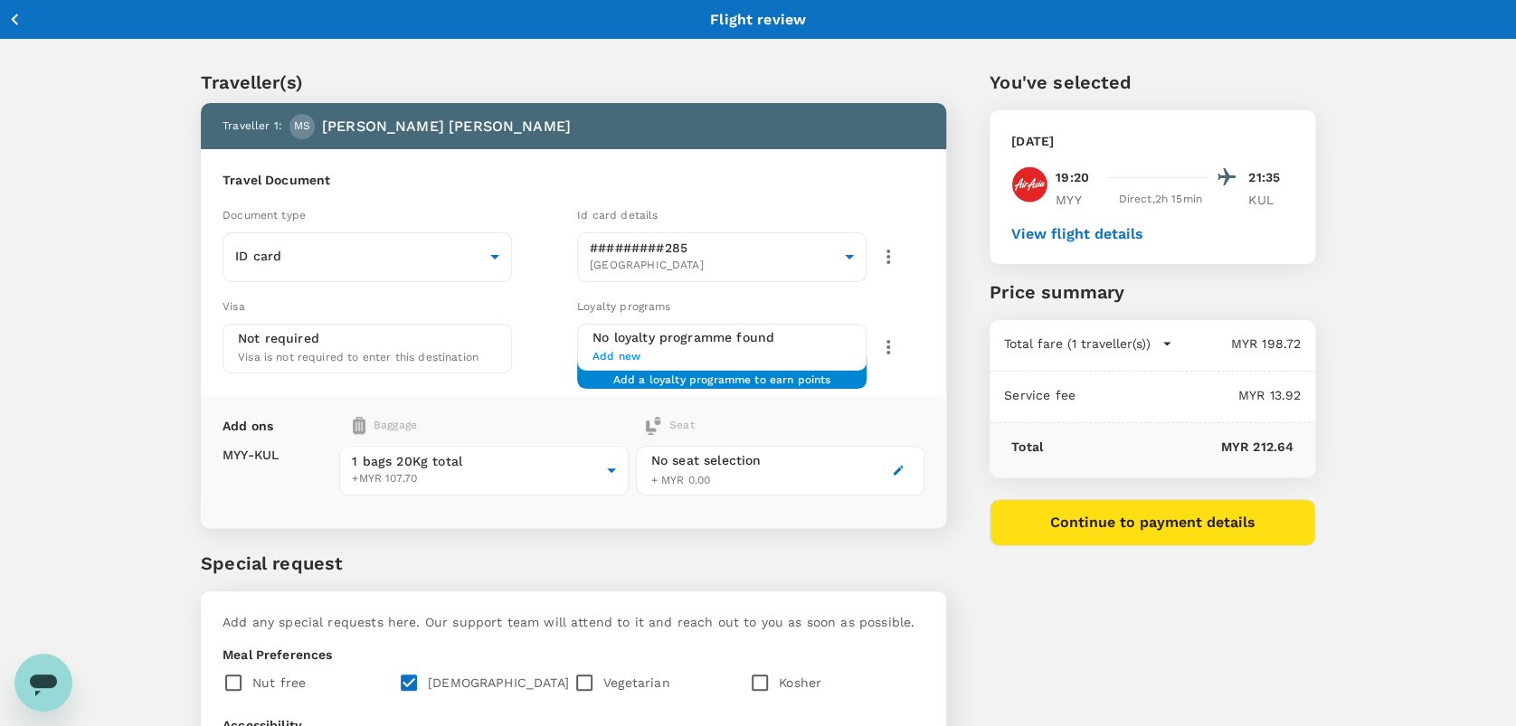
click at [1047, 526] on button "Continue to payment details" at bounding box center [1152, 522] width 326 height 47
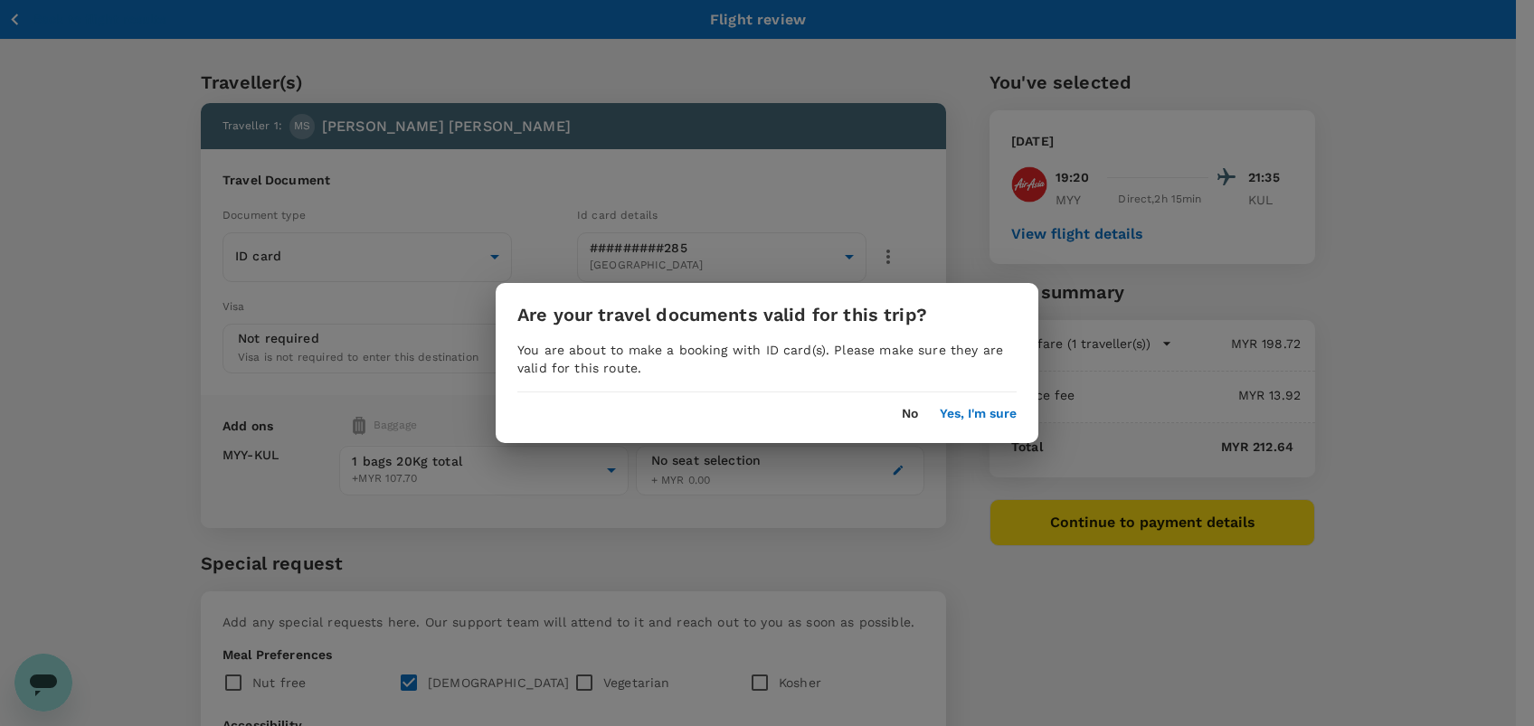
click at [979, 422] on div "Are your travel documents valid for this trip? You are about to make a booking …" at bounding box center [767, 362] width 543 height 159
click at [979, 419] on button "Yes, I'm sure" at bounding box center [978, 414] width 77 height 14
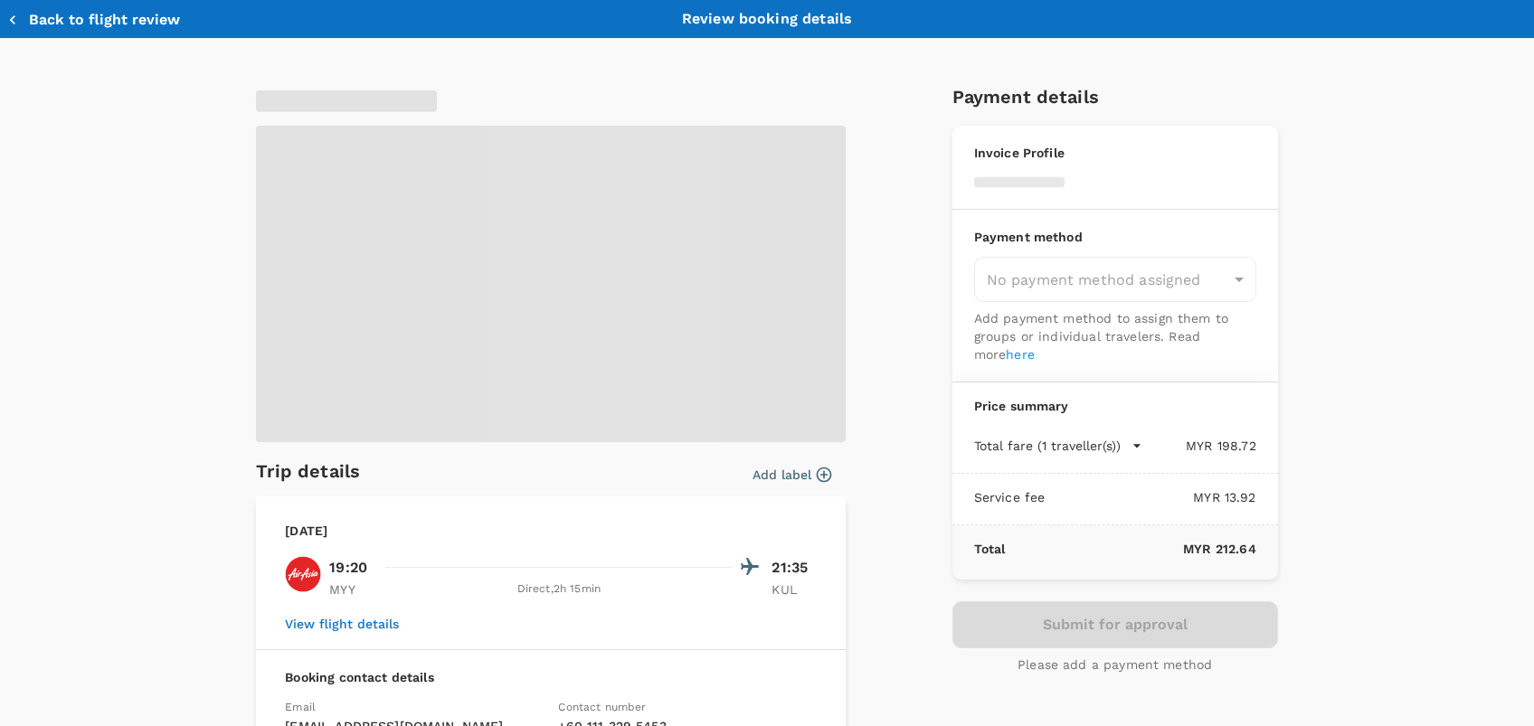
type input "9ea61a02-274a-4f65-9d5b-ca51ac7b2cfc"
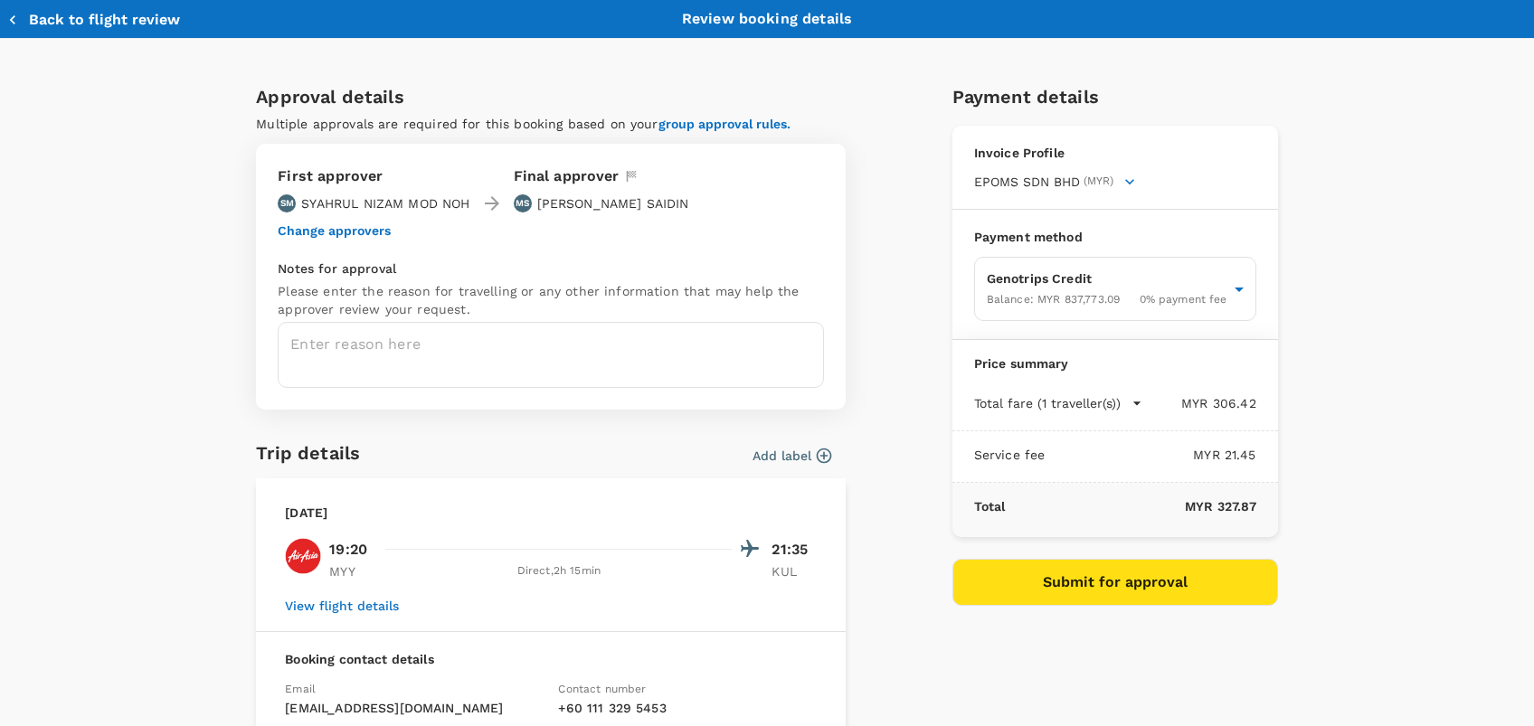
click at [344, 231] on button "Change approvers" at bounding box center [334, 230] width 113 height 14
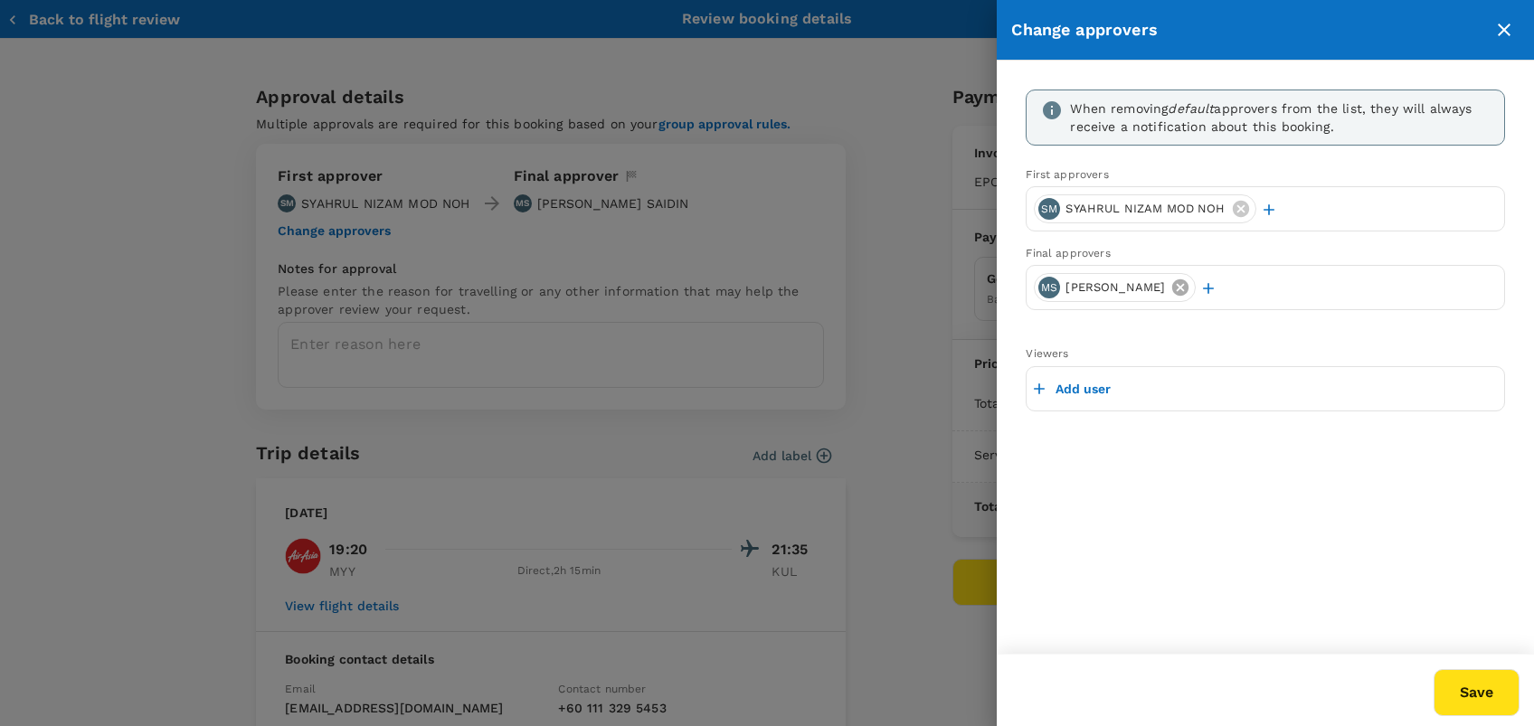
click at [1188, 290] on icon at bounding box center [1180, 287] width 16 height 16
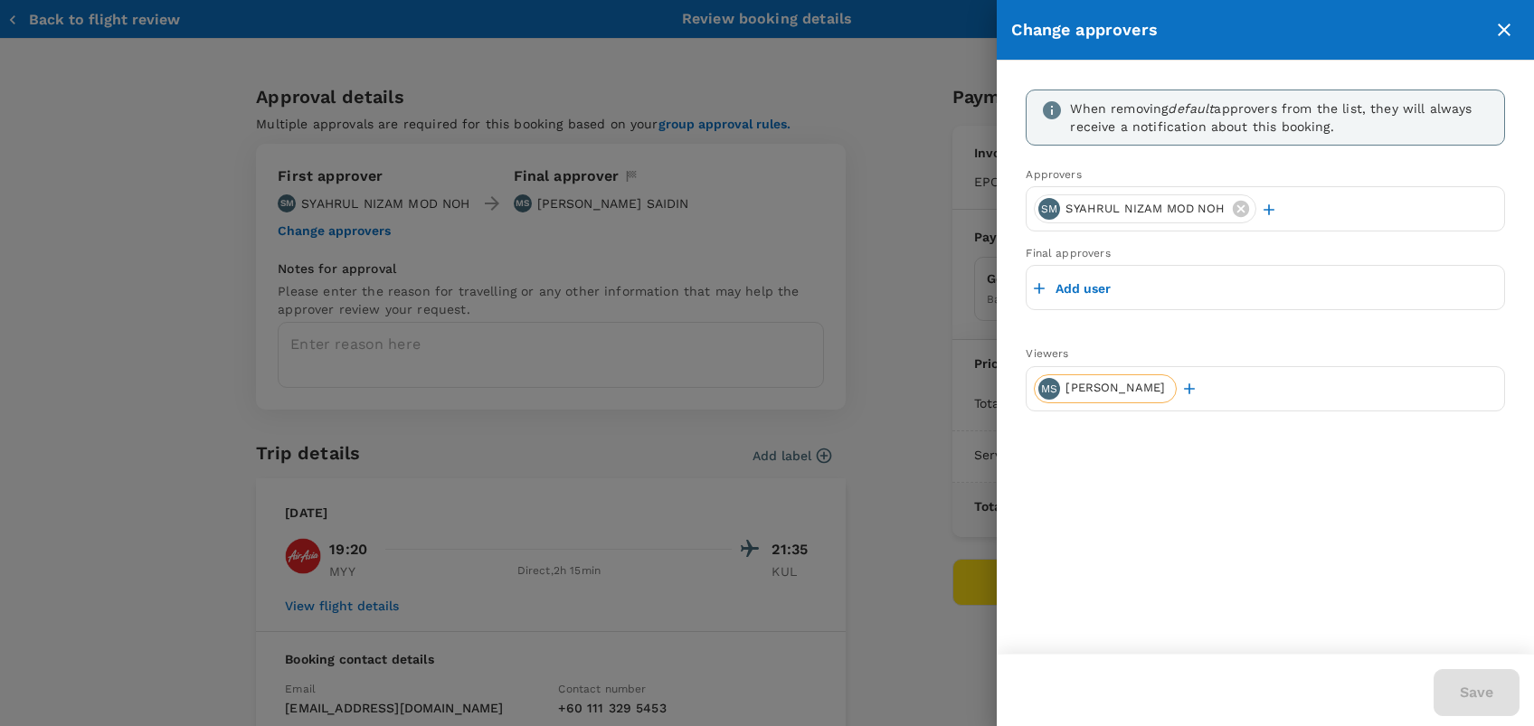
click at [1085, 285] on p "Add user" at bounding box center [1082, 288] width 55 height 18
click at [1085, 285] on input "text" at bounding box center [1265, 287] width 463 height 29
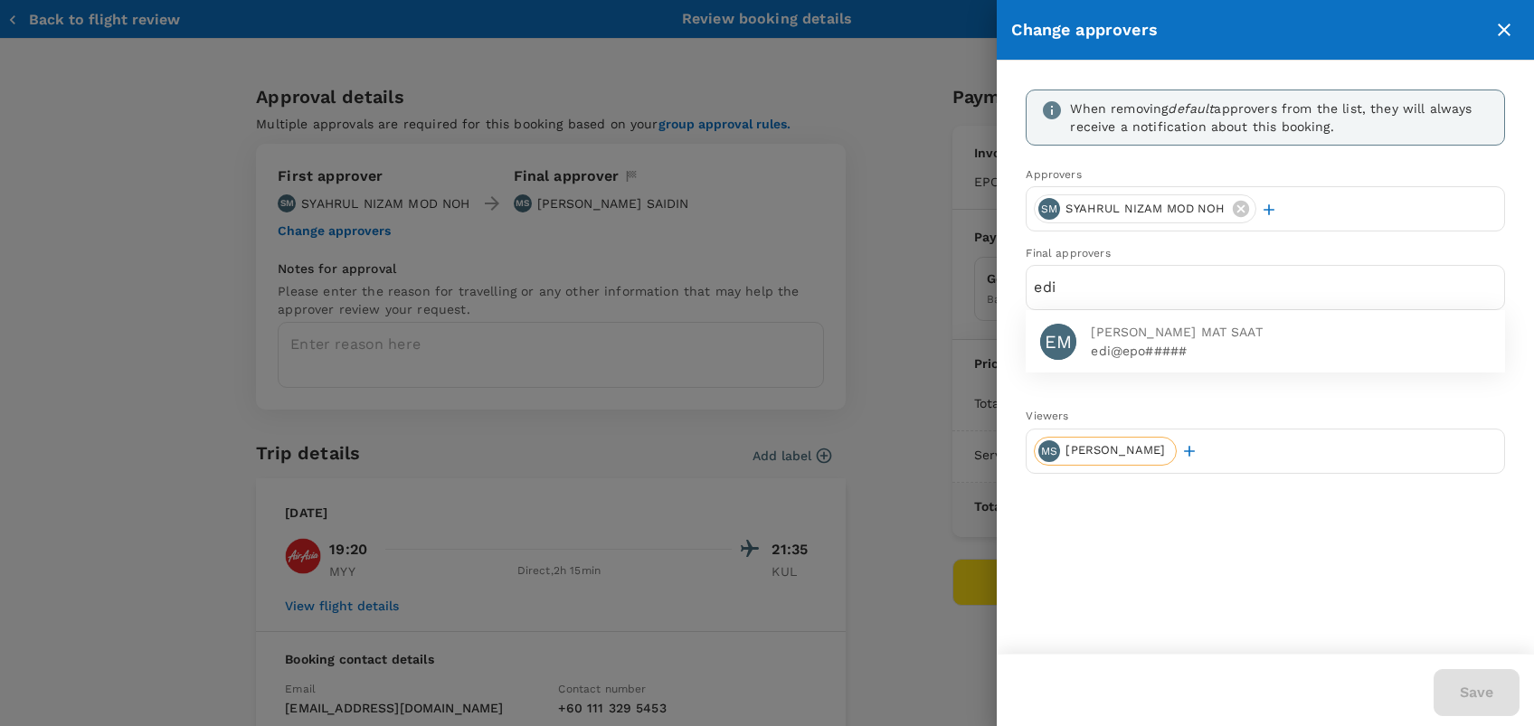
type input "edi"
click at [1169, 345] on p "edi@epo#####" at bounding box center [1291, 351] width 400 height 18
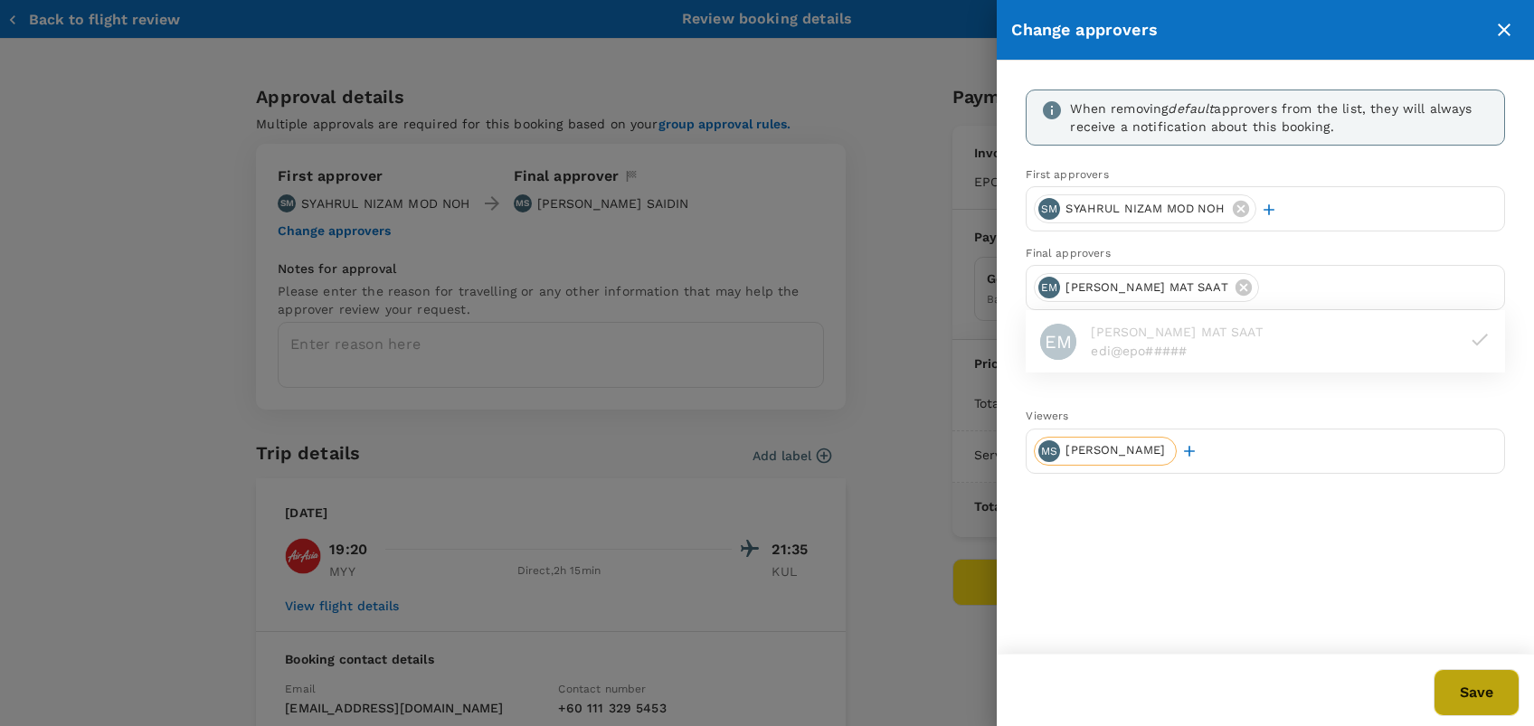
click at [1494, 704] on button "Save" at bounding box center [1476, 692] width 86 height 47
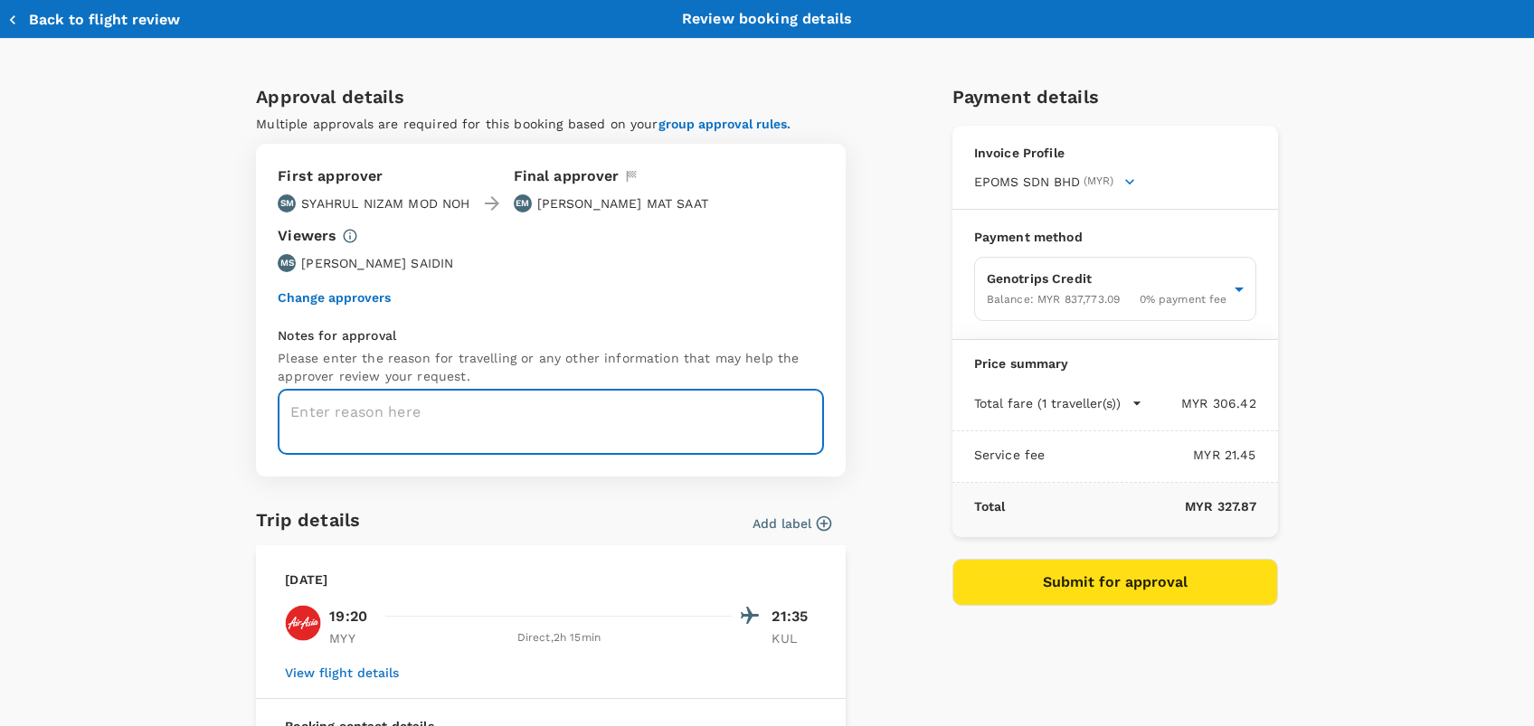
click at [456, 411] on textarea at bounding box center [551, 422] width 546 height 66
paste textarea
paste textarea "CRT000000018076"
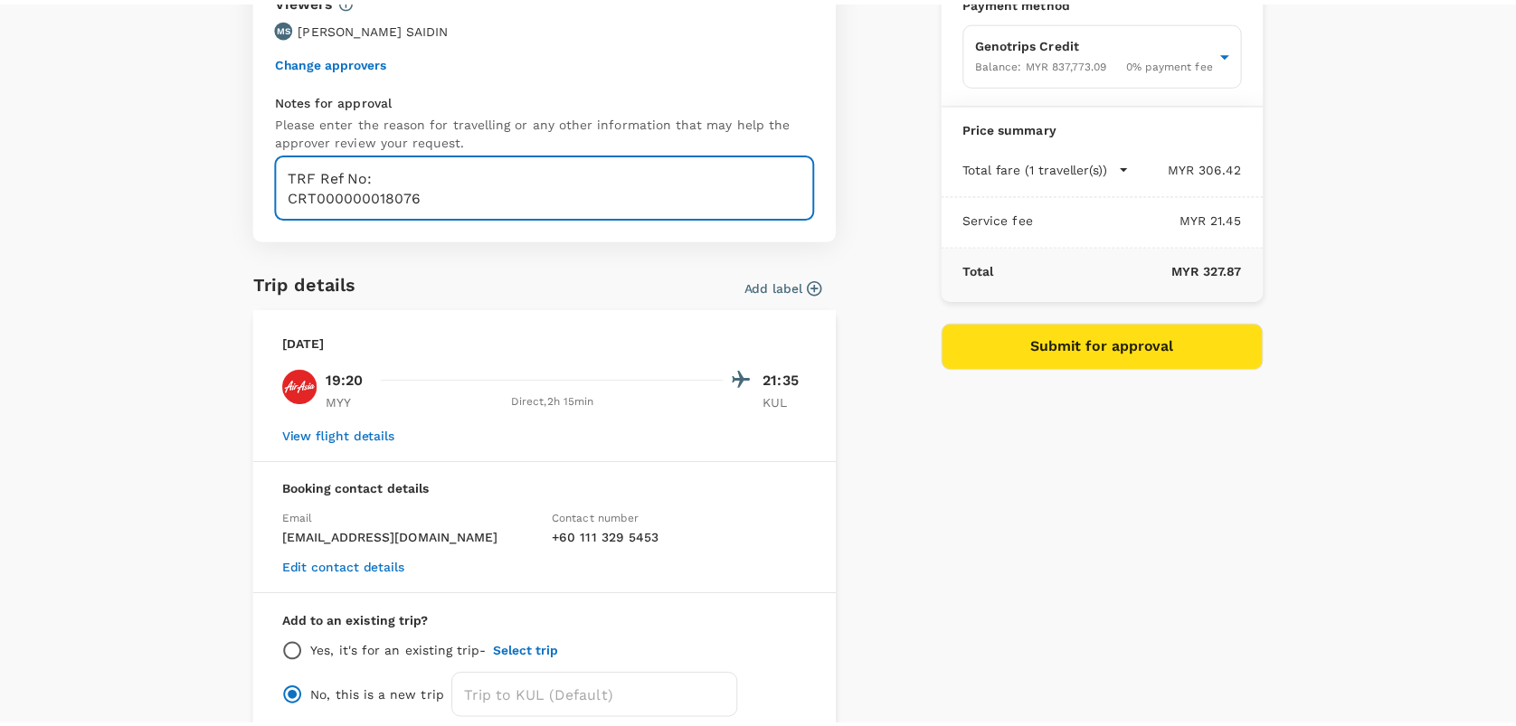
scroll to position [329, 0]
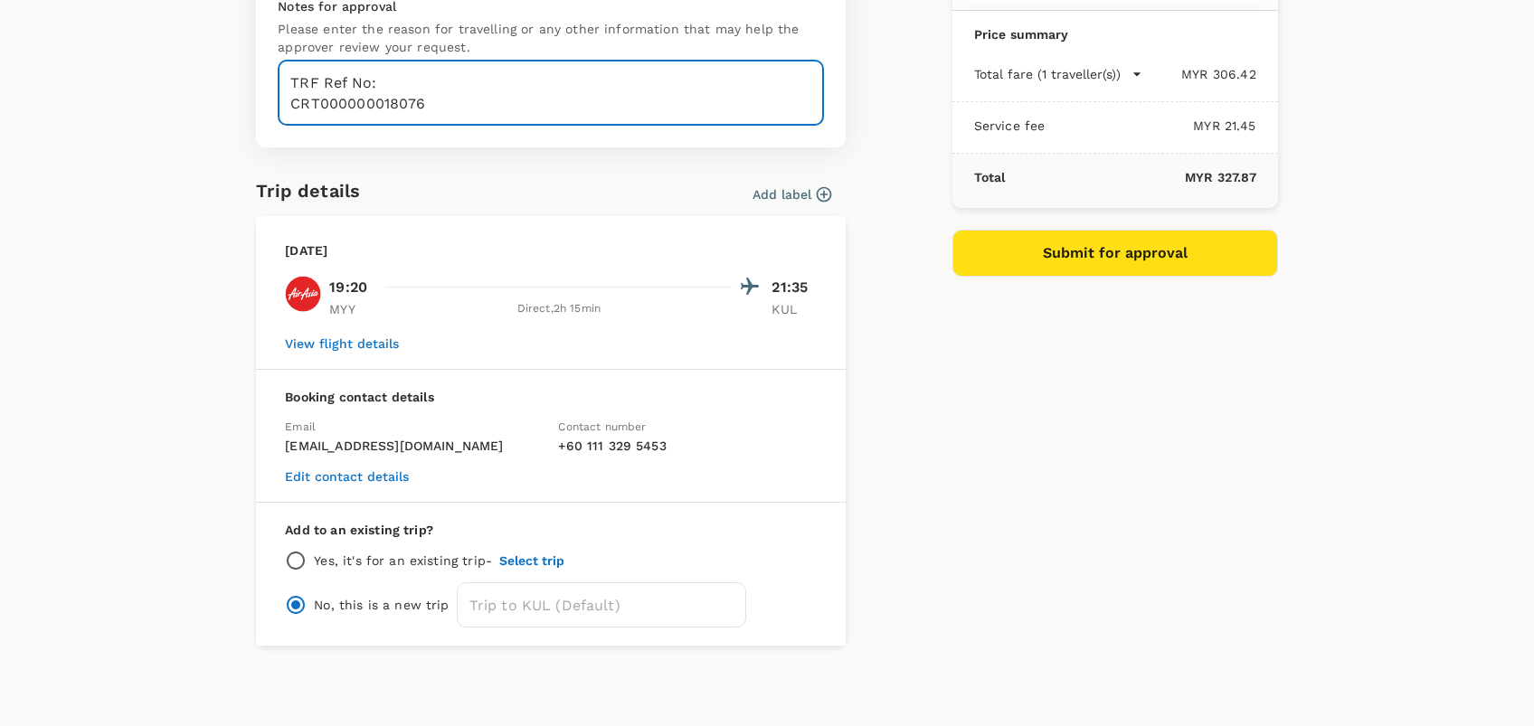
type textarea "TRF Ref No: CRT000000018076"
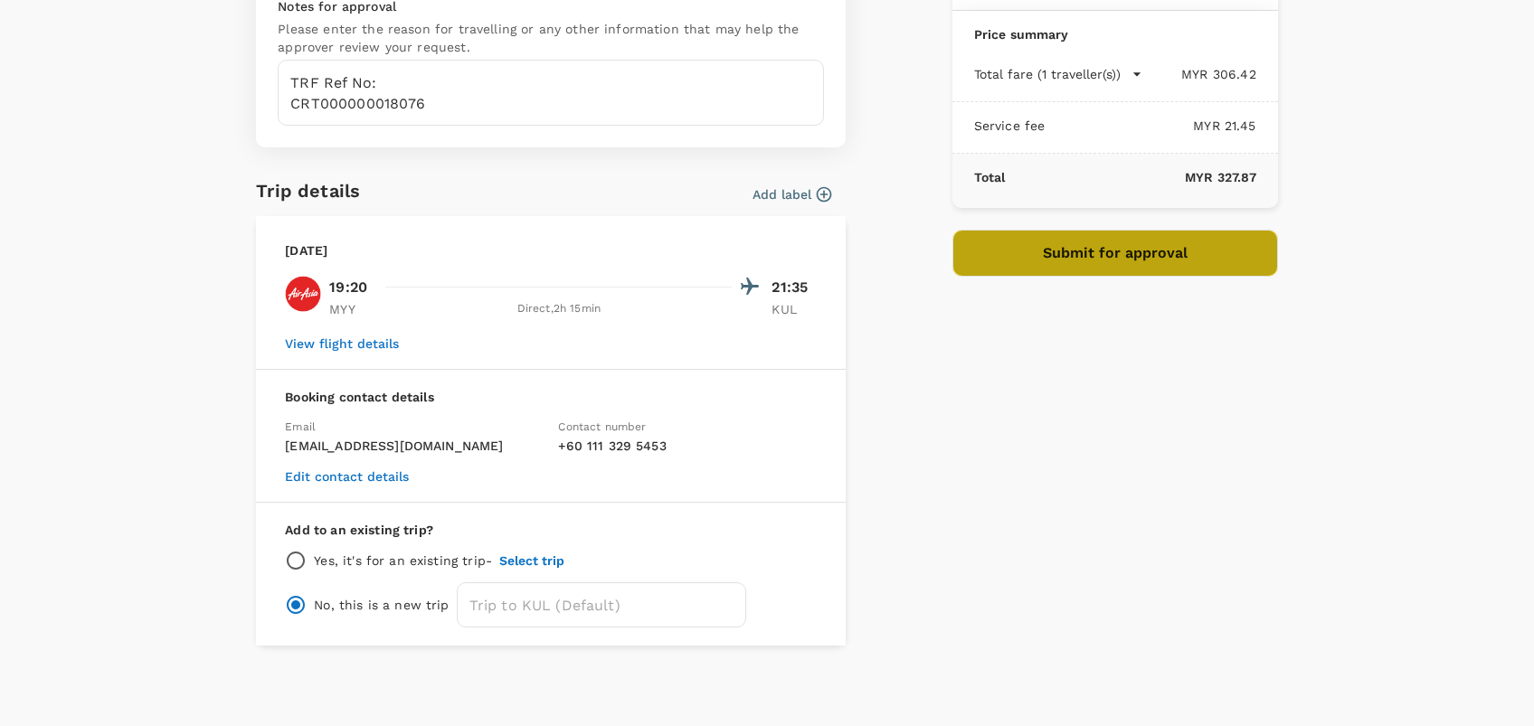
click at [1055, 262] on button "Submit for approval" at bounding box center [1115, 253] width 326 height 47
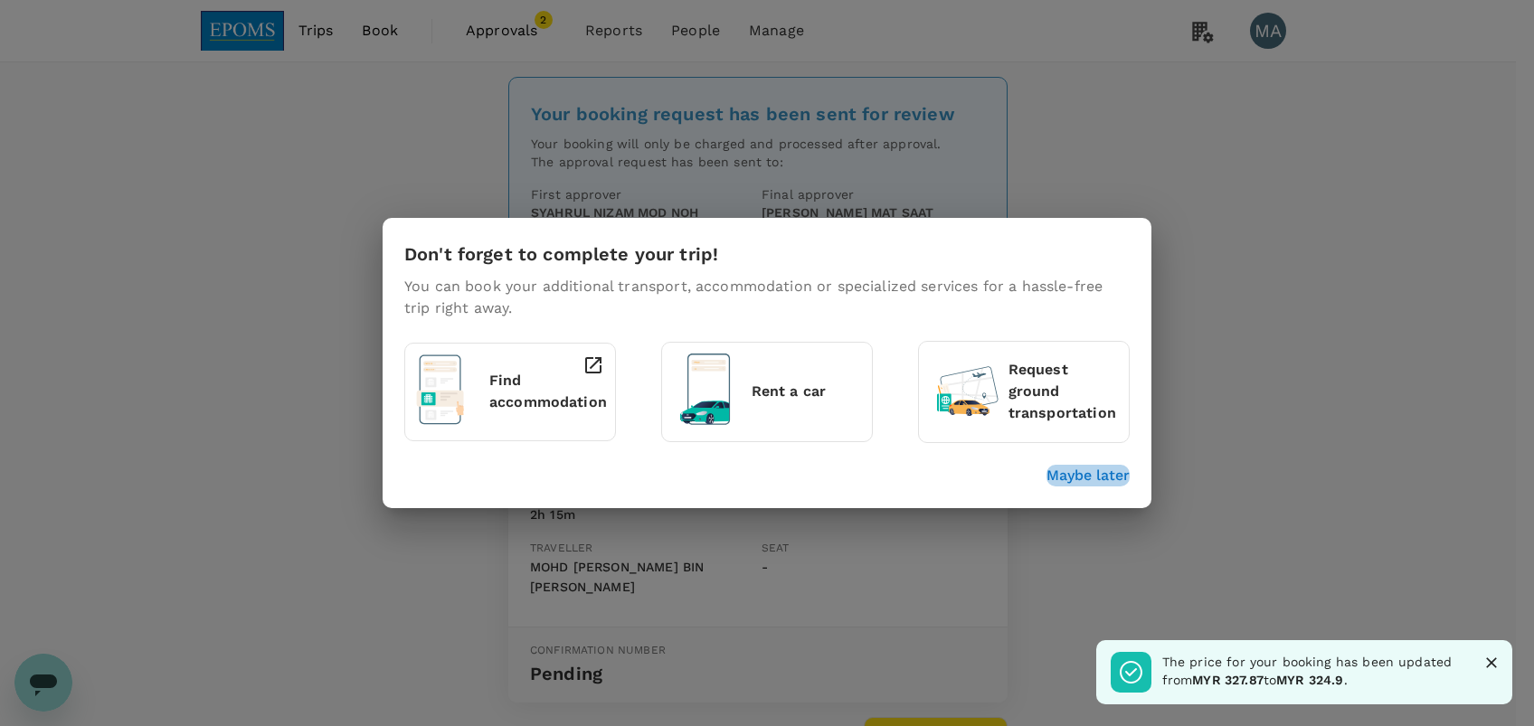
click at [1107, 483] on p "Maybe later" at bounding box center [1087, 476] width 83 height 22
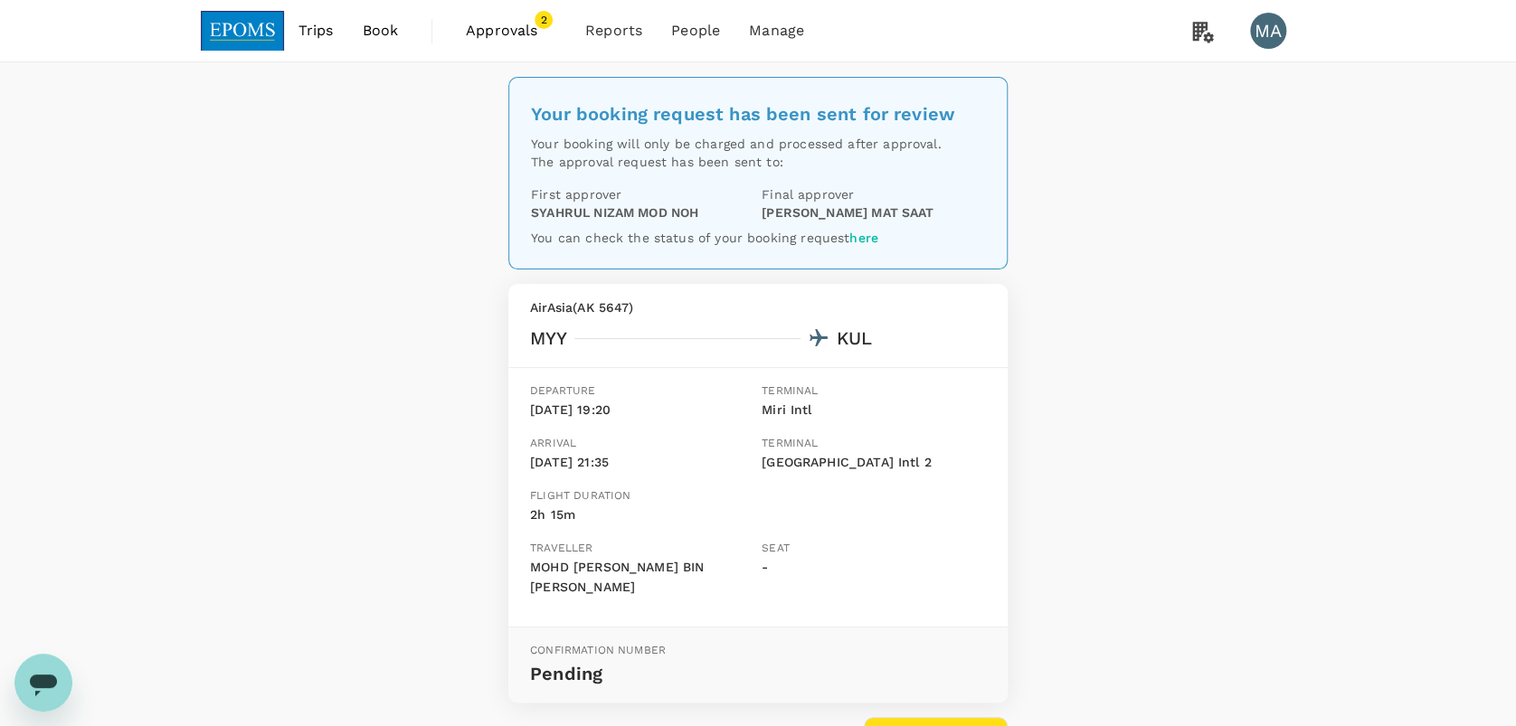
click at [392, 40] on span "Book" at bounding box center [380, 31] width 36 height 22
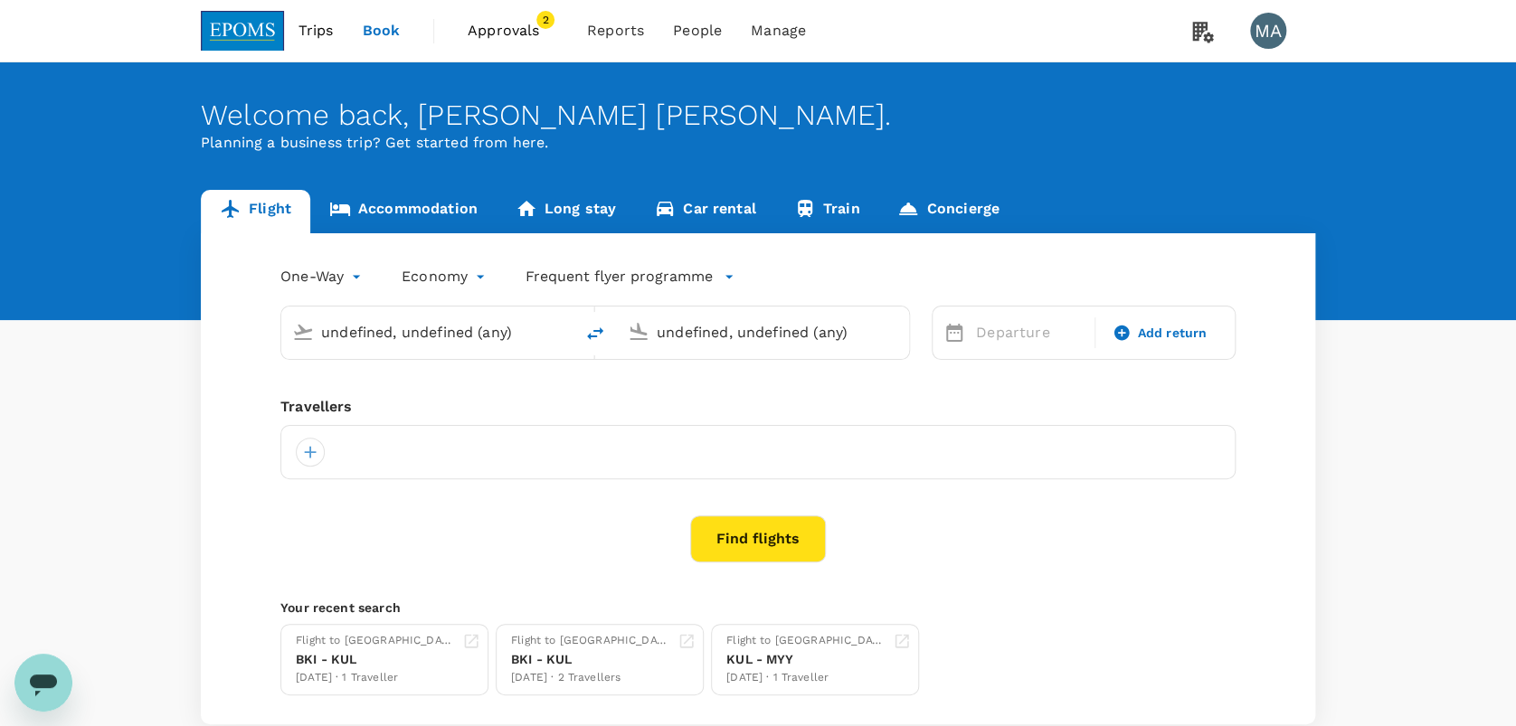
type input "Miri Intl (MYY)"
type input "Kuala Lumpur Intl ([GEOGRAPHIC_DATA])"
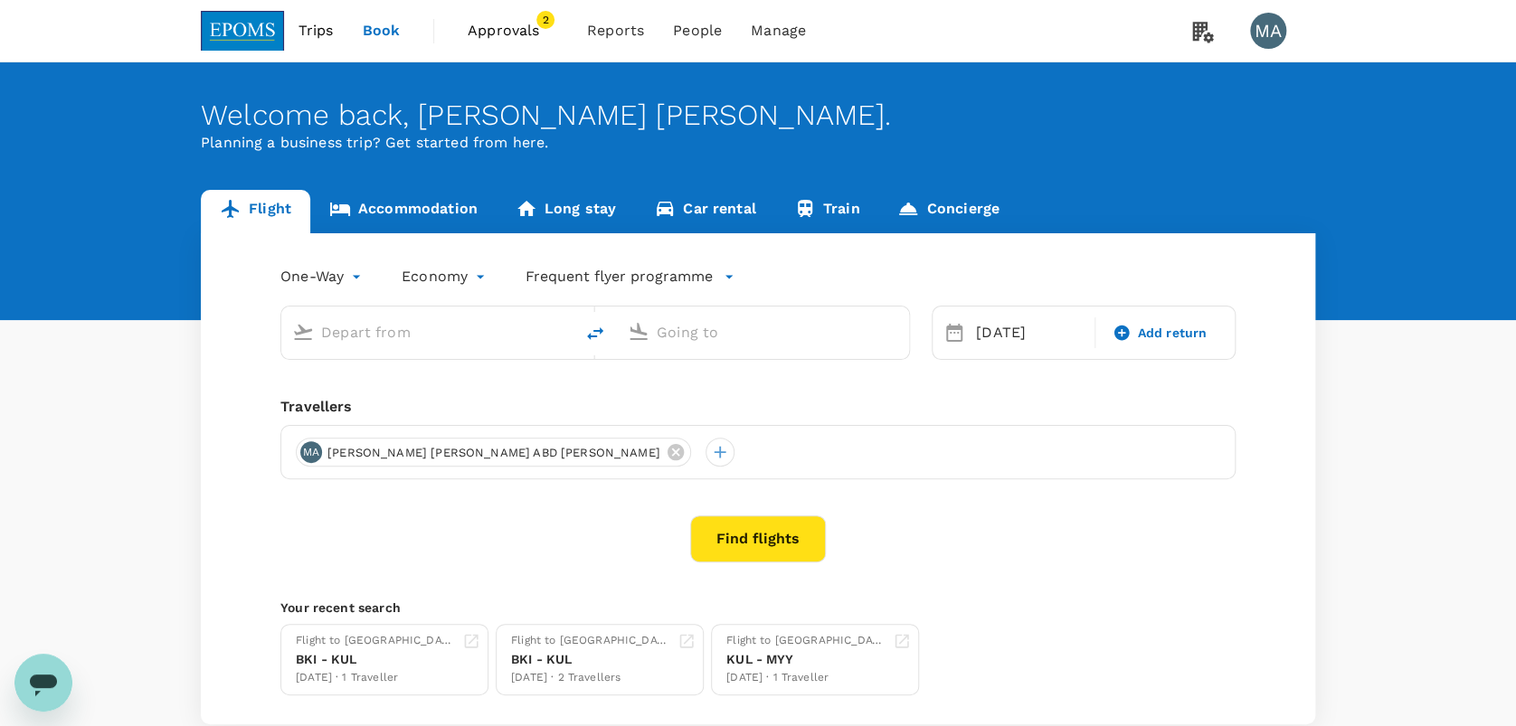
type input "Miri Intl (MYY)"
type input "Kuala Lumpur Intl ([GEOGRAPHIC_DATA])"
type input "Miri Intl (MYY)"
type input "Kuala Lumpur Intl ([GEOGRAPHIC_DATA])"
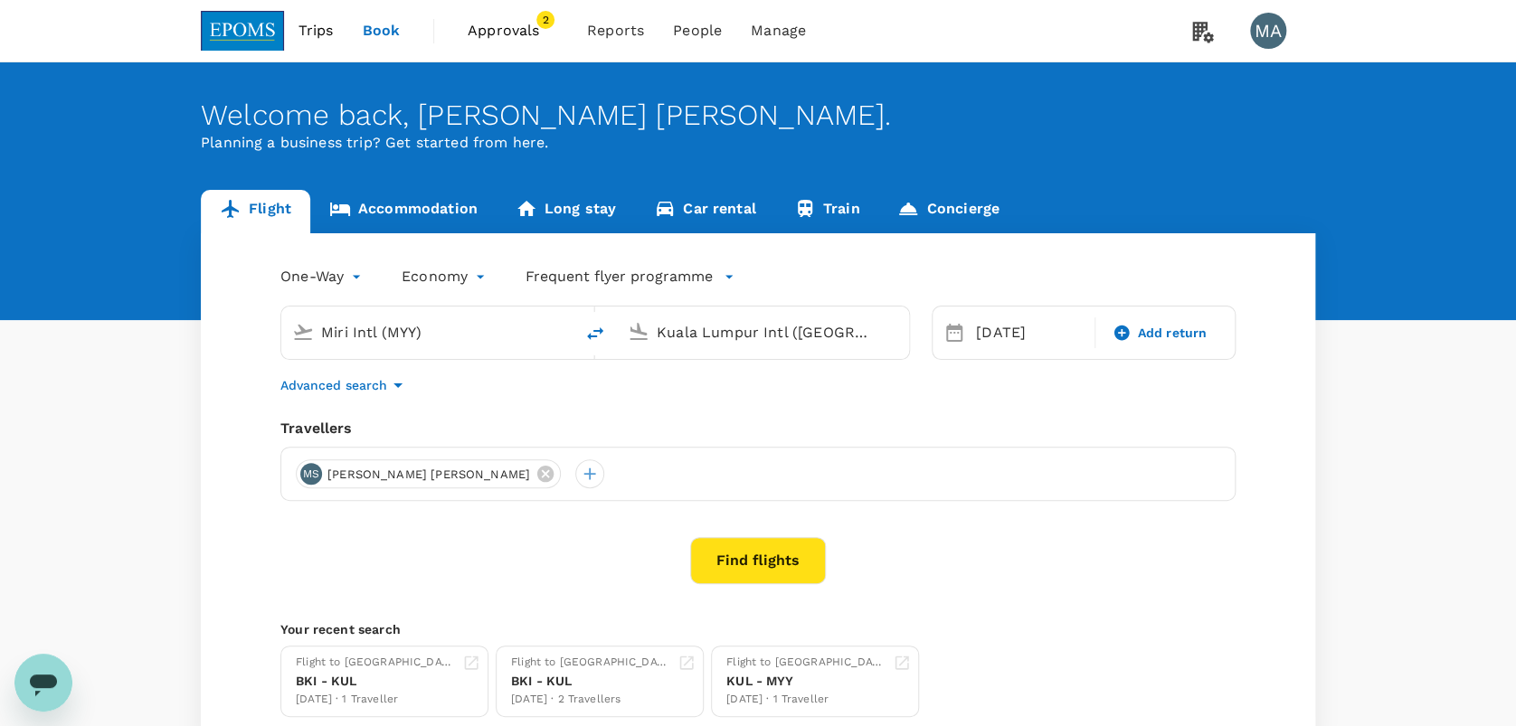
click at [542, 36] on span "Approvals" at bounding box center [513, 31] width 90 height 22
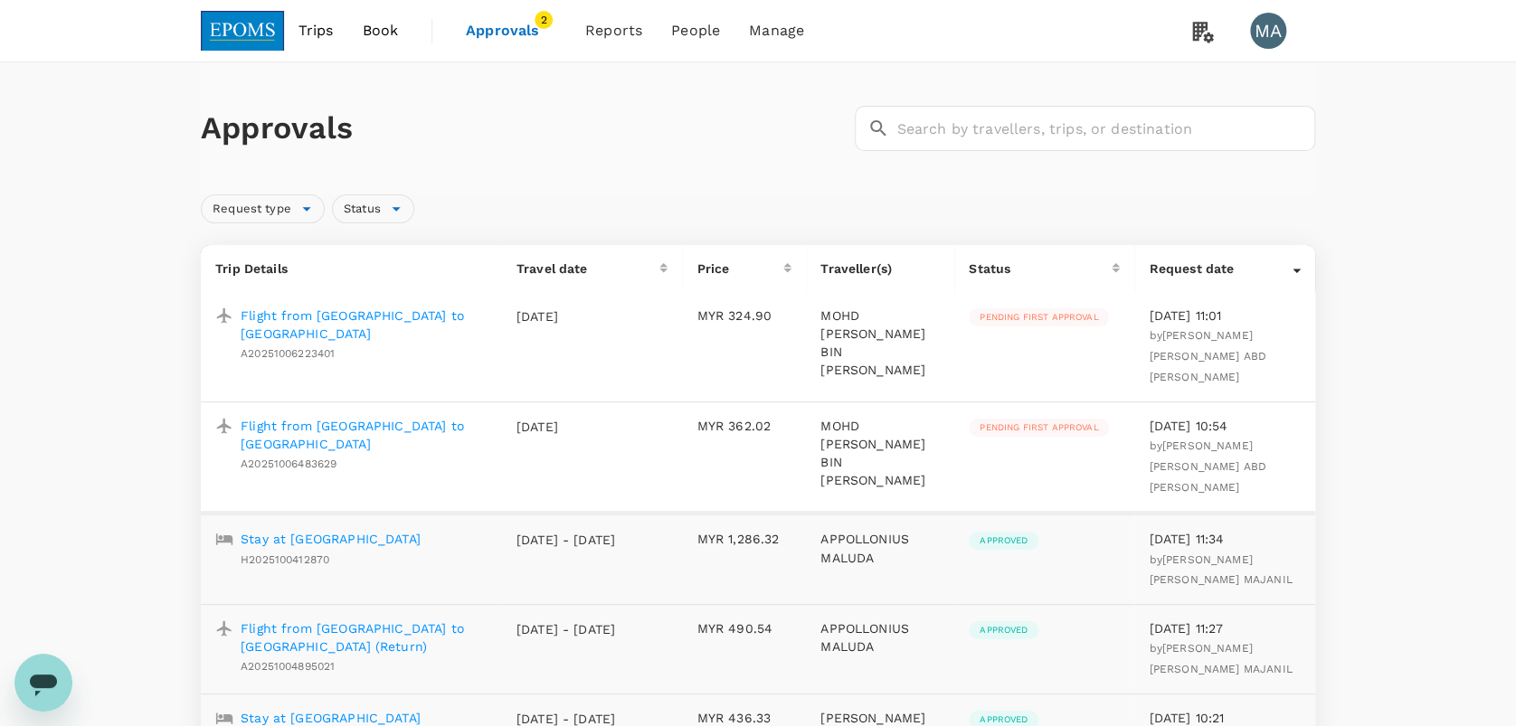
click at [354, 307] on p "Flight from [GEOGRAPHIC_DATA] to [GEOGRAPHIC_DATA]" at bounding box center [364, 325] width 247 height 36
